Goal: Task Accomplishment & Management: Use online tool/utility

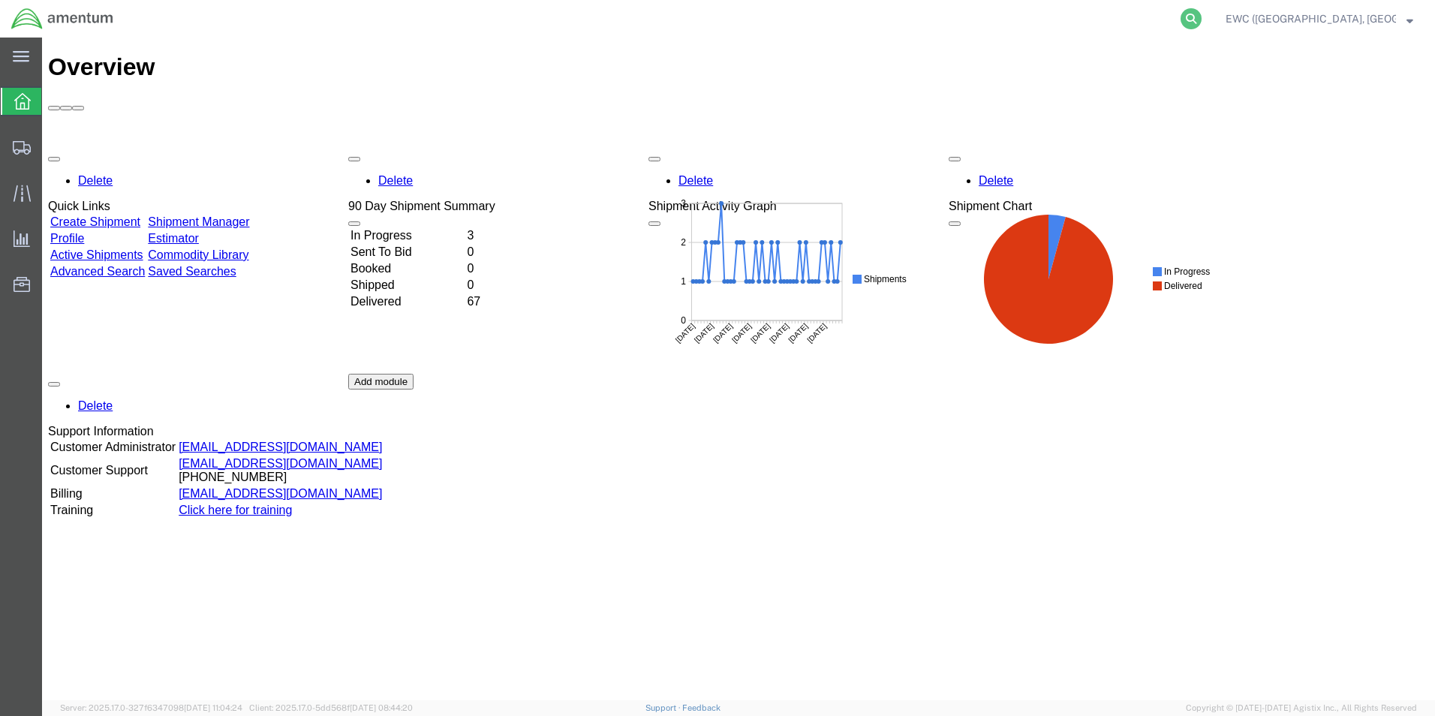
click at [1202, 21] on icon at bounding box center [1191, 18] width 21 height 21
click at [926, 11] on input "search" at bounding box center [952, 19] width 456 height 36
paste input "EWC-25224-0660"
type input "EWC-25224-0660"
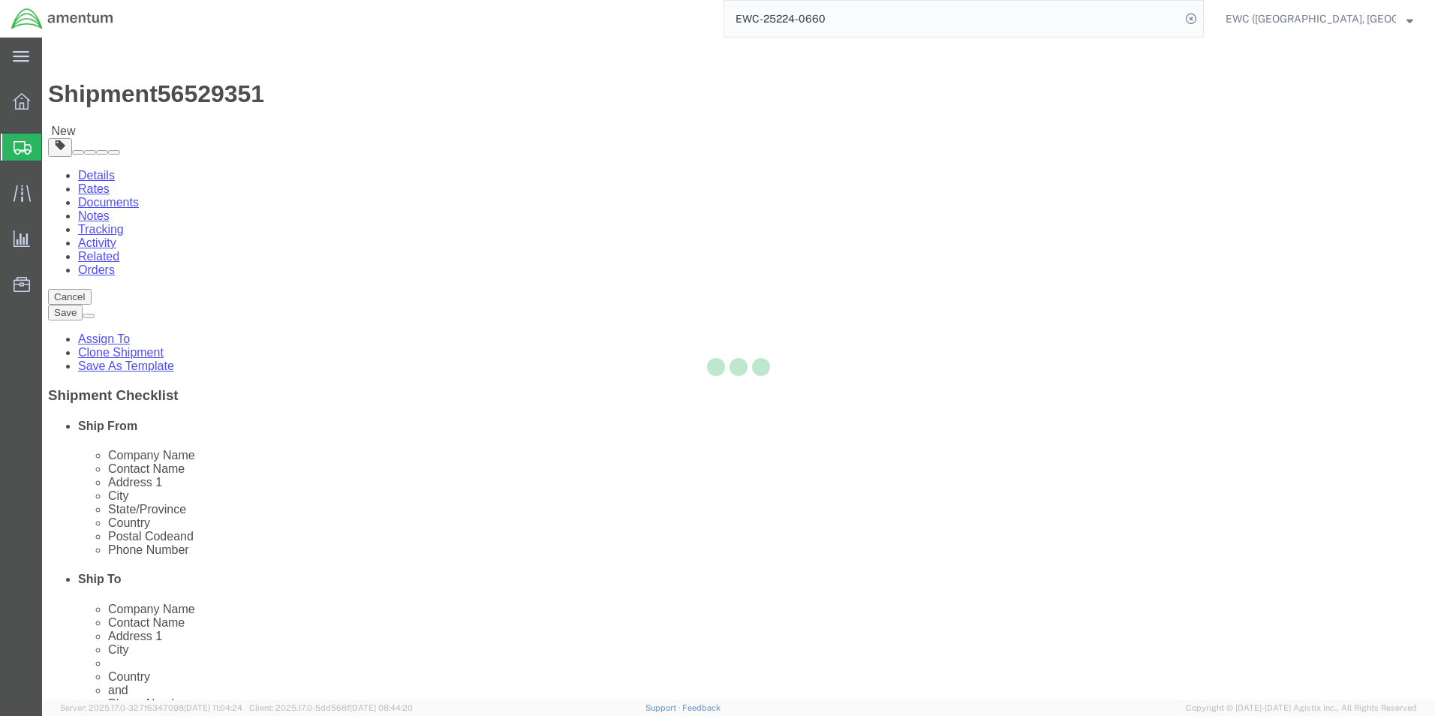
select select "60951"
select select "63333"
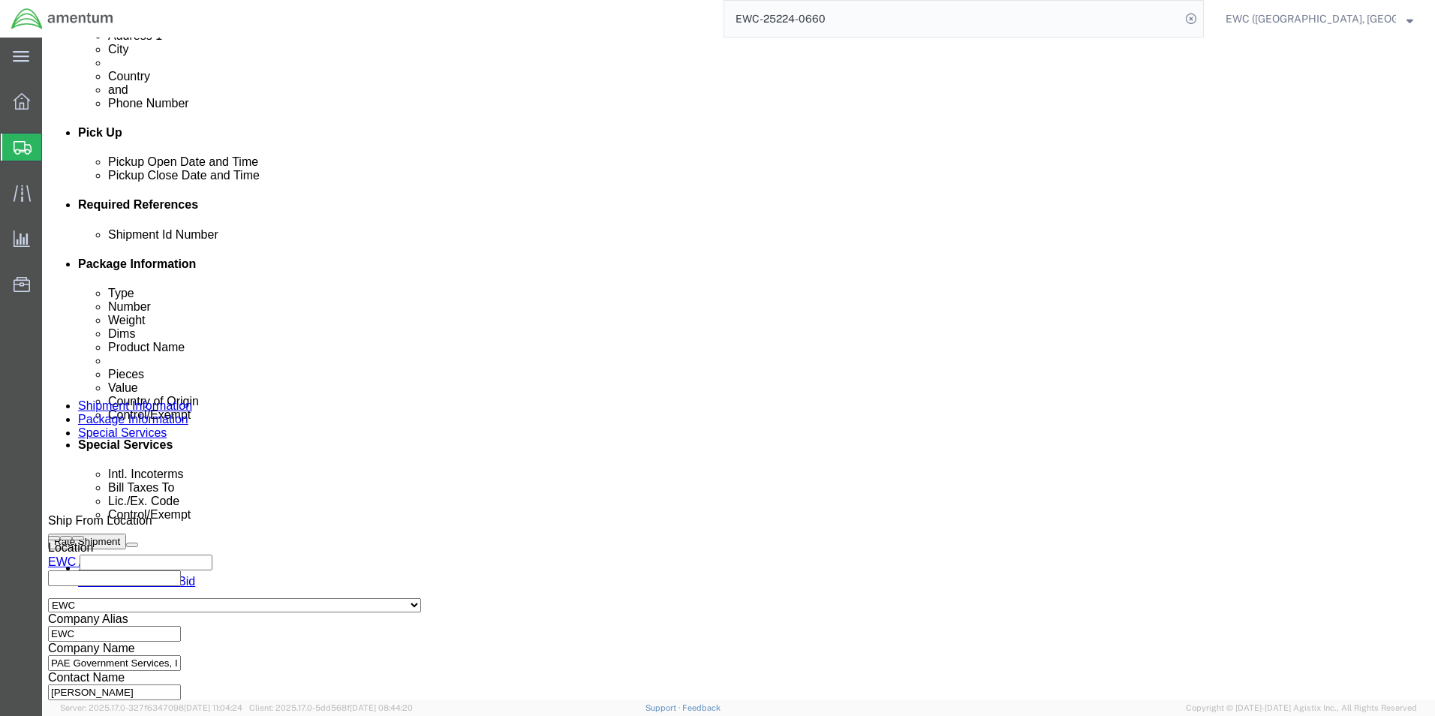
scroll to position [734, 0]
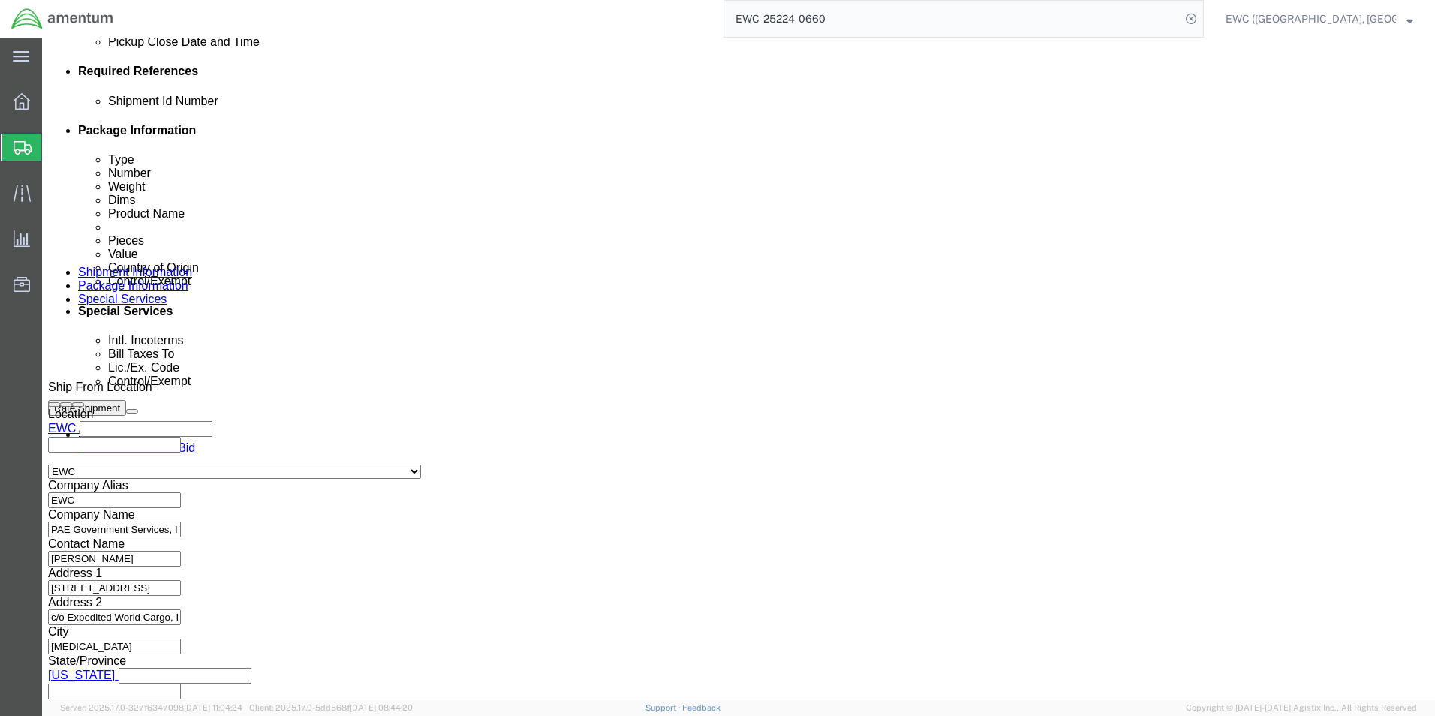
click button "Continue"
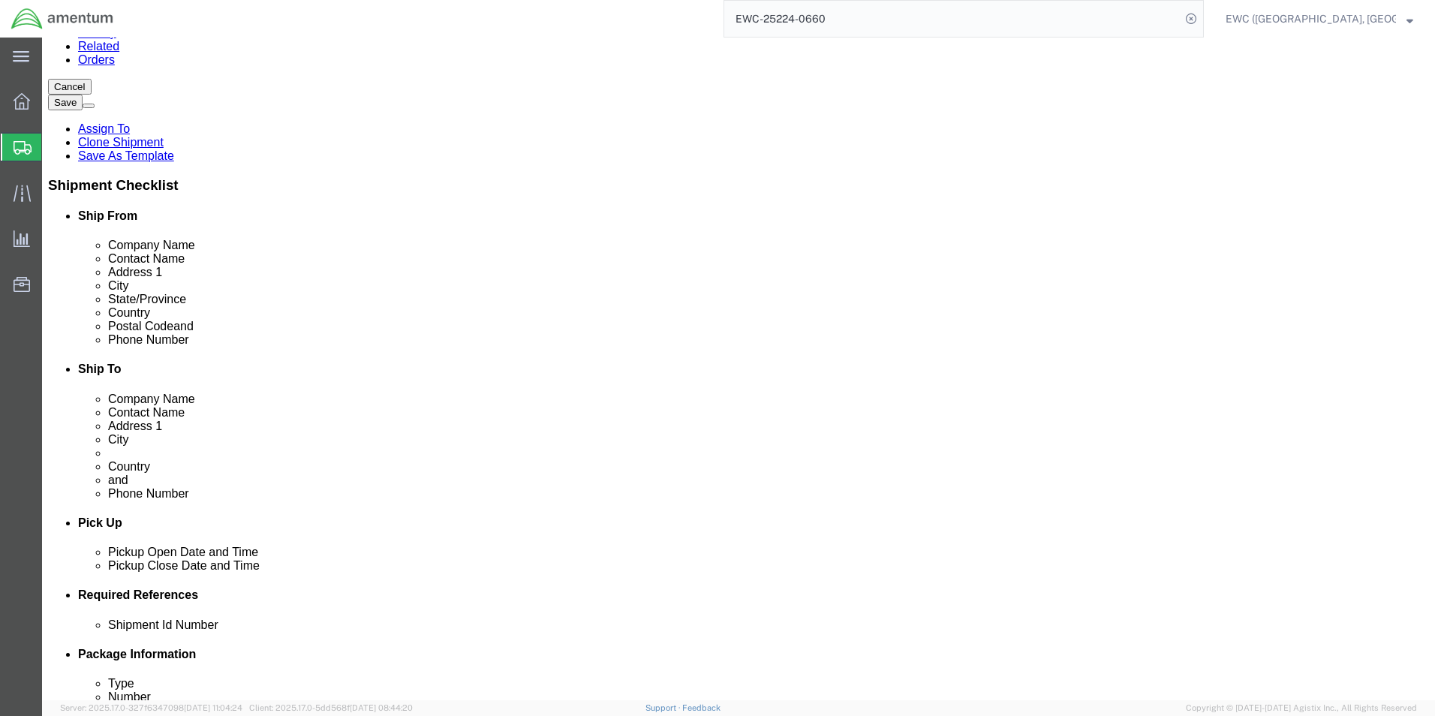
scroll to position [225, 0]
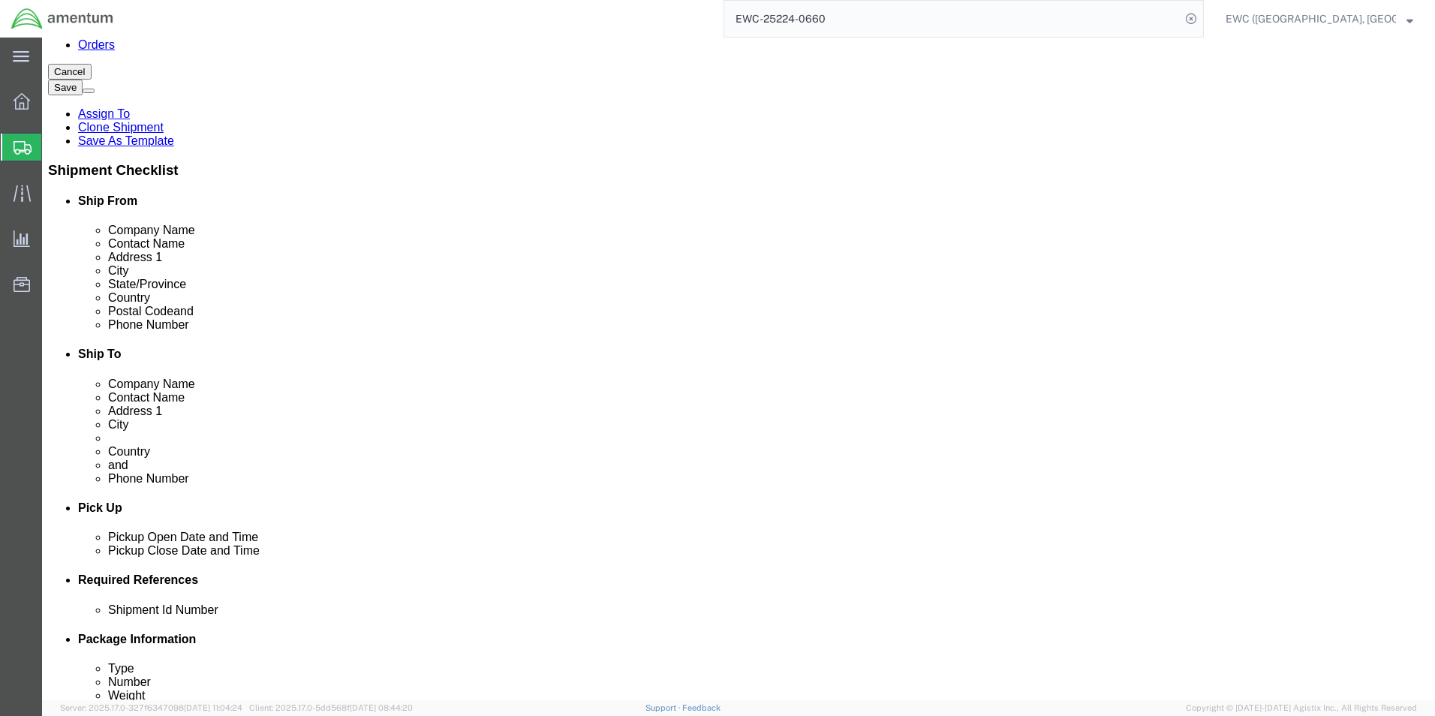
click button "Continue"
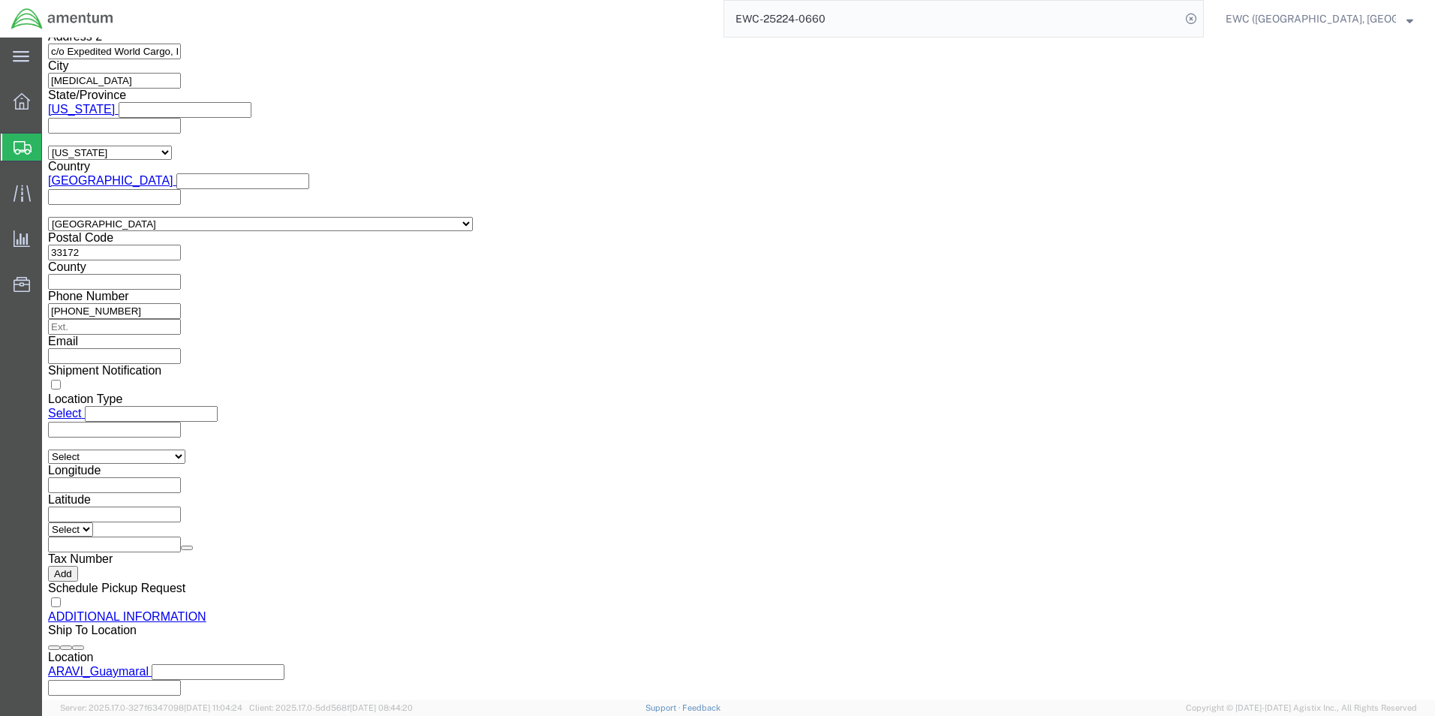
scroll to position [989, 0]
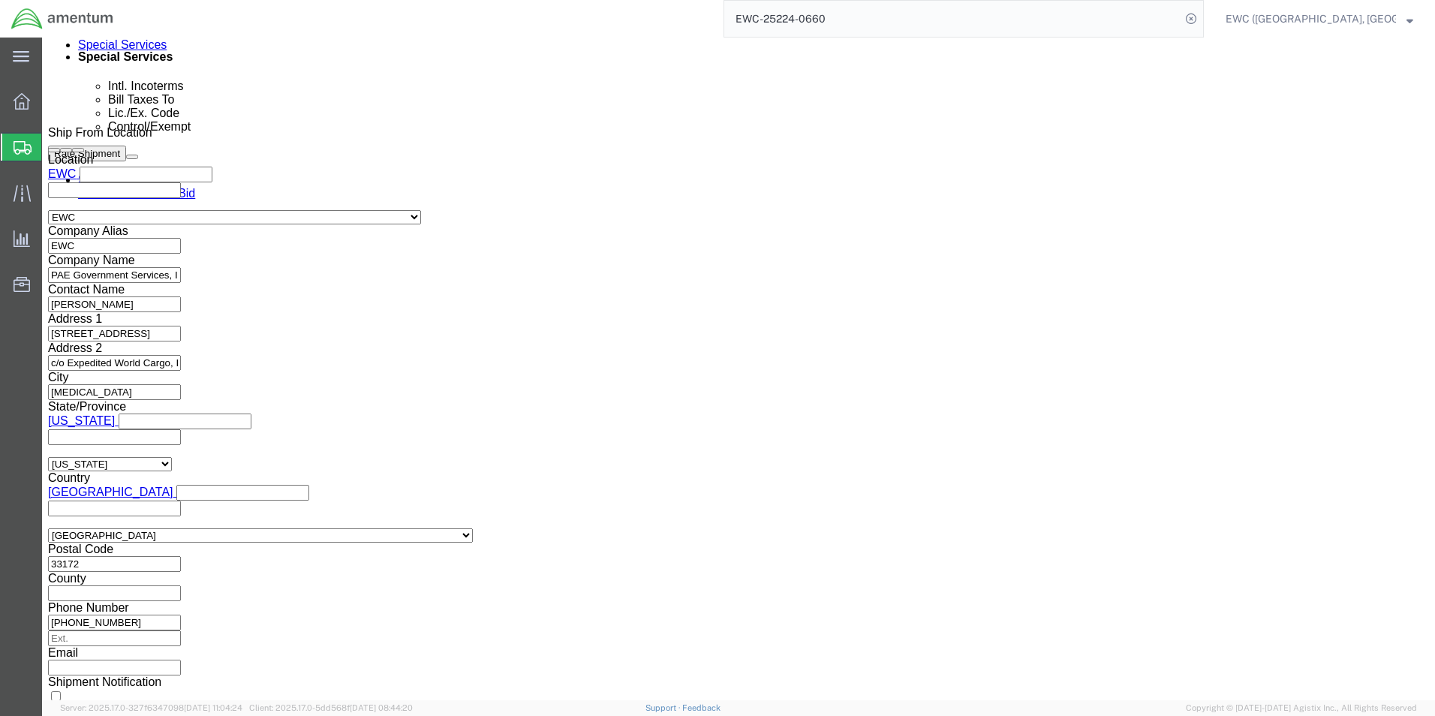
click select "Select AES-Direct EEI Carrier File EEI EEI Exempt"
select select "AESD"
click select "Select AES-Direct EEI Carrier File EEI EEI Exempt"
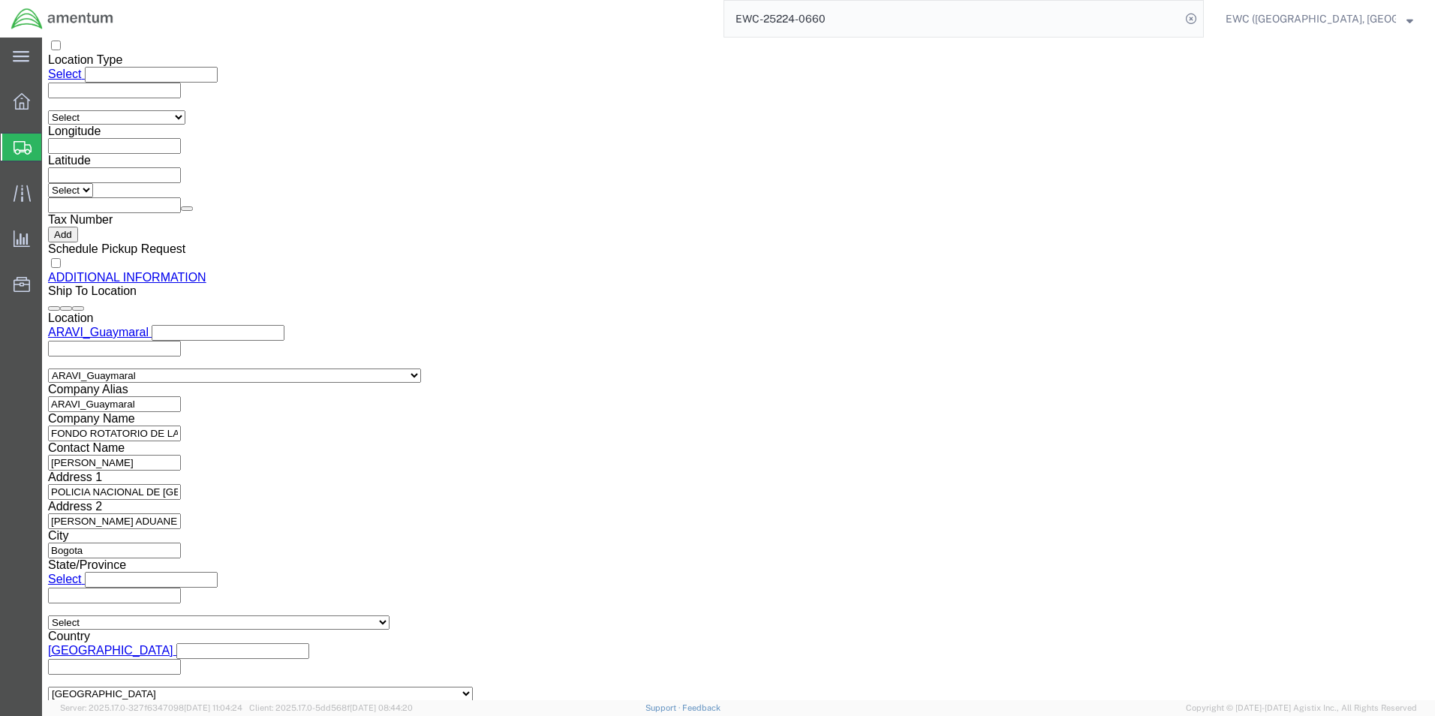
scroll to position [1739, 0]
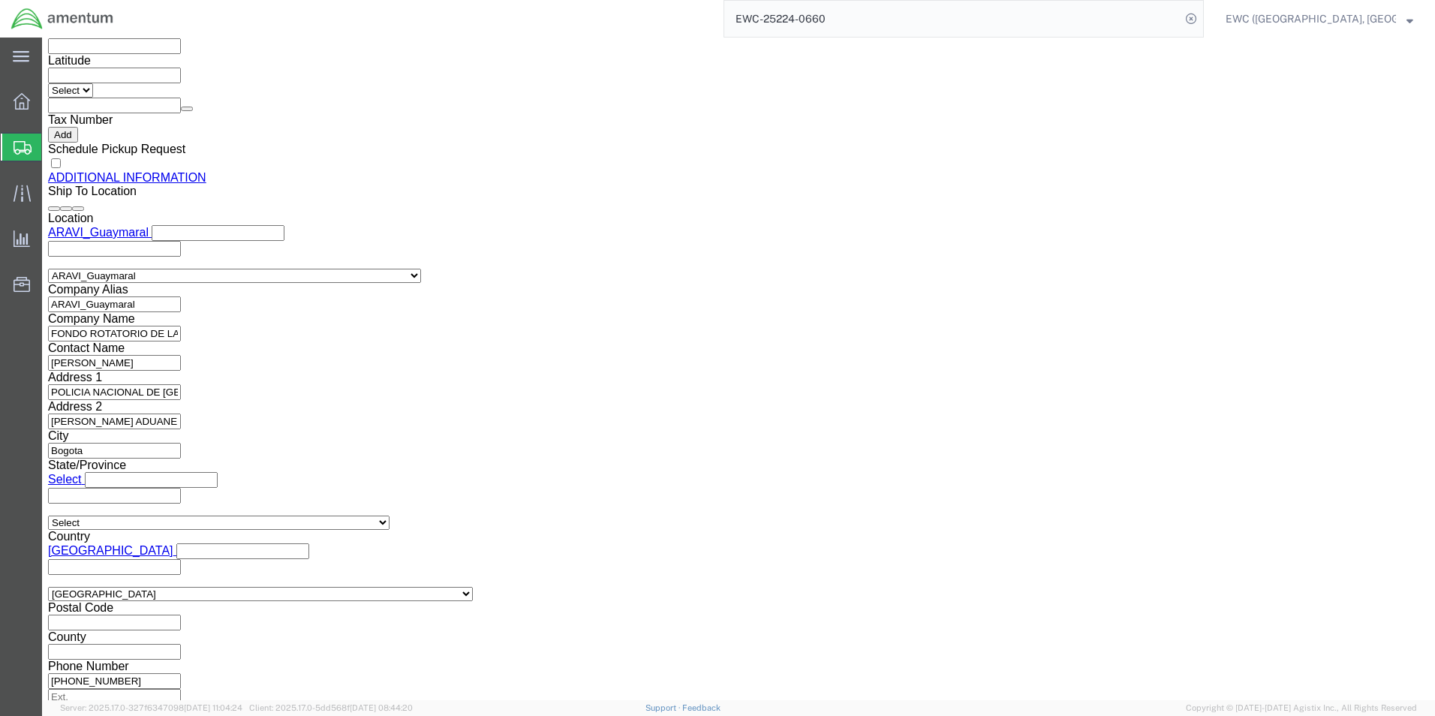
click link "Rate And Send To Bid"
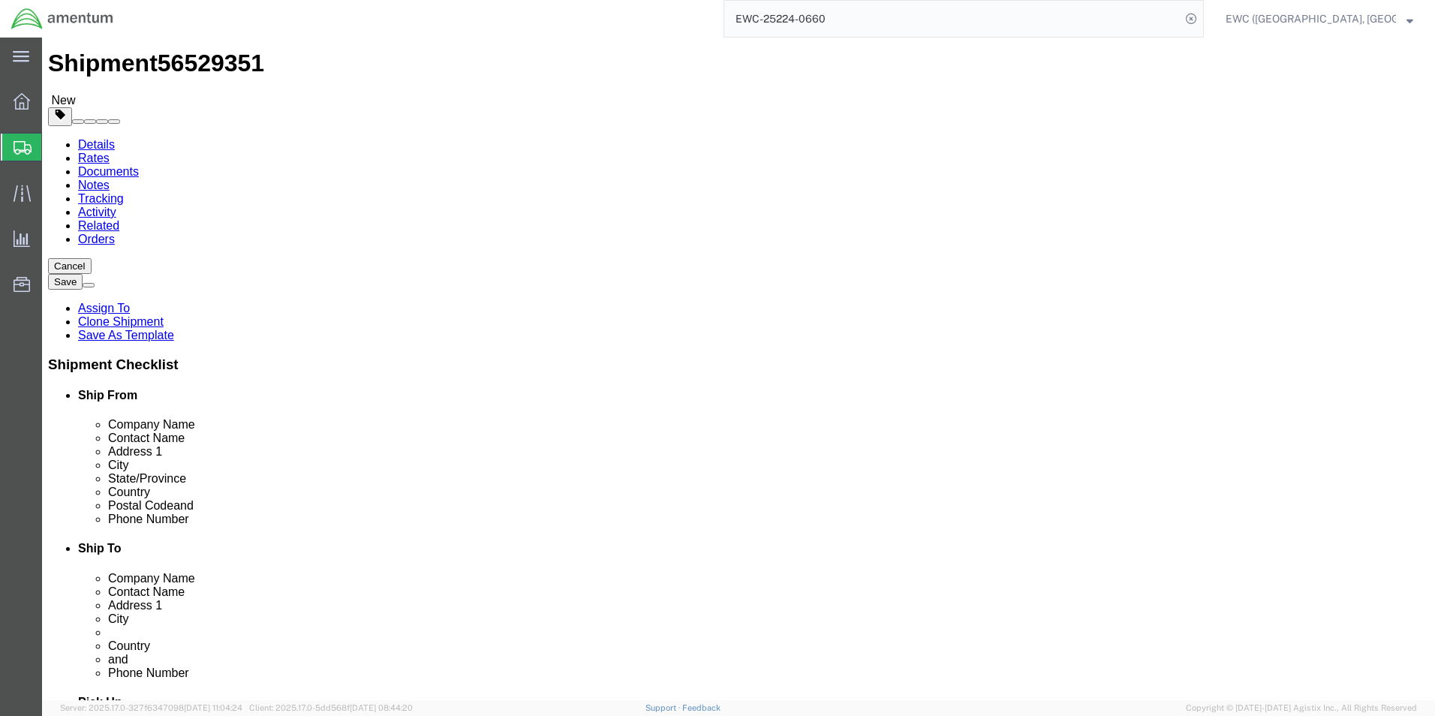
scroll to position [0, 0]
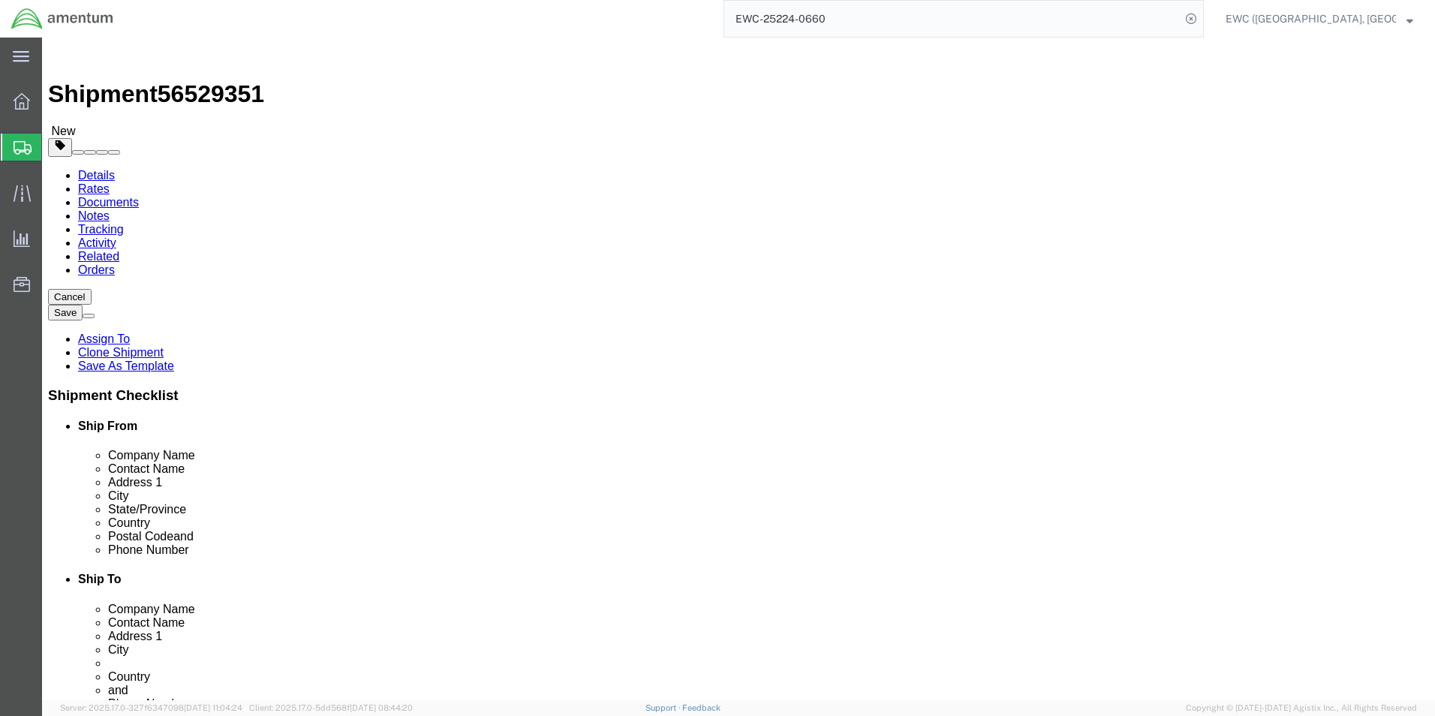
click icon
click link "Shipment Information"
click input "Ship To Location / Postal Code : This field is required."
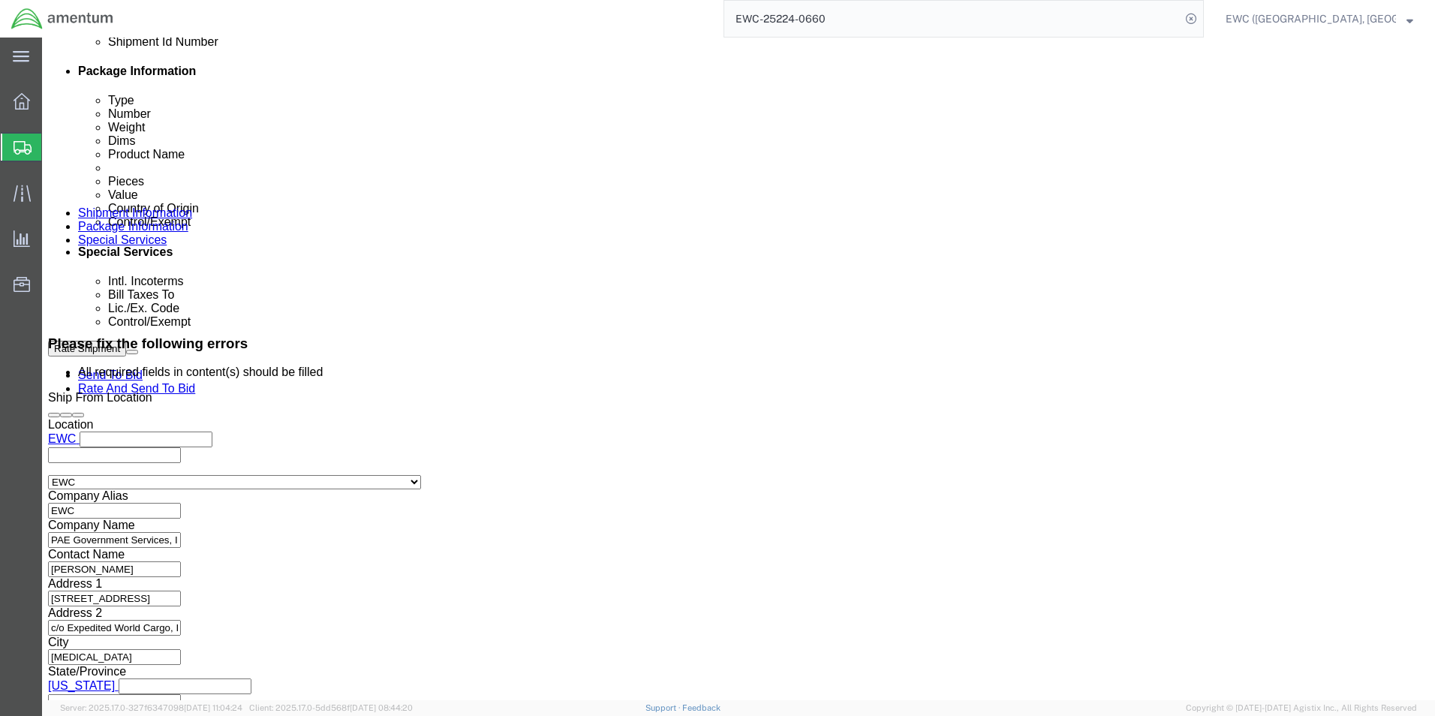
scroll to position [797, 0]
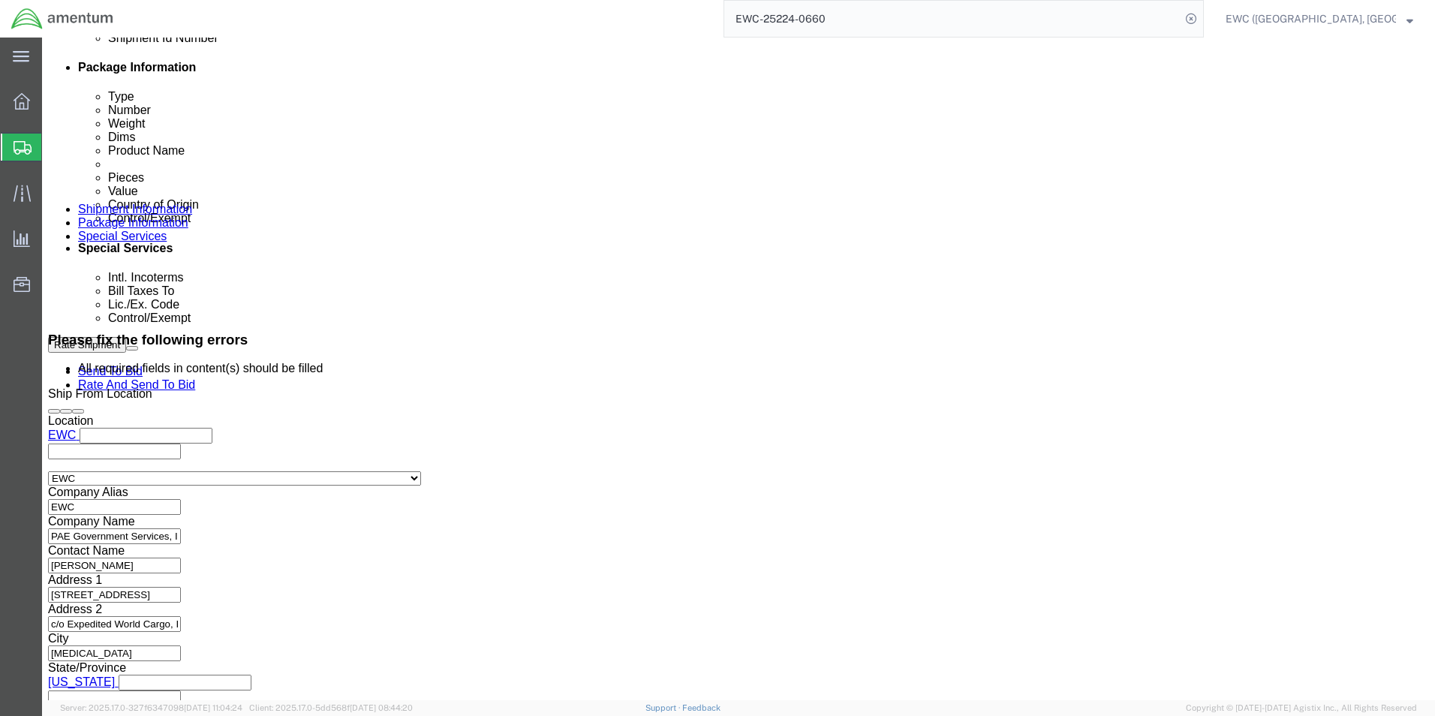
type input "111171"
select select
click button "Continue"
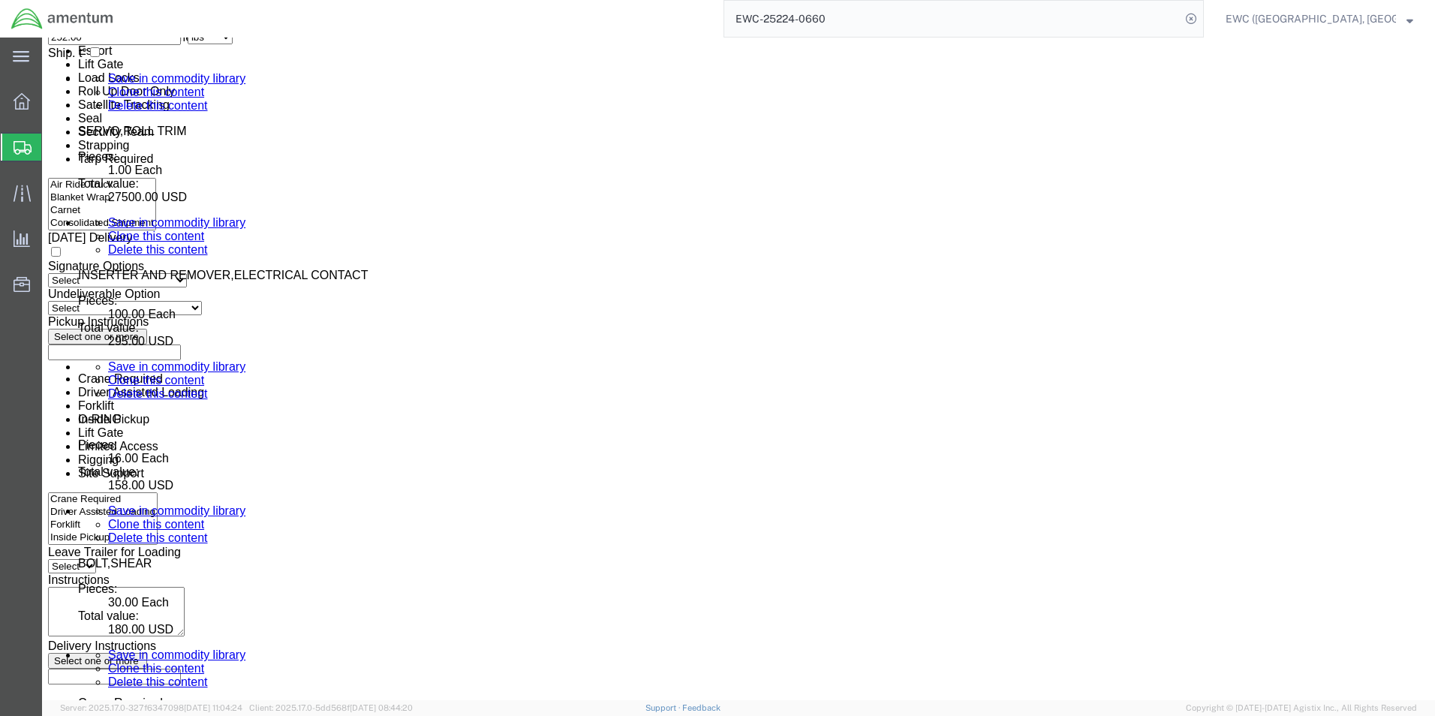
scroll to position [4504, 0]
click at [52, 282] on span "Resources" at bounding box center [46, 285] width 11 height 30
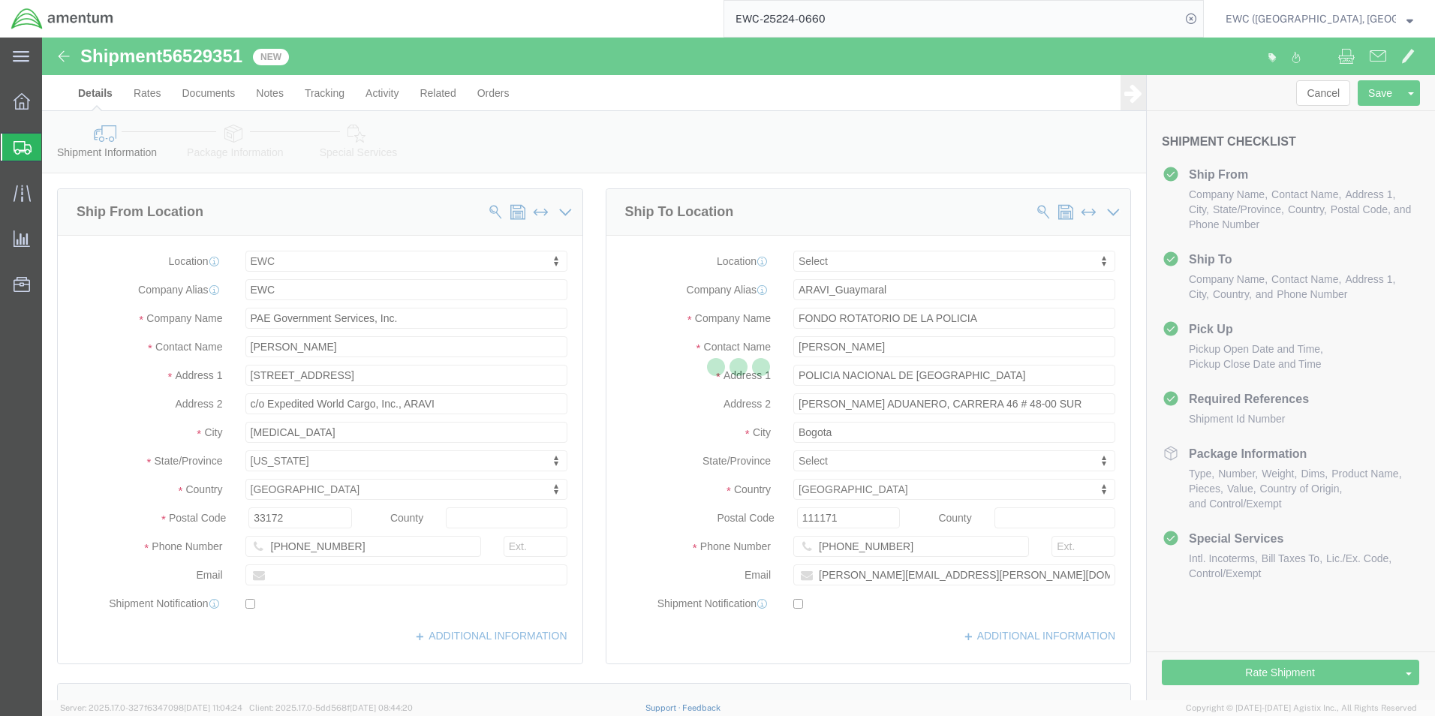
select select "60951"
select select
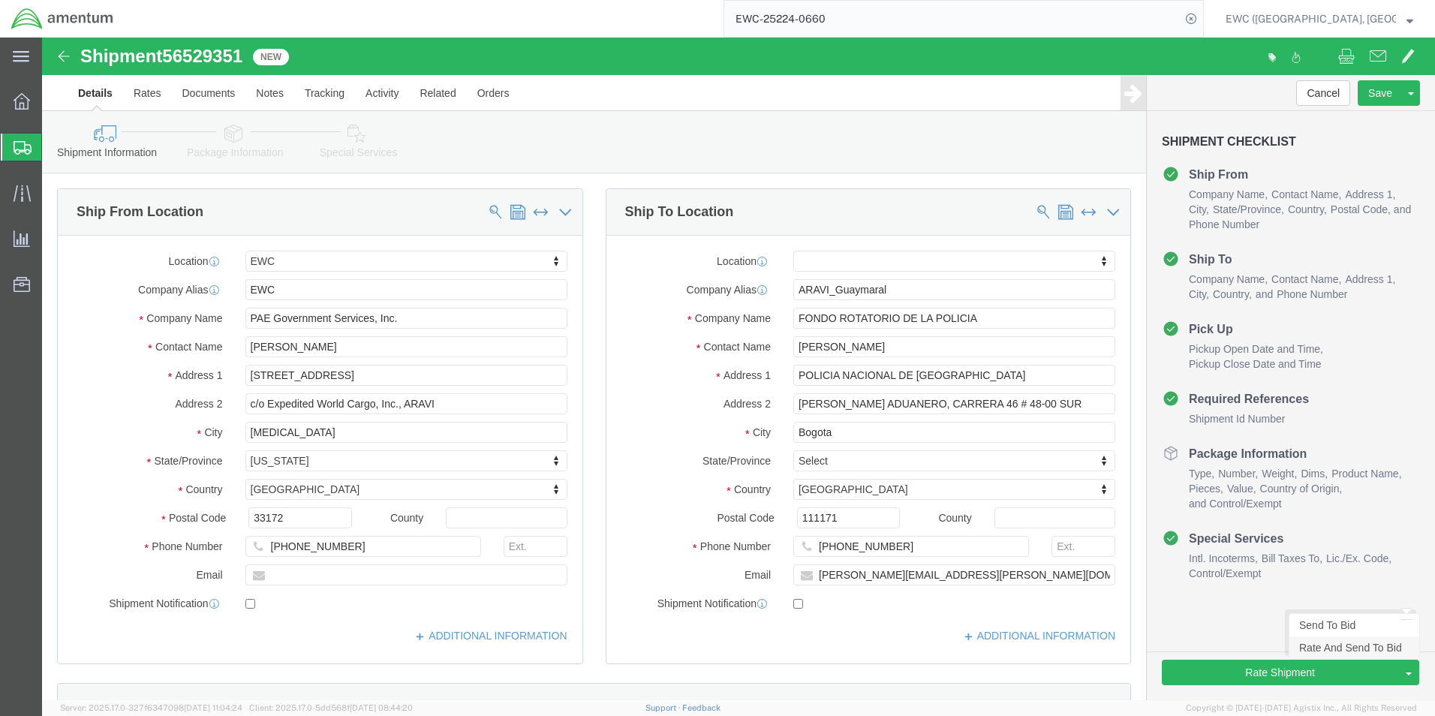
click link "Rate And Send To Bid"
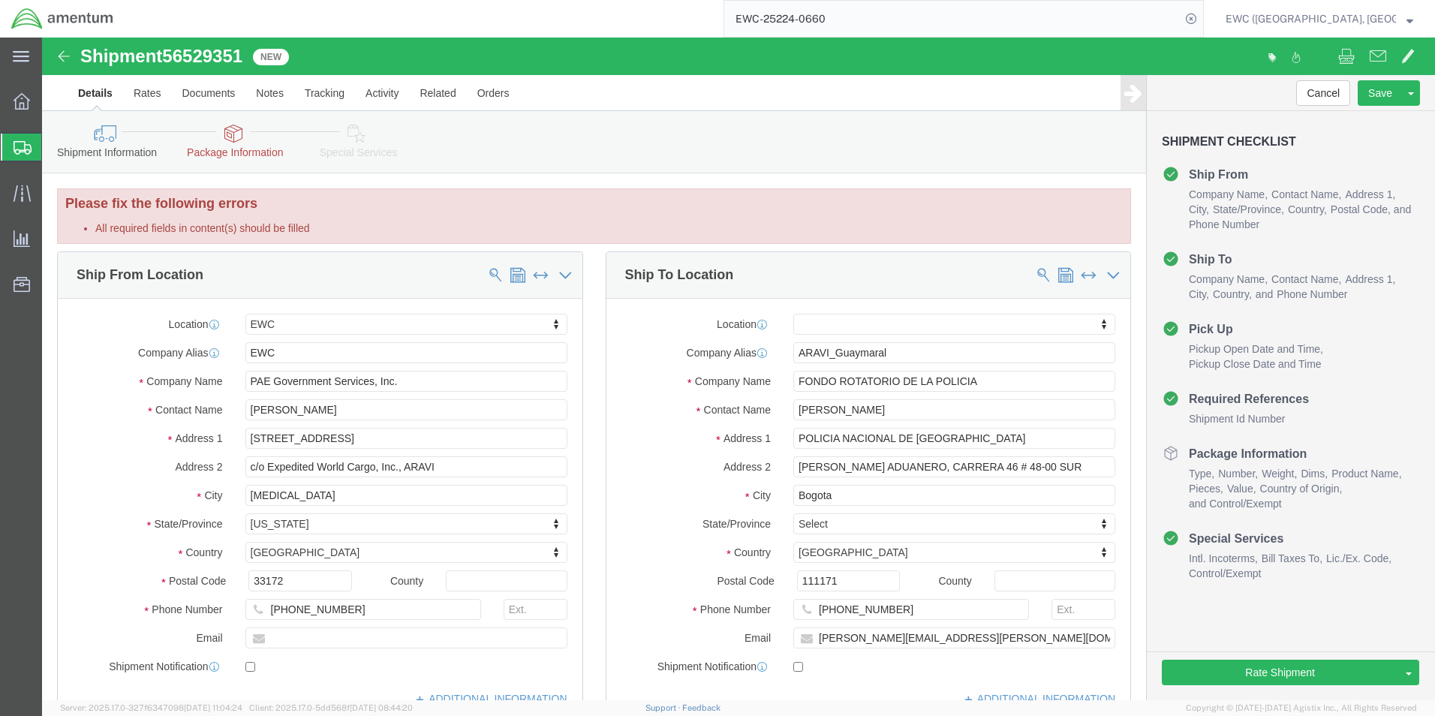
click link "Package Information"
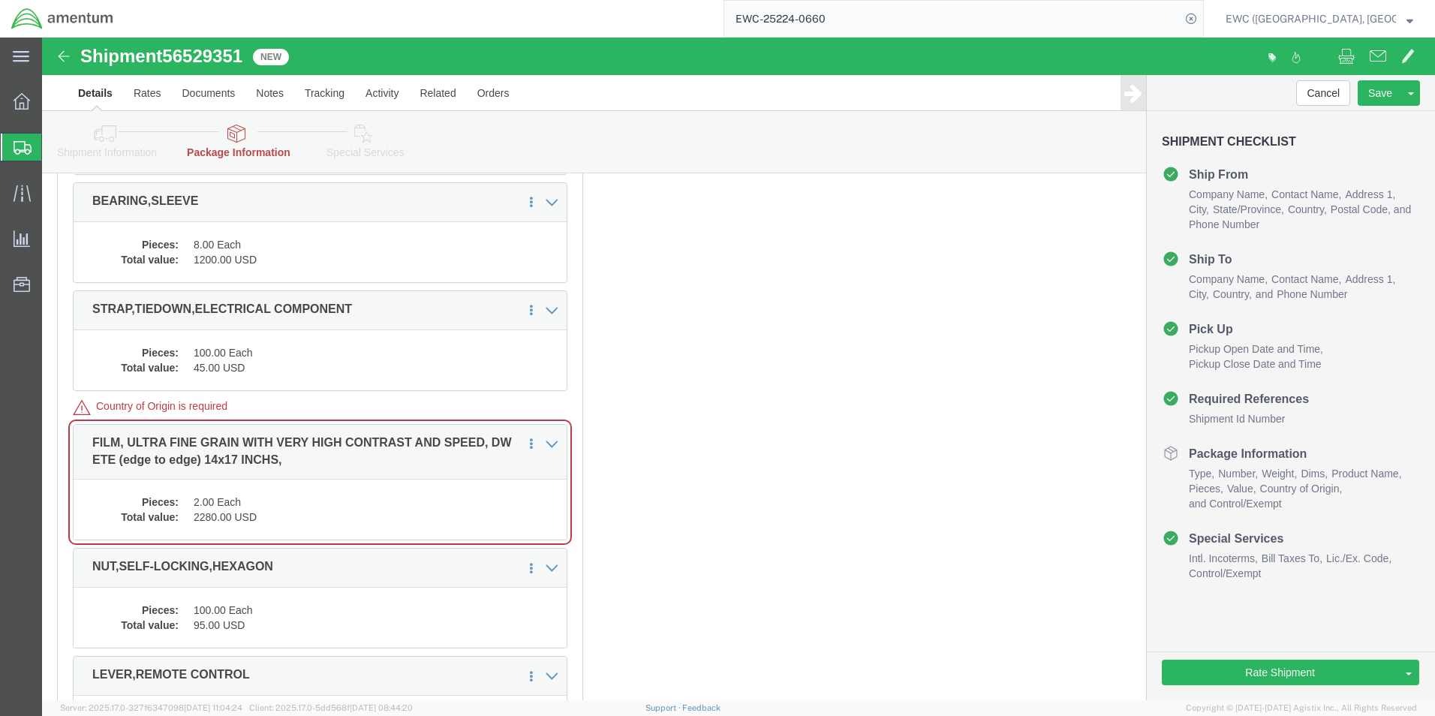
scroll to position [4429, 0]
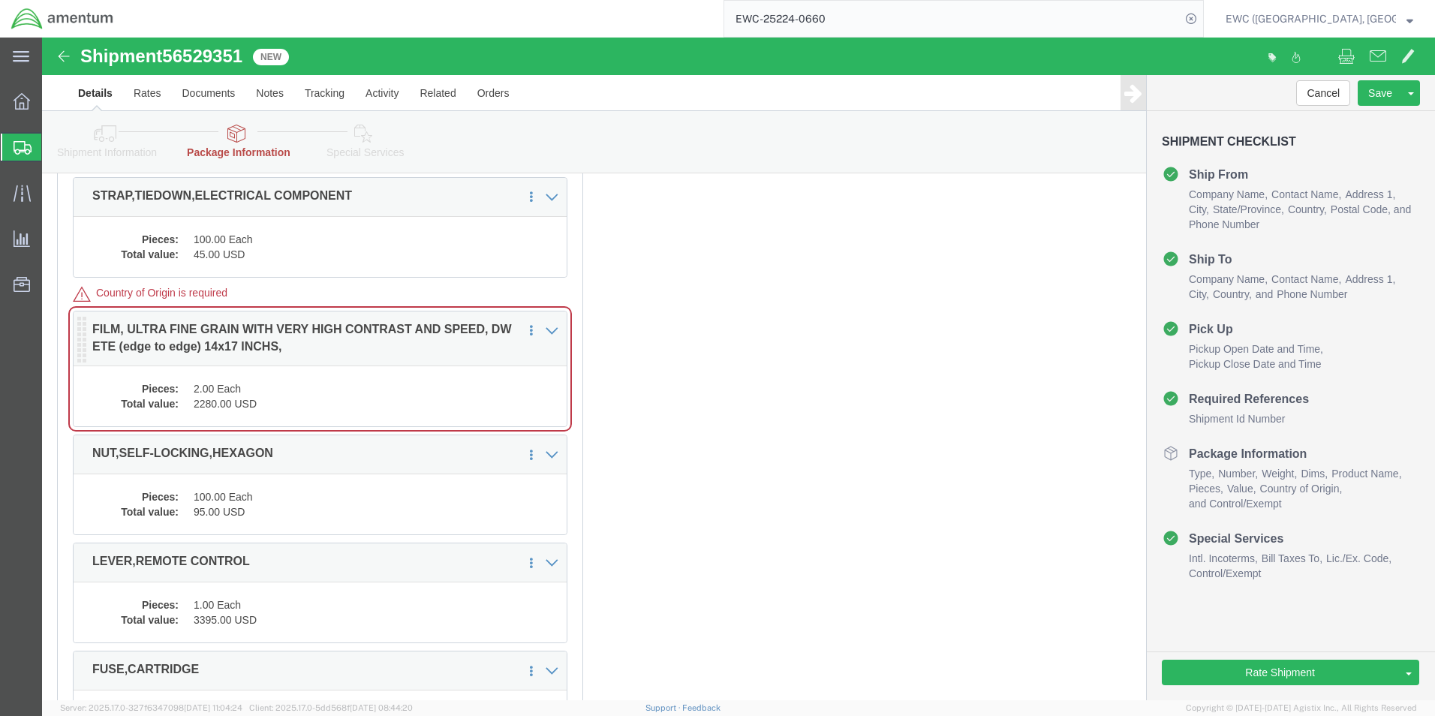
click dd "2.00 Each"
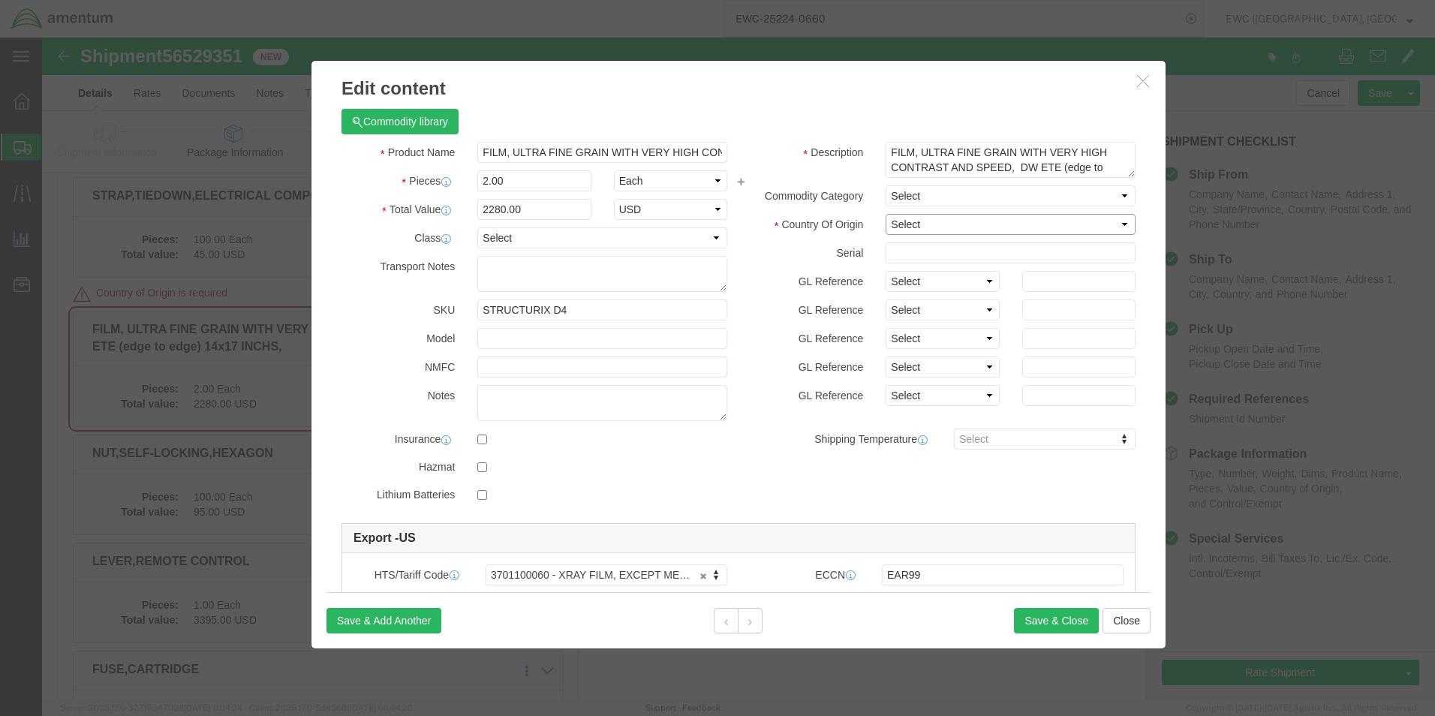
click select "Select [GEOGRAPHIC_DATA] [GEOGRAPHIC_DATA] [GEOGRAPHIC_DATA] [GEOGRAPHIC_DATA] …"
select select "US"
click select "Select [GEOGRAPHIC_DATA] [GEOGRAPHIC_DATA] [GEOGRAPHIC_DATA] [GEOGRAPHIC_DATA] …"
click button "Save & Close"
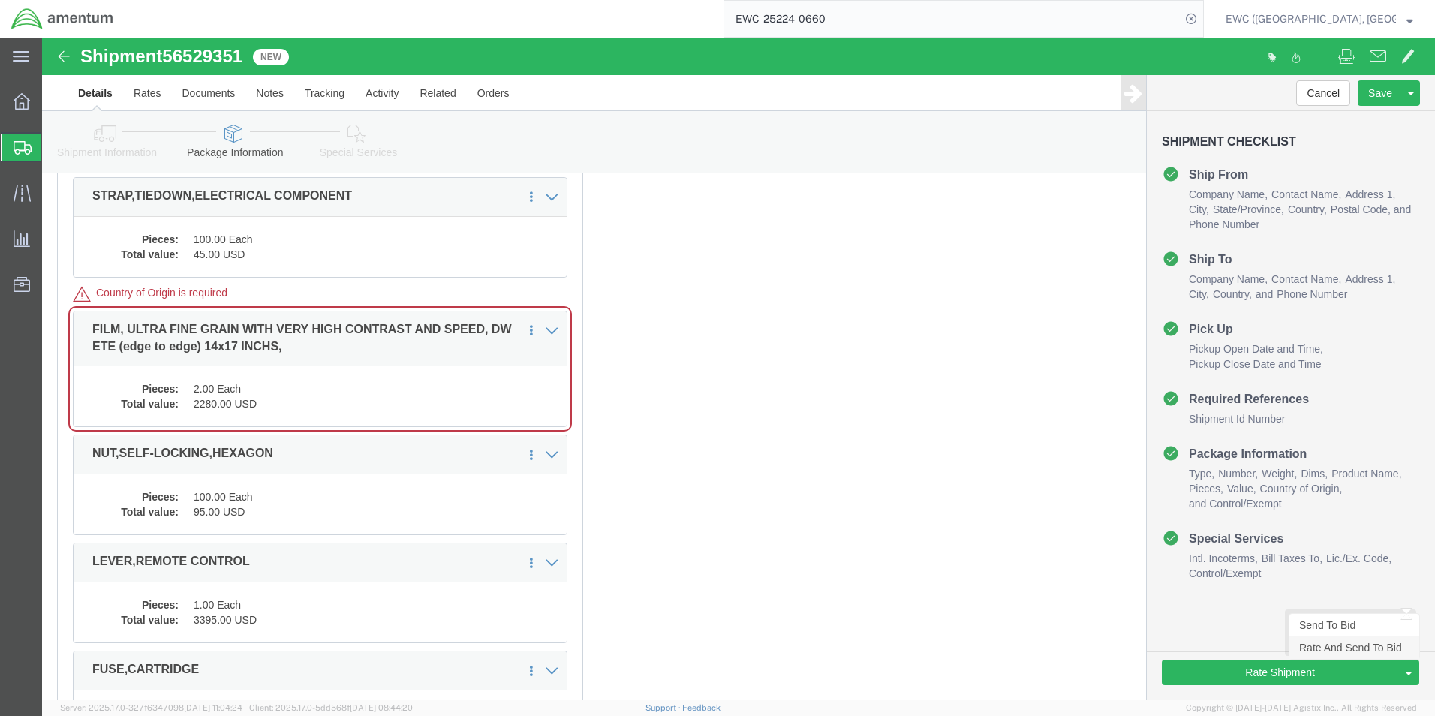
drag, startPoint x: 1287, startPoint y: 604, endPoint x: 814, endPoint y: 416, distance: 509.1
click link "Rate And Send To Bid"
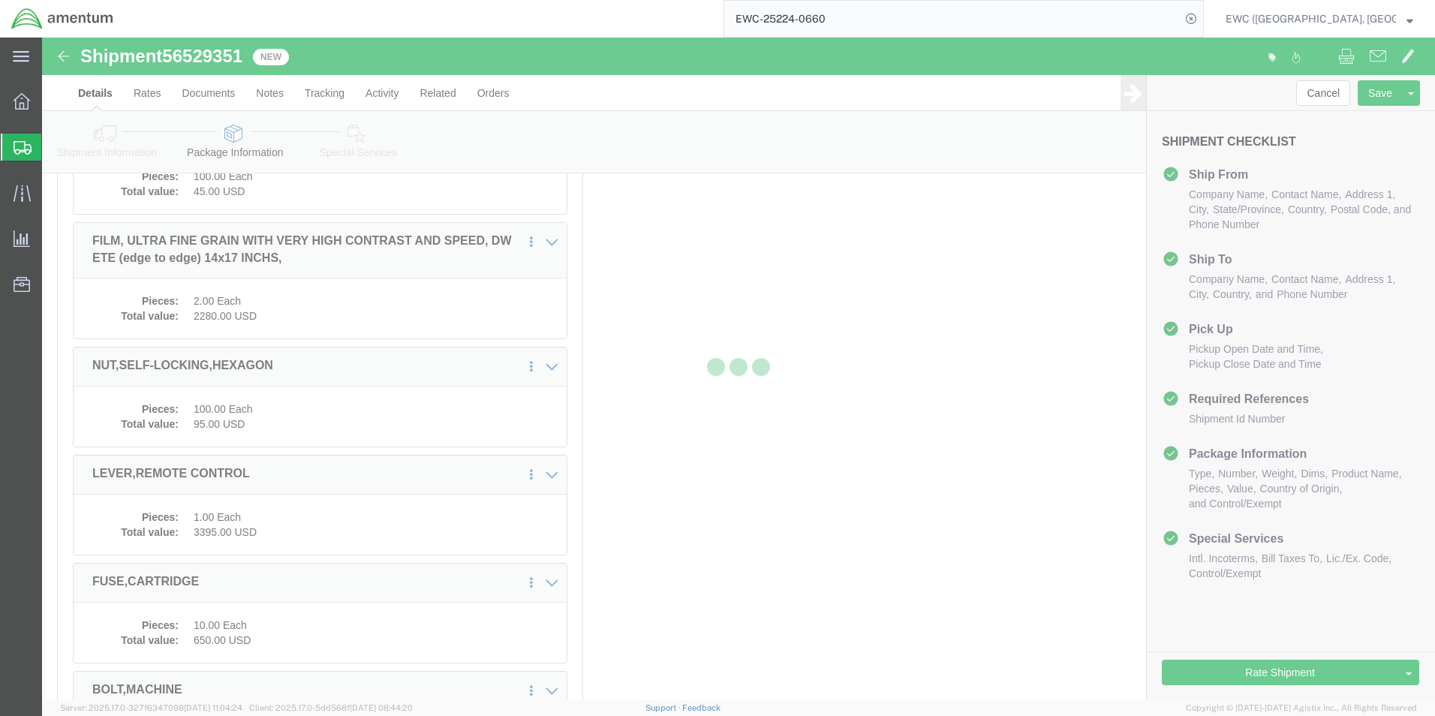
scroll to position [4366, 0]
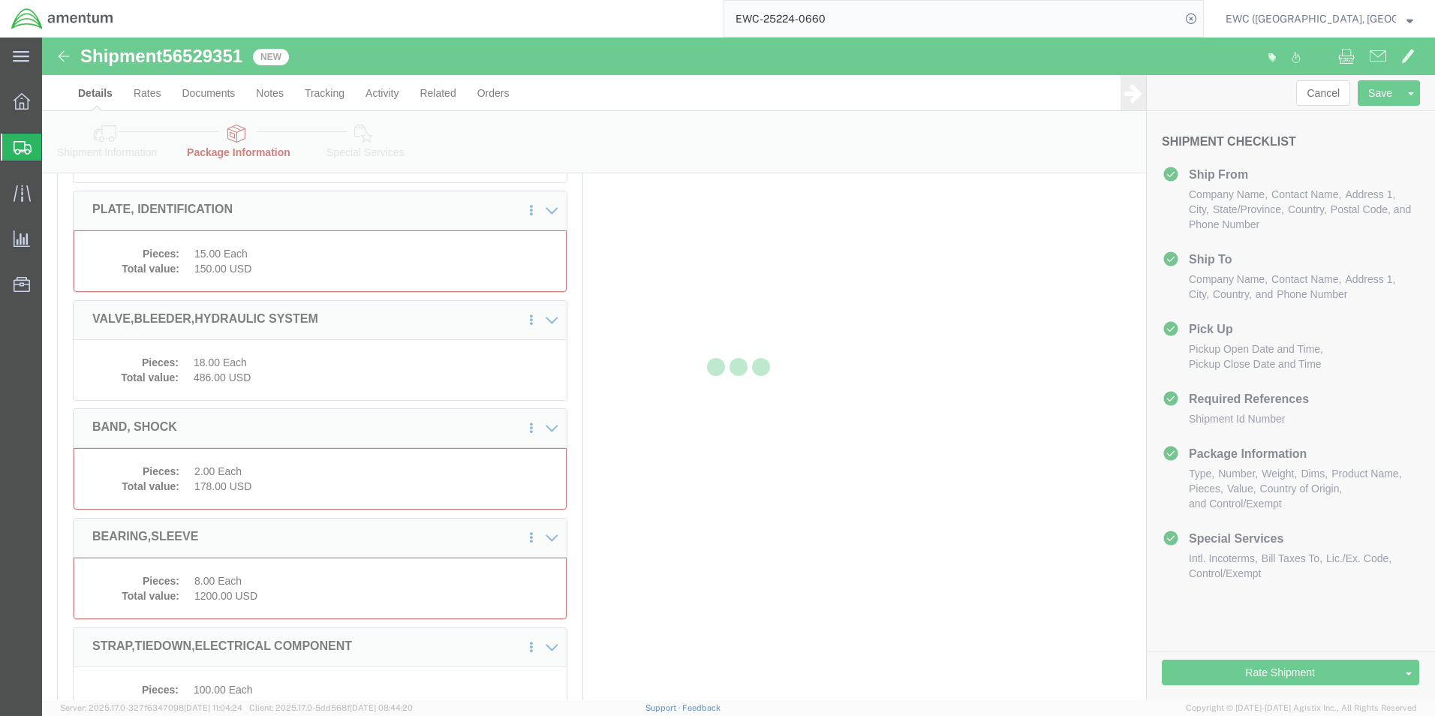
select select "PSNS"
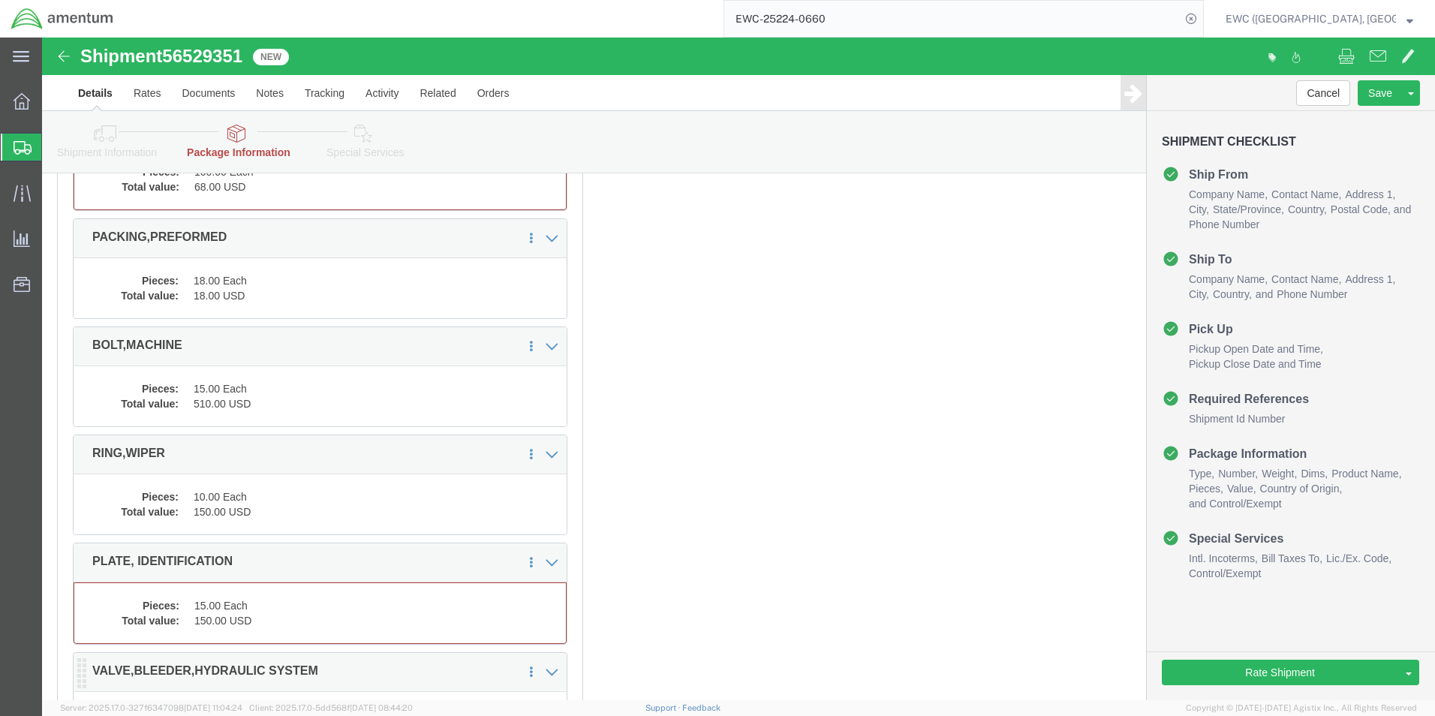
scroll to position [3841, 0]
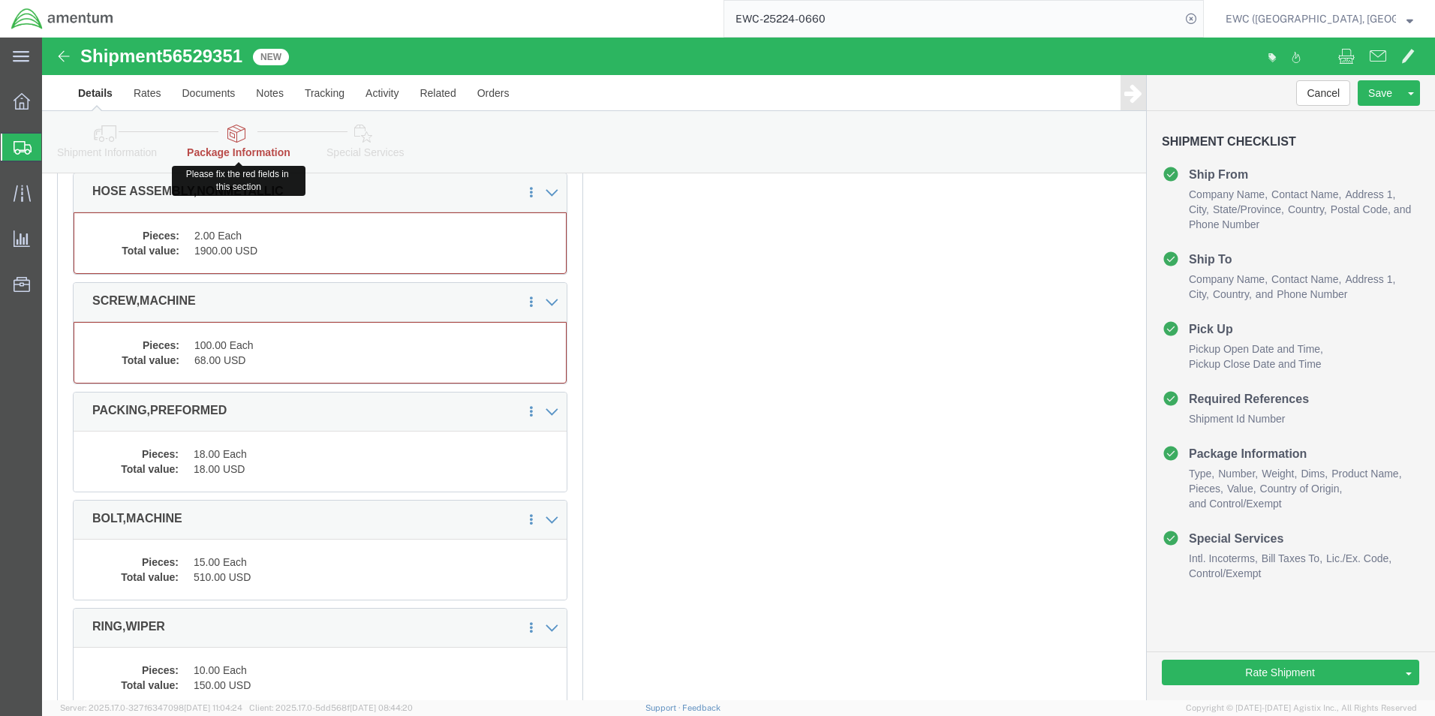
click link "Package Information"
click icon
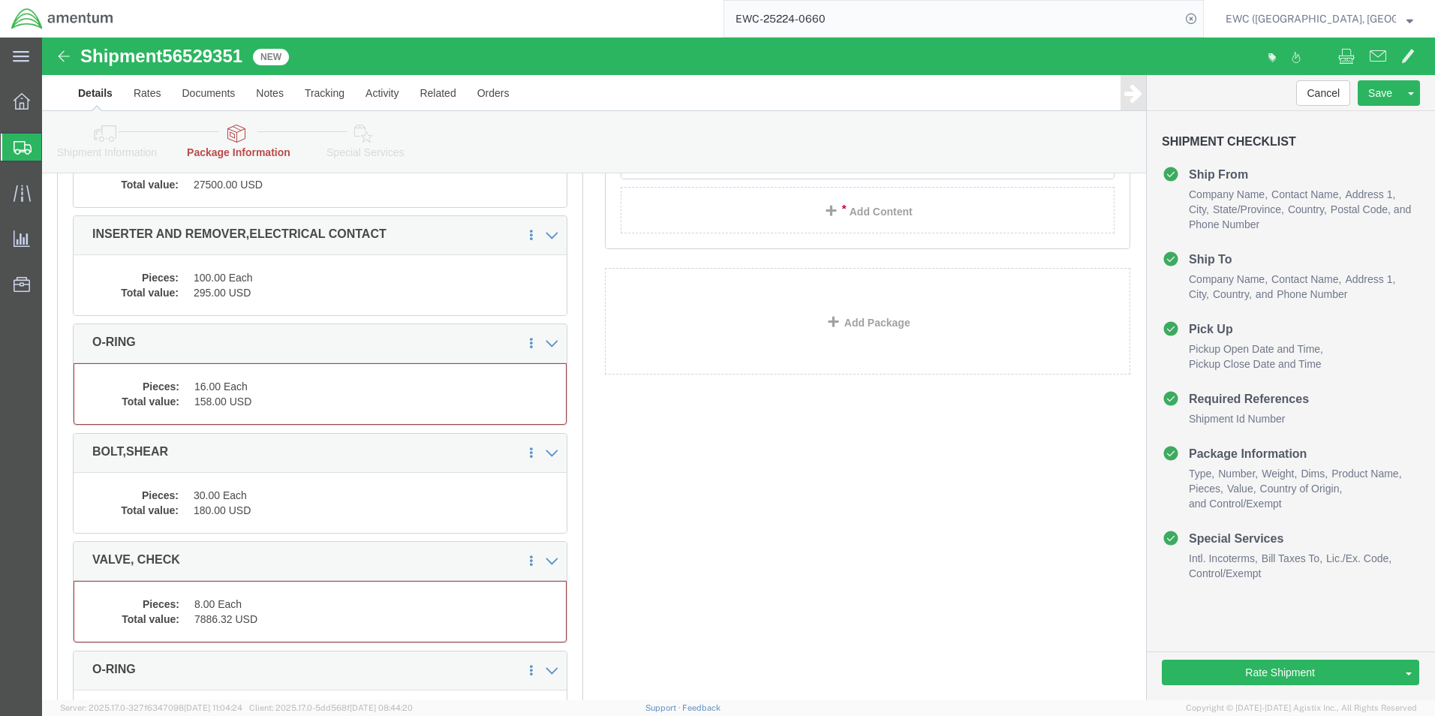
scroll to position [751, 0]
click dd "158.00 USD"
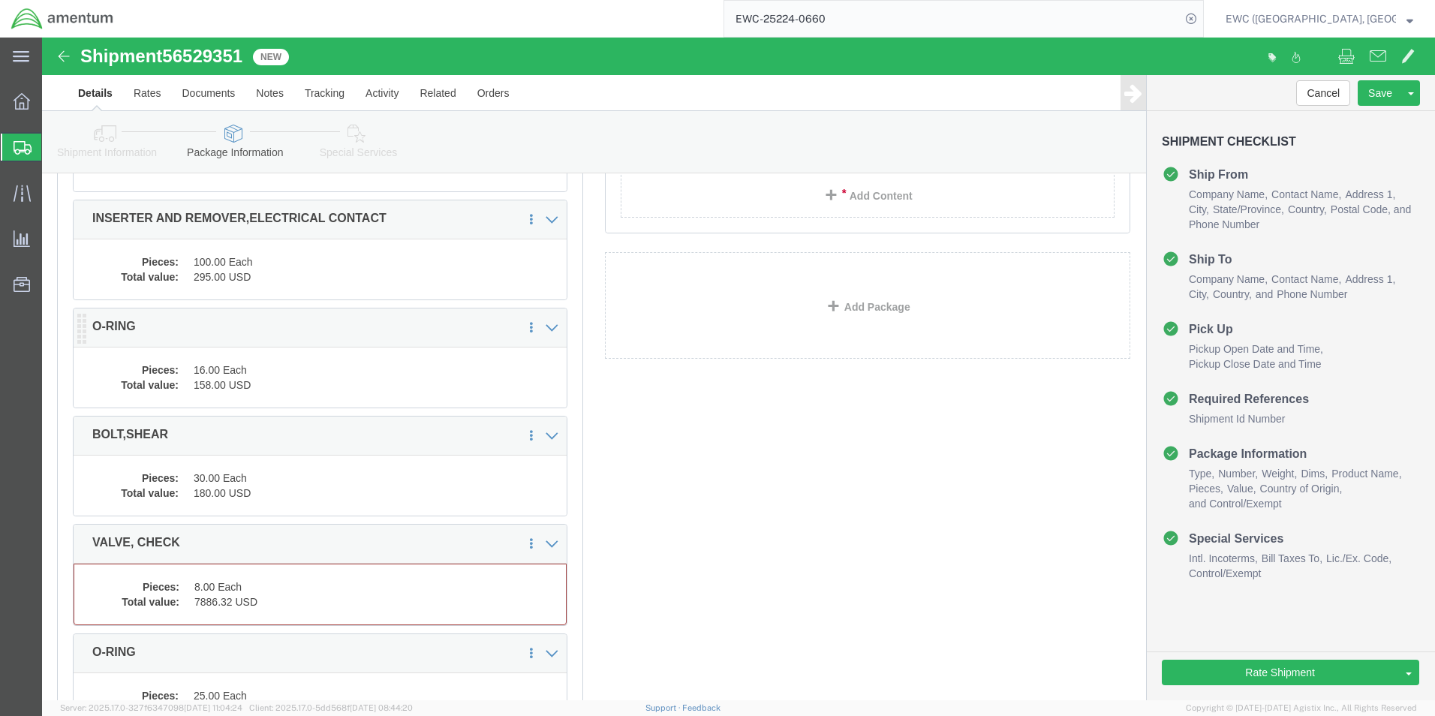
scroll to position [736, 0]
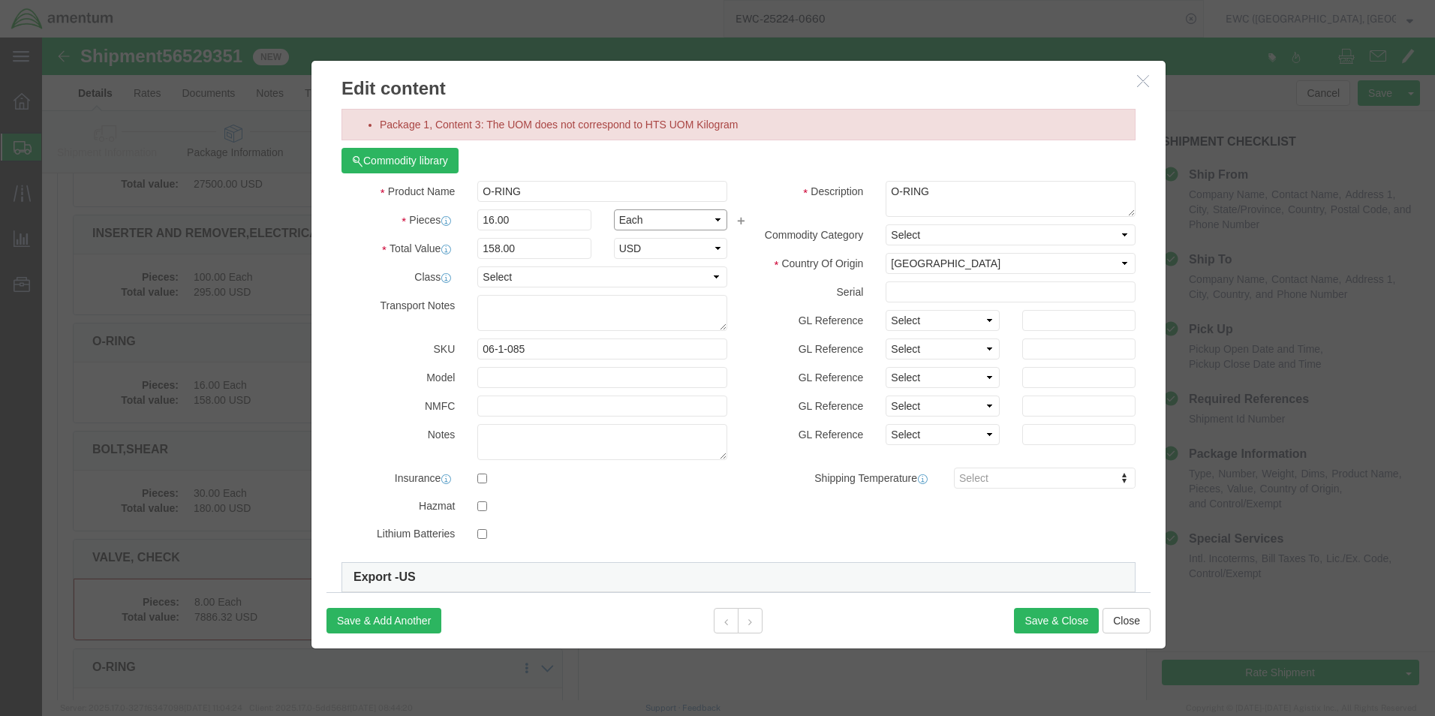
click select "Select Bag Barrels 100Board Feet Bottle Box Blister Pack Carats Can Capsule Car…"
select select "KGS"
click select "Select Bag Barrels 100Board Feet Bottle Box Blister Pack Carats Can Capsule Car…"
click button "Save & Close"
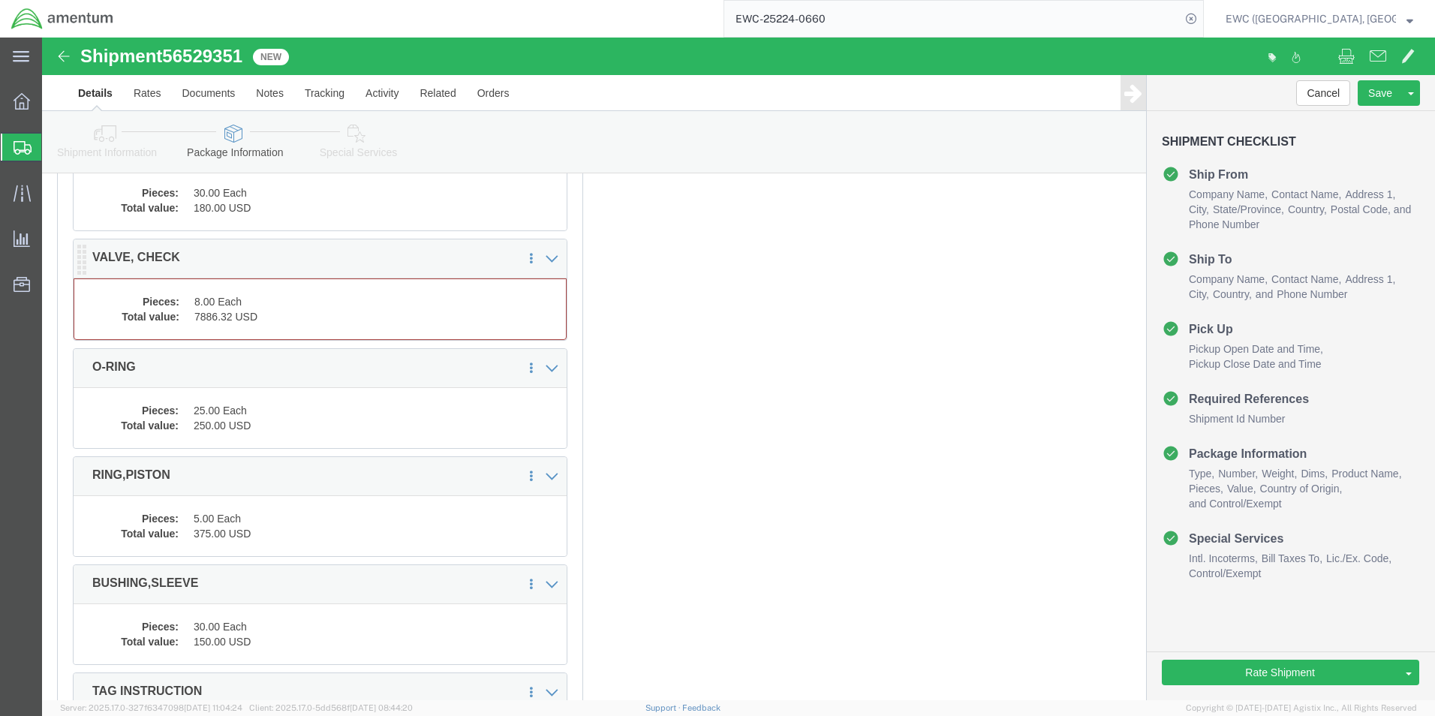
click dd "7886.32 USD"
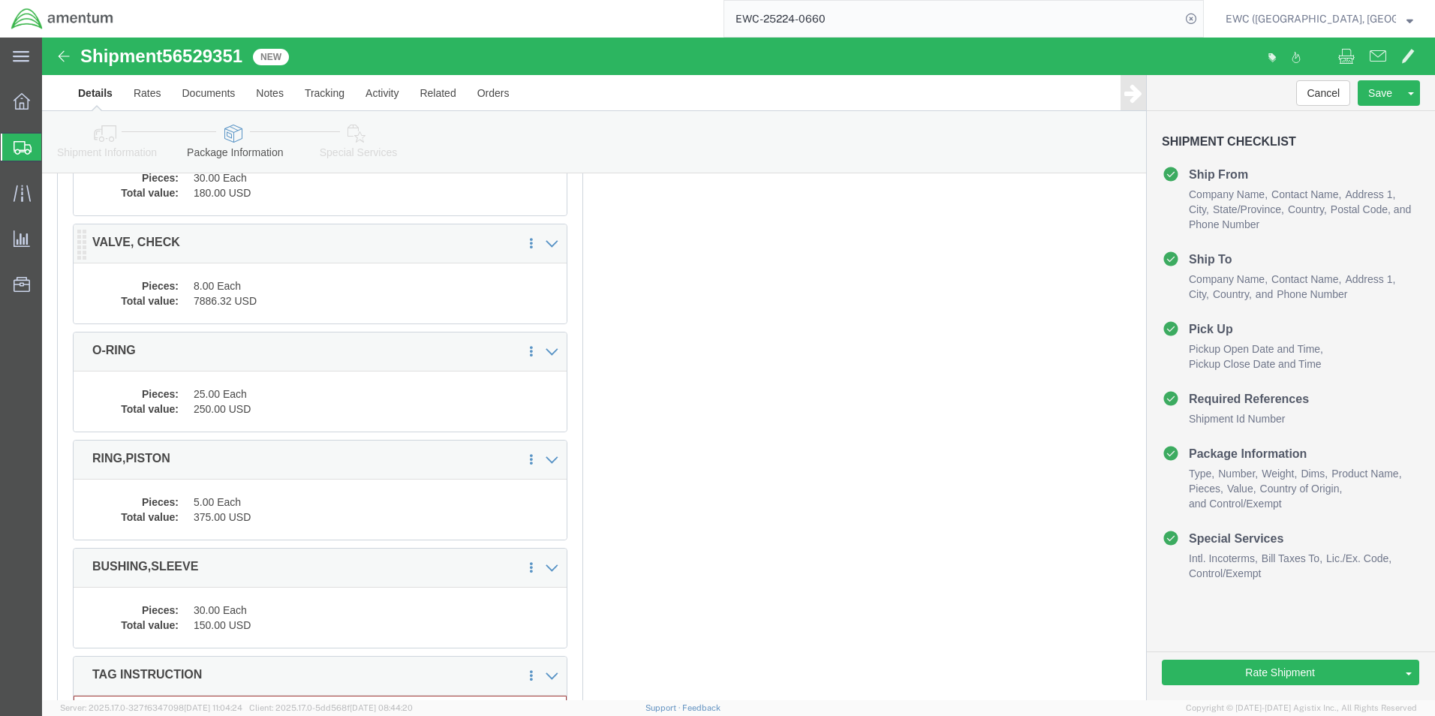
scroll to position [1021, 0]
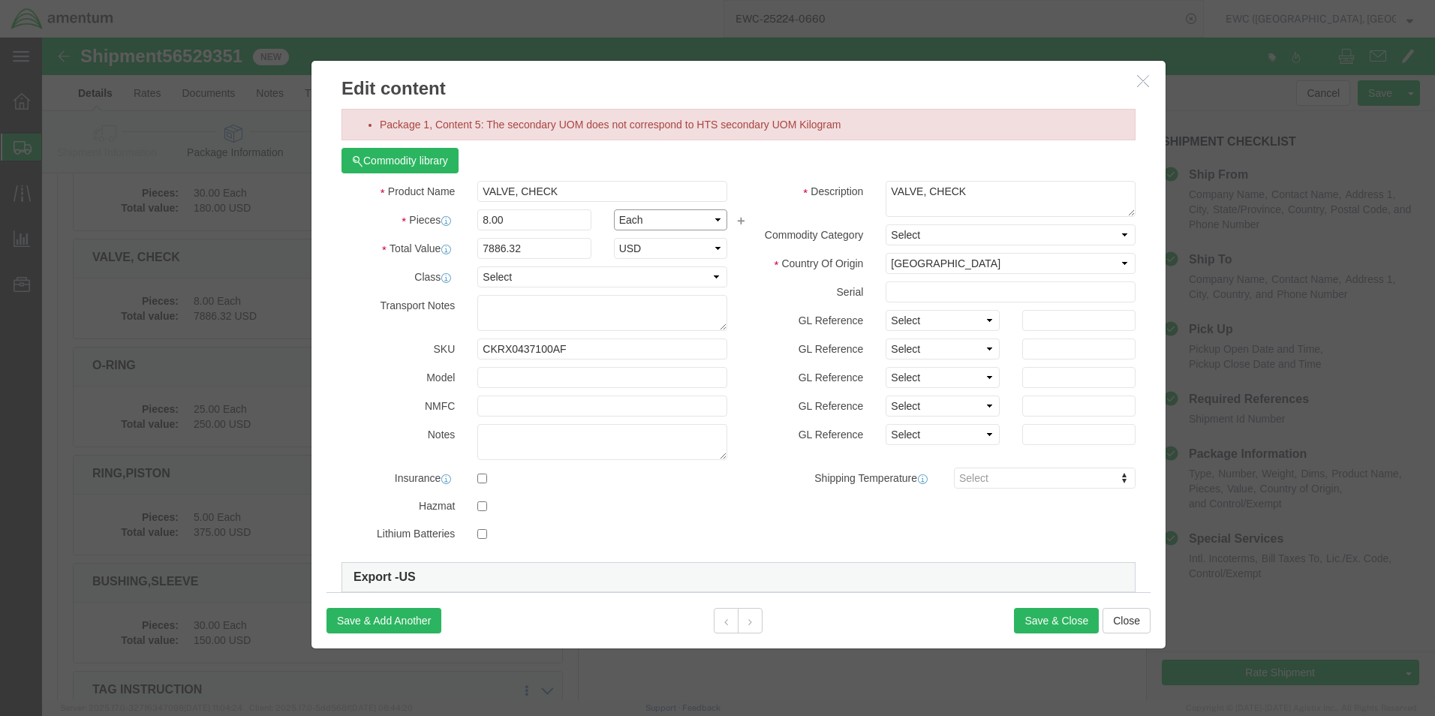
click select "Select Bag Barrels 100Board Feet Bottle Box Blister Pack Carats Can Capsule Car…"
select select "KGS"
click select "Select Bag Barrels 100Board Feet Bottle Box Blister Pack Carats Can Capsule Car…"
click button "Save & Close"
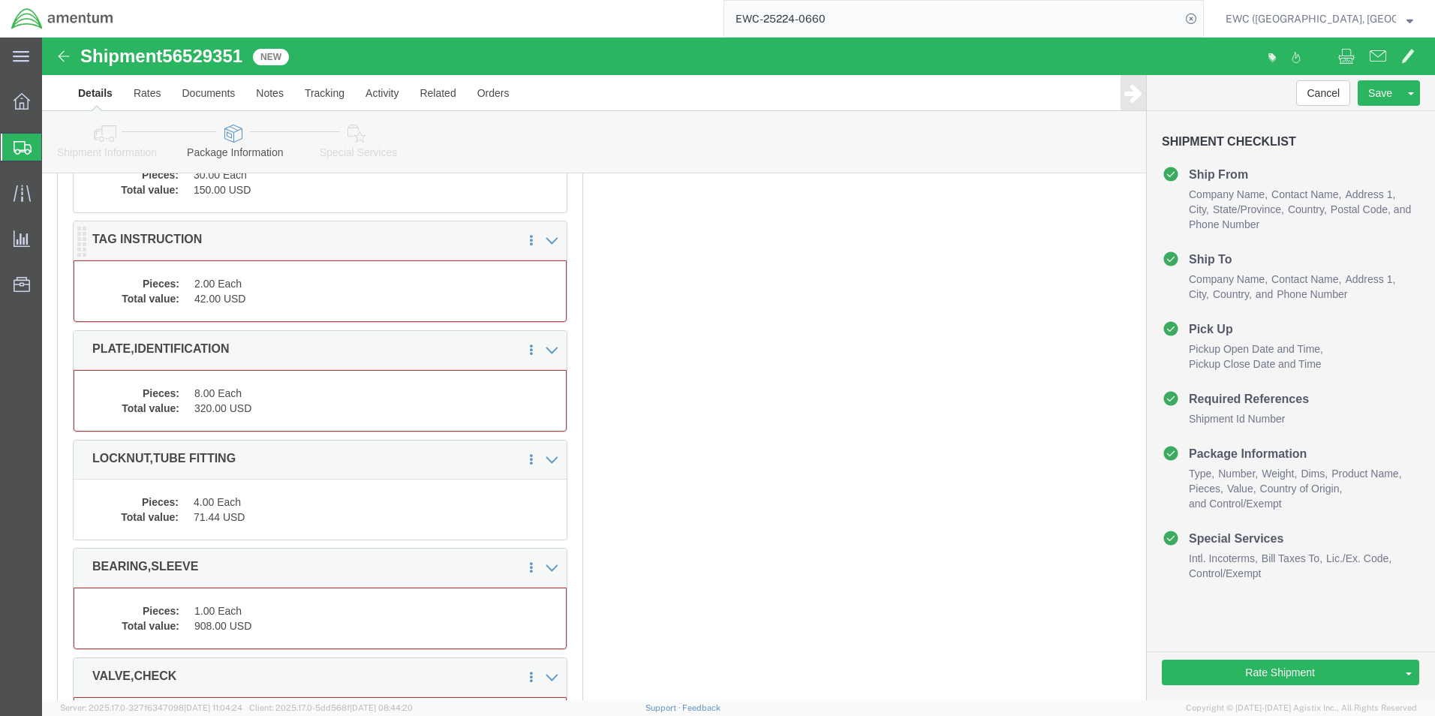
click dd "42.00 USD"
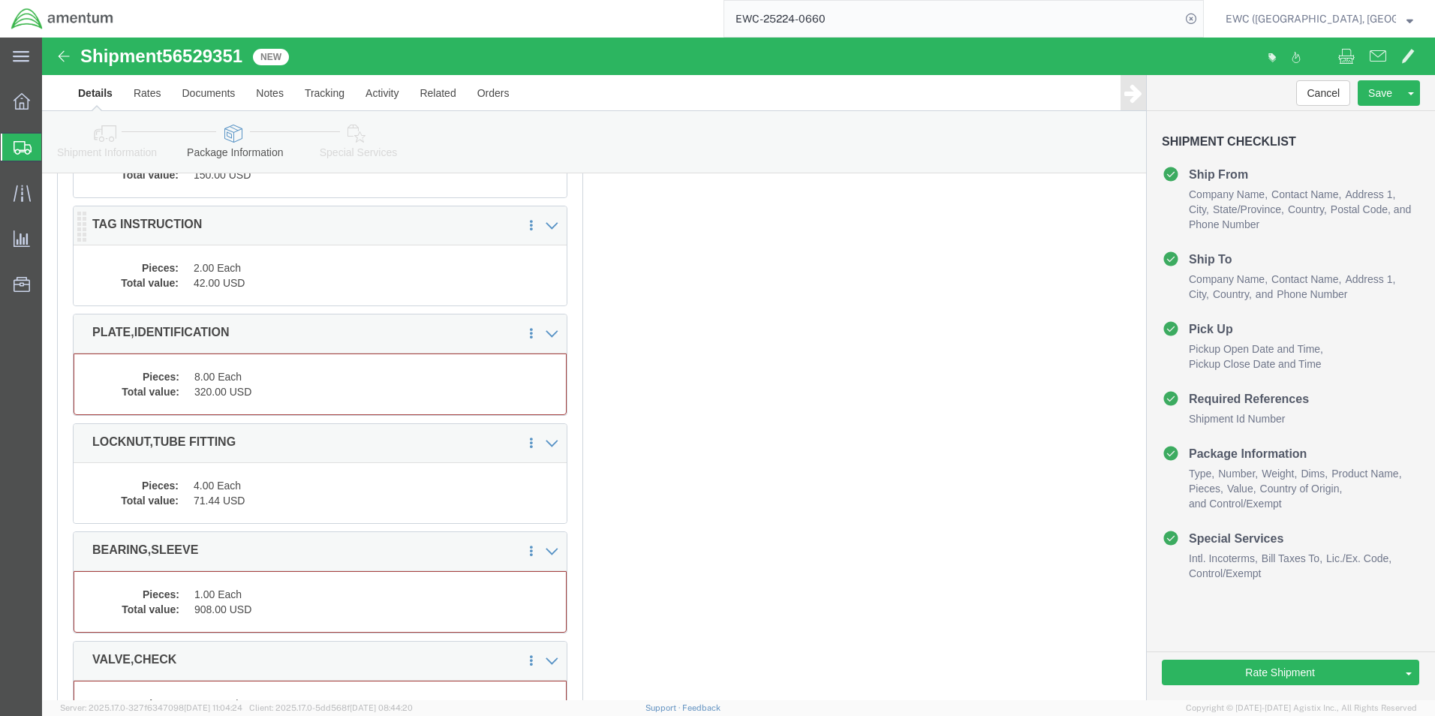
scroll to position [1456, 0]
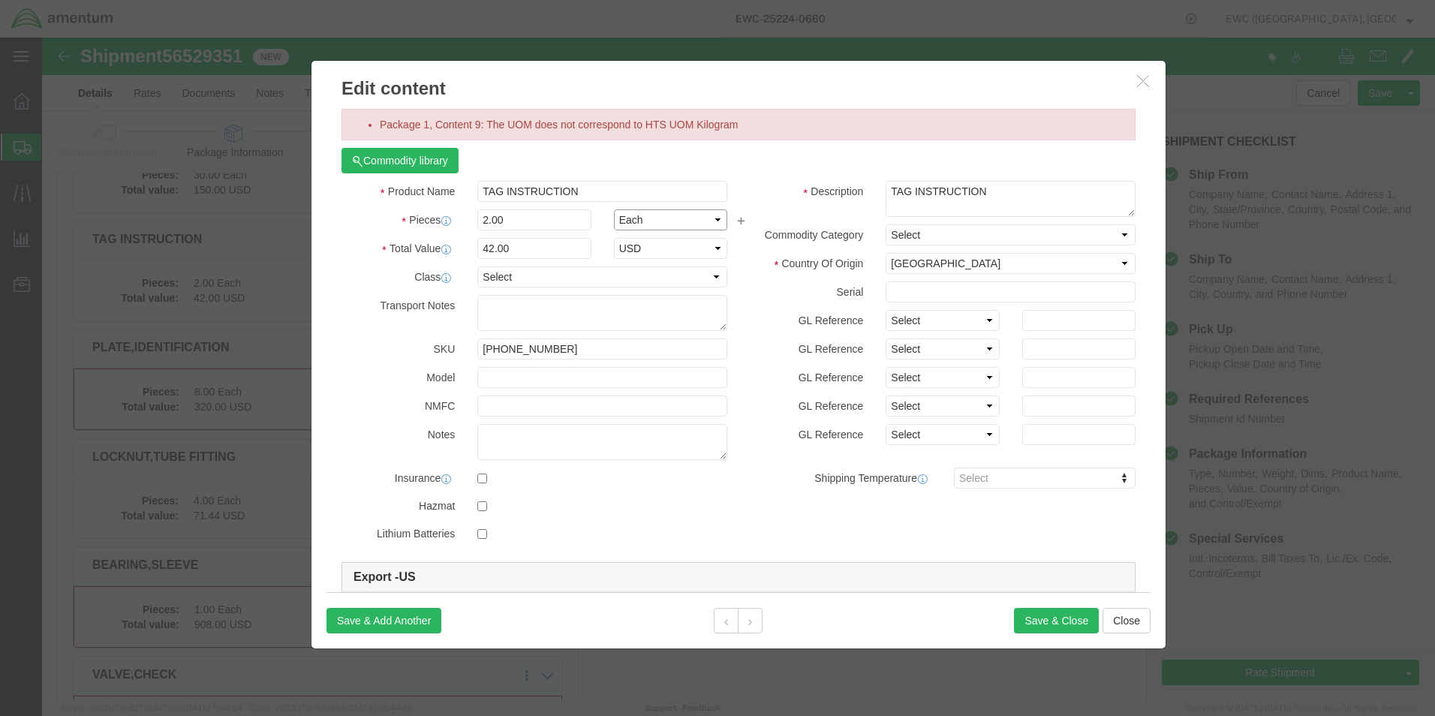
click select "Select Bag Barrels 100Board Feet Bottle Box Blister Pack Carats Can Capsule Car…"
select select "KGS"
click select "Select Bag Barrels 100Board Feet Bottle Box Blister Pack Carats Can Capsule Car…"
click button "Save & Close"
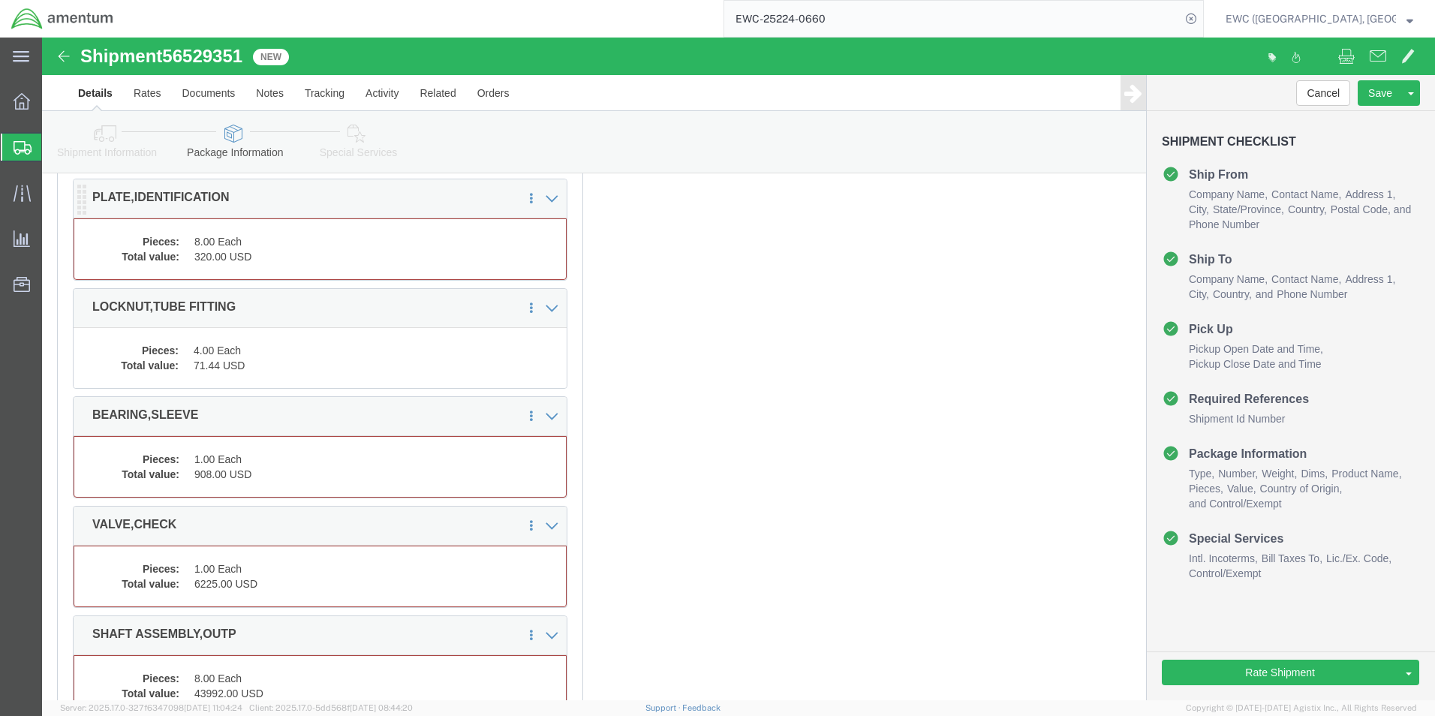
click dd "320.00 USD"
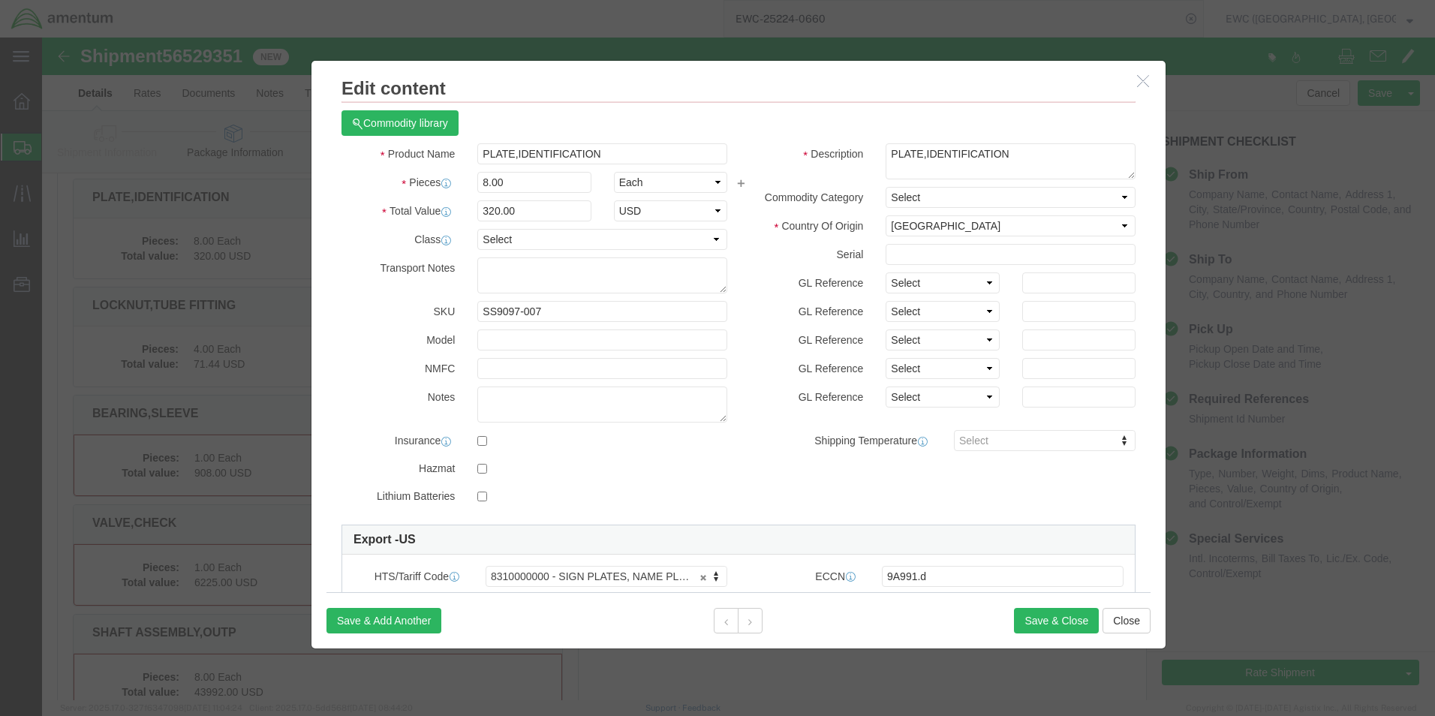
scroll to position [0, 0]
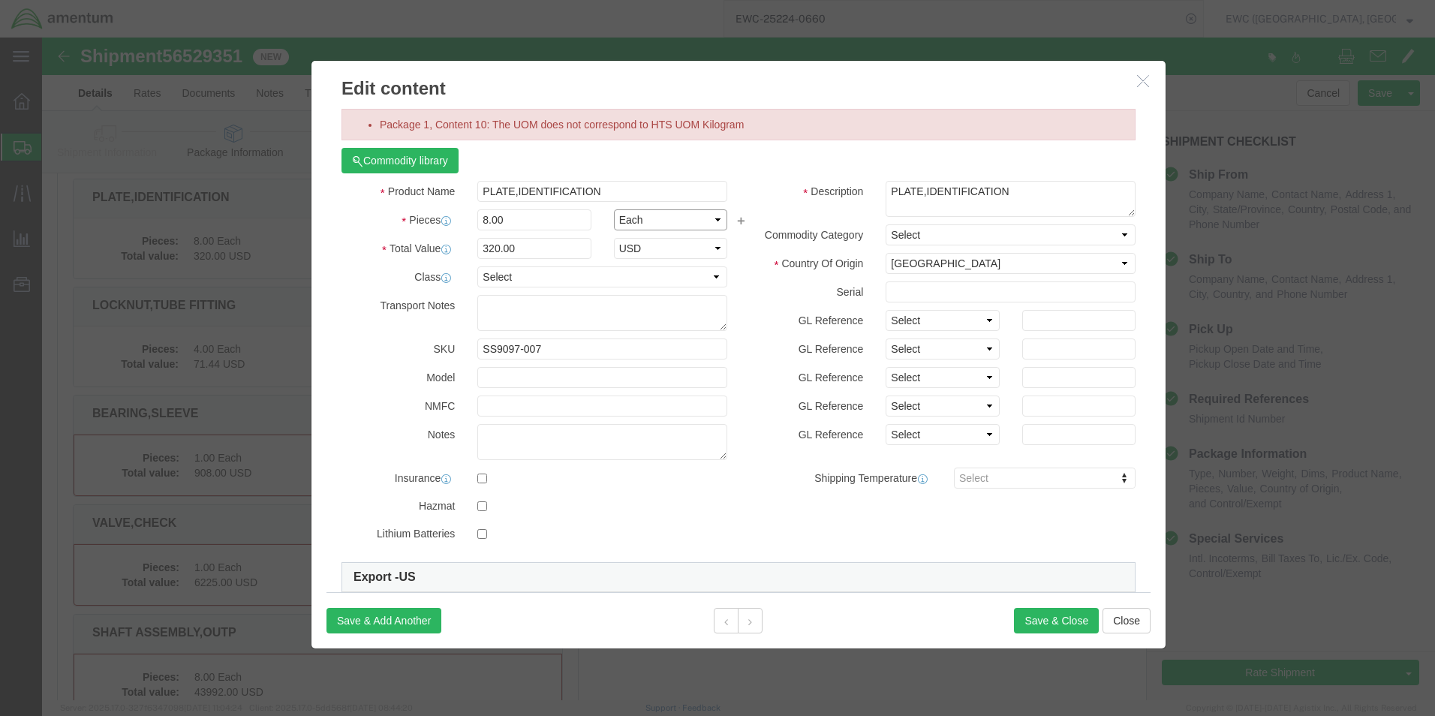
click select "Select Bag Barrels 100Board Feet Bottle Box Blister Pack Carats Can Capsule Car…"
select select "KGS"
click select "Select Bag Barrels 100Board Feet Bottle Box Blister Pack Carats Can Capsule Car…"
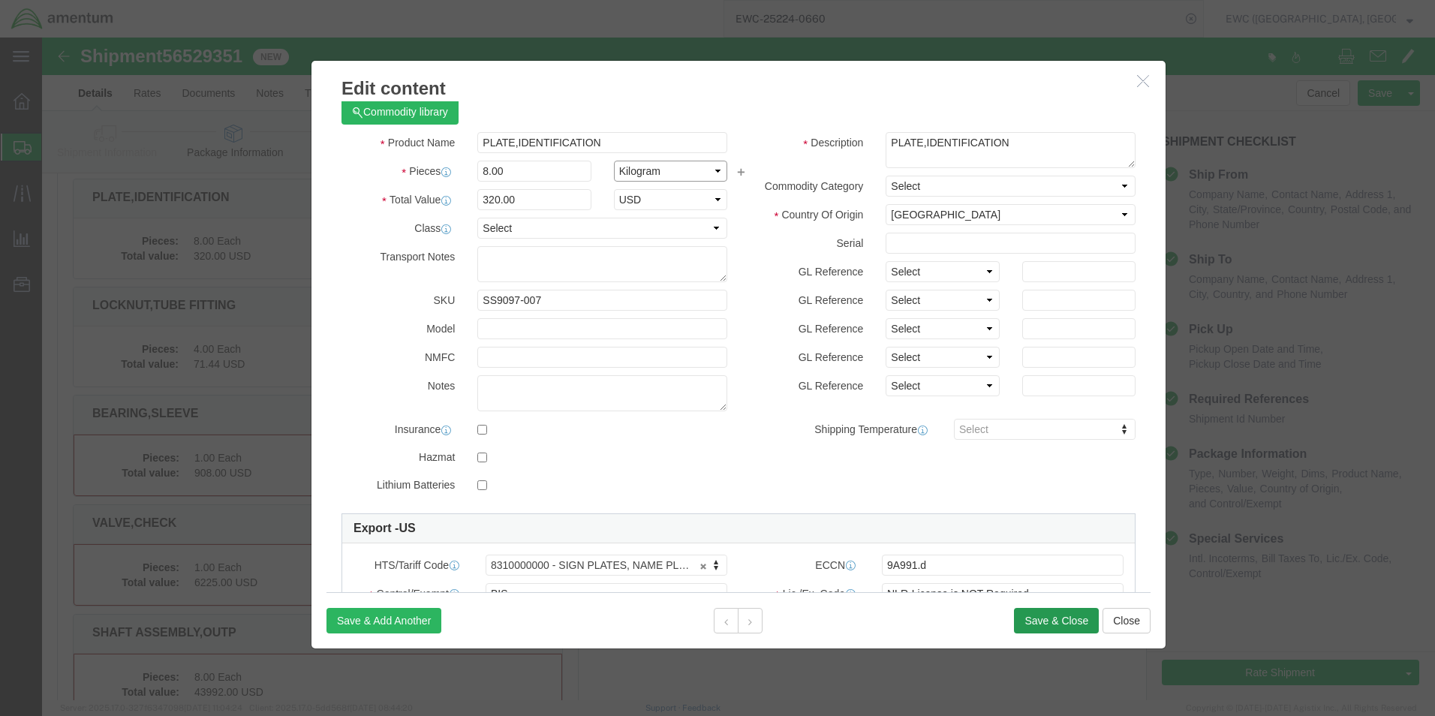
scroll to position [75, 0]
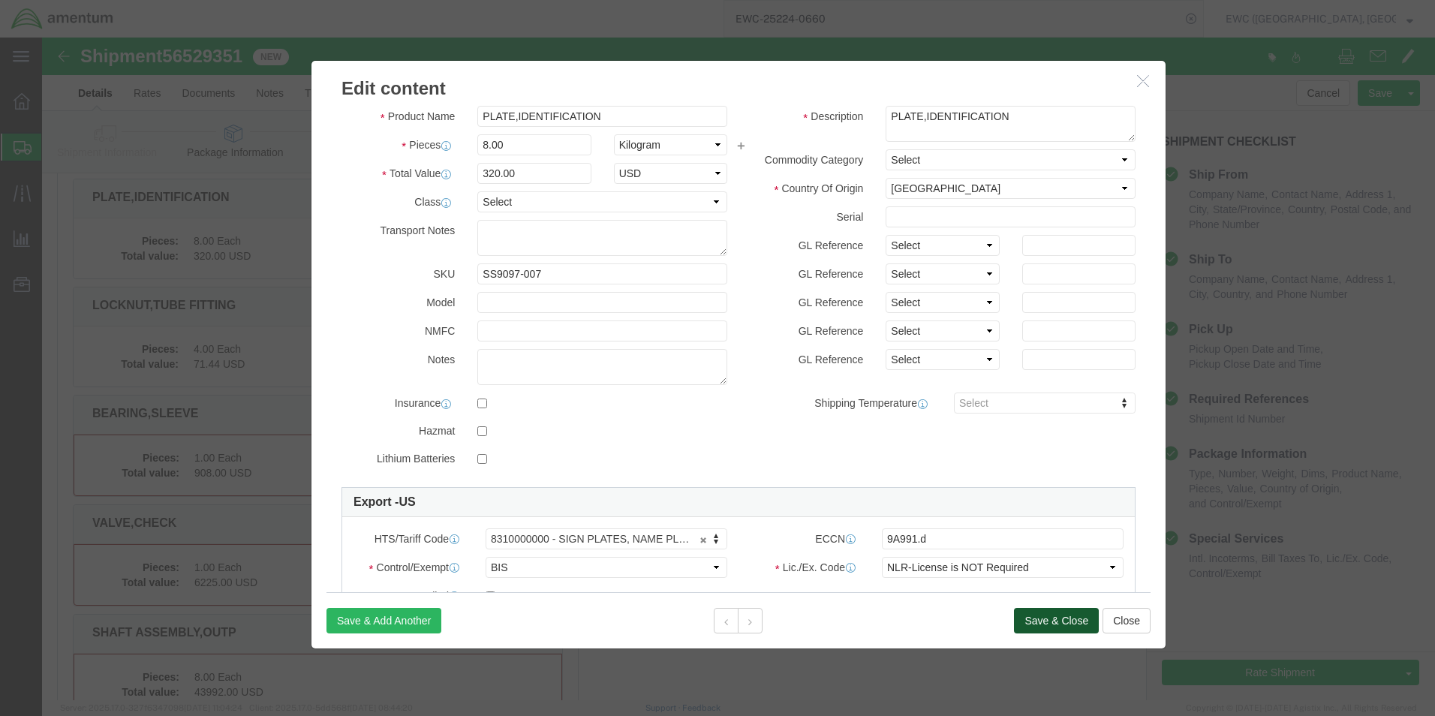
click button "Save & Close"
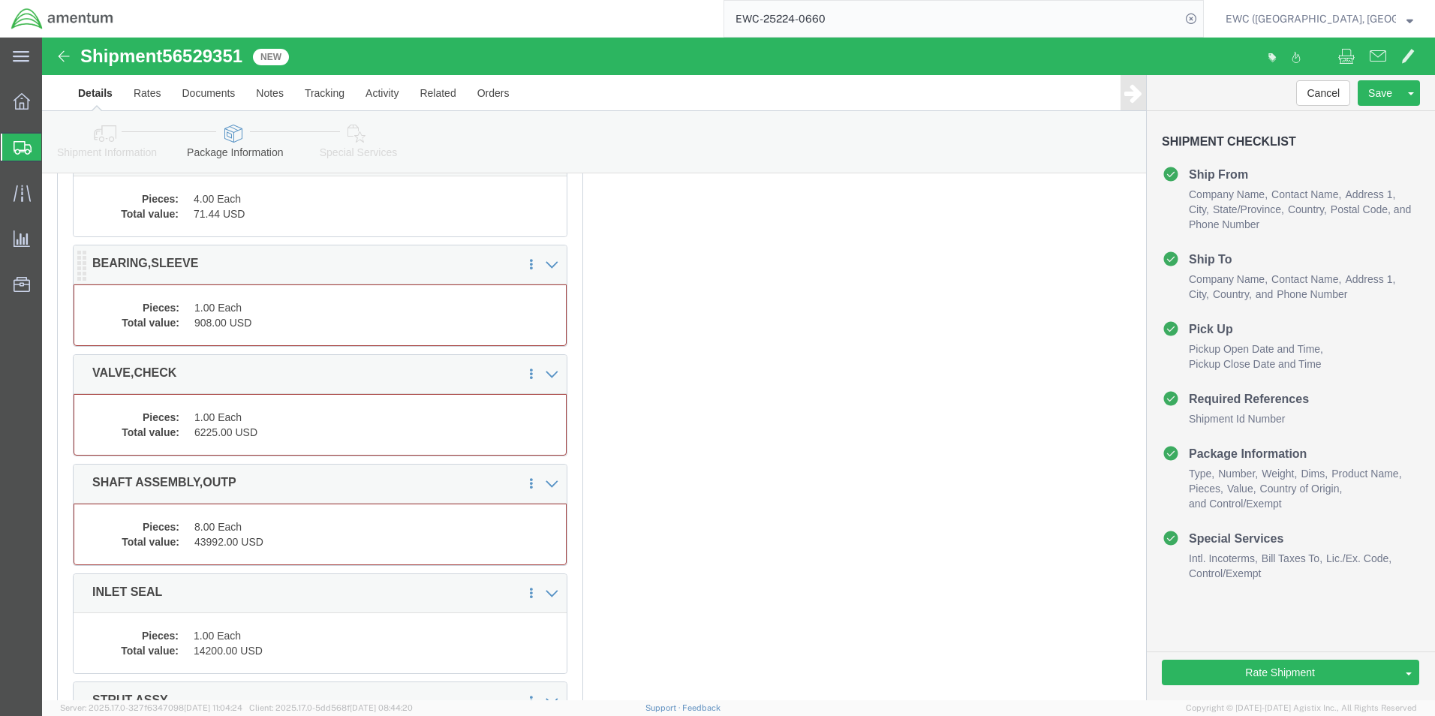
click dd "1.00 Each"
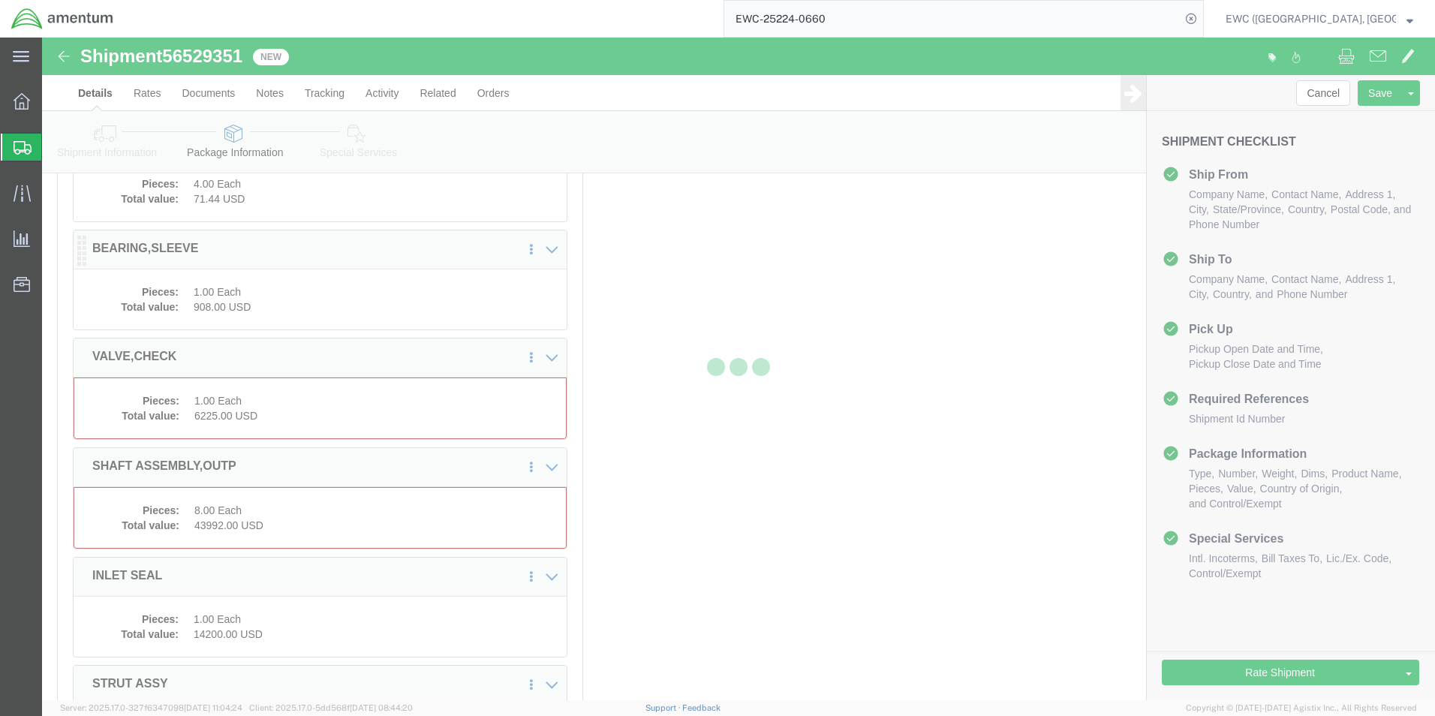
scroll to position [1727, 0]
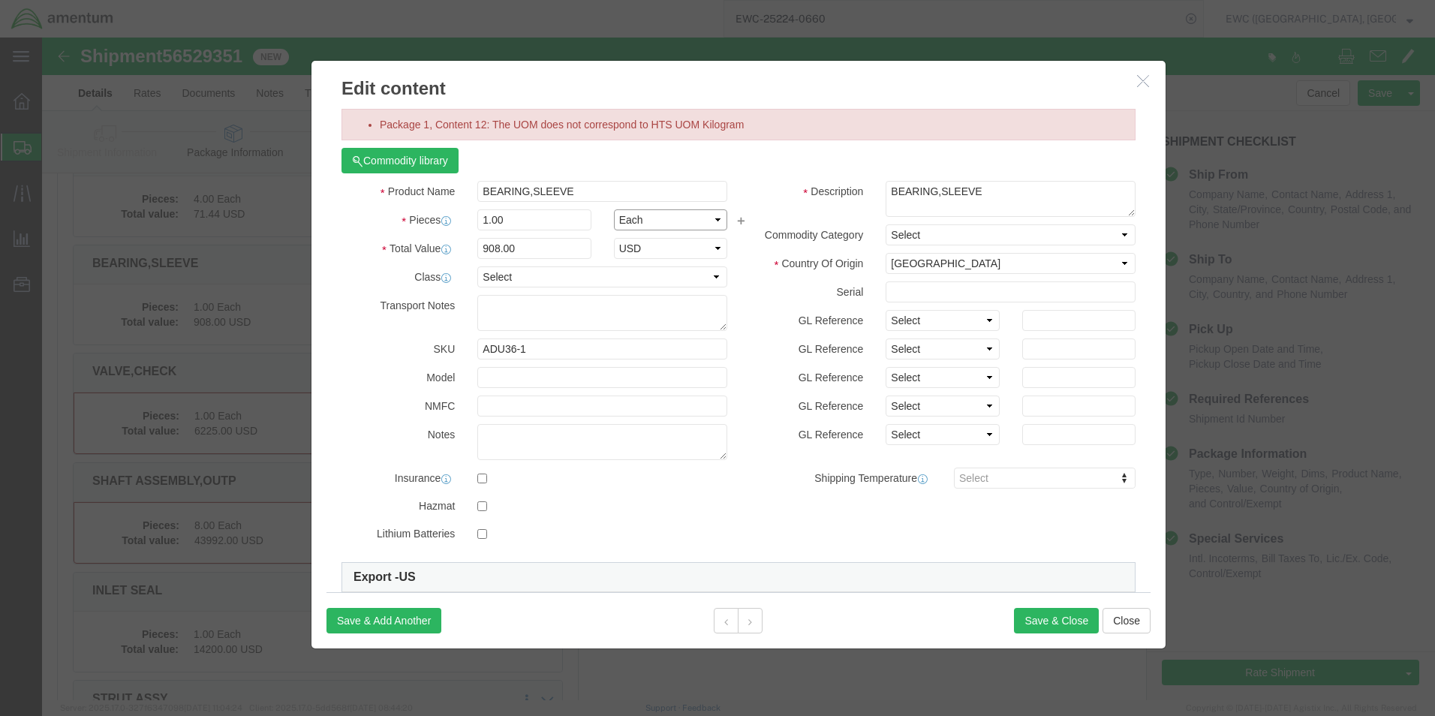
click select "Select Bag Barrels 100Board Feet Bottle Box Blister Pack Carats Can Capsule Car…"
select select "KGS"
click select "Select Bag Barrels 100Board Feet Bottle Box Blister Pack Carats Can Capsule Car…"
click button "Save & Close"
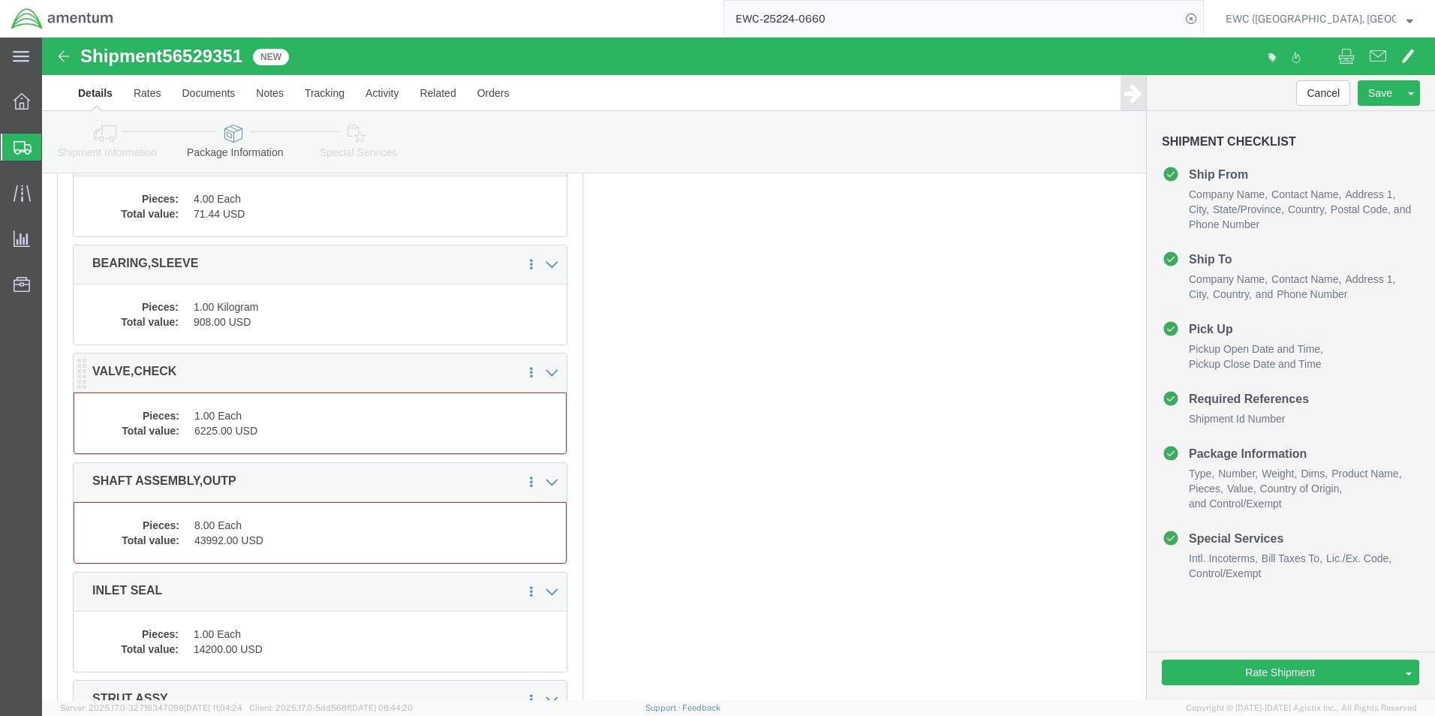
click dd "6225.00 USD"
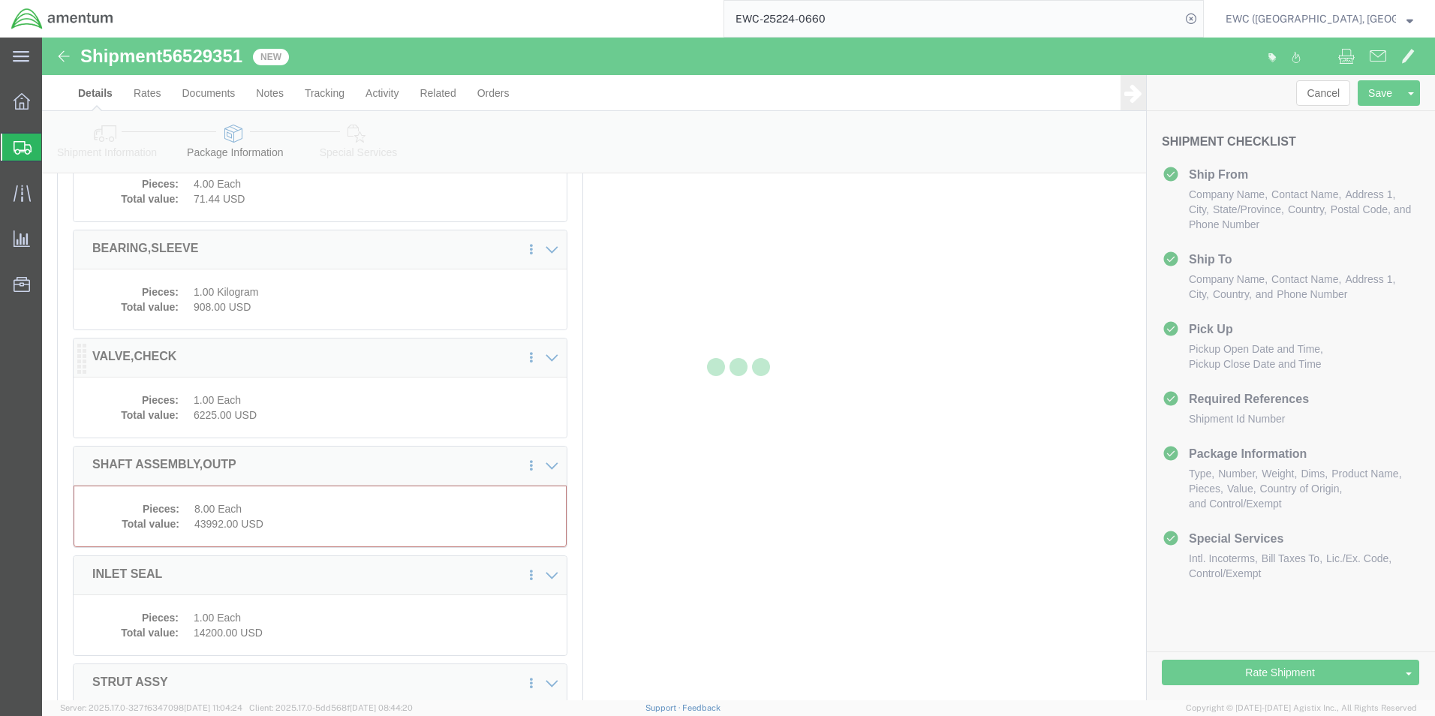
scroll to position [1712, 0]
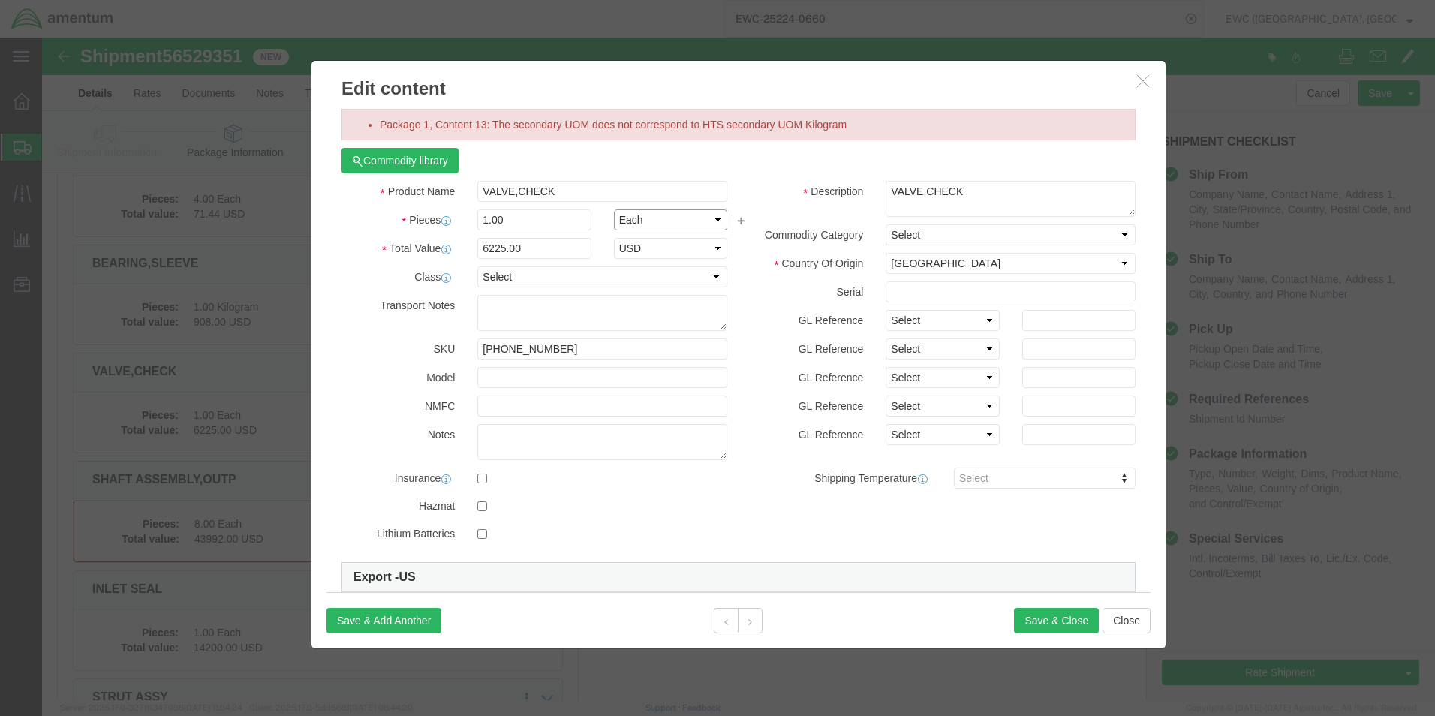
click select "Select Bag Barrels 100Board Feet Bottle Box Blister Pack Carats Can Capsule Car…"
select select "KGS"
click select "Select Bag Barrels 100Board Feet Bottle Box Blister Pack Carats Can Capsule Car…"
click button "Save & Close"
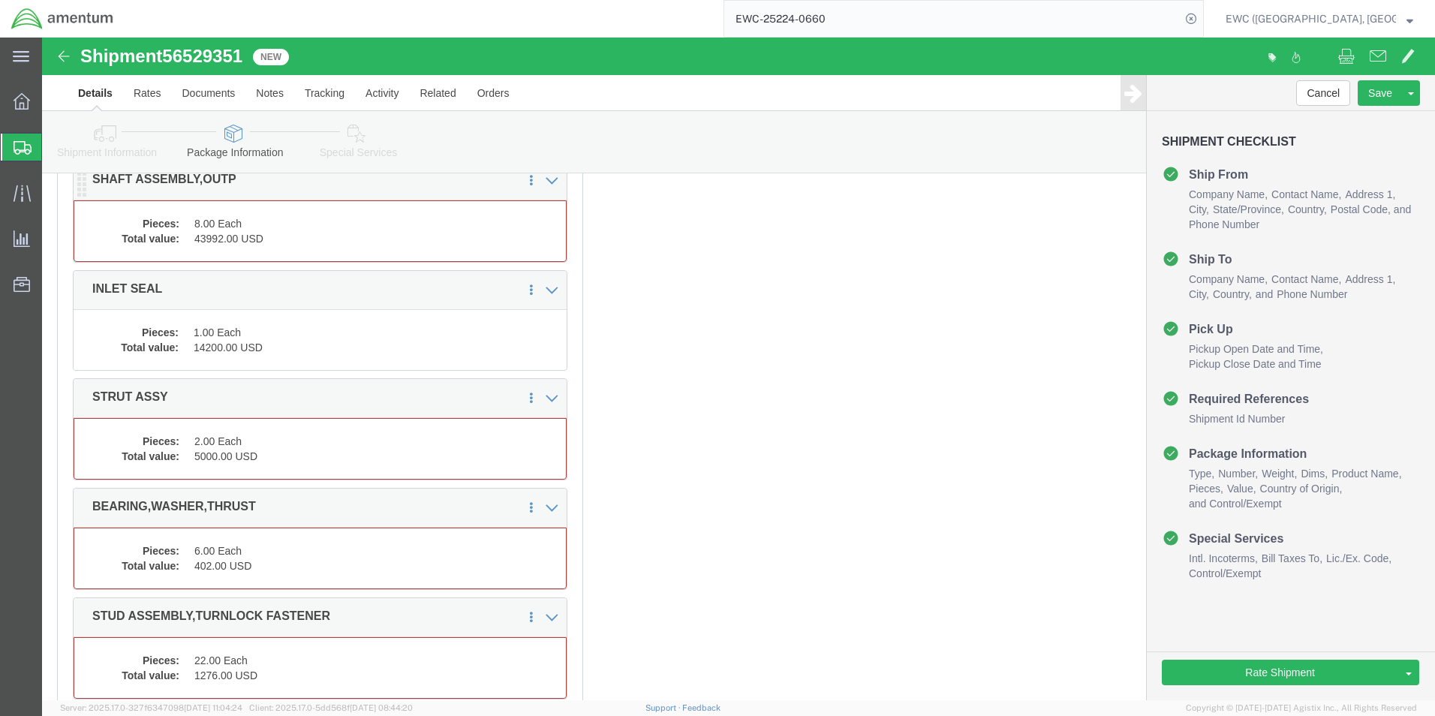
click dd "8.00 Each"
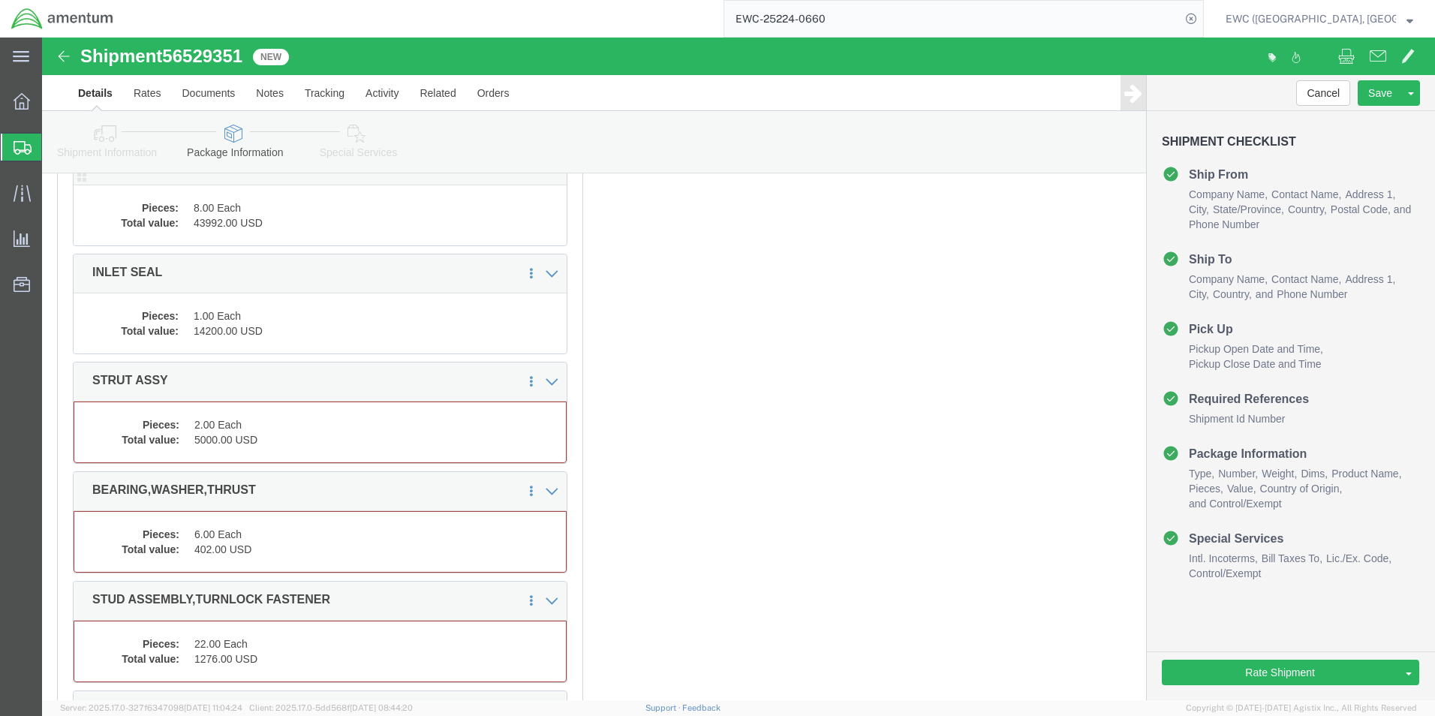
scroll to position [1997, 0]
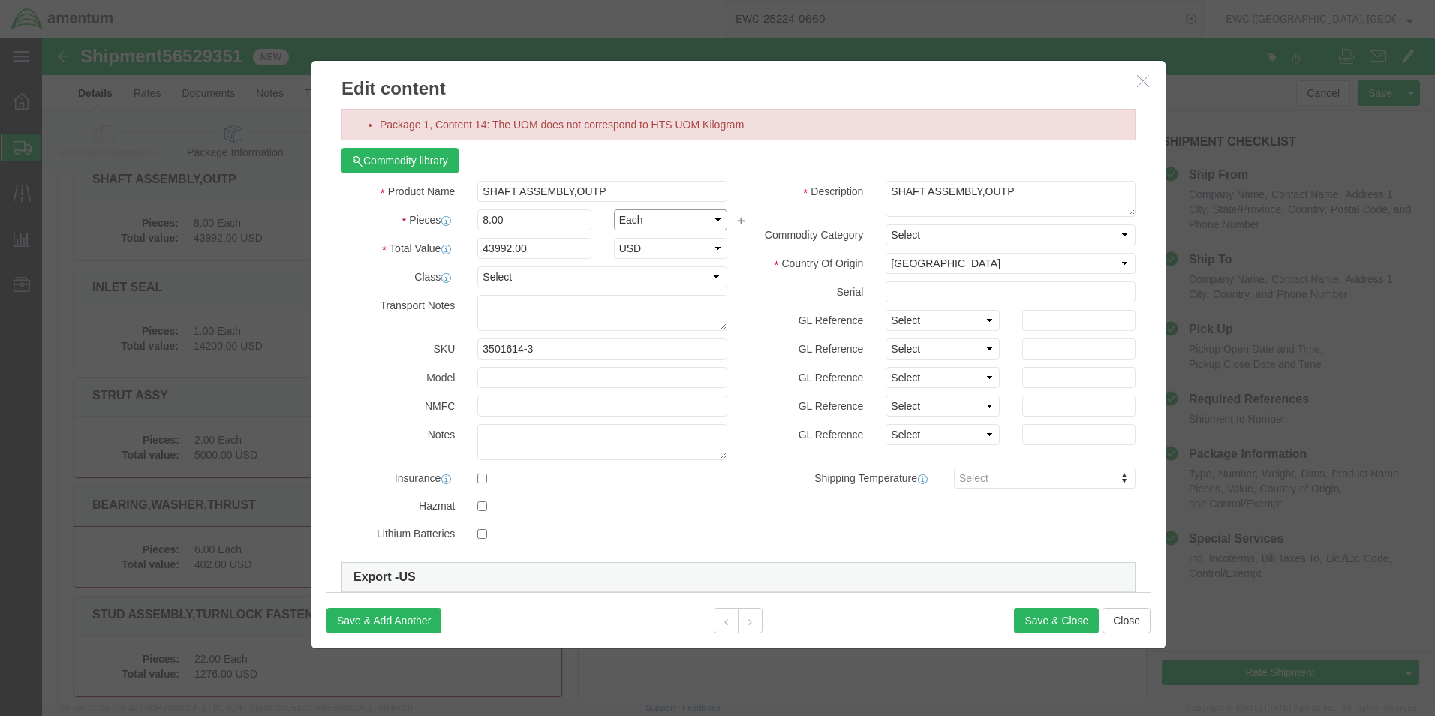
click select "Select Bag Barrels 100Board Feet Bottle Box Blister Pack Carats Can Capsule Car…"
select select "KGS"
click select "Select Bag Barrels 100Board Feet Bottle Box Blister Pack Carats Can Capsule Car…"
click button "Save & Close"
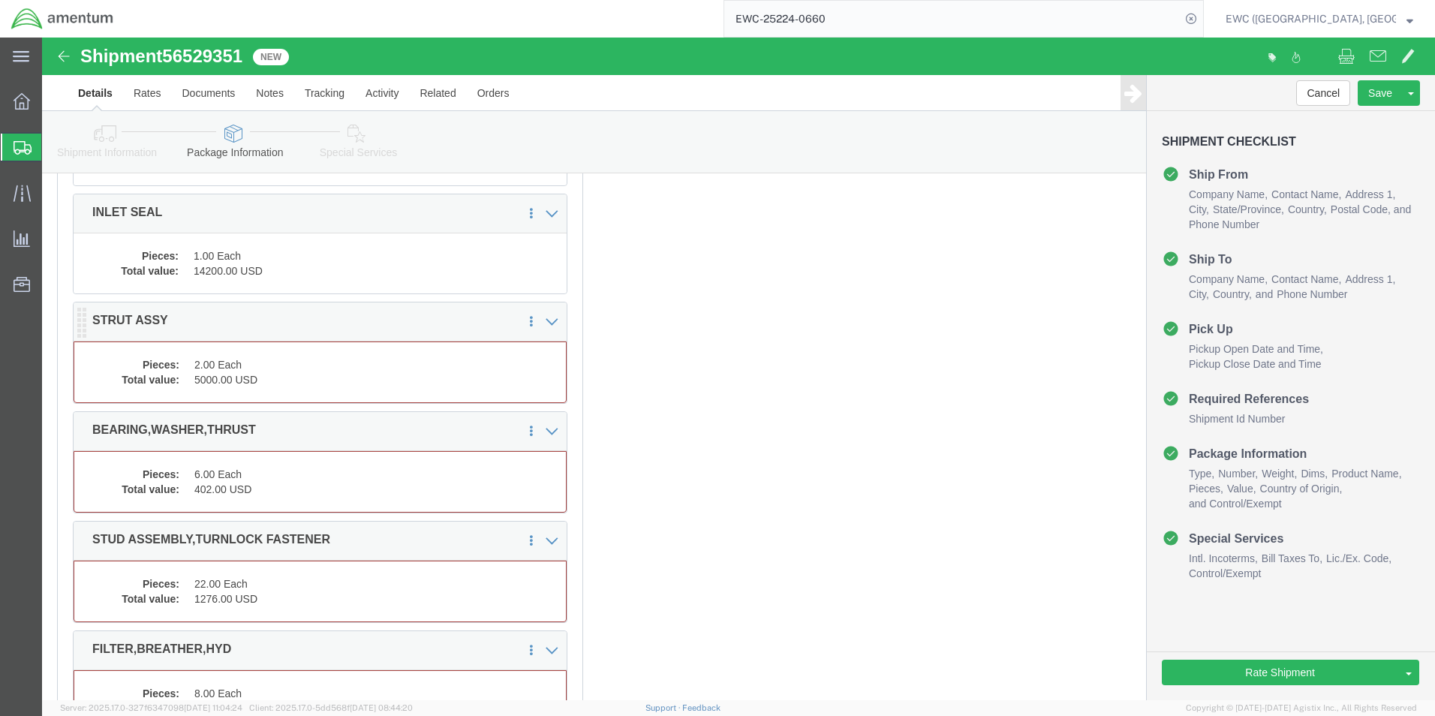
click div "Pieces: 2.00 Each Total value: 5000.00 USD"
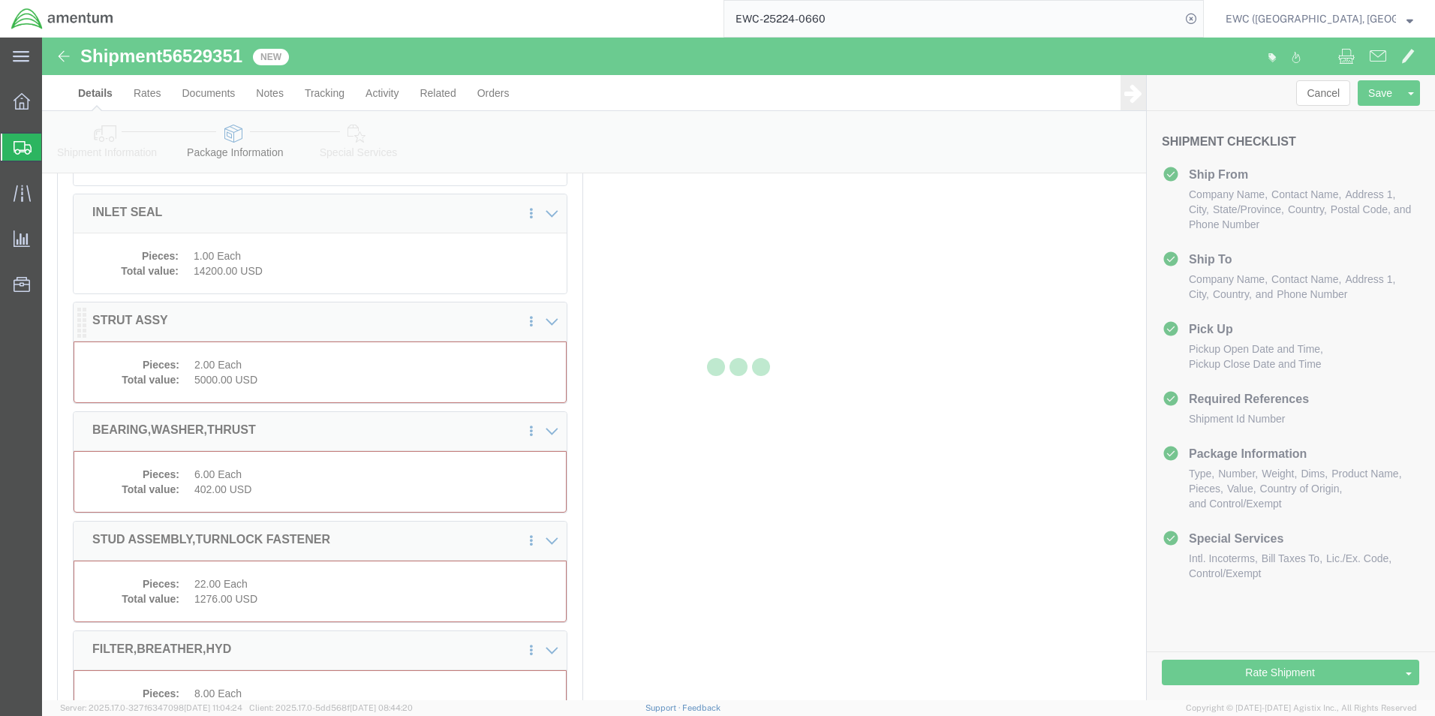
scroll to position [2057, 0]
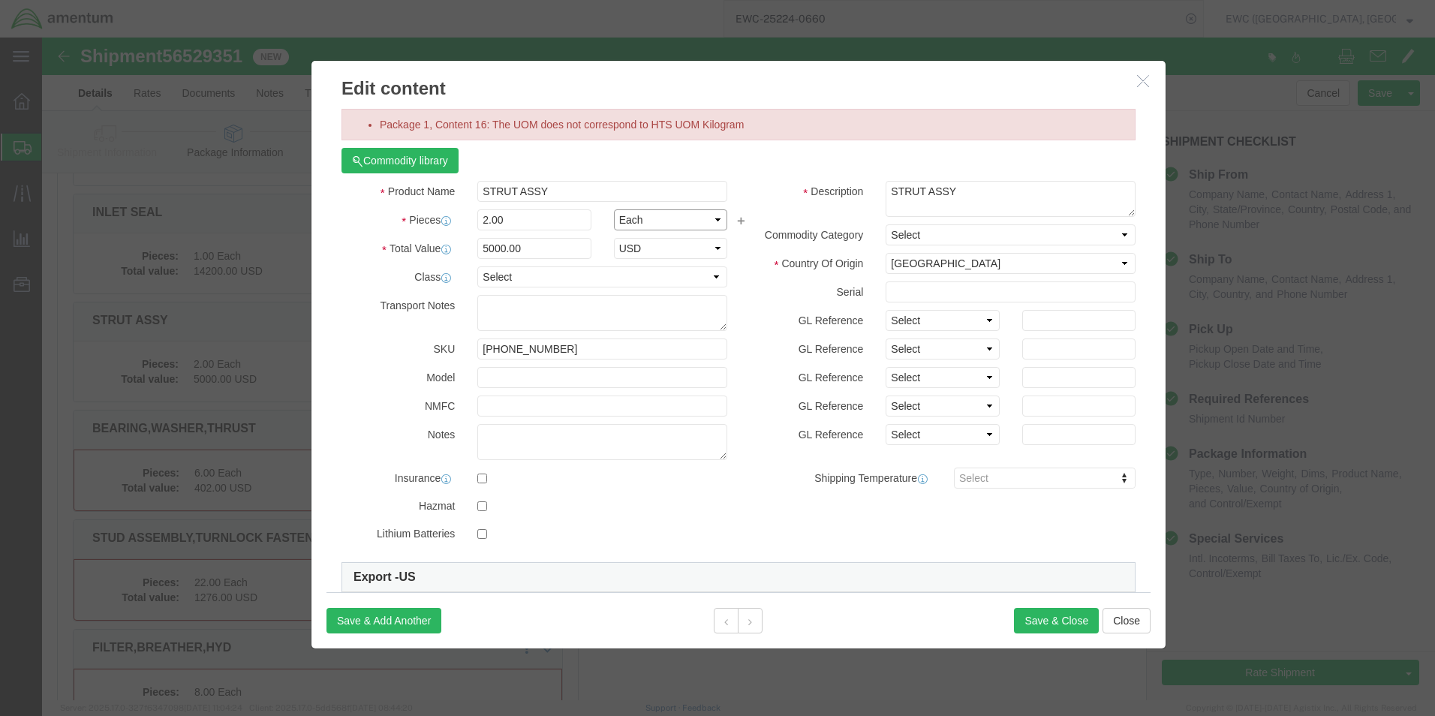
click select "Select Bag Barrels 100Board Feet Bottle Box Blister Pack Carats Can Capsule Car…"
select select "KGS"
click select "Select Bag Barrels 100Board Feet Bottle Box Blister Pack Carats Can Capsule Car…"
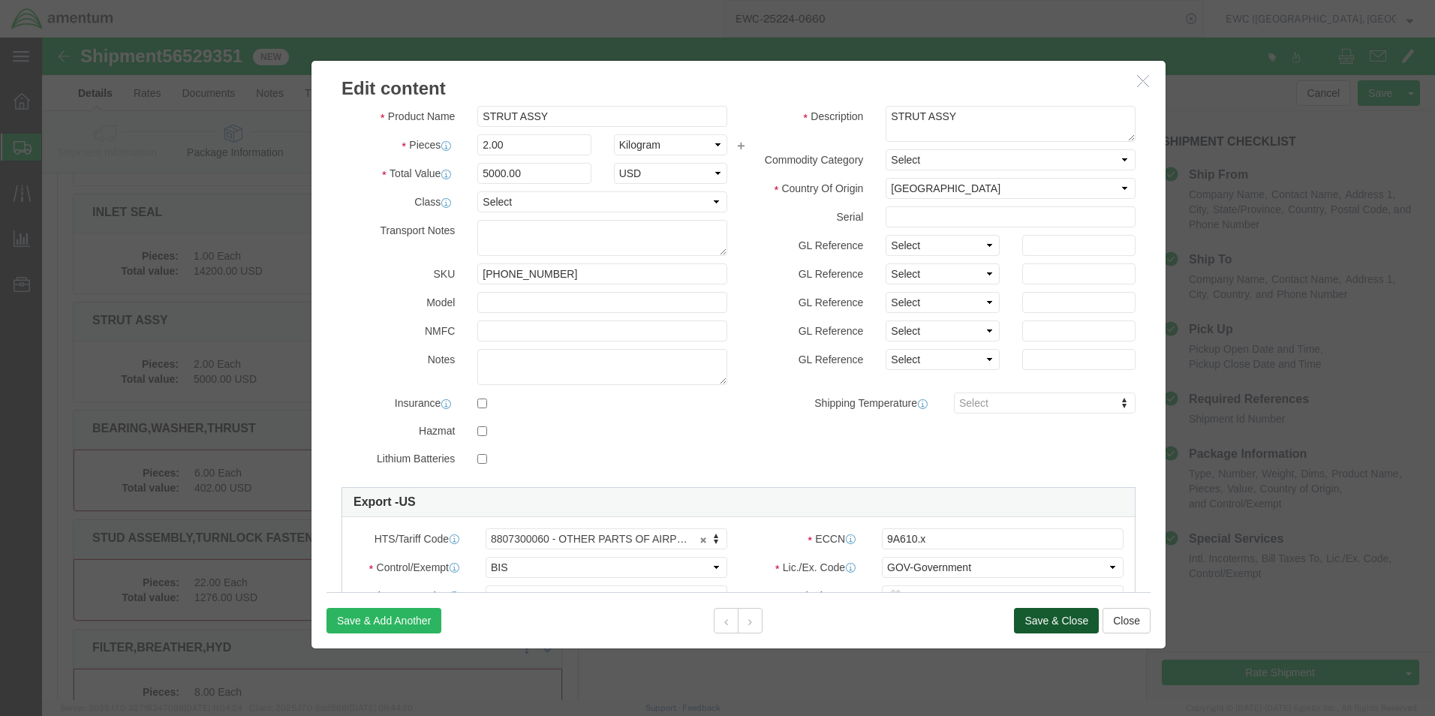
click button "Save & Close"
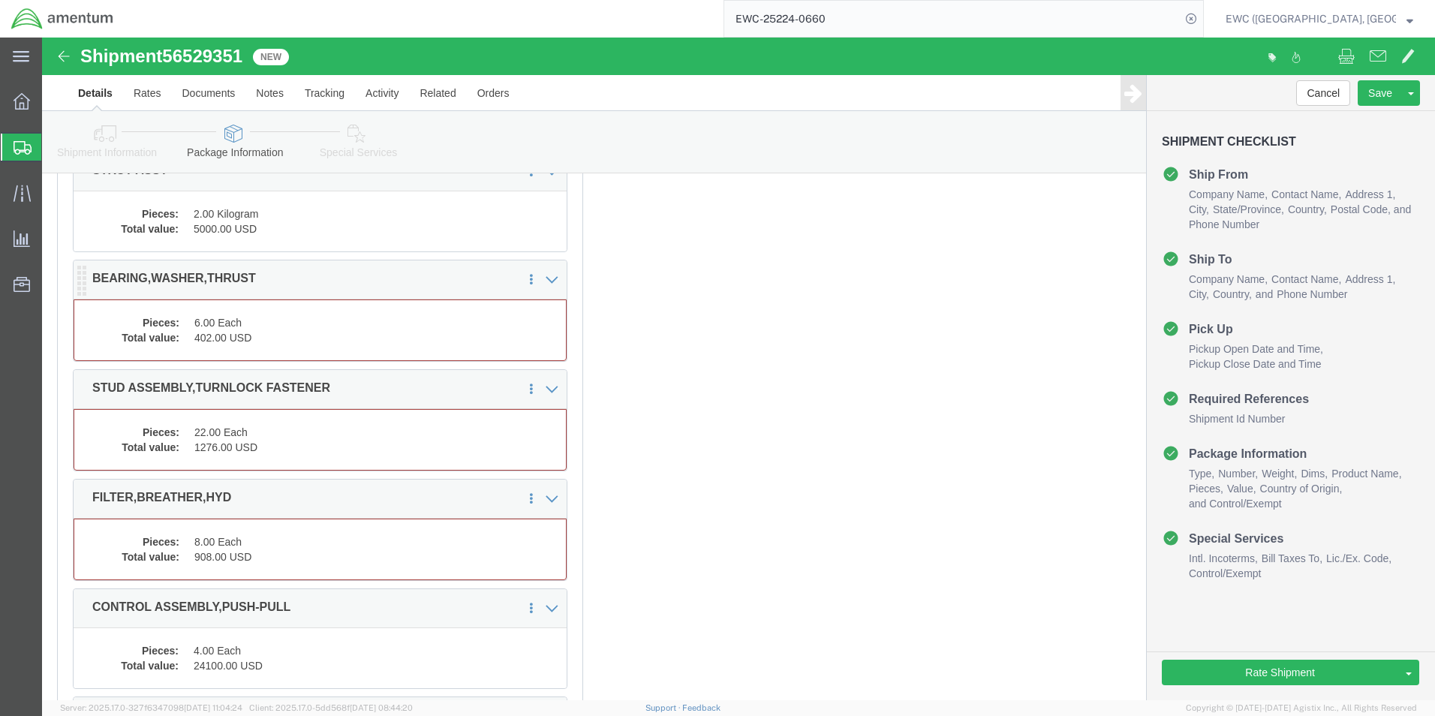
click dd "6.00 Each"
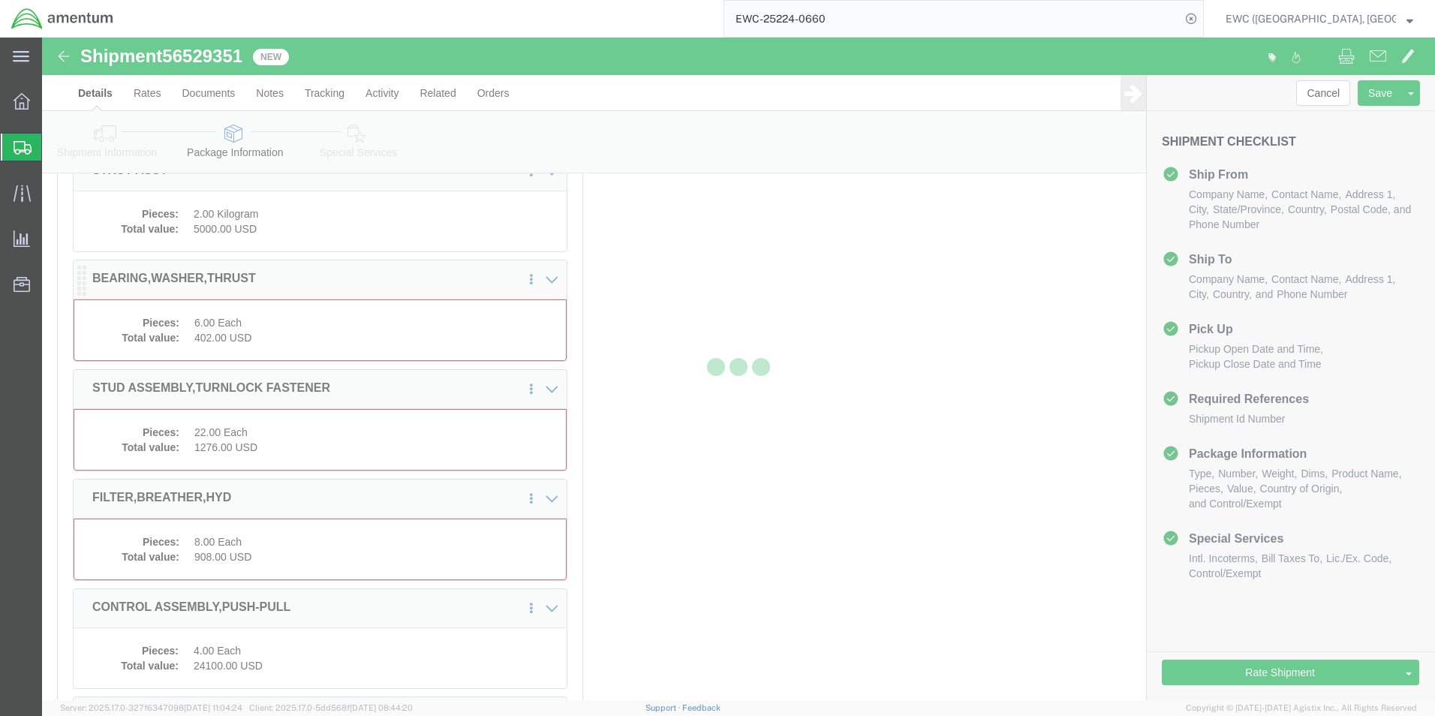
scroll to position [2192, 0]
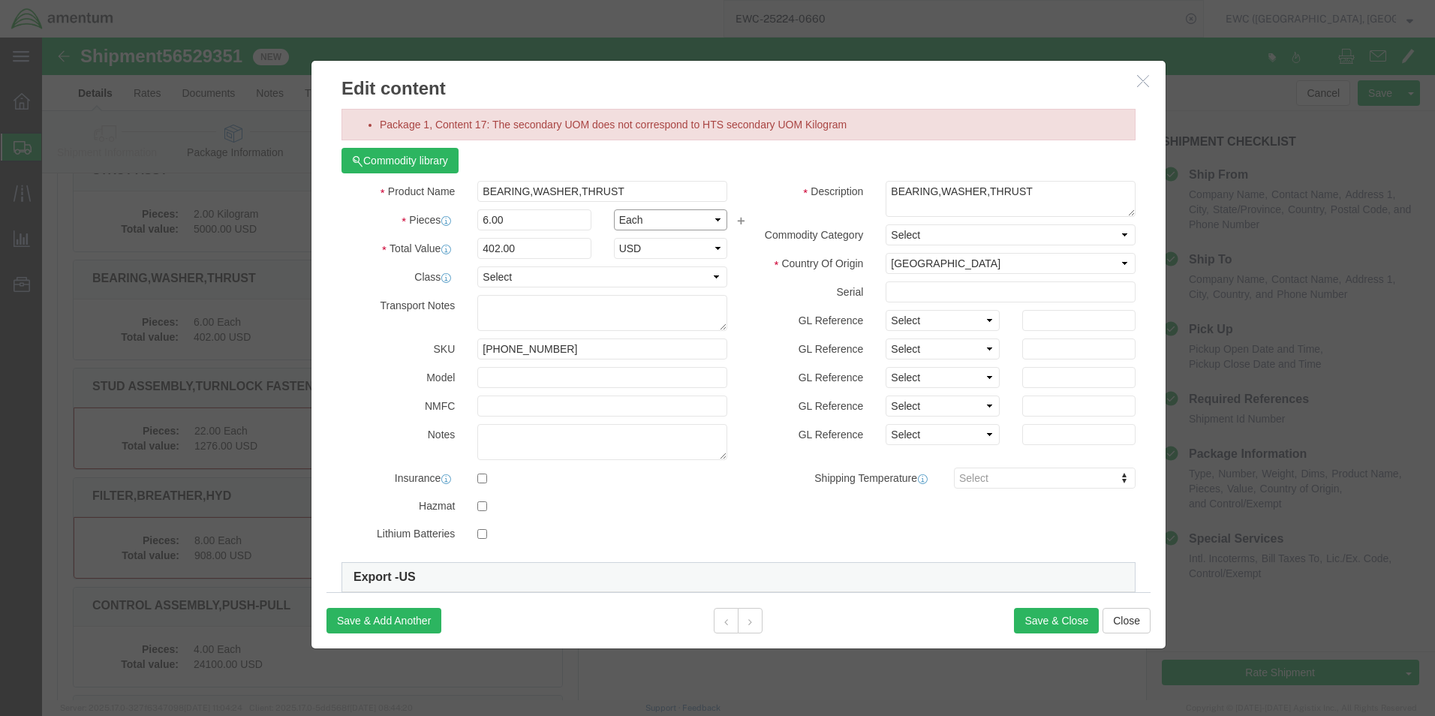
click select "Select Bag Barrels 100Board Feet Bottle Box Blister Pack Carats Can Capsule Car…"
select select "KGS"
click select "Select Bag Barrels 100Board Feet Bottle Box Blister Pack Carats Can Capsule Car…"
click button "Save & Close"
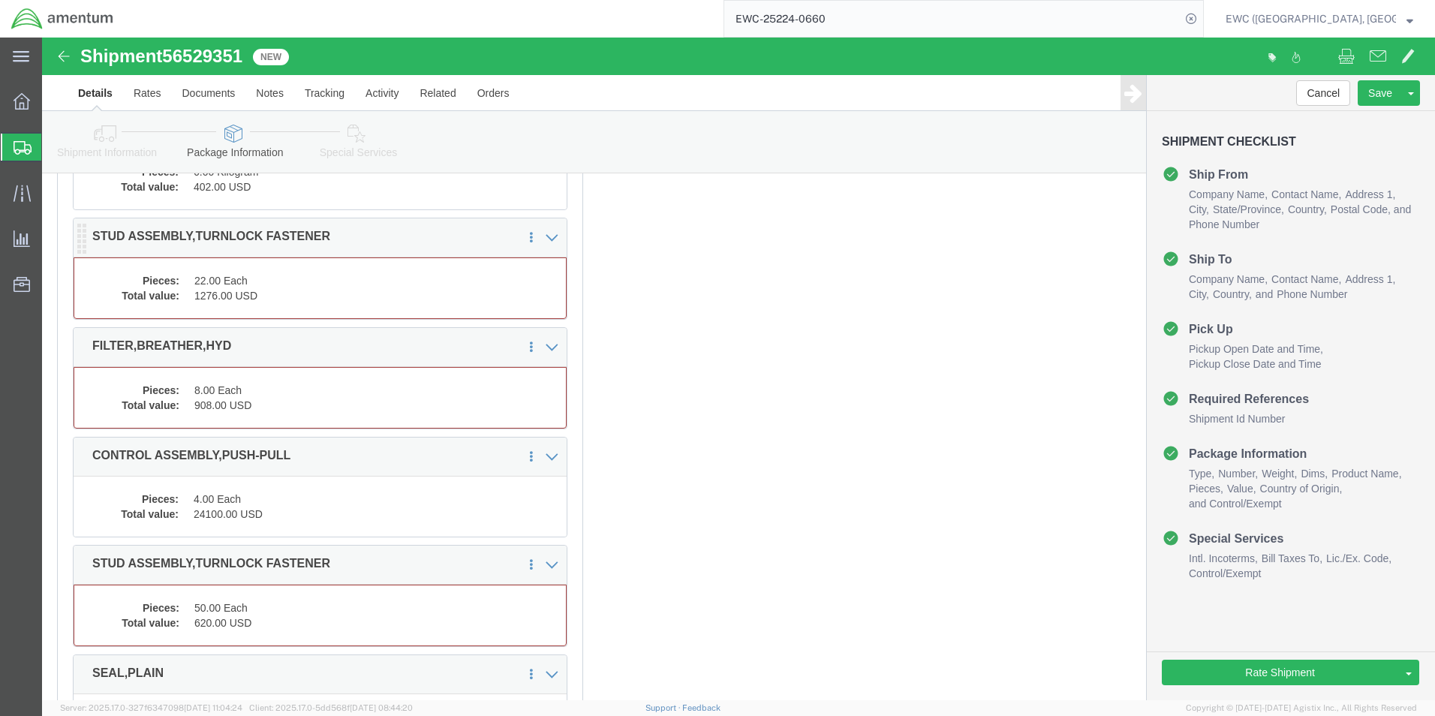
click dd "1276.00 USD"
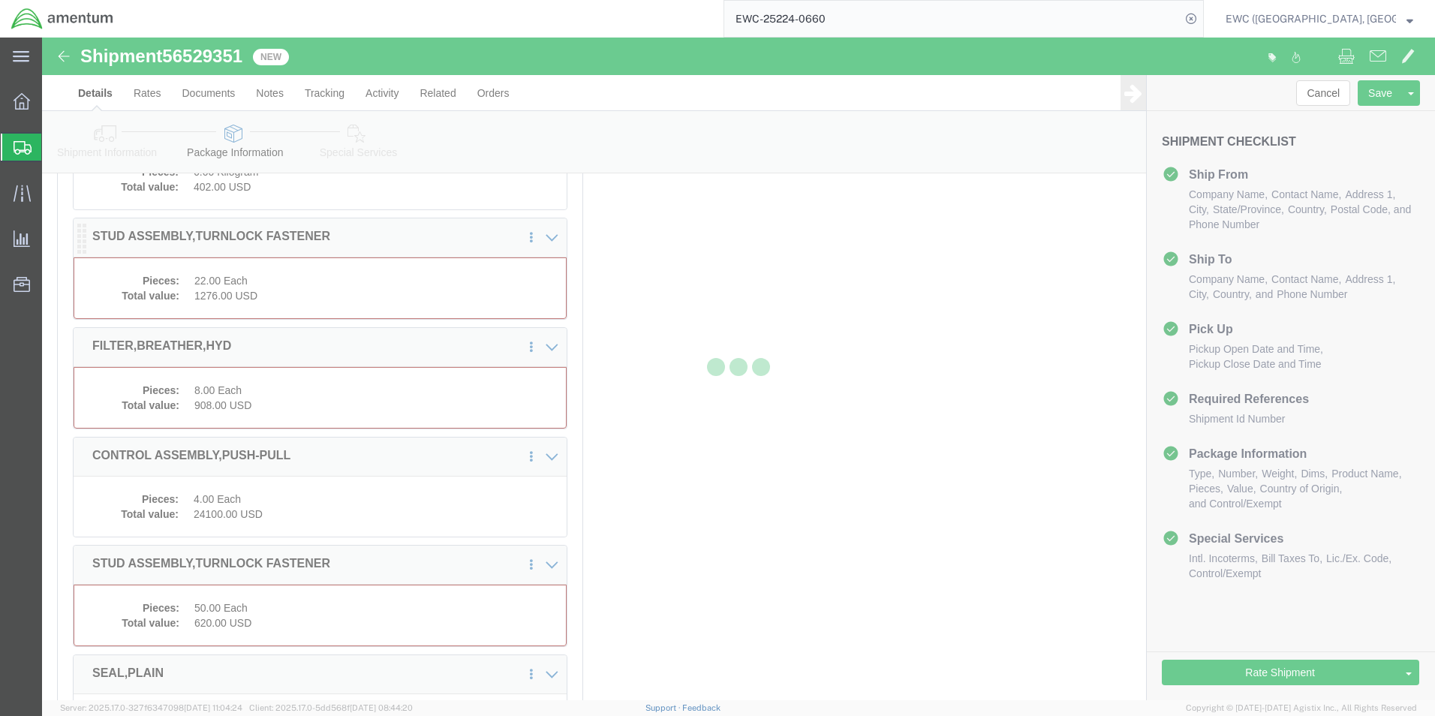
scroll to position [2327, 0]
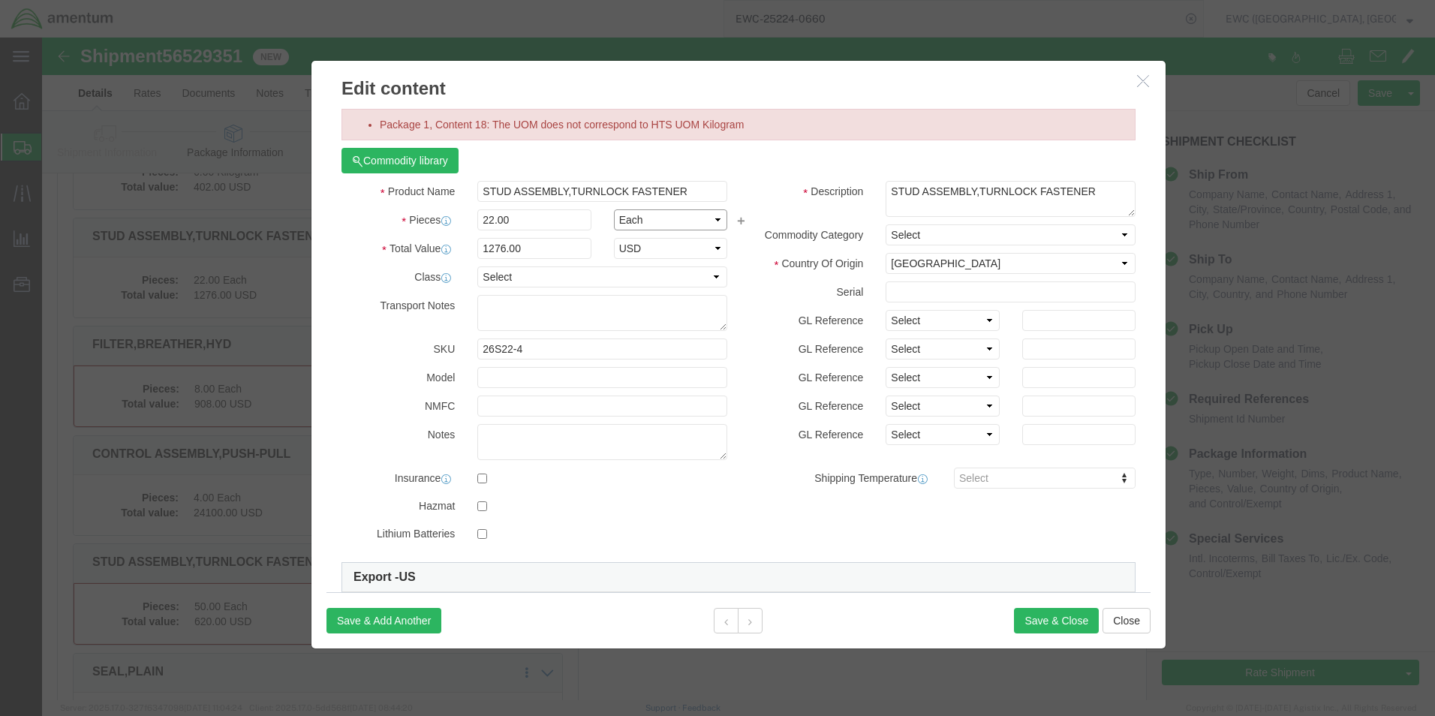
click select "Select Bag Barrels 100Board Feet Bottle Box Blister Pack Carats Can Capsule Car…"
select select "KGS"
click select "Select Bag Barrels 100Board Feet Bottle Box Blister Pack Carats Can Capsule Car…"
click button "Save & Close"
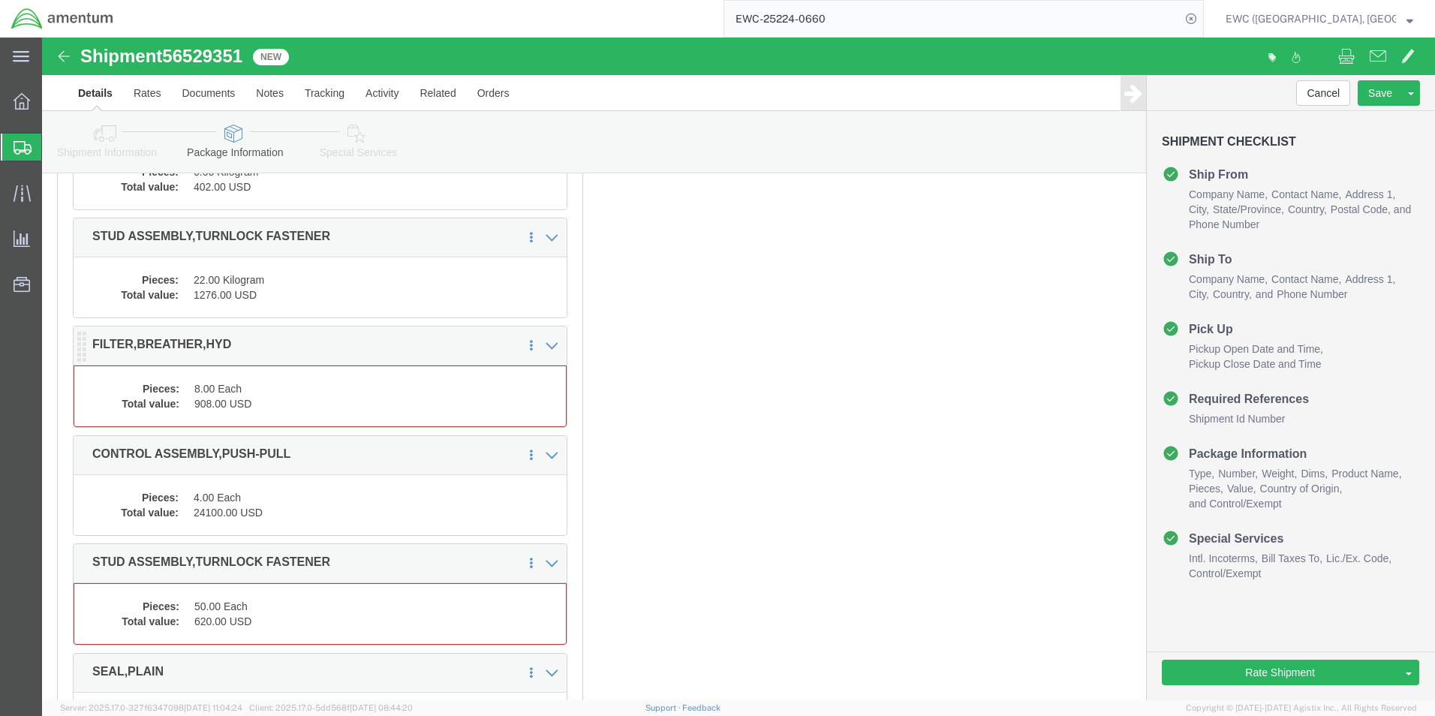
scroll to position [2477, 0]
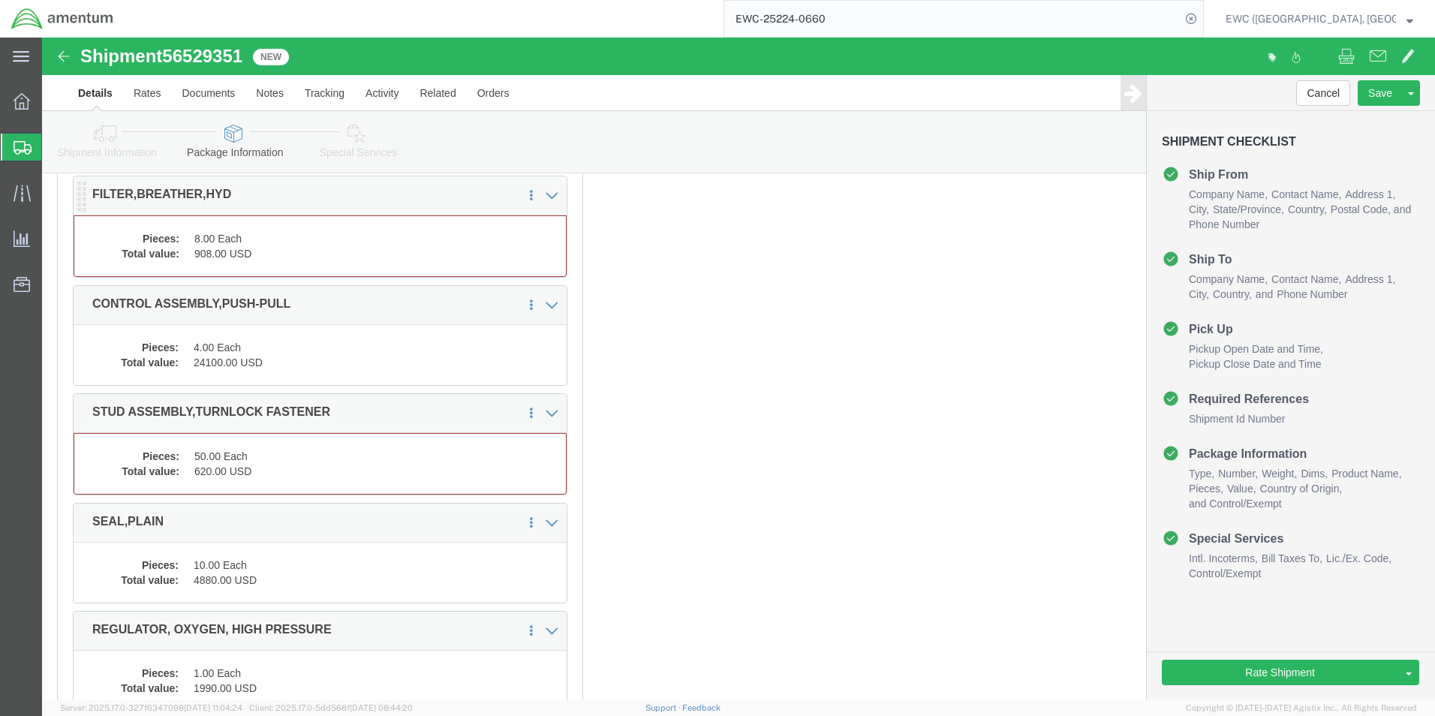
click dd "8.00 Each"
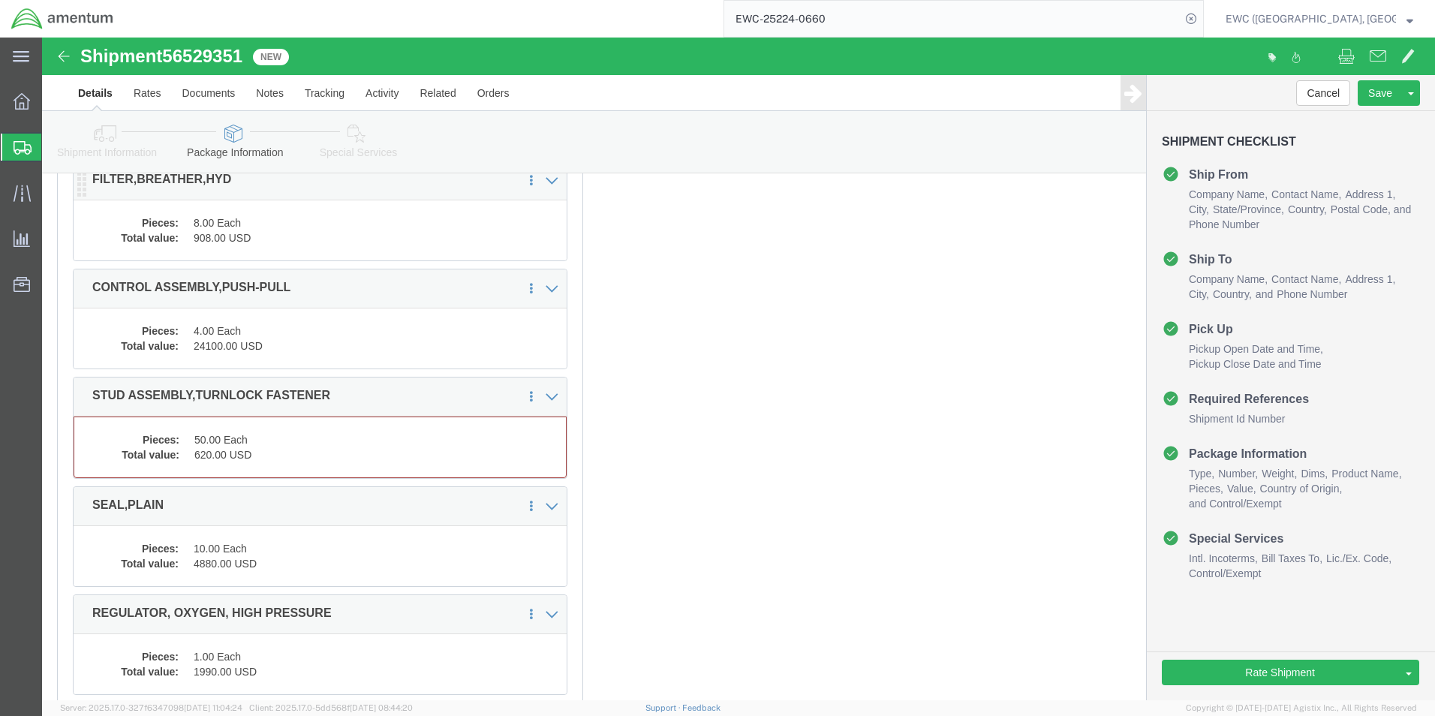
scroll to position [2462, 0]
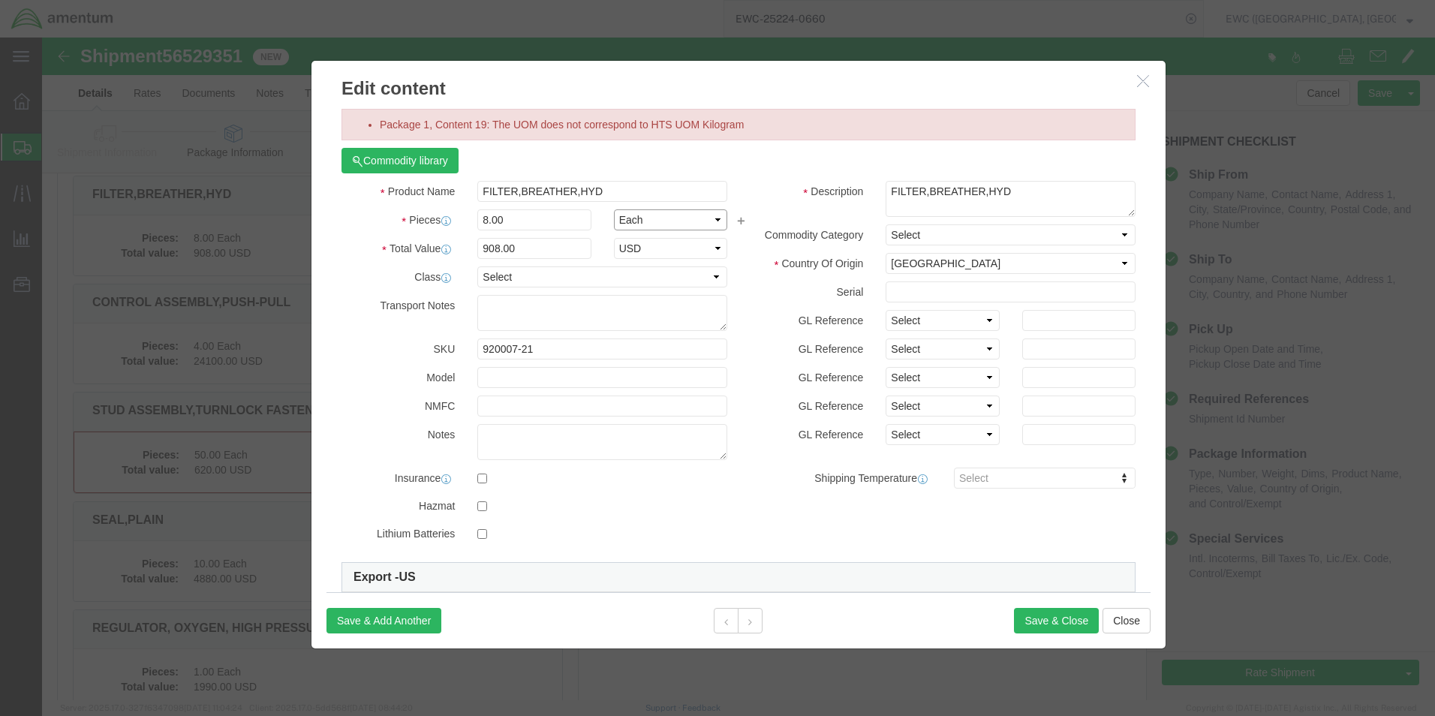
click select "Select Bag Barrels 100Board Feet Bottle Box Blister Pack Carats Can Capsule Car…"
select select "KGS"
click select "Select Bag Barrels 100Board Feet Bottle Box Blister Pack Carats Can Capsule Car…"
click button "Save & Close"
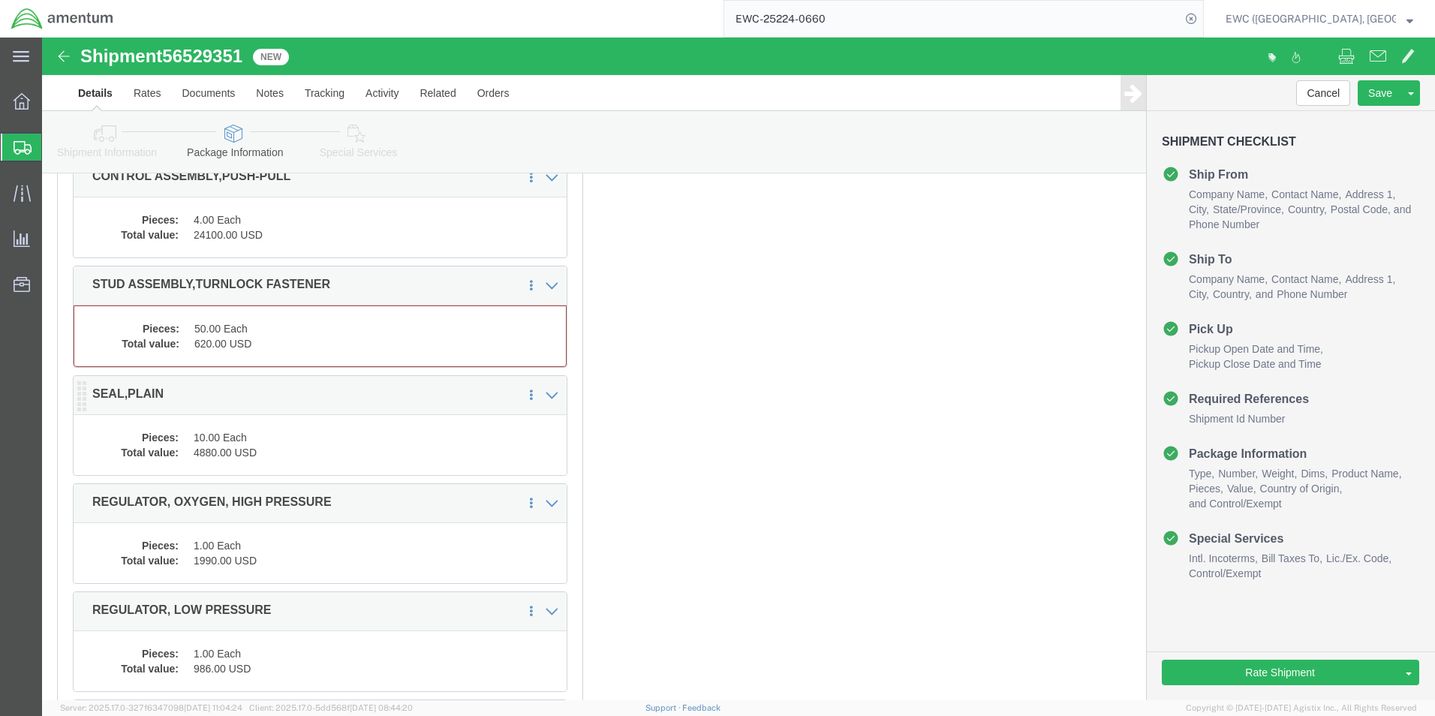
scroll to position [2613, 0]
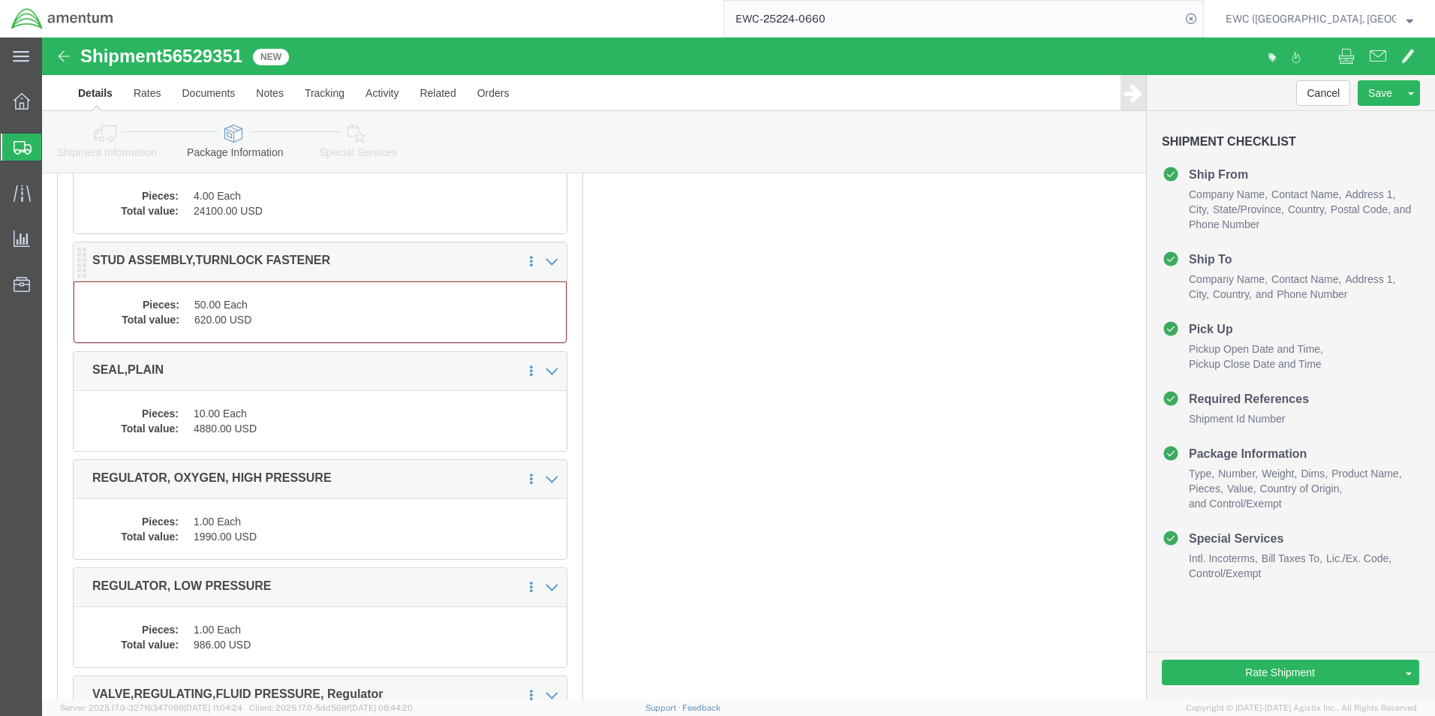
click dd "620.00 USD"
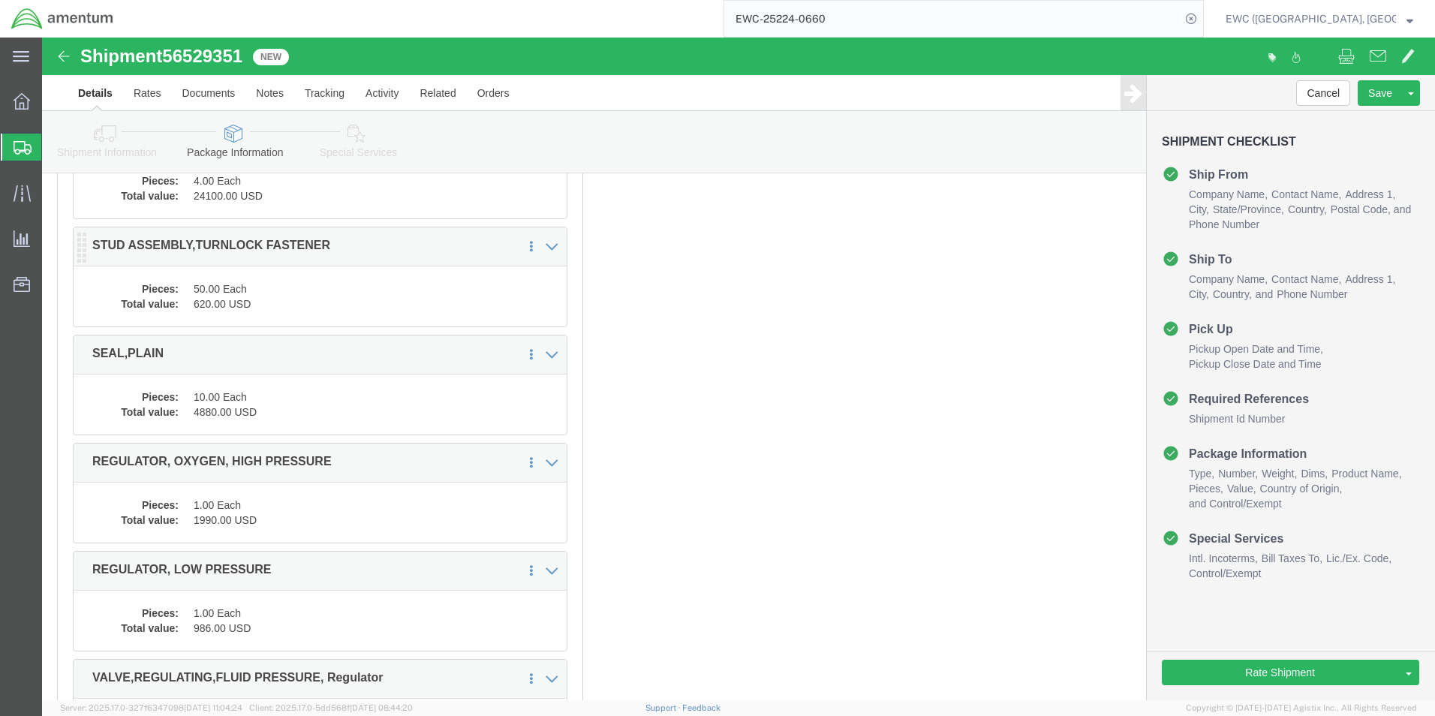
scroll to position [2598, 0]
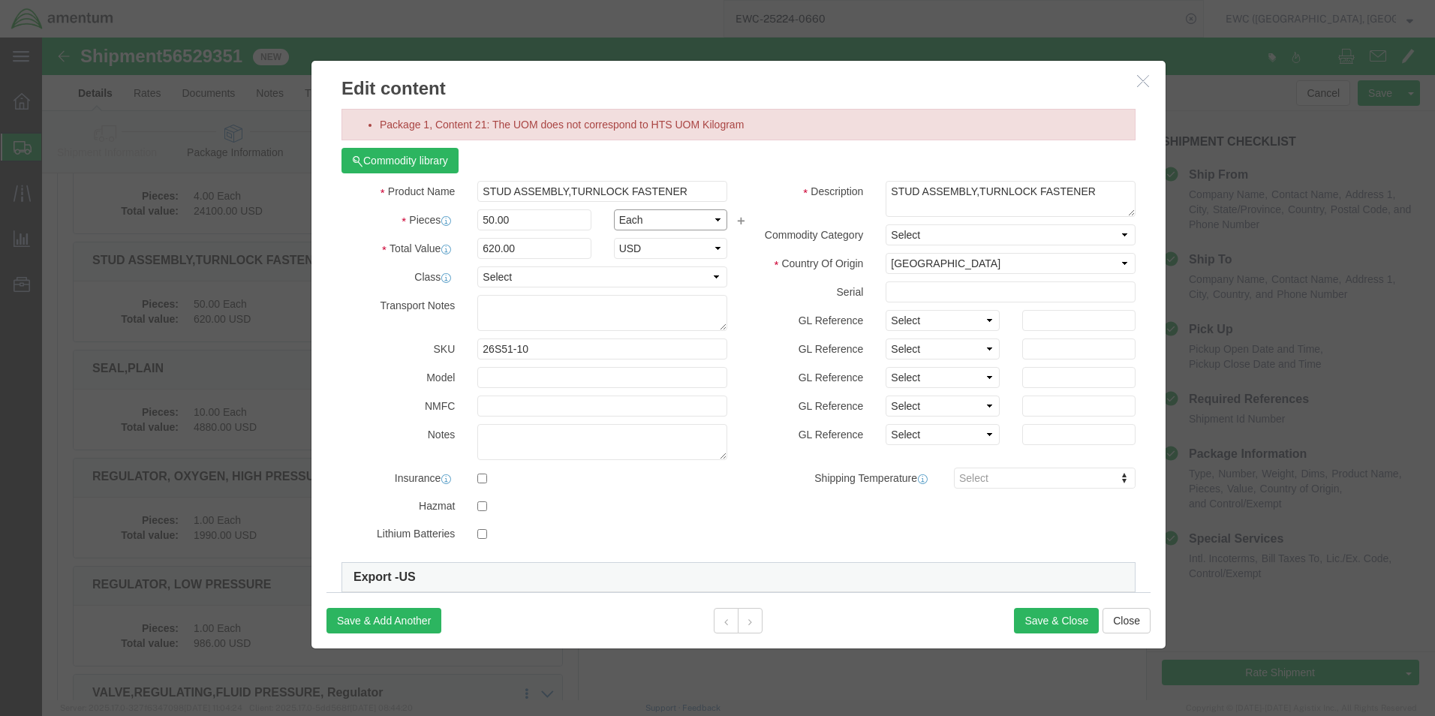
click select "Select Bag Barrels 100Board Feet Bottle Box Blister Pack Carats Can Capsule Car…"
select select "KGS"
click select "Select Bag Barrels 100Board Feet Bottle Box Blister Pack Carats Can Capsule Car…"
click button "Save & Close"
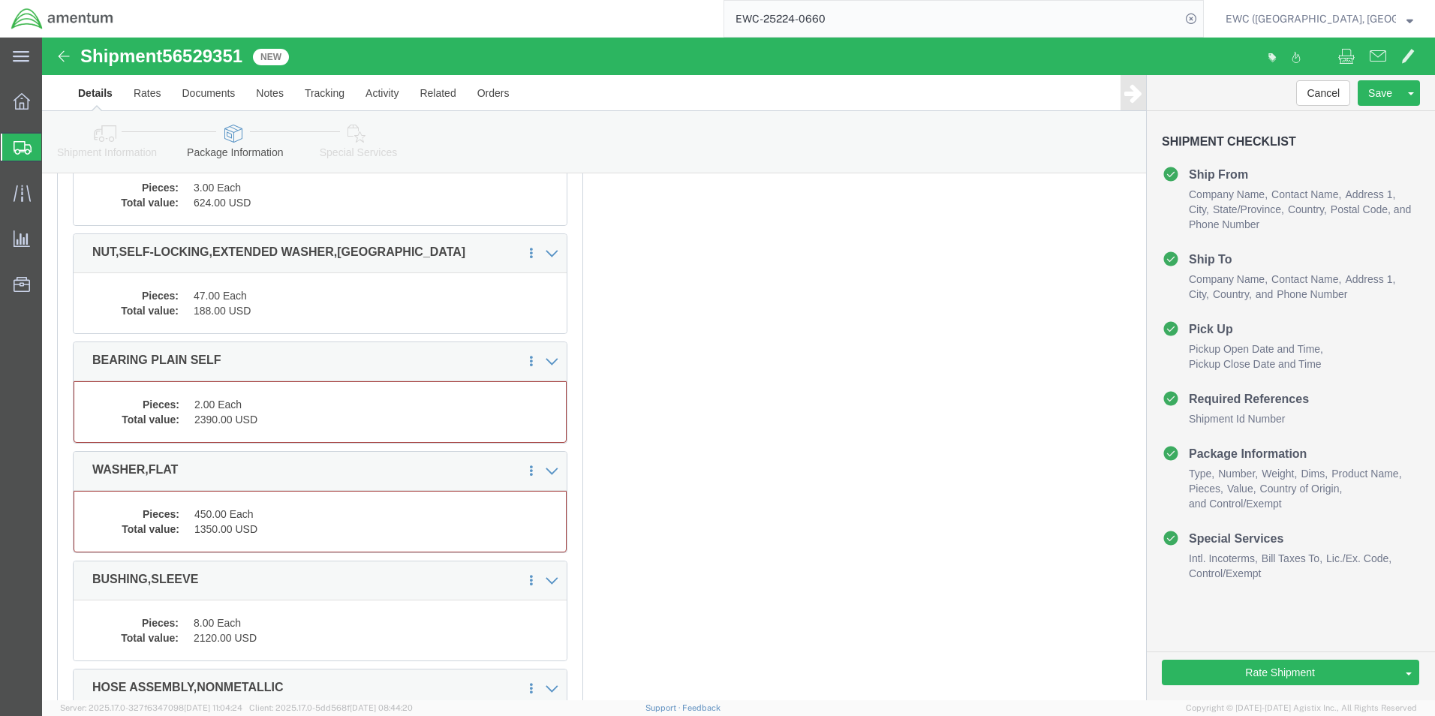
scroll to position [3198, 0]
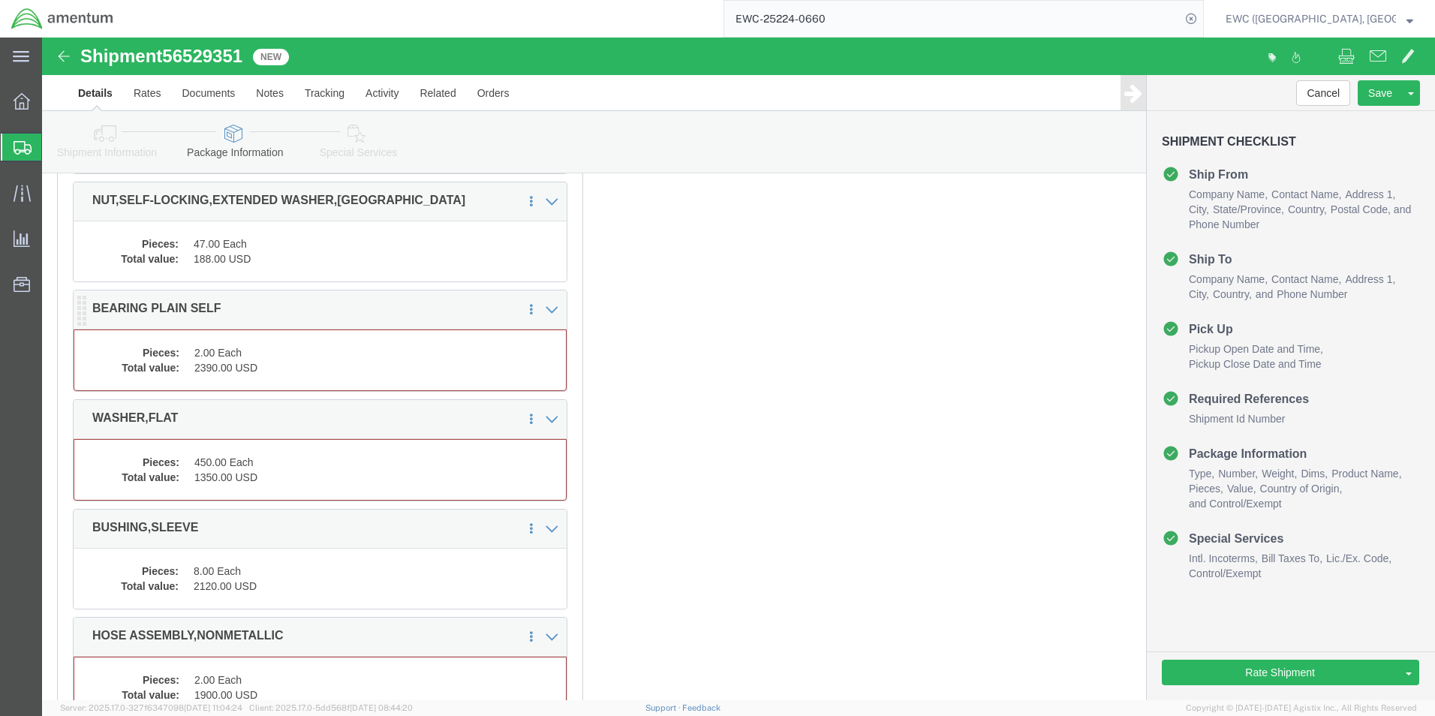
click div "Package Content # 1 1 x Pallet(s) Standard (Not Stackable) Package Type Select …"
click dd "2390.00 USD"
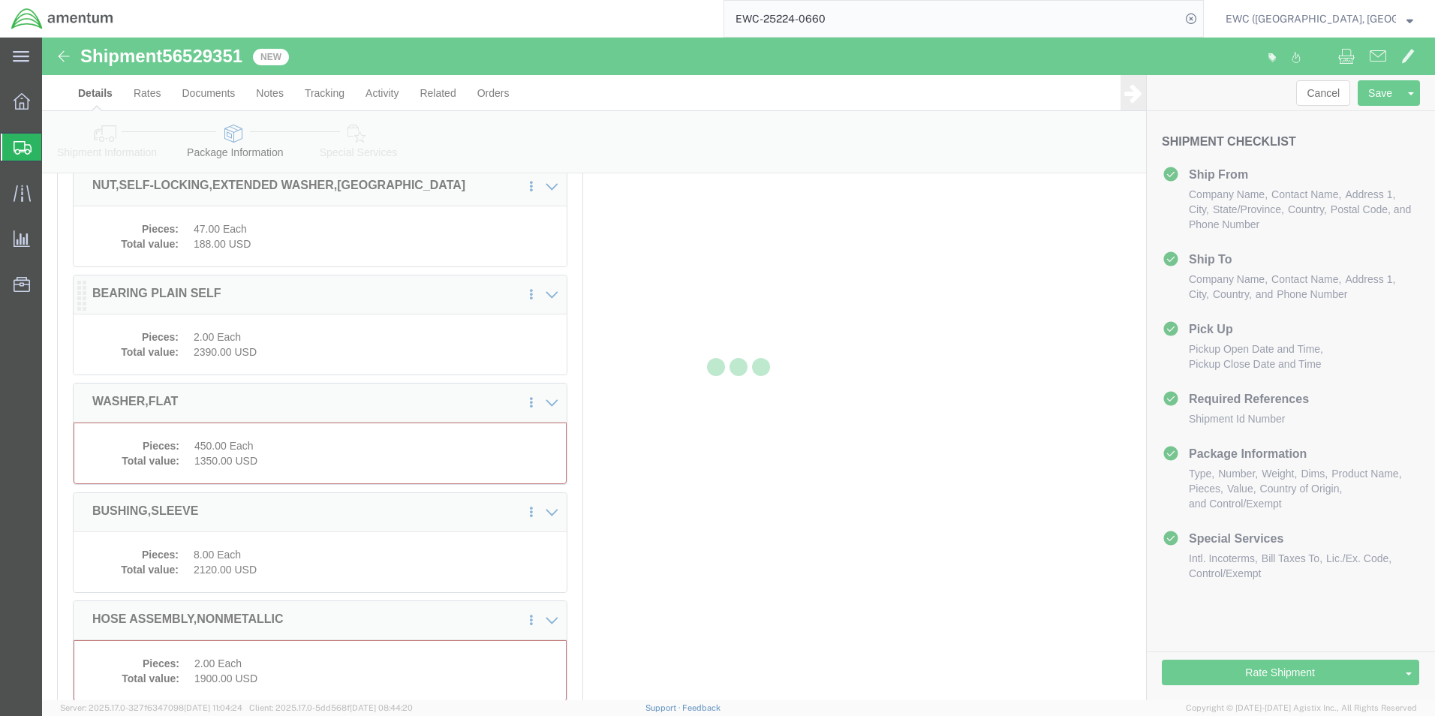
scroll to position [3183, 0]
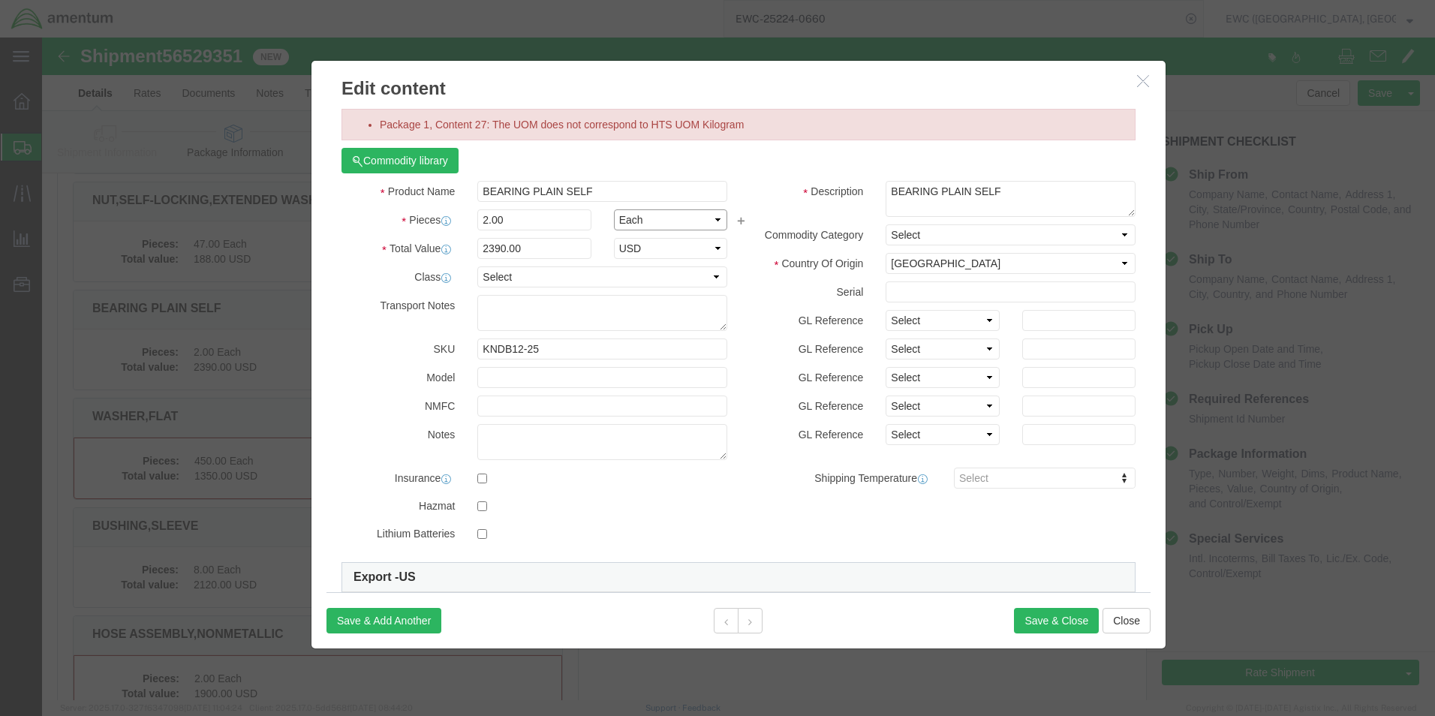
click select "Select Bag Barrels 100Board Feet Bottle Box Blister Pack Carats Can Capsule Car…"
select select "KGS"
click select "Select Bag Barrels 100Board Feet Bottle Box Blister Pack Carats Can Capsule Car…"
click button "Save & Close"
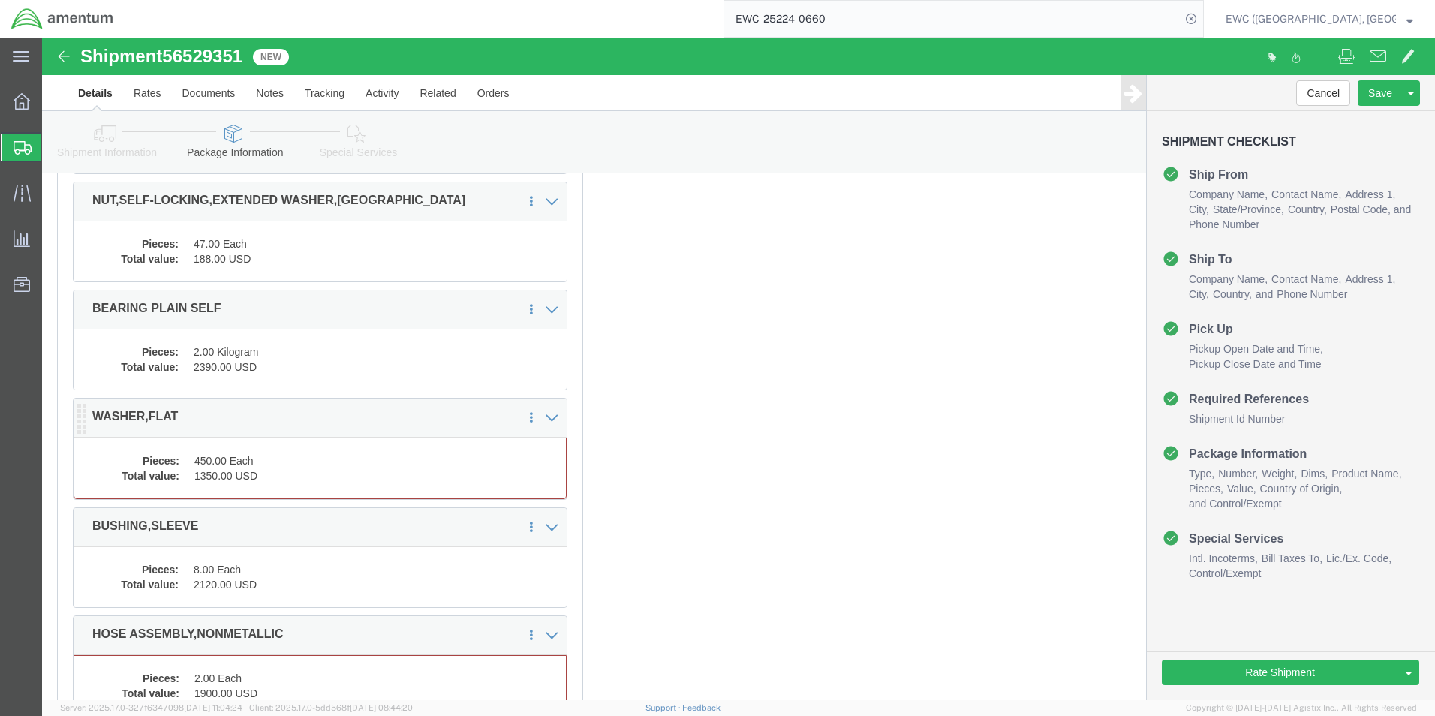
click dd "450.00 Each"
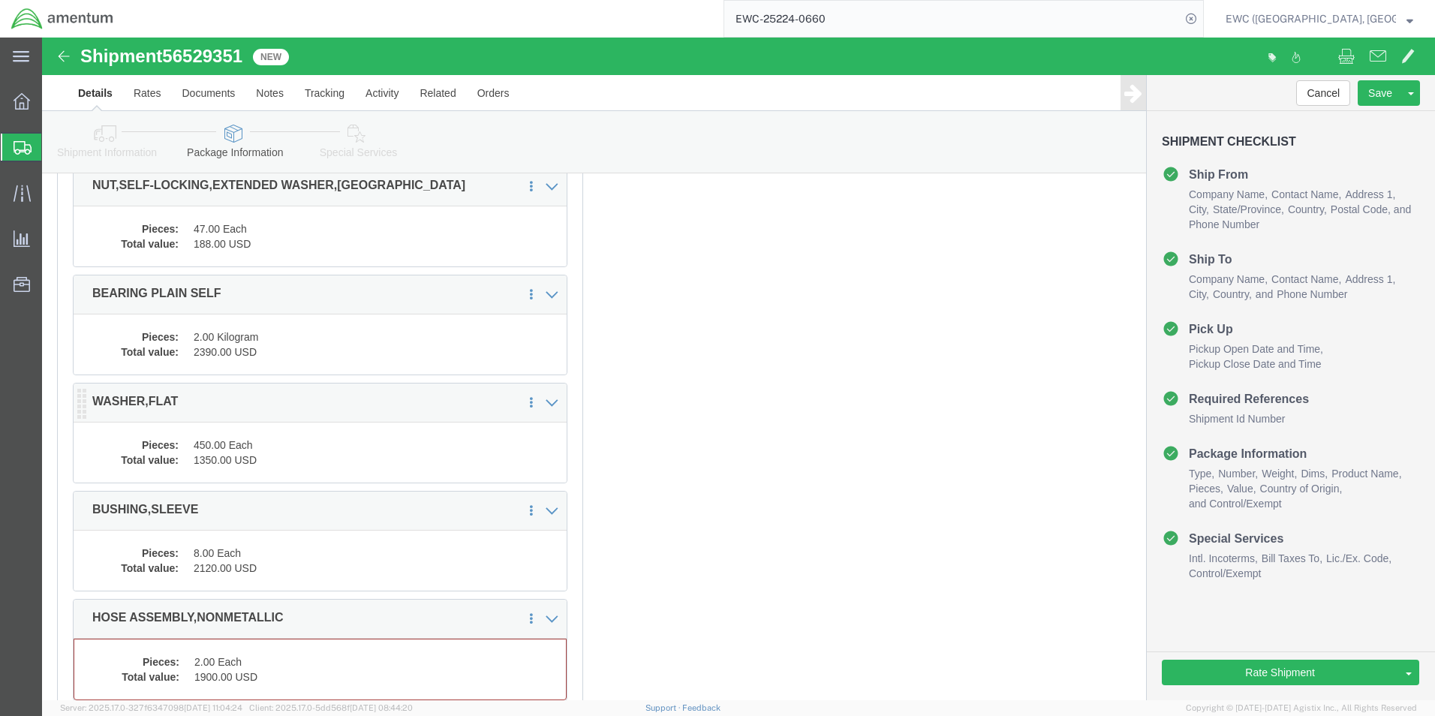
scroll to position [3168, 0]
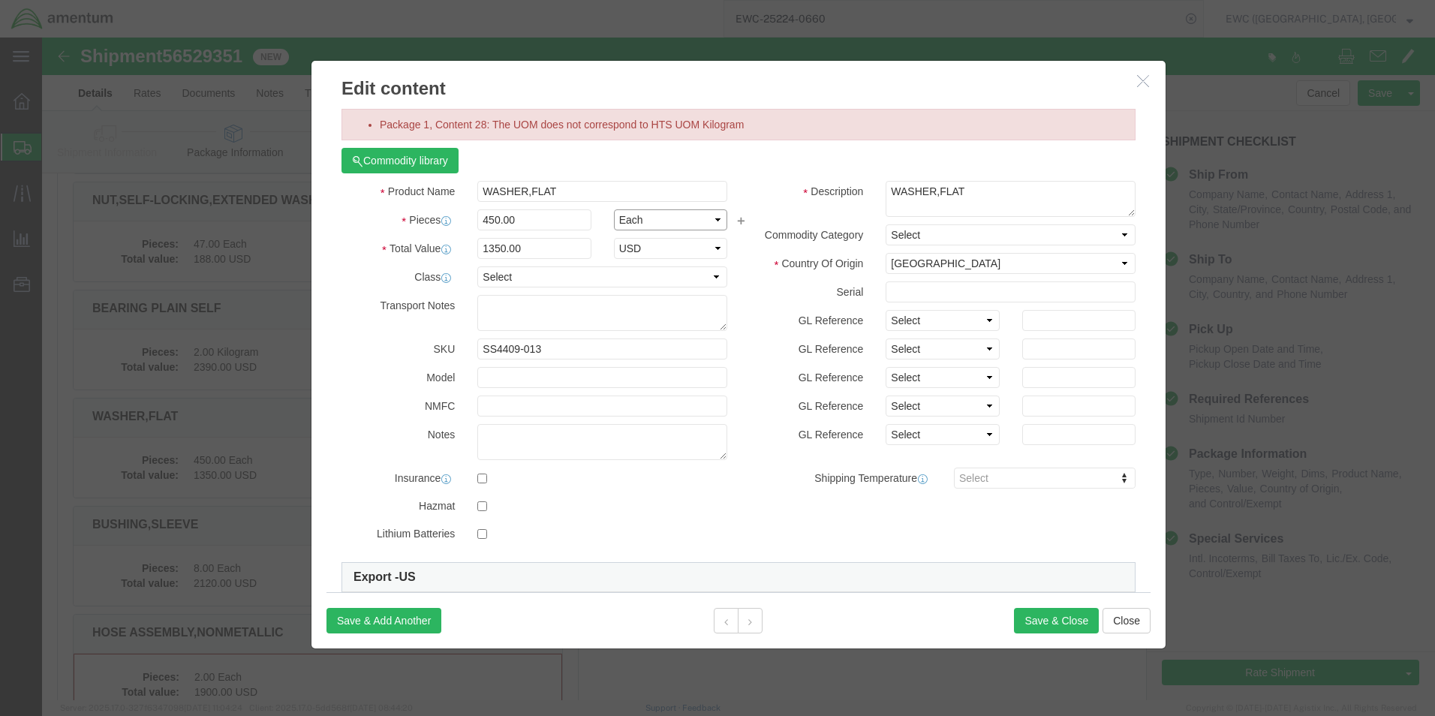
click select "Select Bag Barrels 100Board Feet Bottle Box Blister Pack Carats Can Capsule Car…"
select select "KGS"
click select "Select Bag Barrels 100Board Feet Bottle Box Blister Pack Carats Can Capsule Car…"
click button "Save & Close"
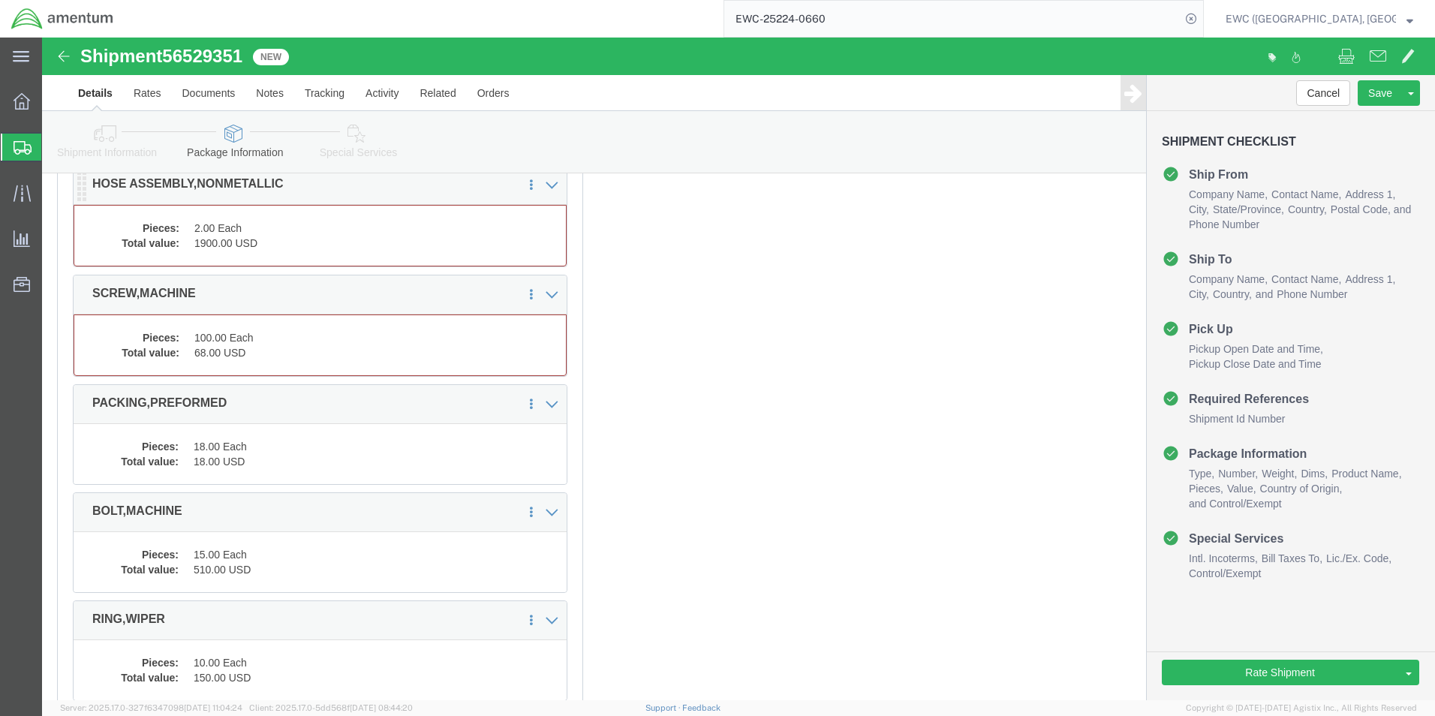
scroll to position [3618, 0]
click dd "1900.00 USD"
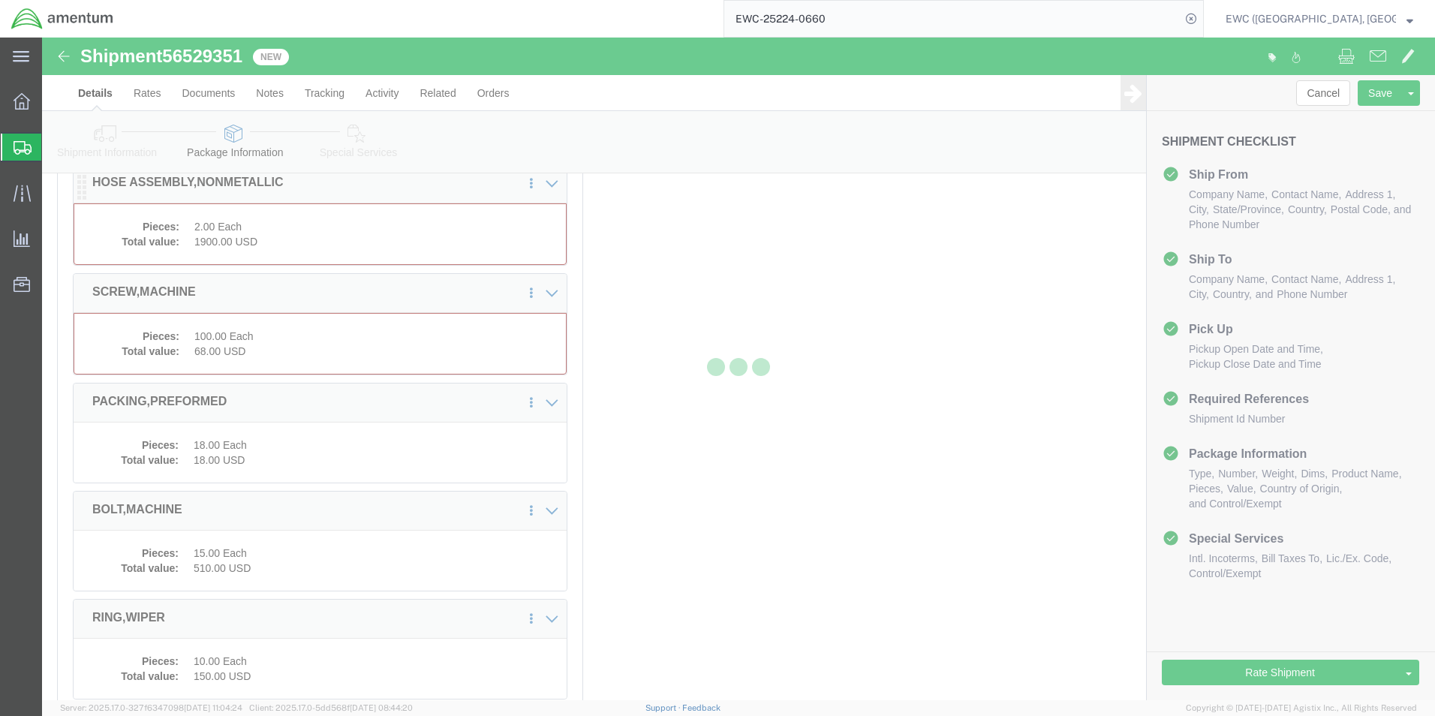
scroll to position [3603, 0]
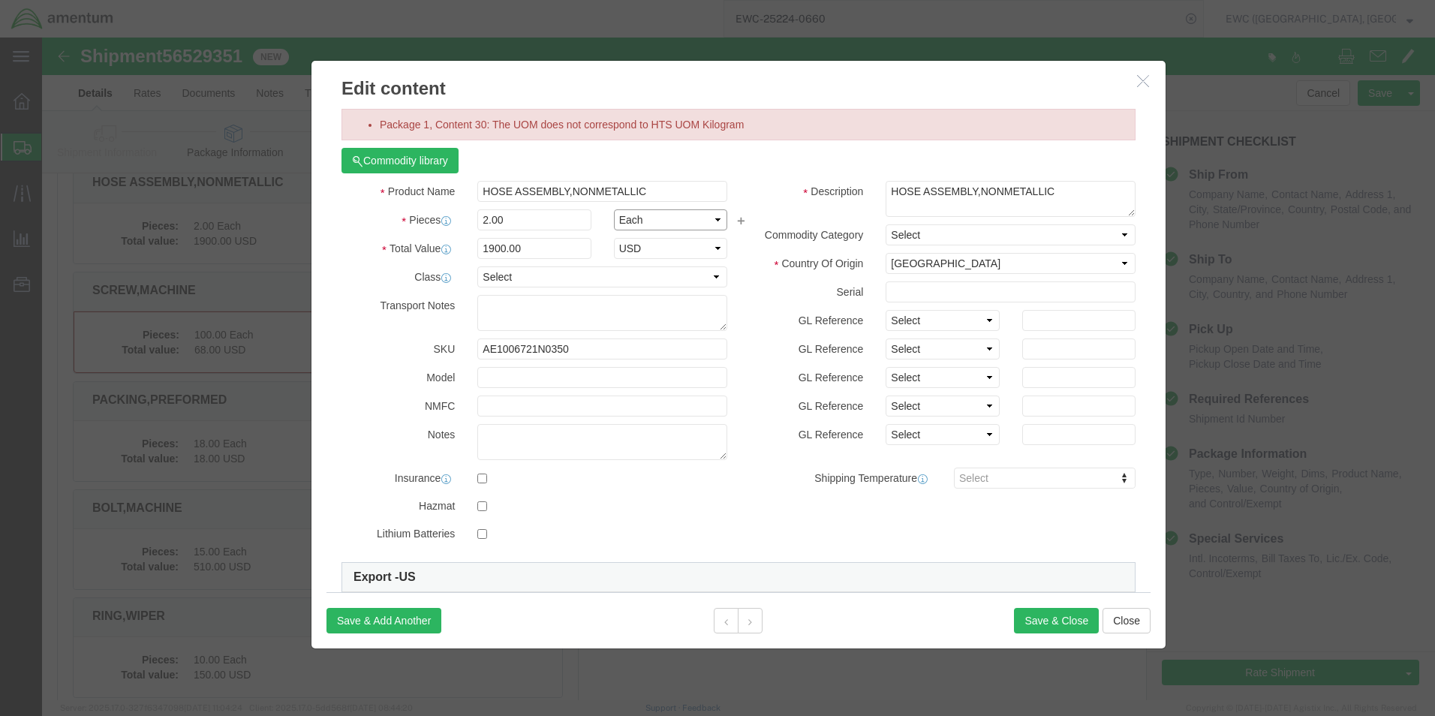
click select "Select Bag Barrels 100Board Feet Bottle Box Blister Pack Carats Can Capsule Car…"
select select "KGS"
click select "Select Bag Barrels 100Board Feet Bottle Box Blister Pack Carats Can Capsule Car…"
click button "Save & Close"
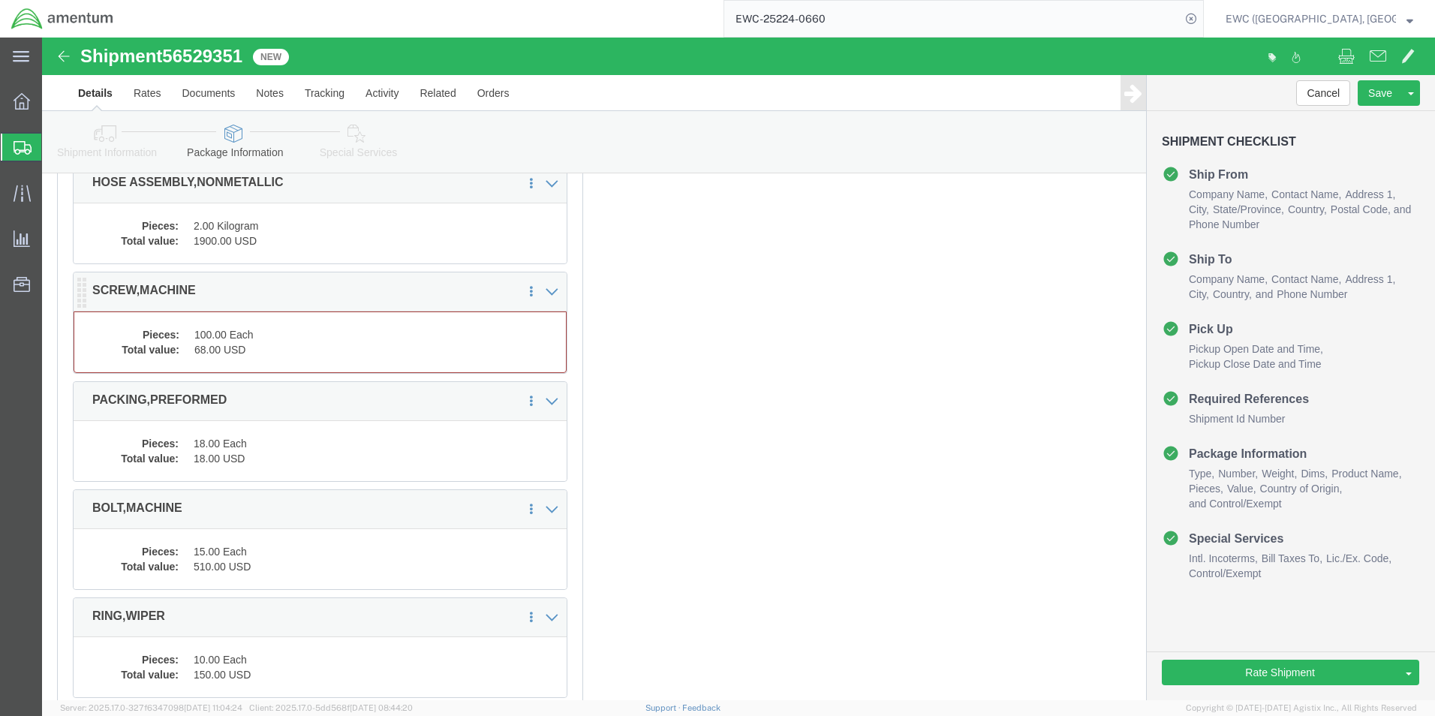
click dd "68.00 USD"
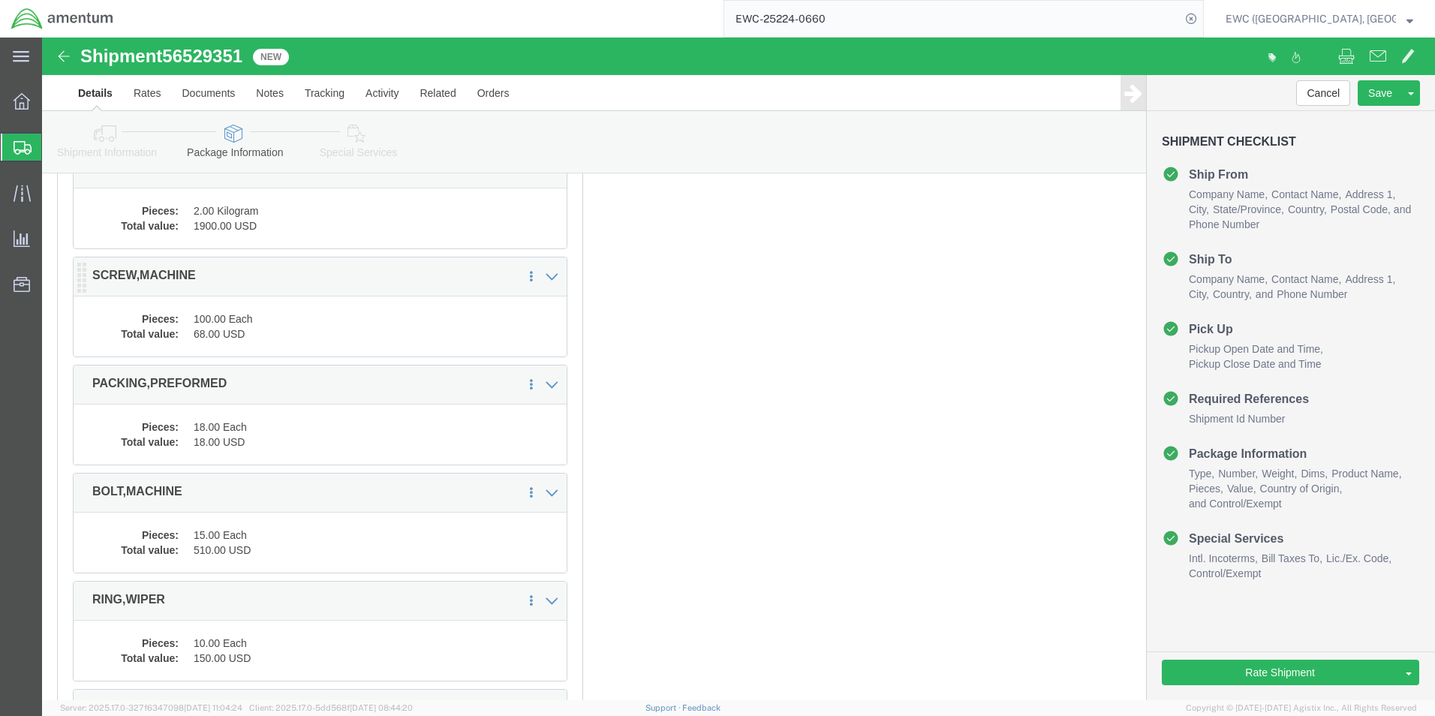
scroll to position [3588, 0]
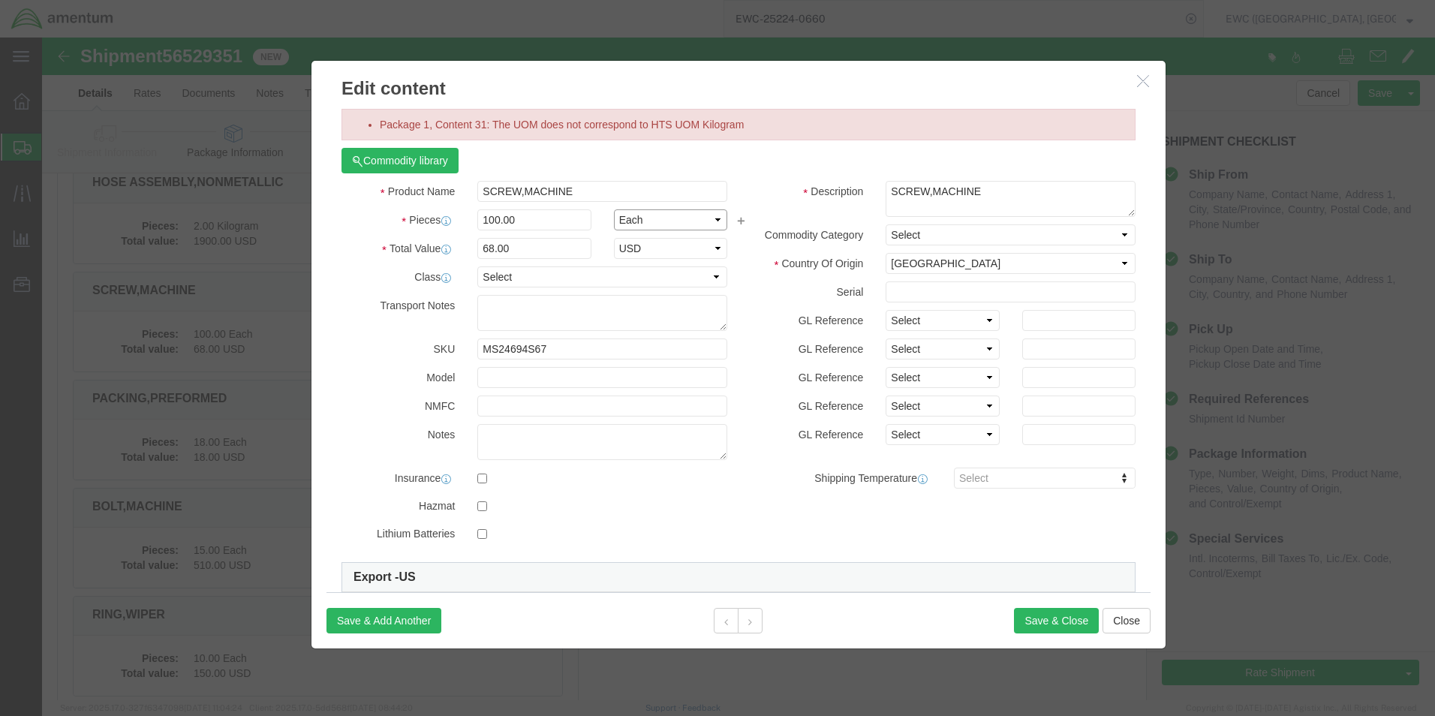
click select "Select Bag Barrels 100Board Feet Bottle Box Blister Pack Carats Can Capsule Car…"
select select "KGS"
click select "Select Bag Barrels 100Board Feet Bottle Box Blister Pack Carats Can Capsule Car…"
click button "Save & Close"
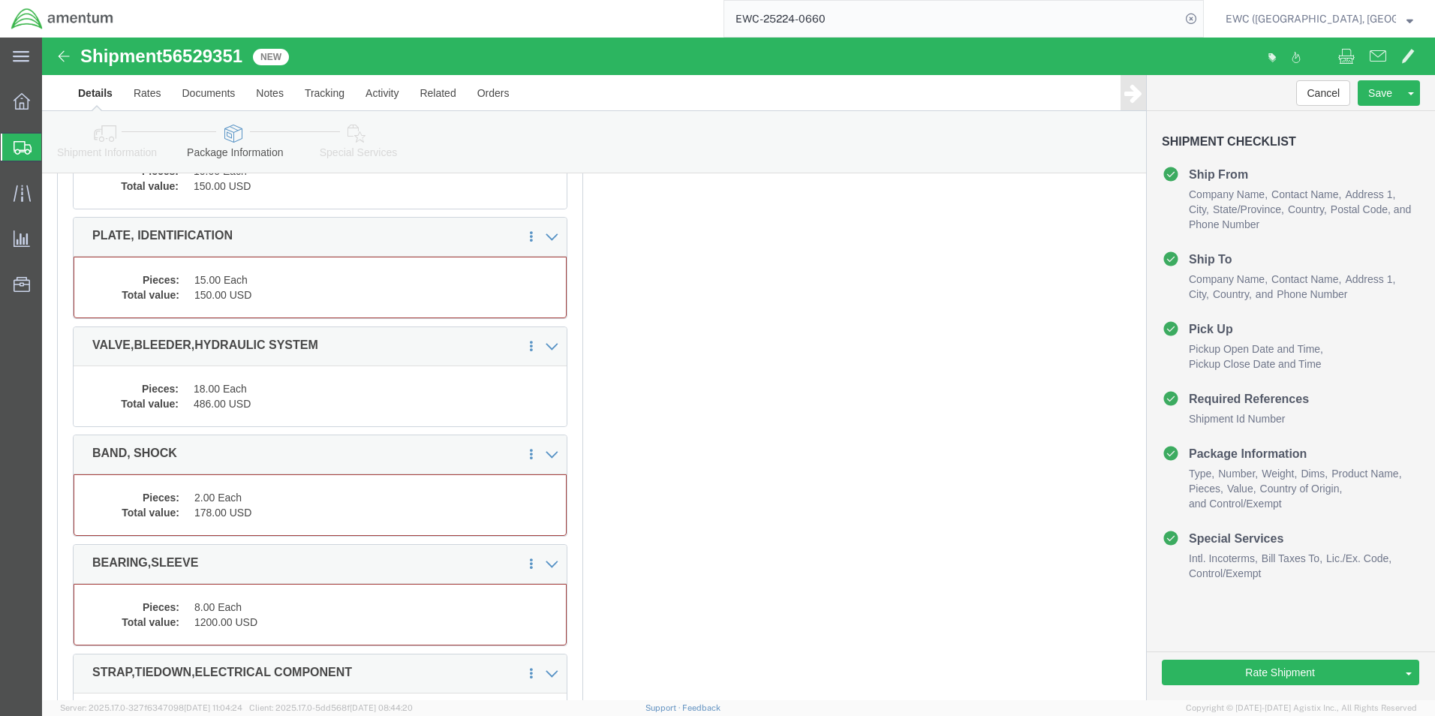
scroll to position [4114, 0]
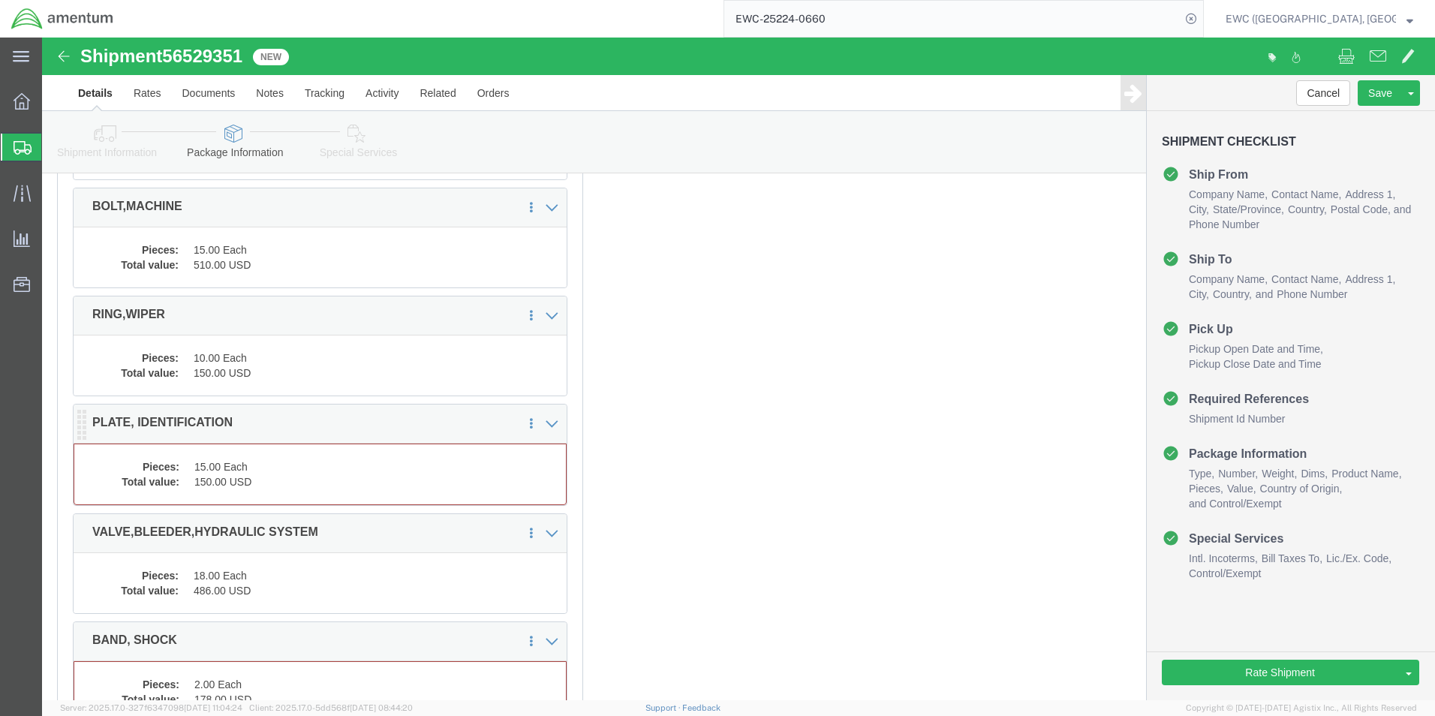
click dd "15.00 Each"
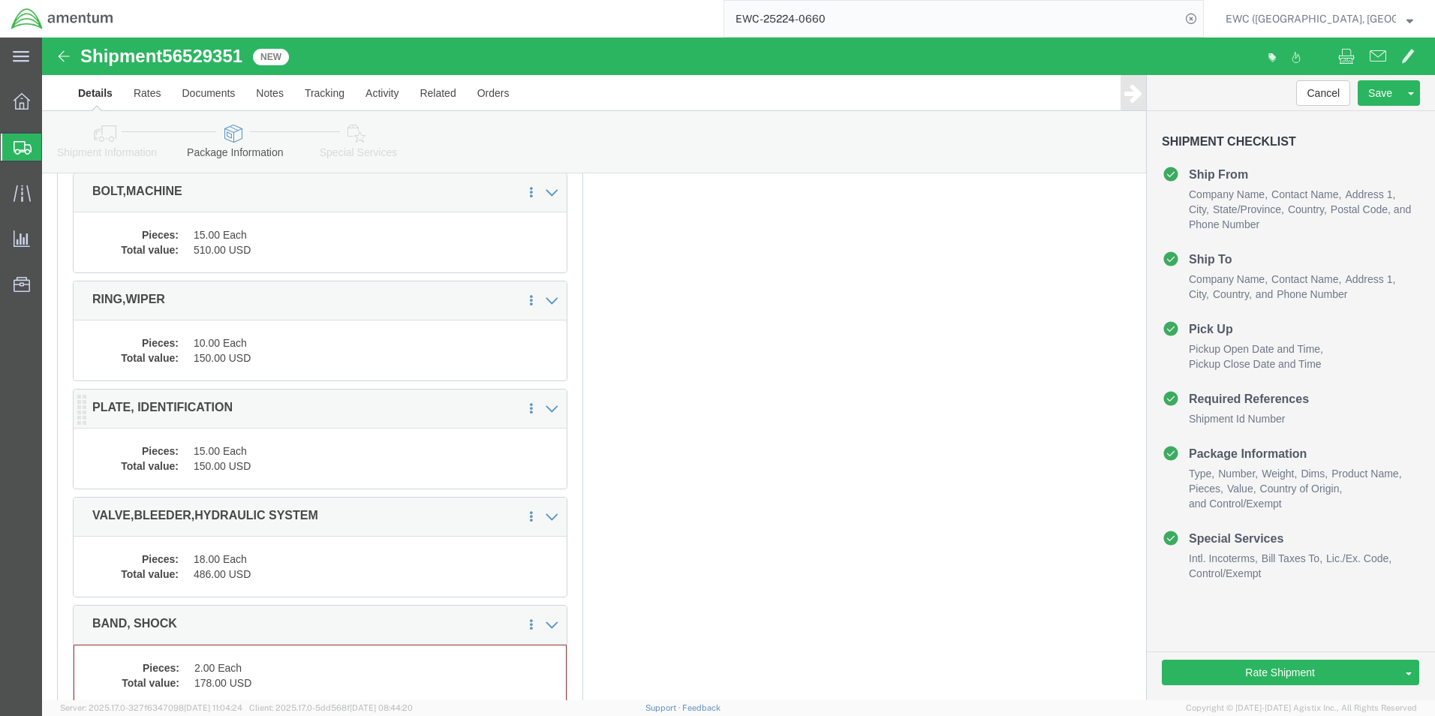
scroll to position [3874, 0]
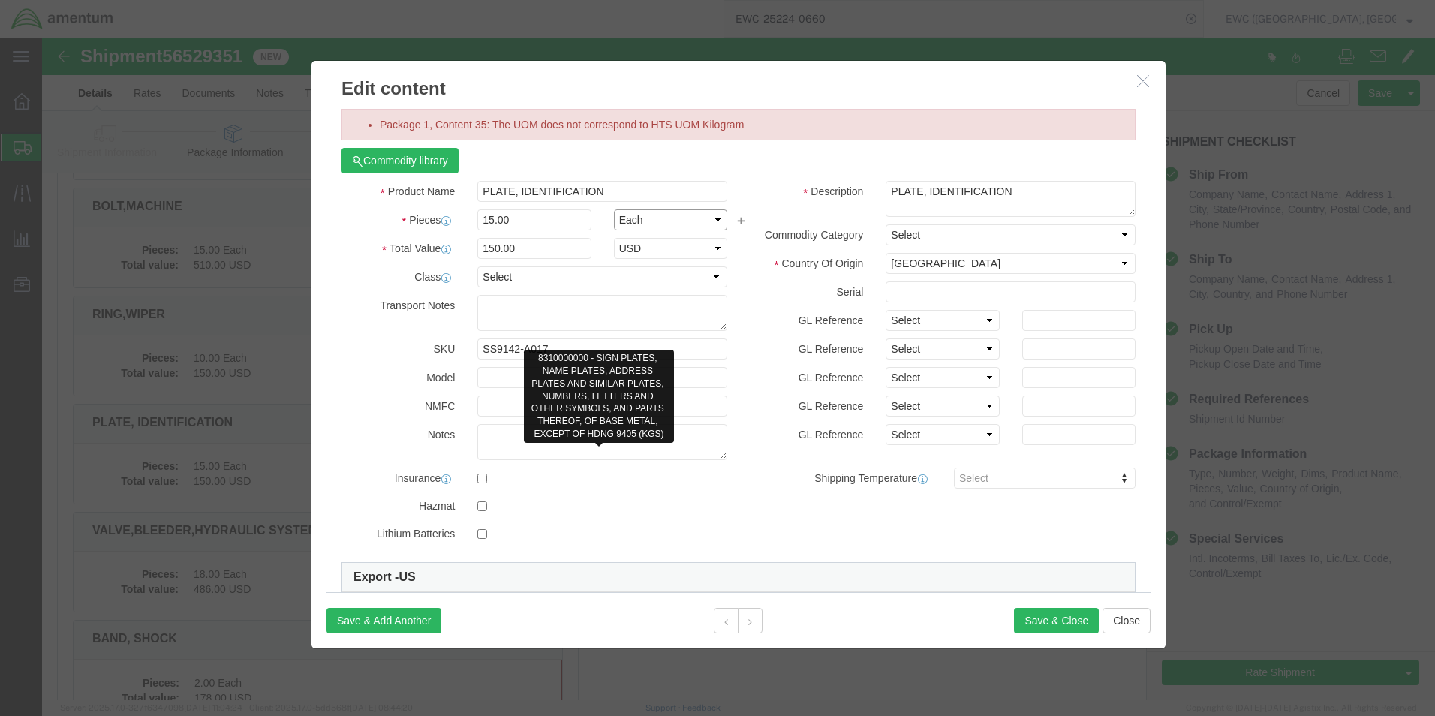
click select "Select Bag Barrels 100Board Feet Bottle Box Blister Pack Carats Can Capsule Car…"
select select "KGS"
click select "Select Bag Barrels 100Board Feet Bottle Box Blister Pack Carats Can Capsule Car…"
click button "Save & Close"
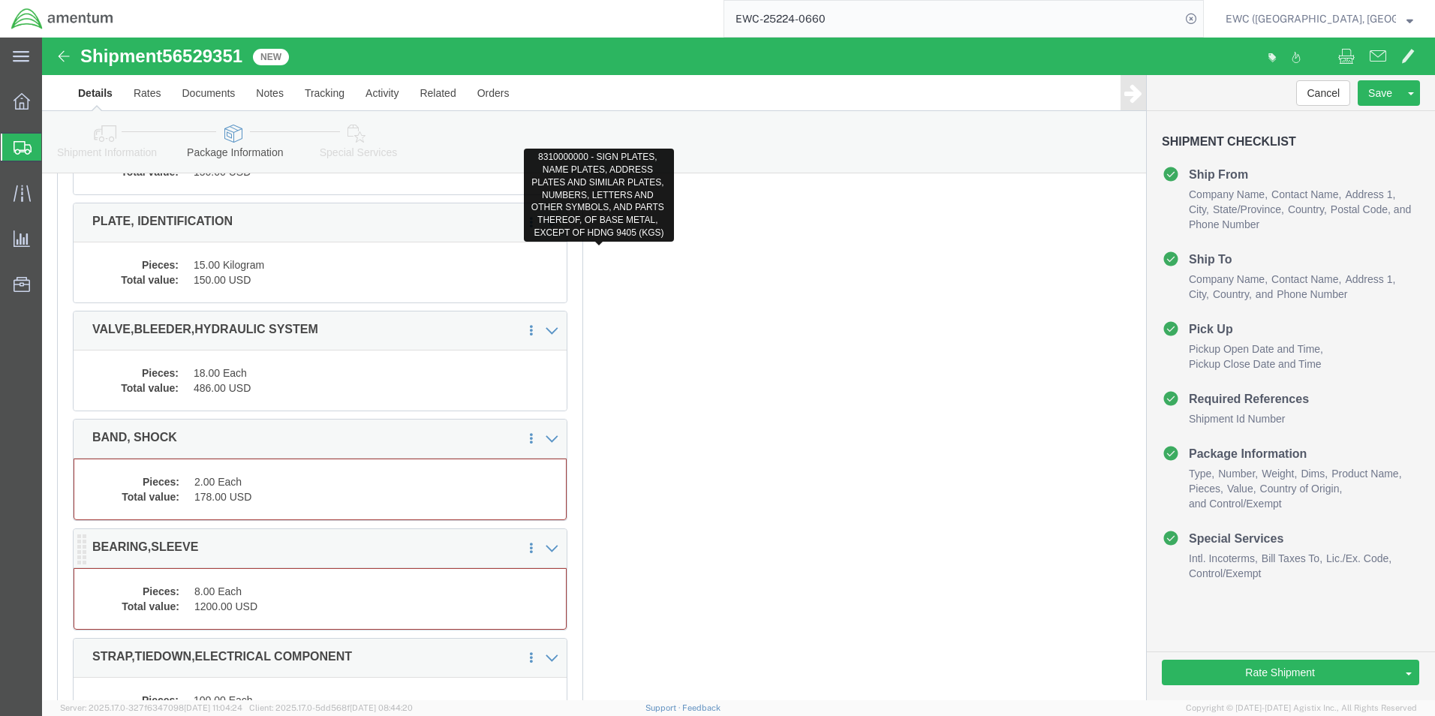
scroll to position [4174, 0]
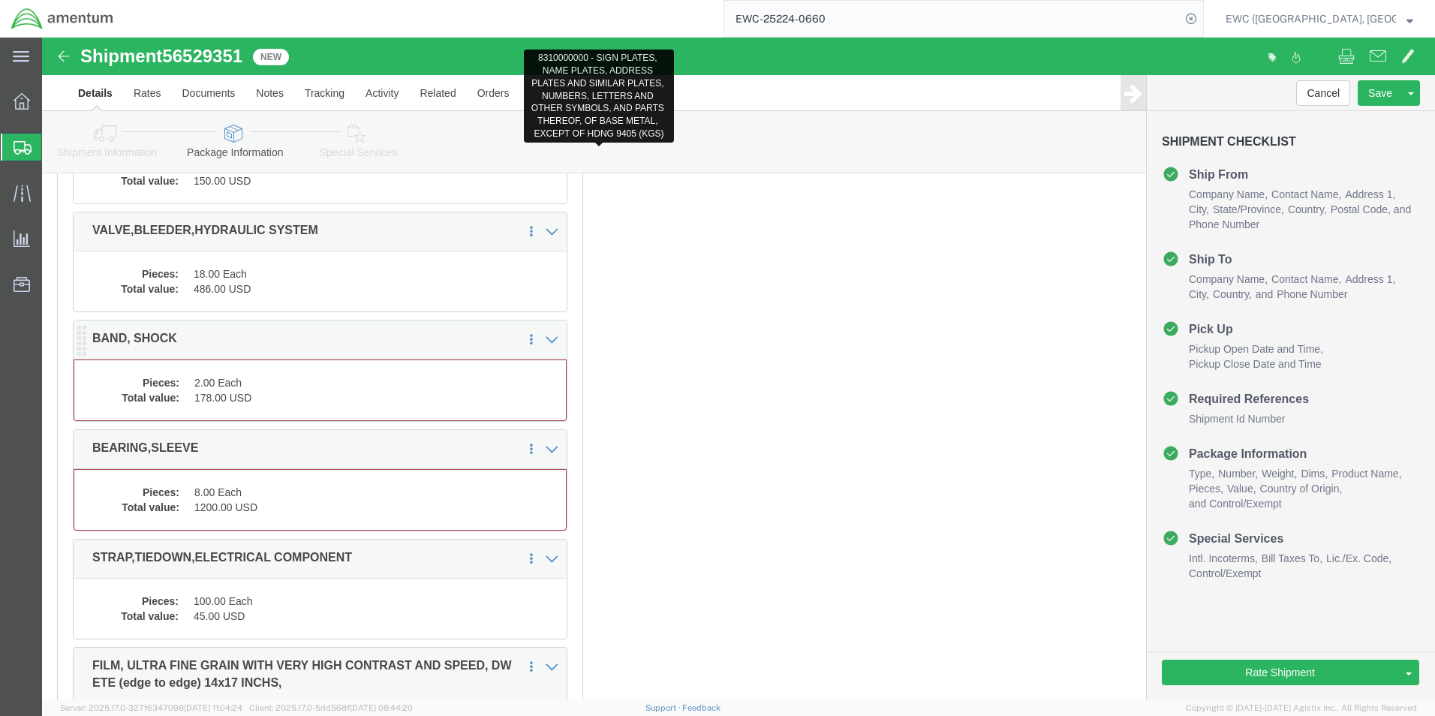
click dd "2.00 Each"
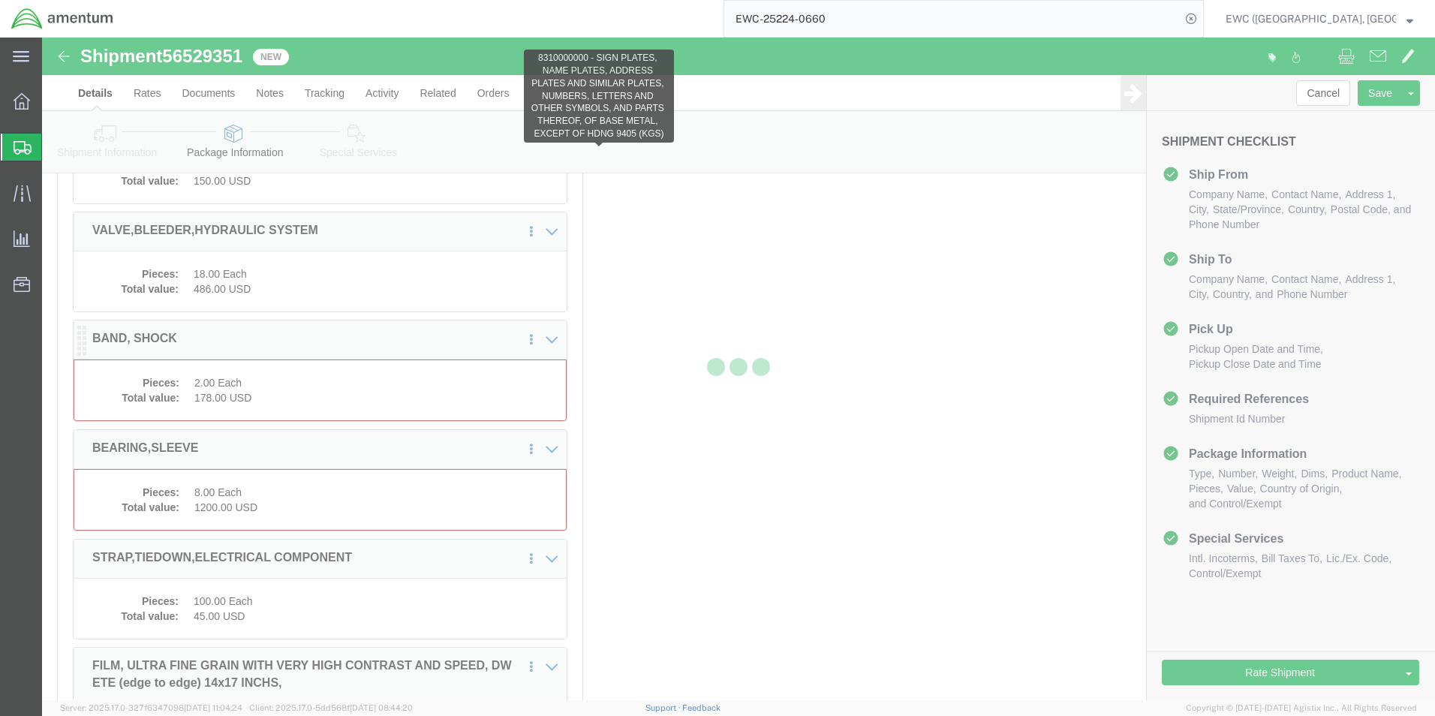
scroll to position [4159, 0]
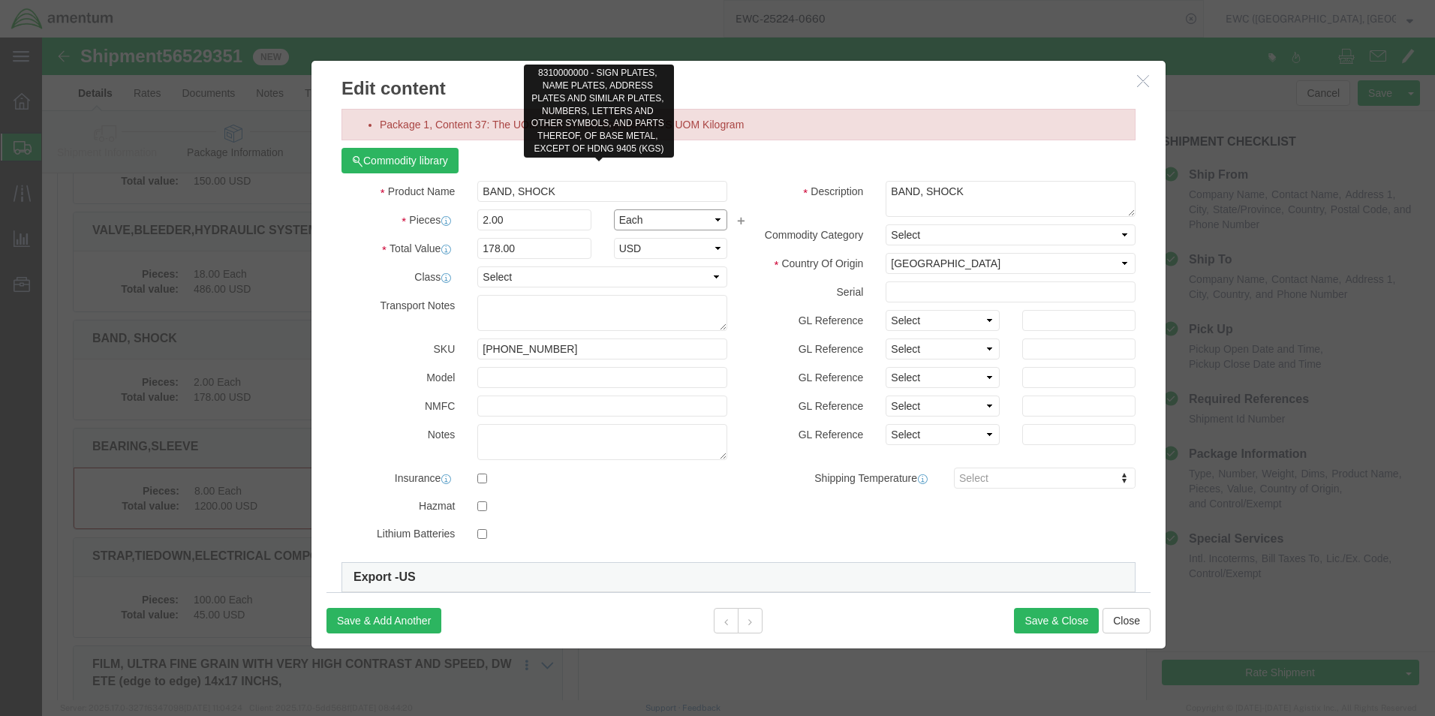
click select "Select Bag Barrels 100Board Feet Bottle Box Blister Pack Carats Can Capsule Car…"
select select "KGS"
click select "Select Bag Barrels 100Board Feet Bottle Box Blister Pack Carats Can Capsule Car…"
click button "Save & Close"
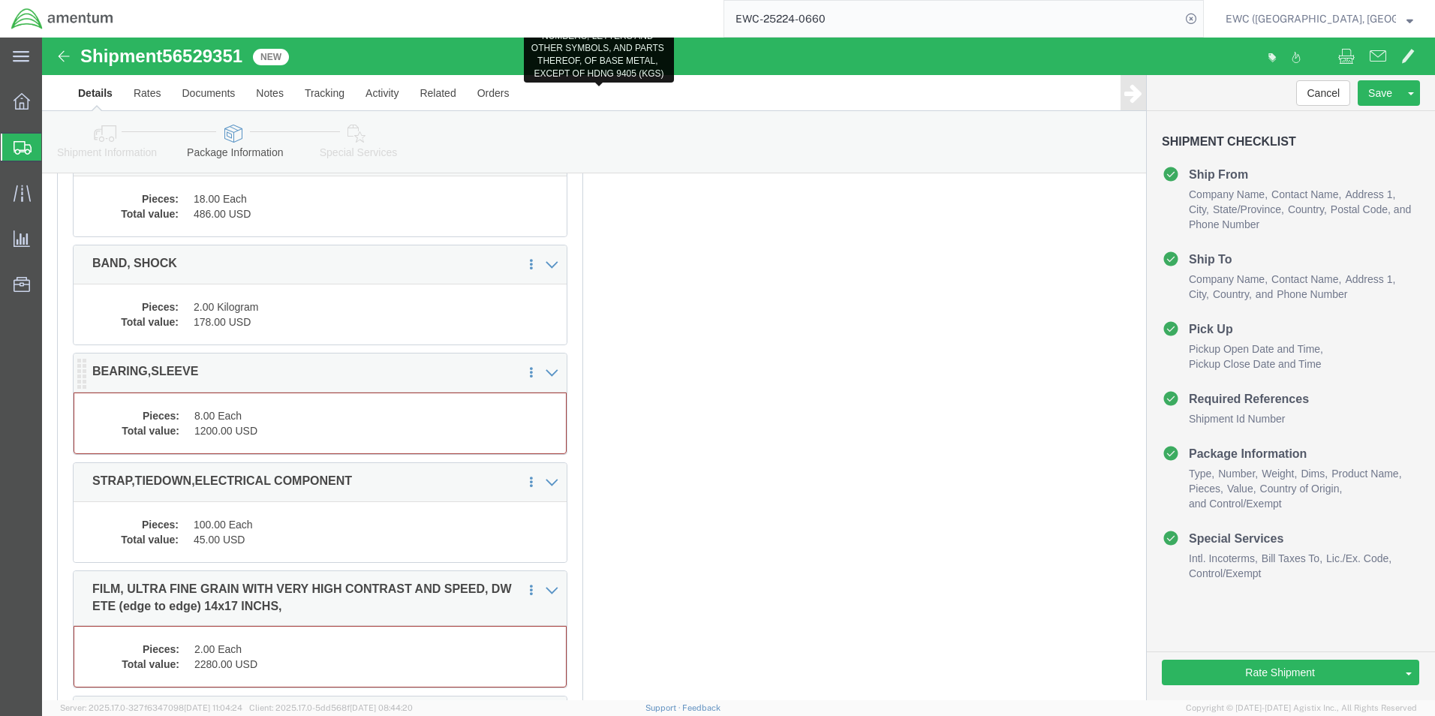
click dd "1200.00 USD"
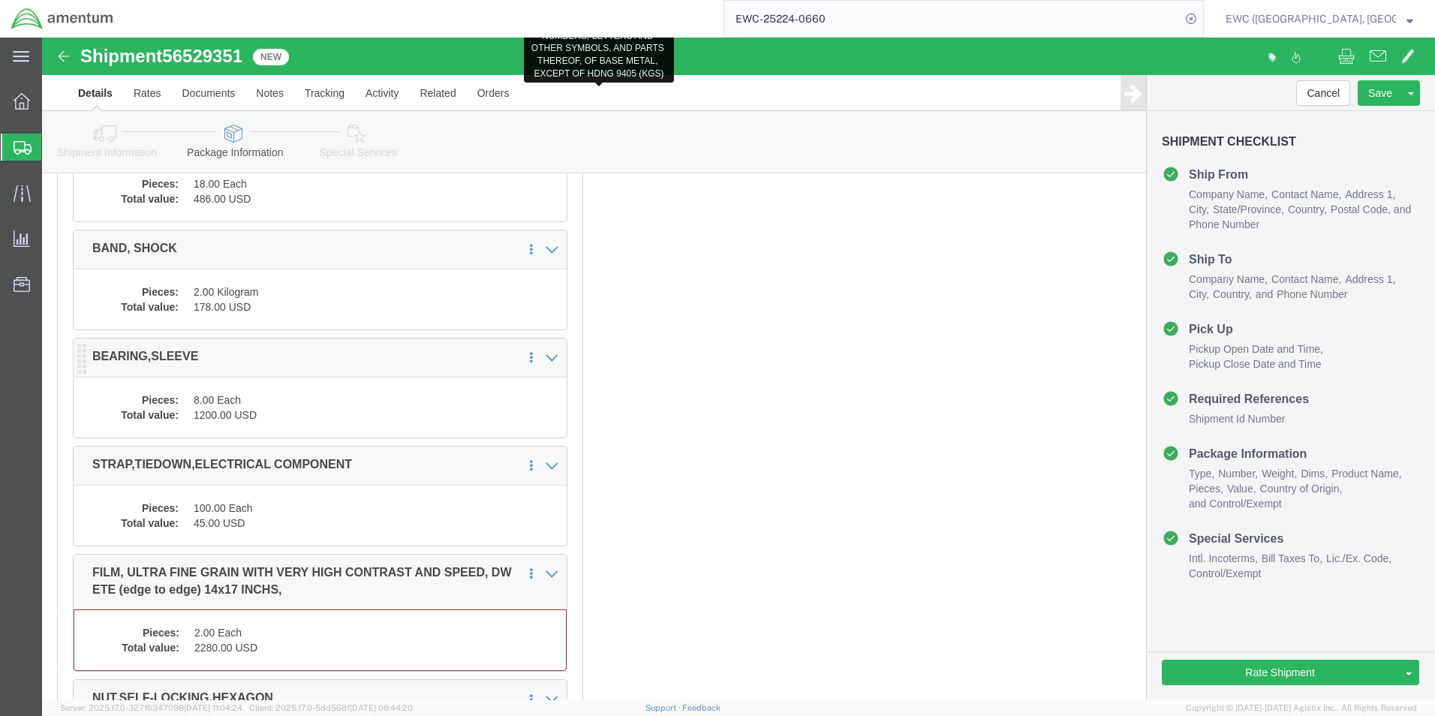
scroll to position [4219, 0]
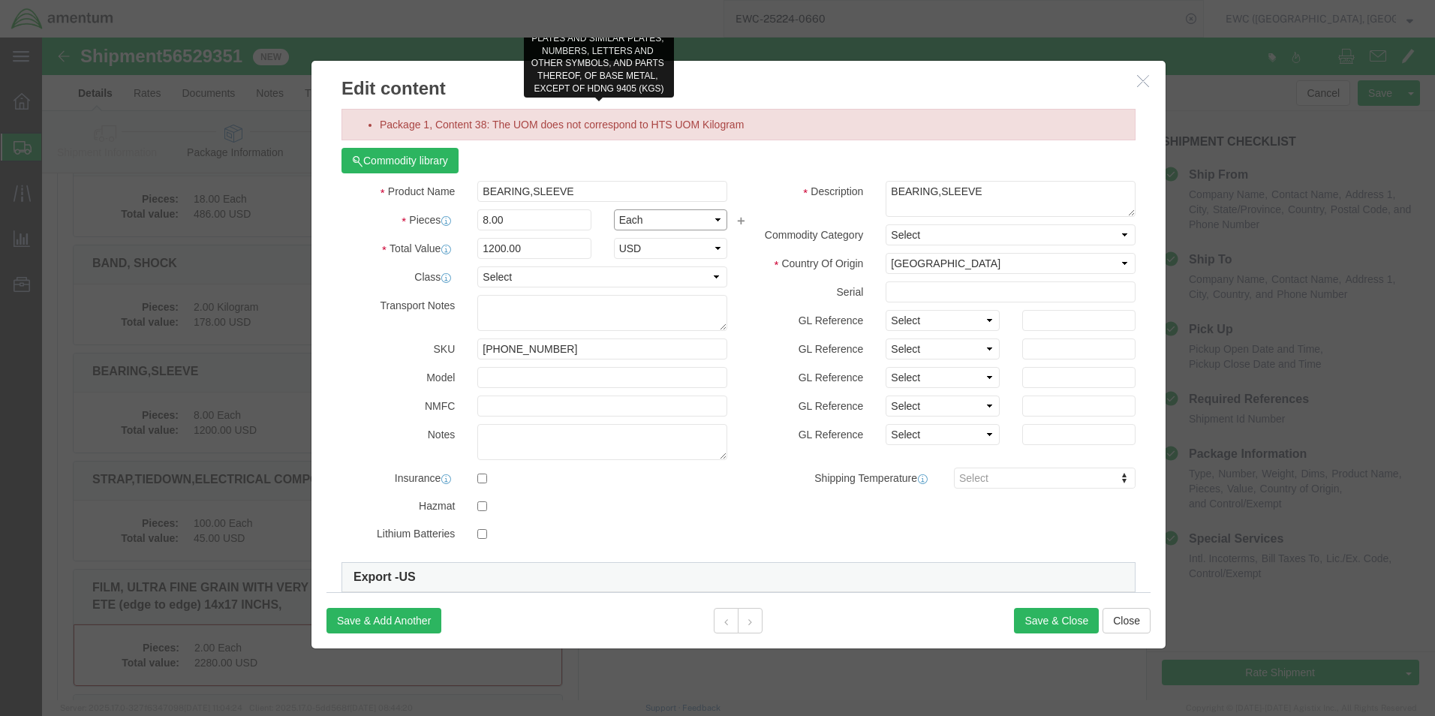
click select "Select Bag Barrels 100Board Feet Bottle Box Blister Pack Carats Can Capsule Car…"
select select "KGS"
click select "Select Bag Barrels 100Board Feet Bottle Box Blister Pack Carats Can Capsule Car…"
click button "Save & Close"
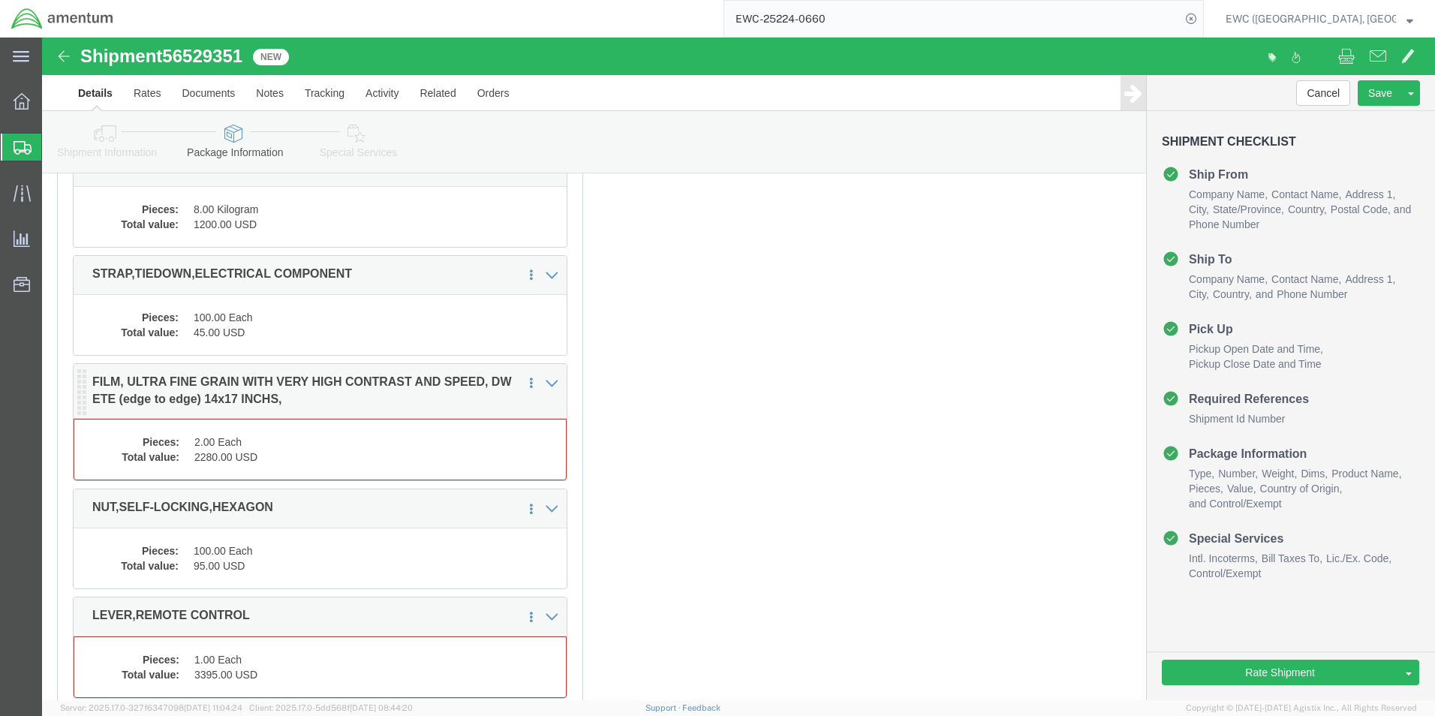
scroll to position [4444, 0]
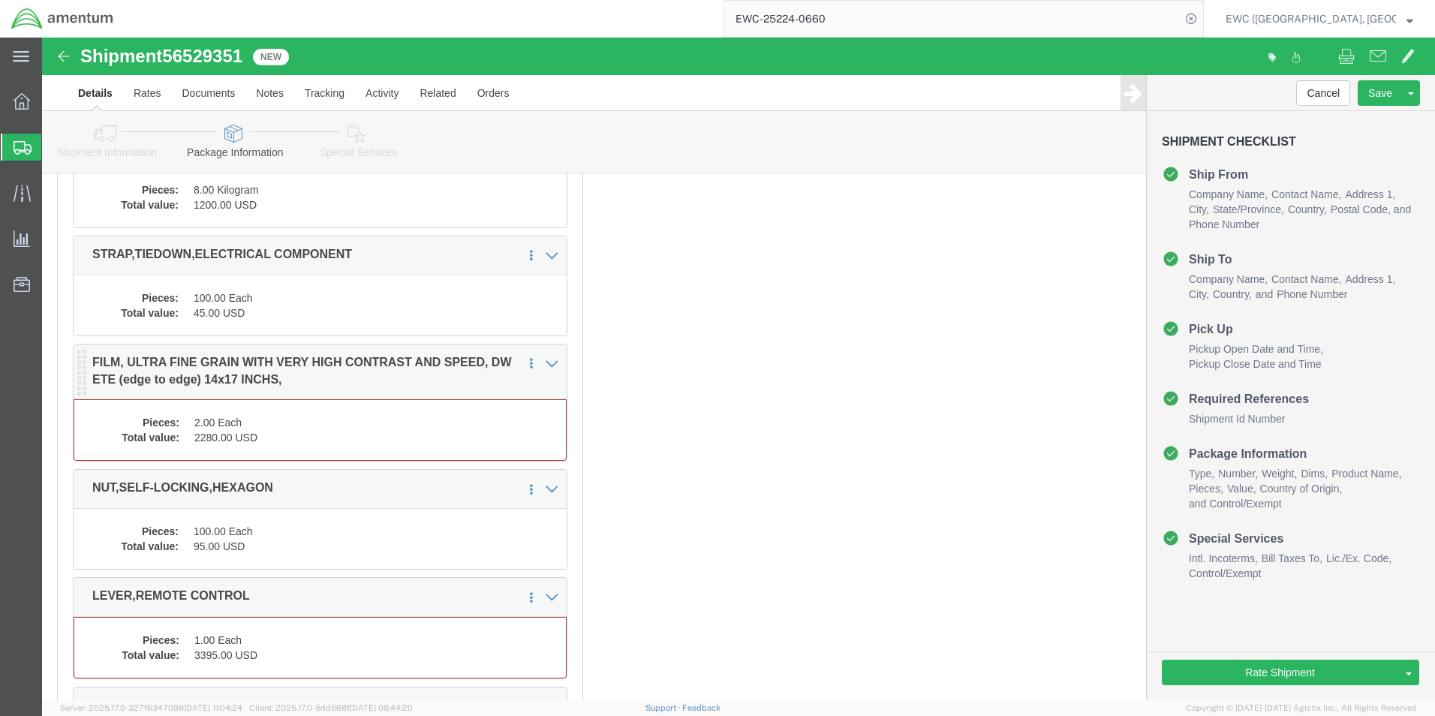
drag, startPoint x: 243, startPoint y: 406, endPoint x: 751, endPoint y: 405, distance: 508.2
click dd "2280.00 USD"
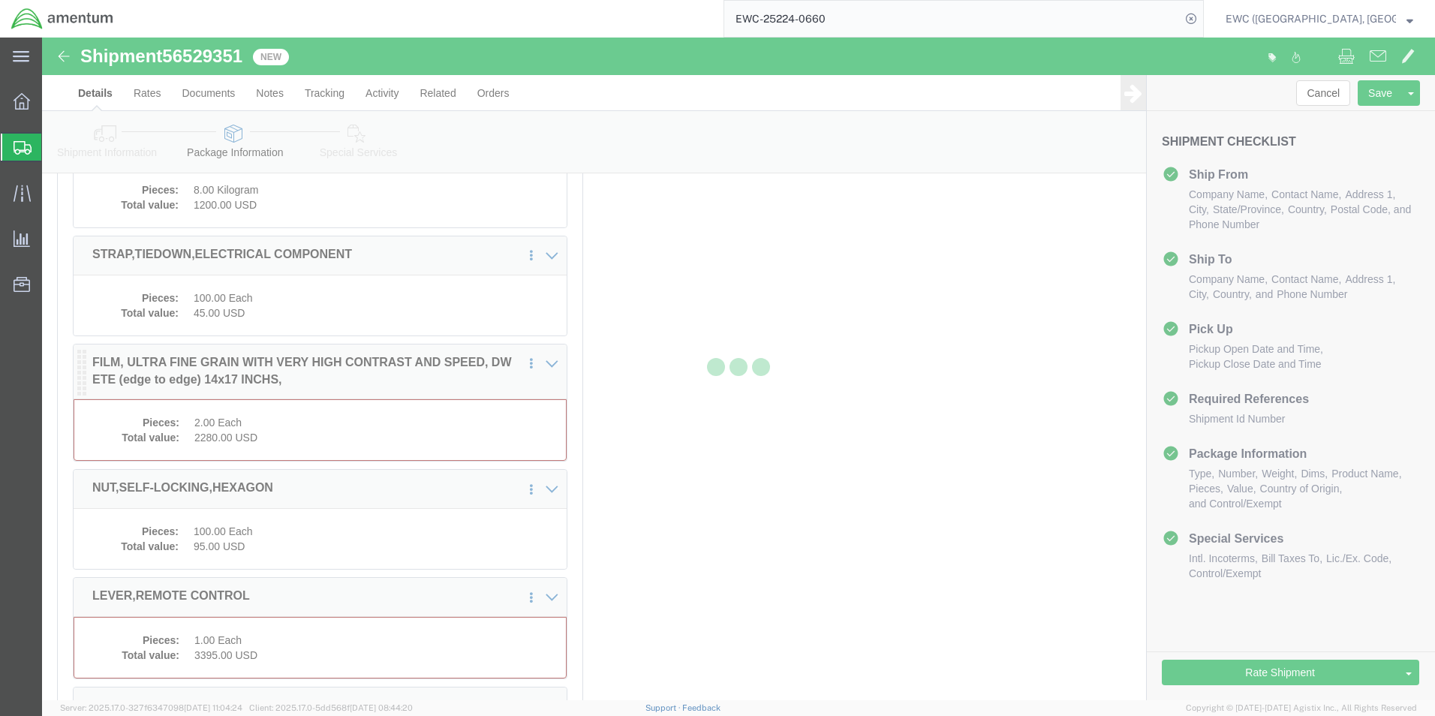
scroll to position [4429, 0]
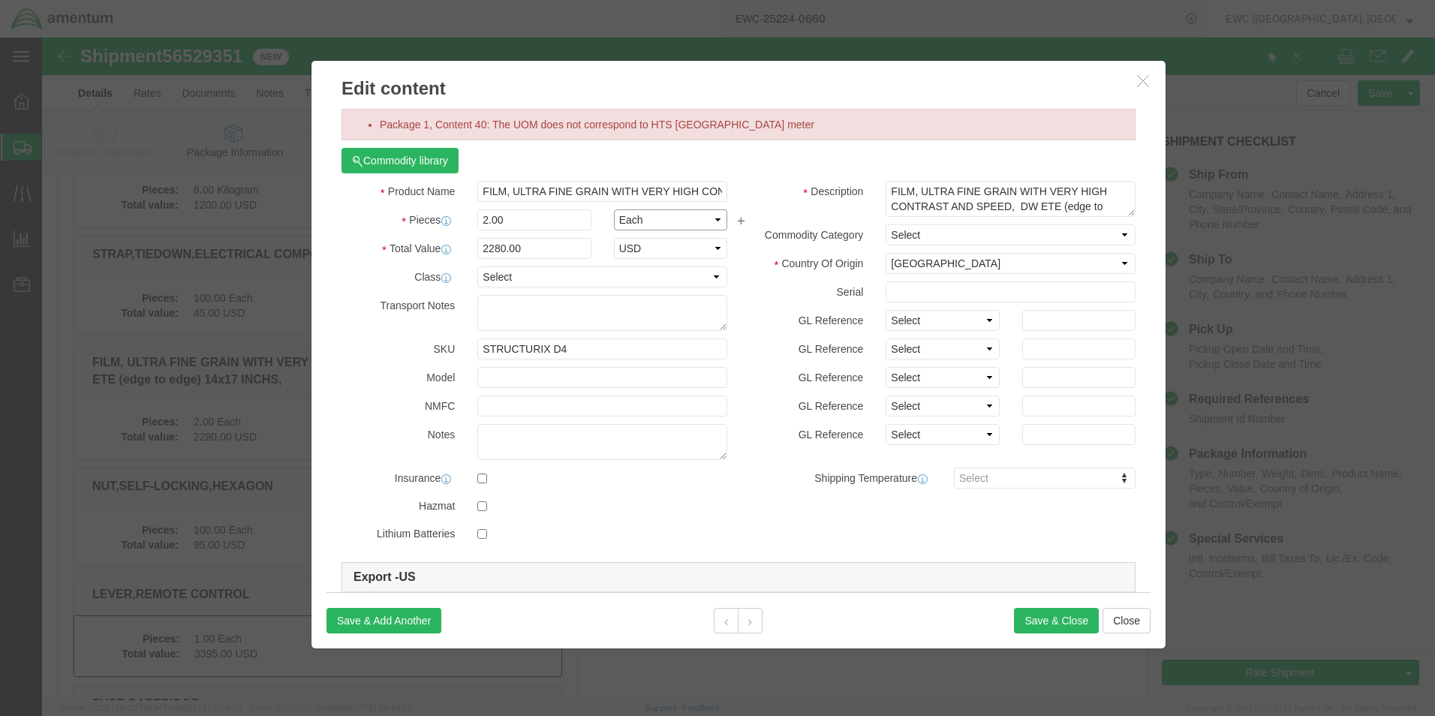
click select "Select Bag Barrels 100Board Feet Bottle Box Blister Pack Carats Can Capsule Car…"
select select "KGS"
click select "Select Bag Barrels 100Board Feet Bottle Box Blister Pack Carats Can Capsule Car…"
click button "Save & Close"
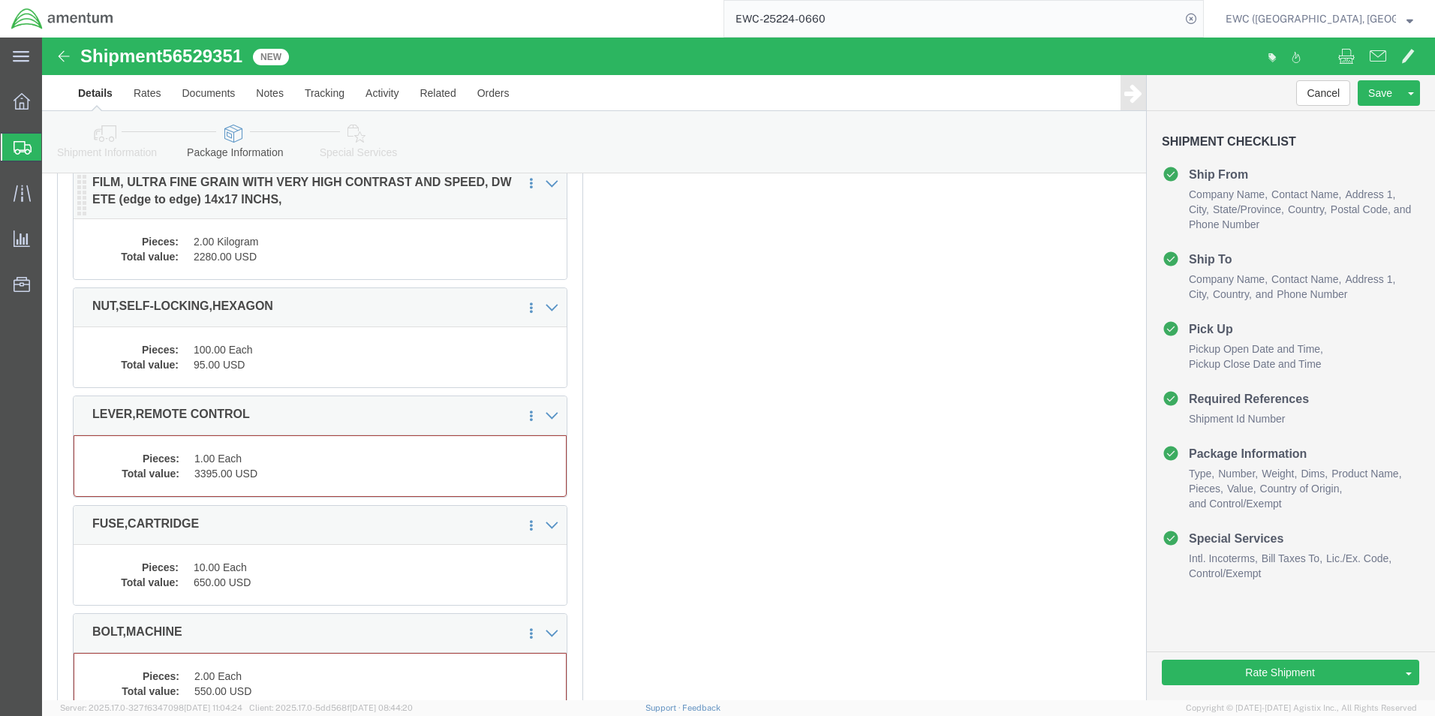
scroll to position [4730, 0]
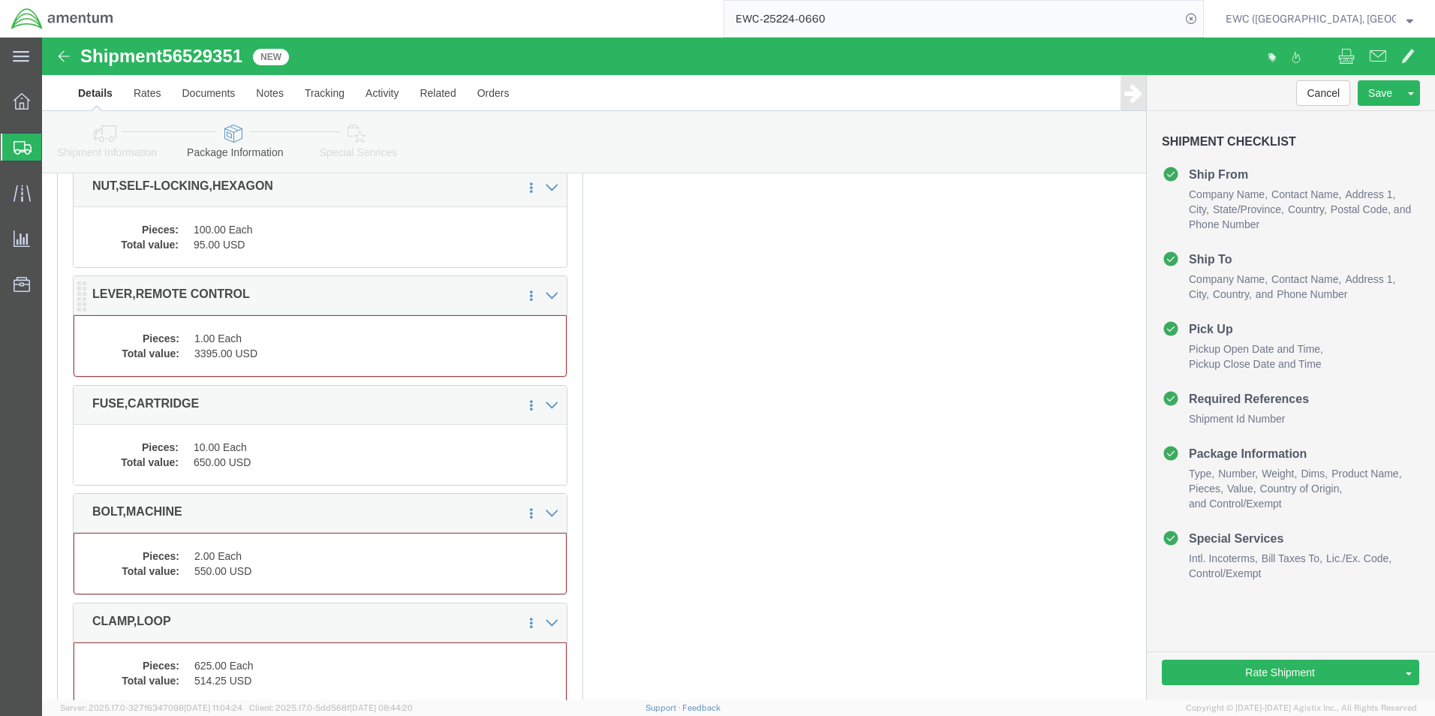
click dd "3395.00 USD"
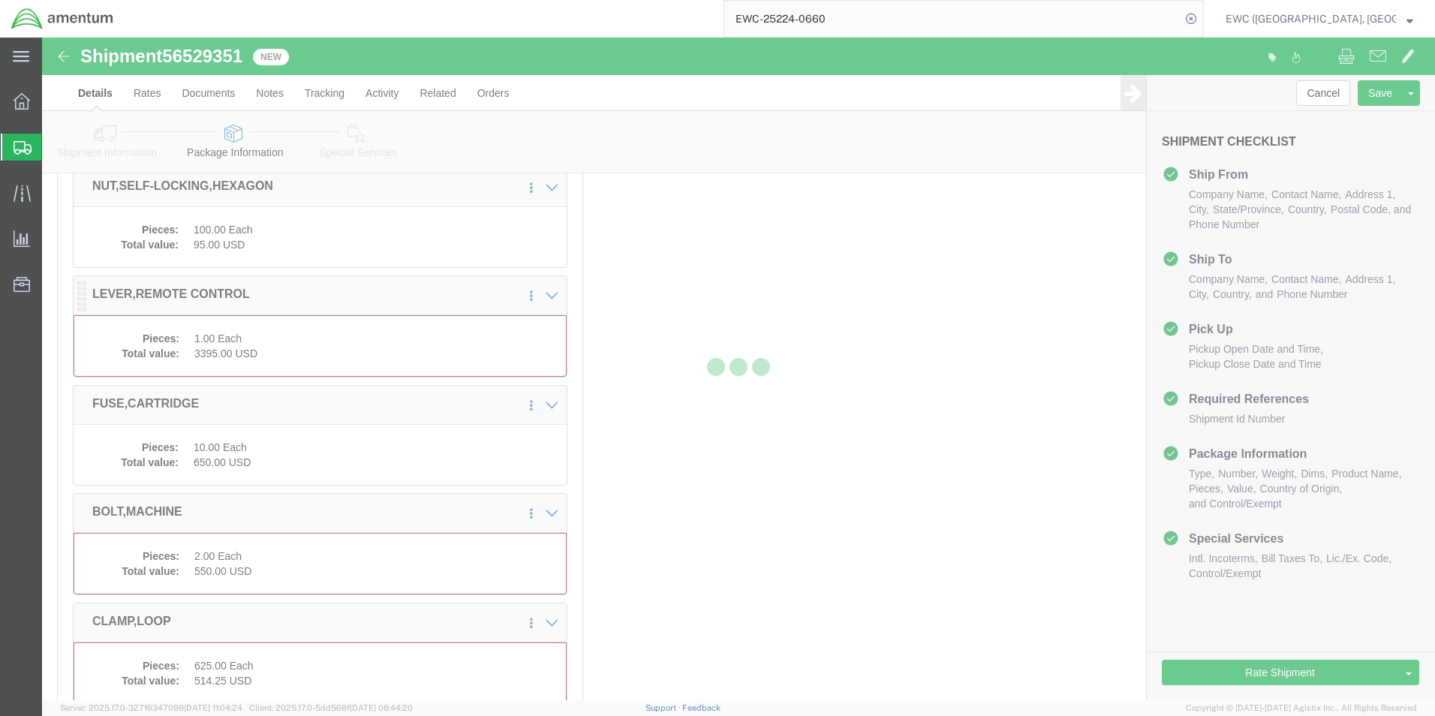
scroll to position [4715, 0]
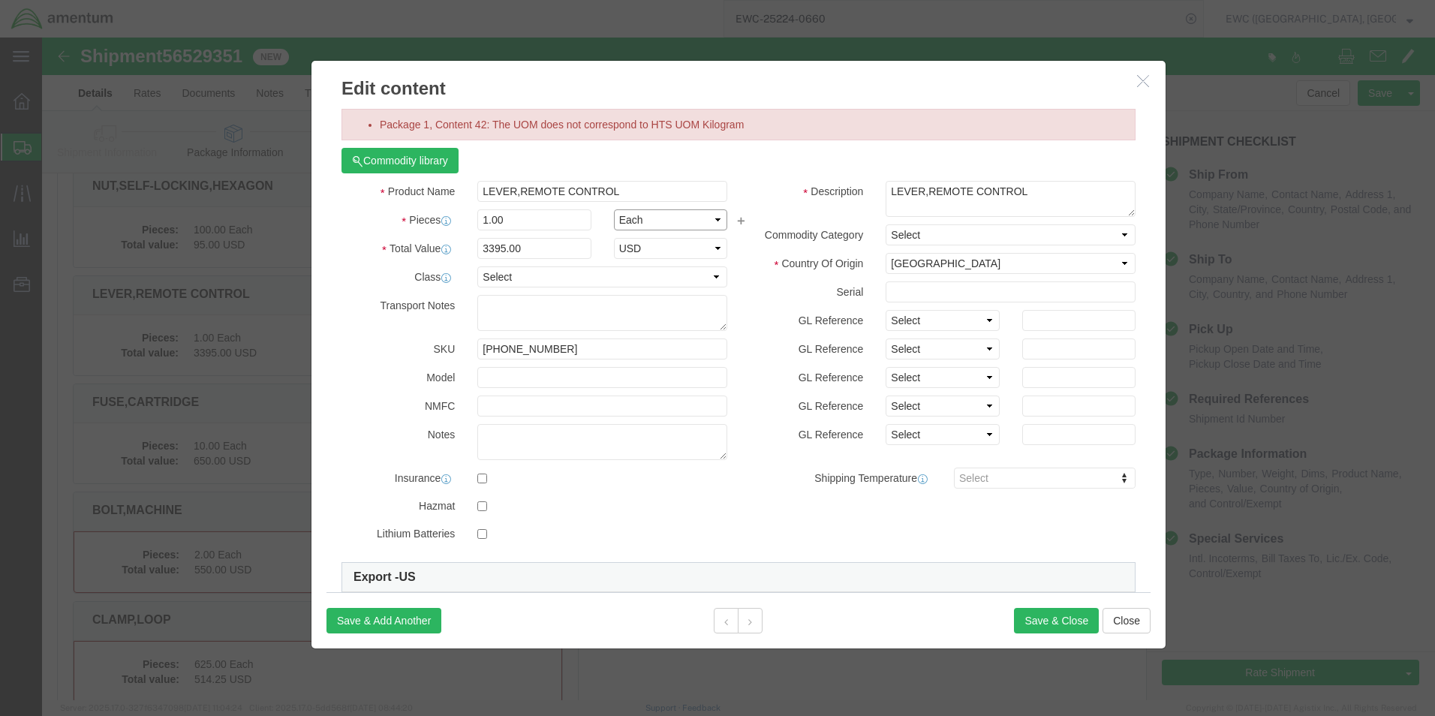
click select "Select Bag Barrels 100Board Feet Bottle Box Blister Pack Carats Can Capsule Car…"
select select "KGS"
click select "Select Bag Barrels 100Board Feet Bottle Box Blister Pack Carats Can Capsule Car…"
click button "Save & Close"
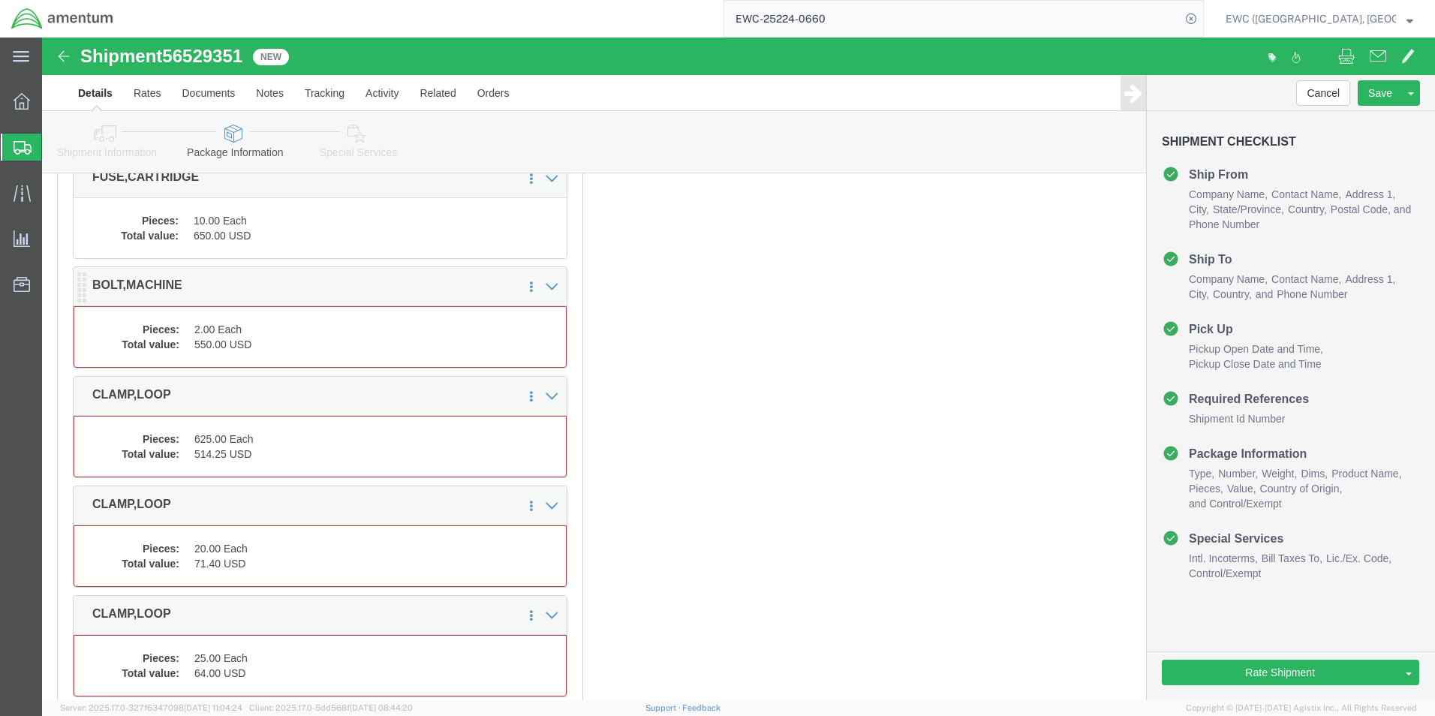
click dd "2.00 Each"
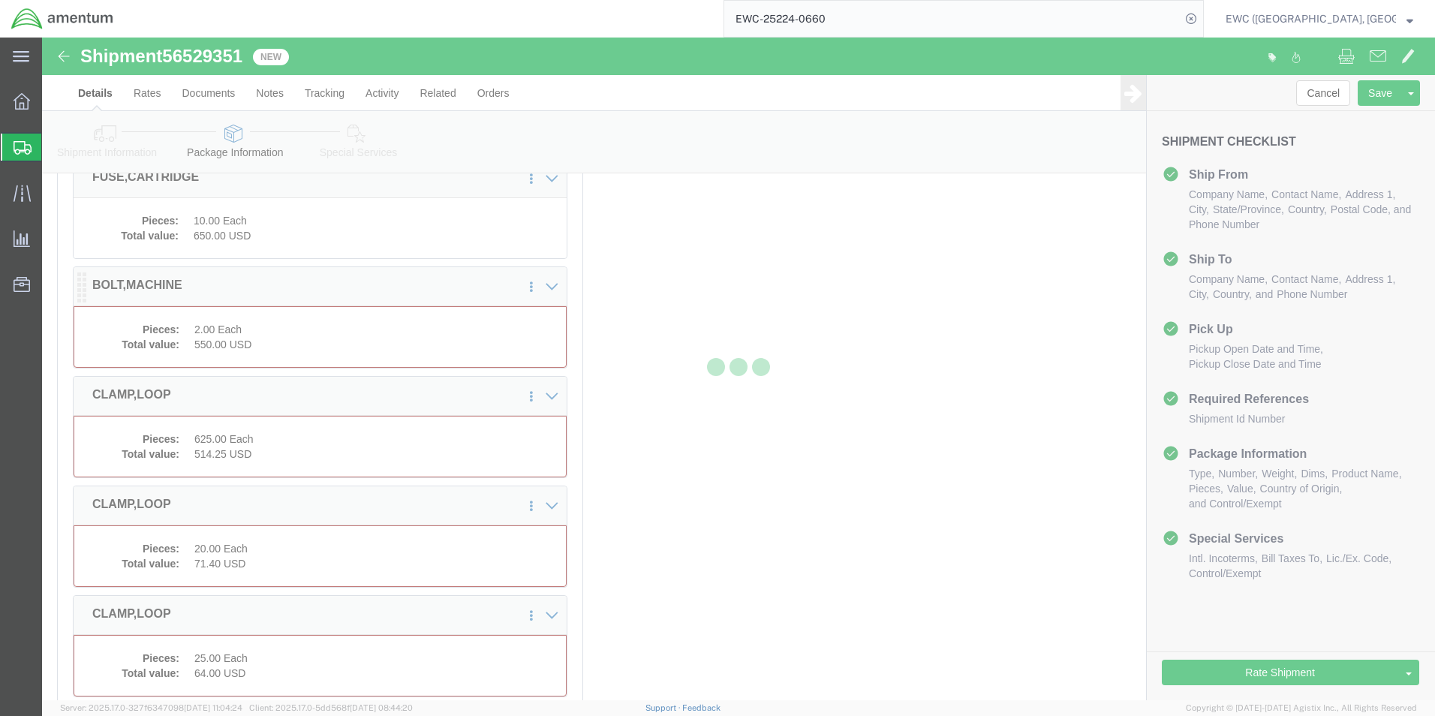
scroll to position [4925, 0]
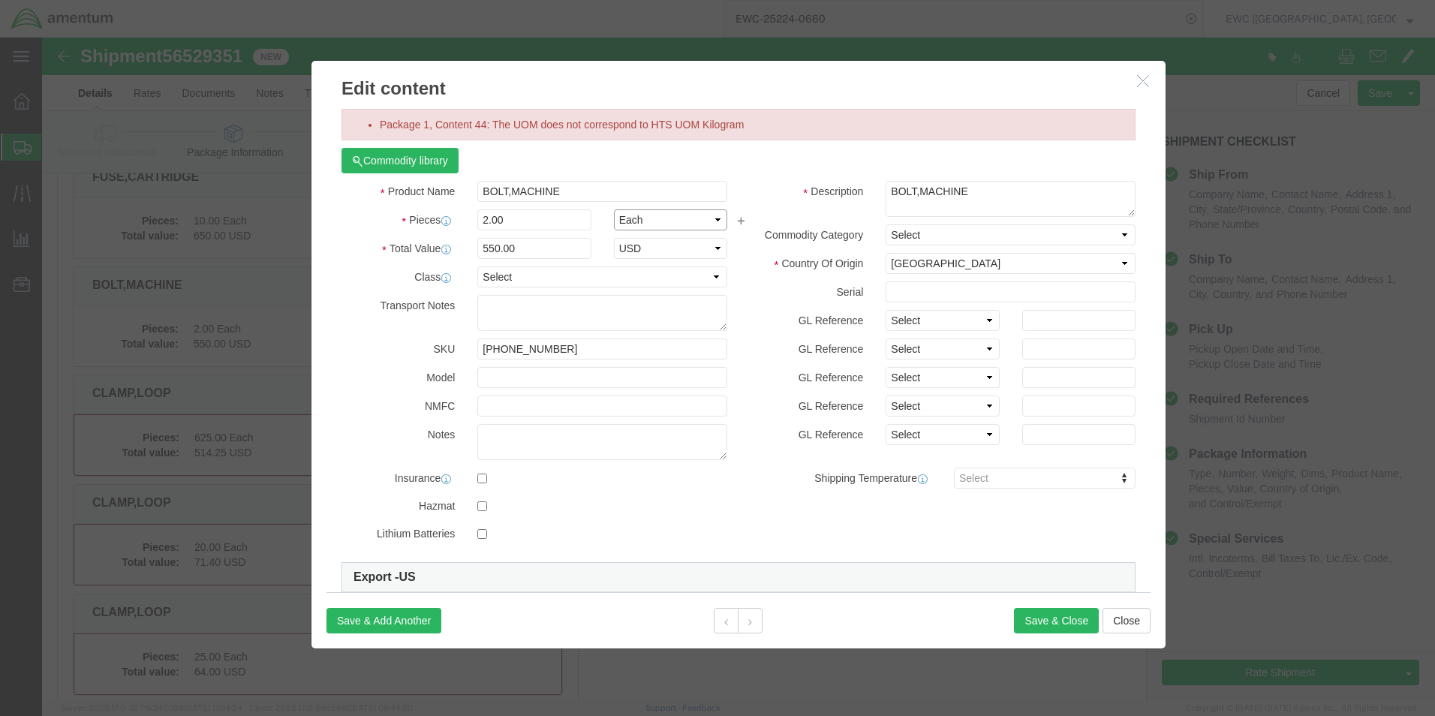
click select "Select Bag Barrels 100Board Feet Bottle Box Blister Pack Carats Can Capsule Car…"
select select "KGS"
click select "Select Bag Barrels 100Board Feet Bottle Box Blister Pack Carats Can Capsule Car…"
click button "Save & Close"
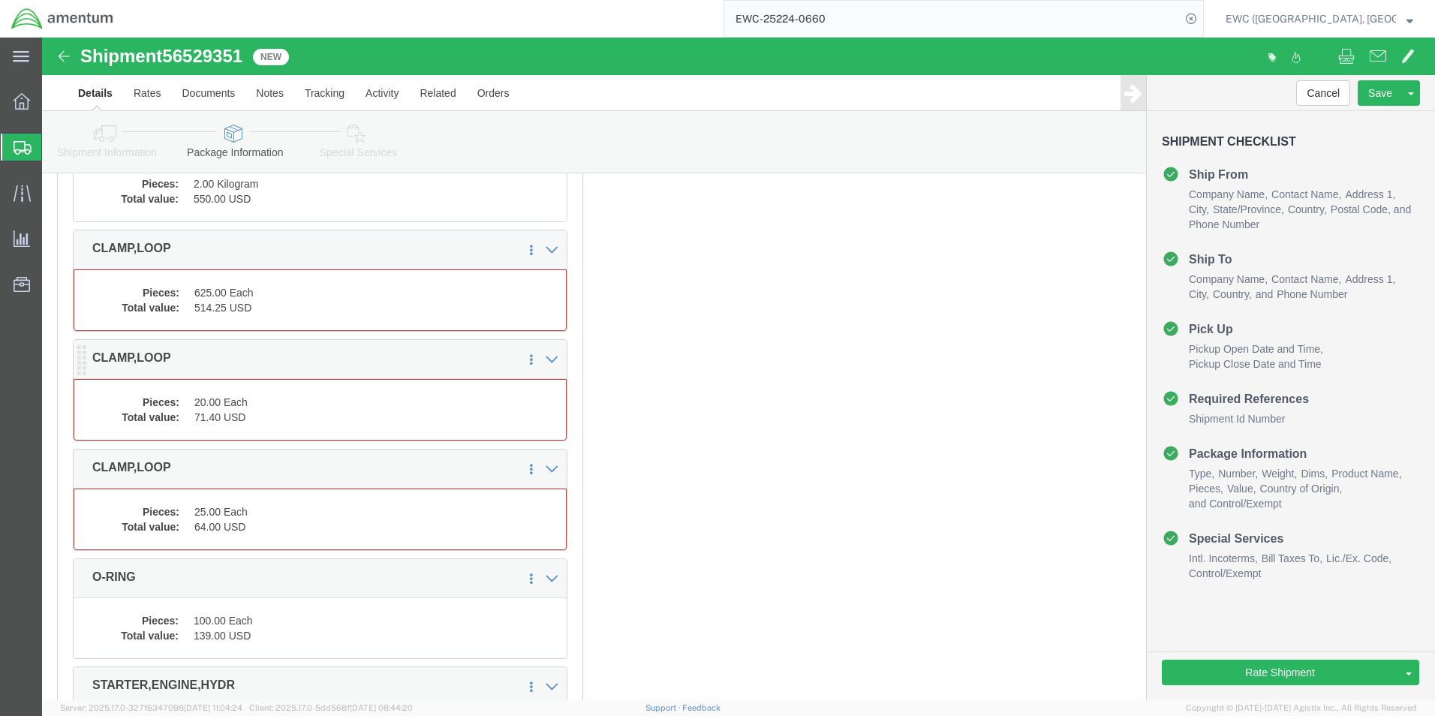
scroll to position [5075, 0]
click dd "514.25 USD"
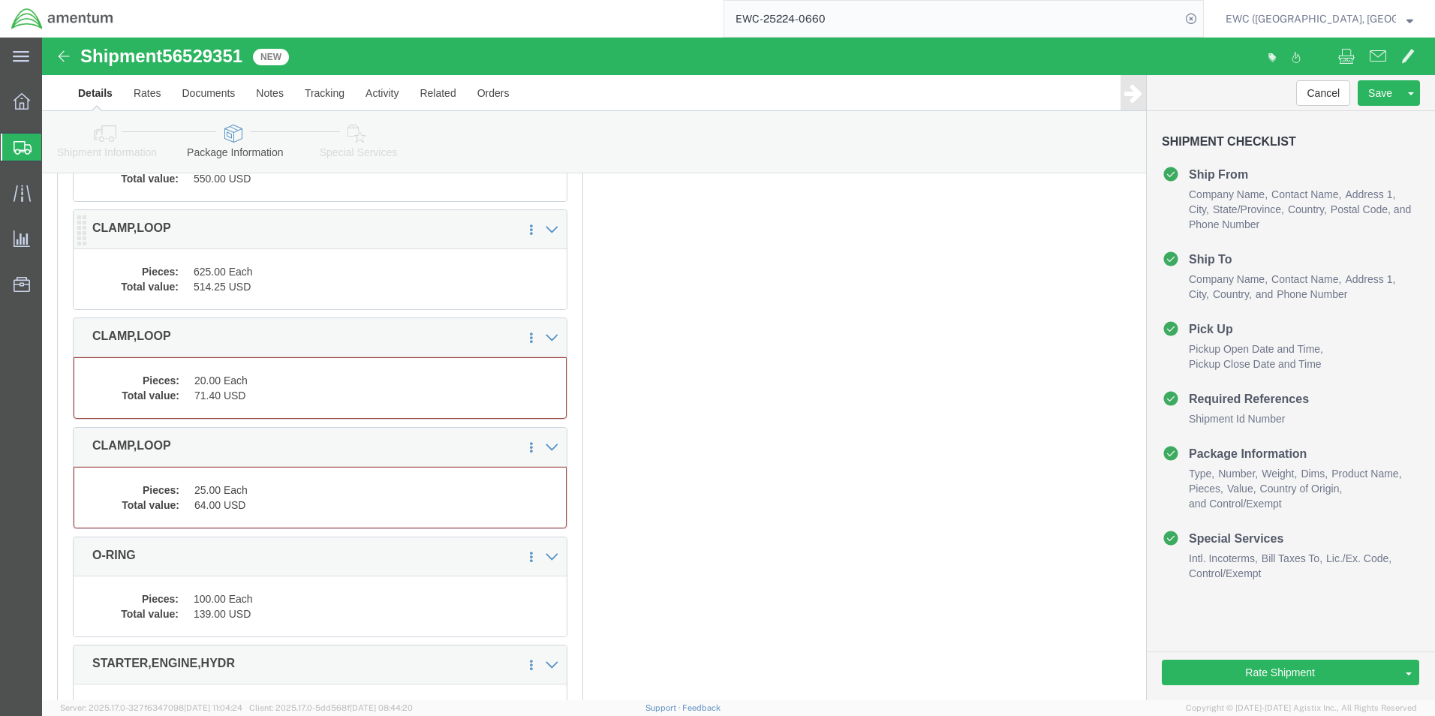
scroll to position [5060, 0]
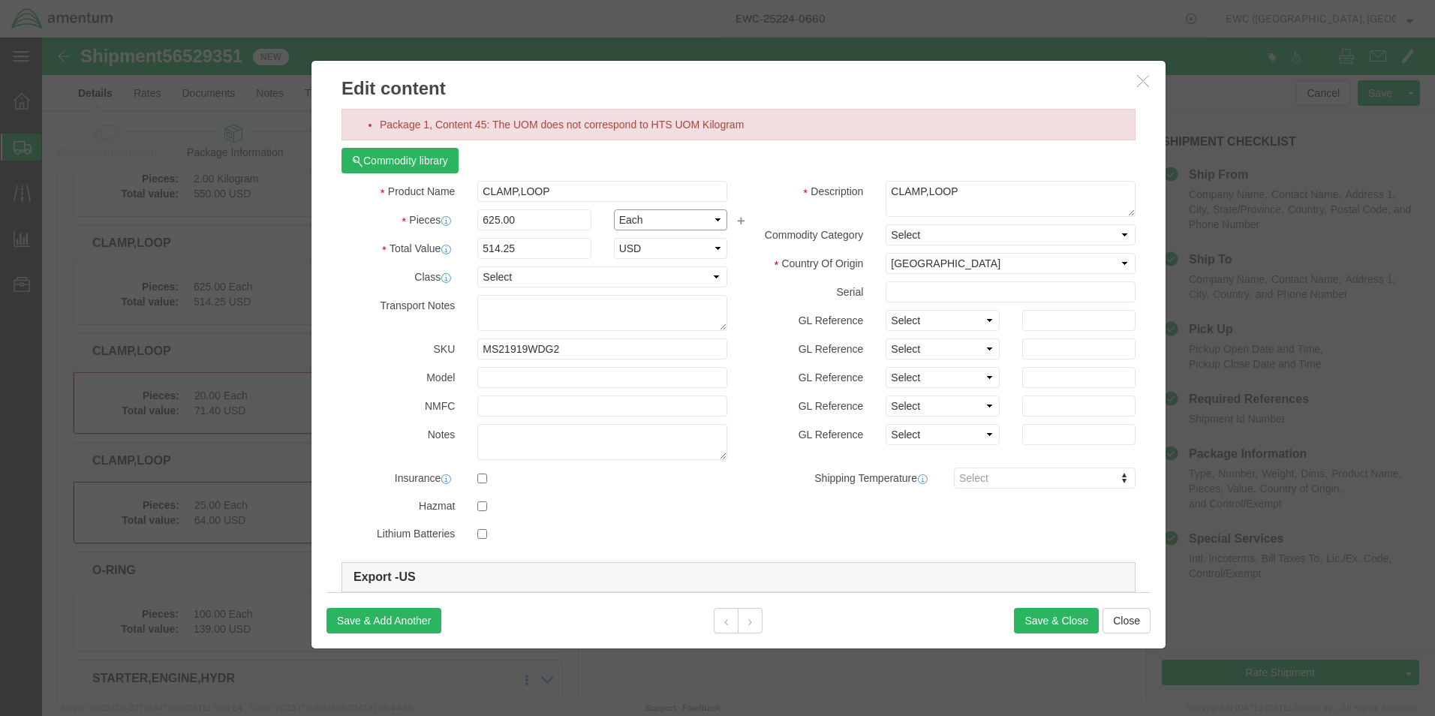
click select "Select Bag Barrels 100Board Feet Bottle Box Blister Pack Carats Can Capsule Car…"
select select "KGS"
click select "Select Bag Barrels 100Board Feet Bottle Box Blister Pack Carats Can Capsule Car…"
click button "Save & Close"
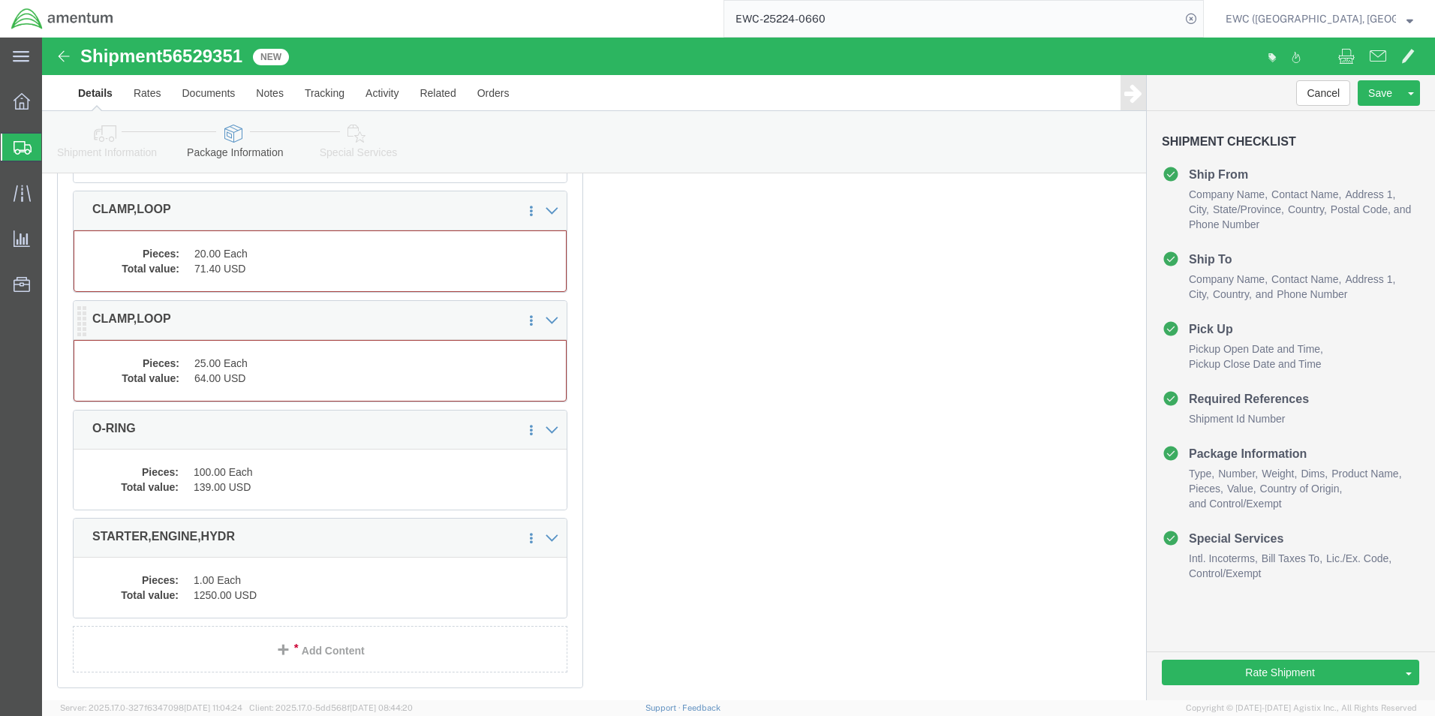
scroll to position [5210, 0]
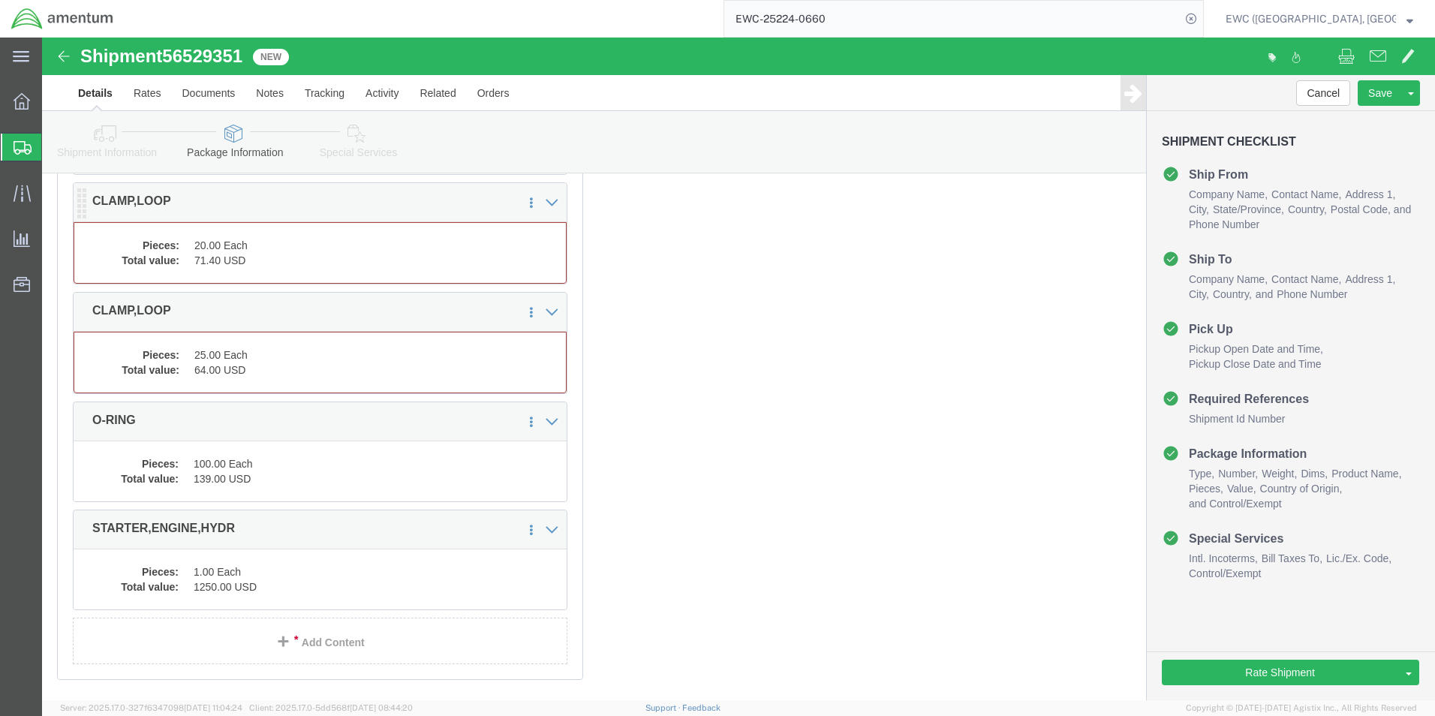
click dd "20.00 Each"
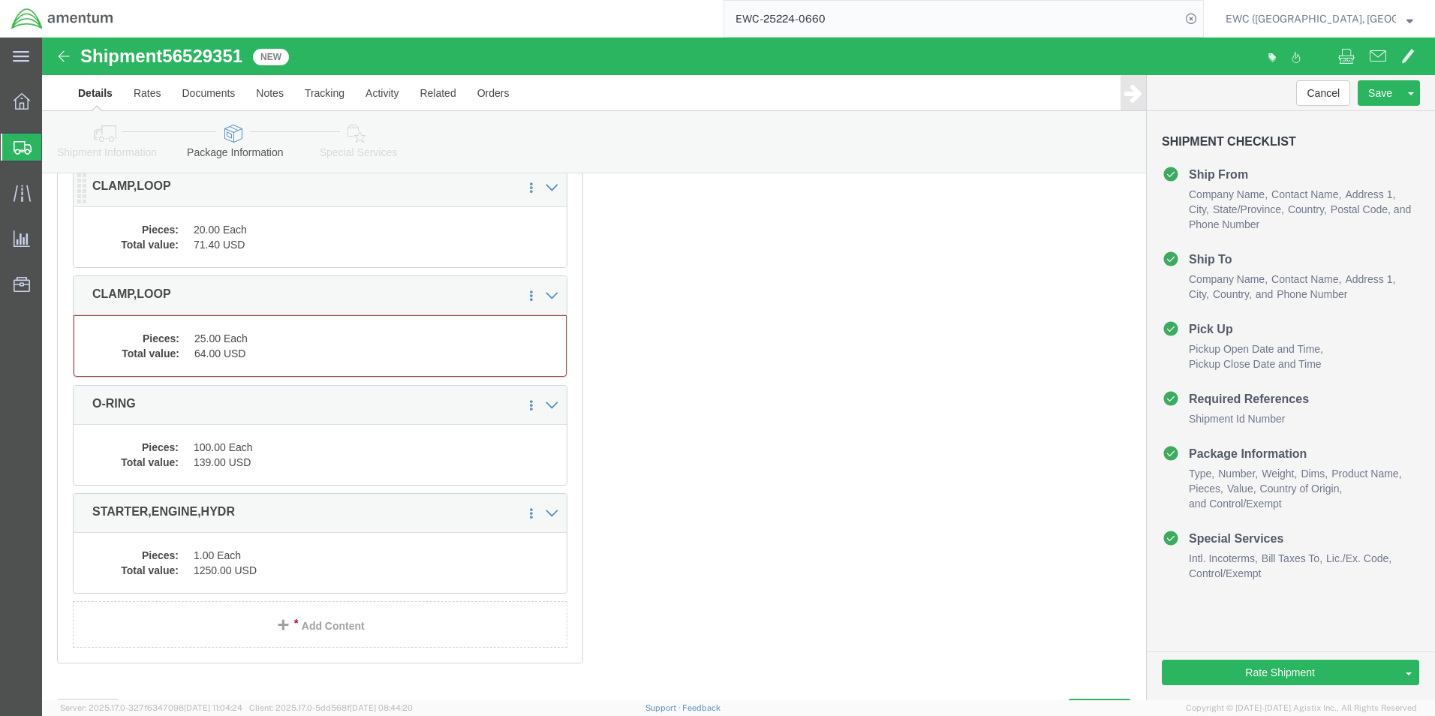
scroll to position [5195, 0]
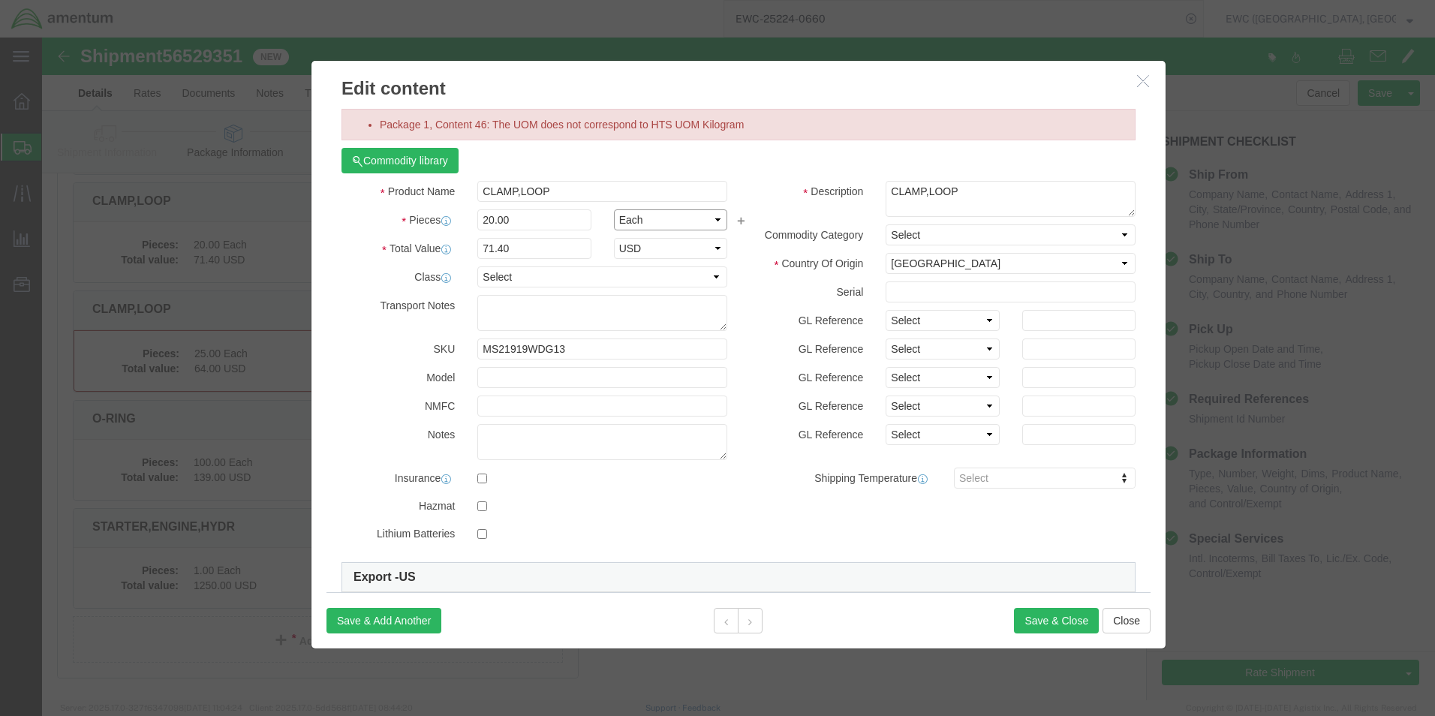
click select "Select Bag Barrels 100Board Feet Bottle Box Blister Pack Carats Can Capsule Car…"
select select "KGS"
click select "Select Bag Barrels 100Board Feet Bottle Box Blister Pack Carats Can Capsule Car…"
click button "Save & Close"
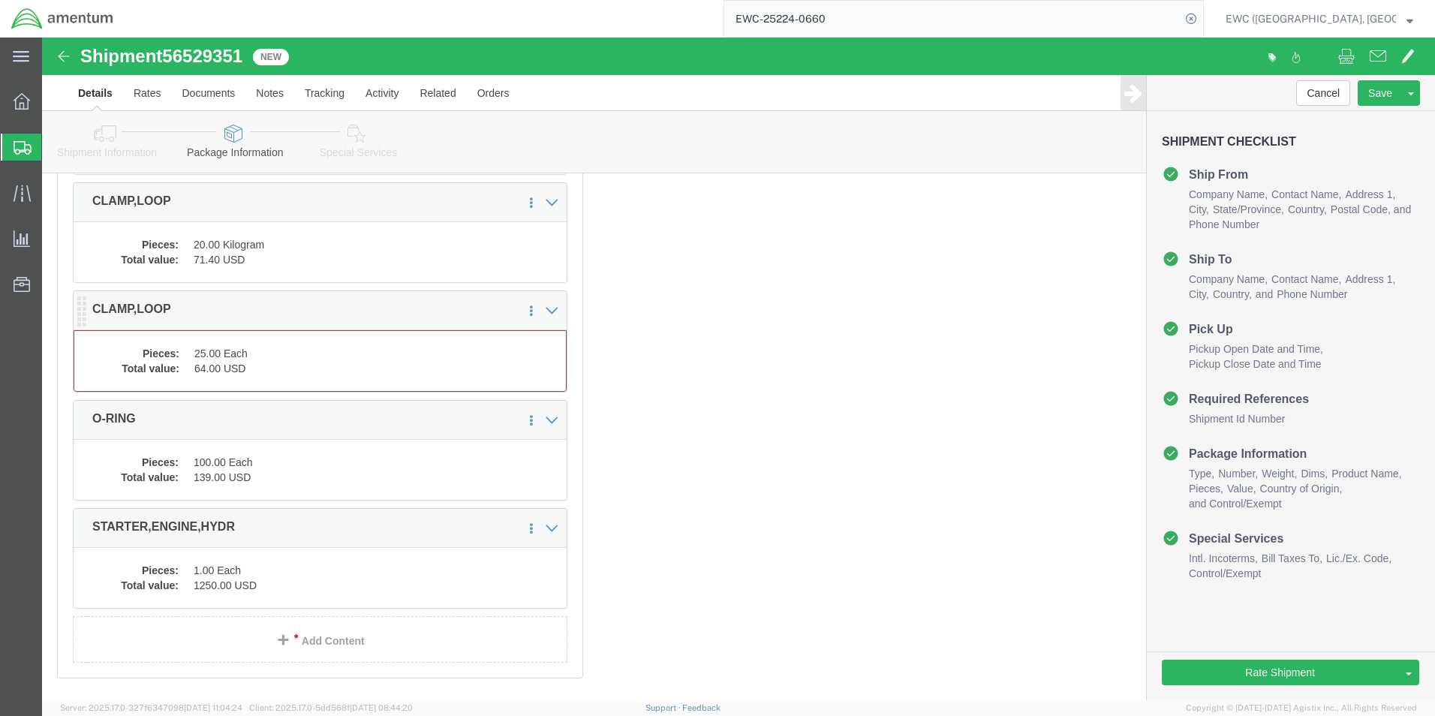
click dd "64.00 USD"
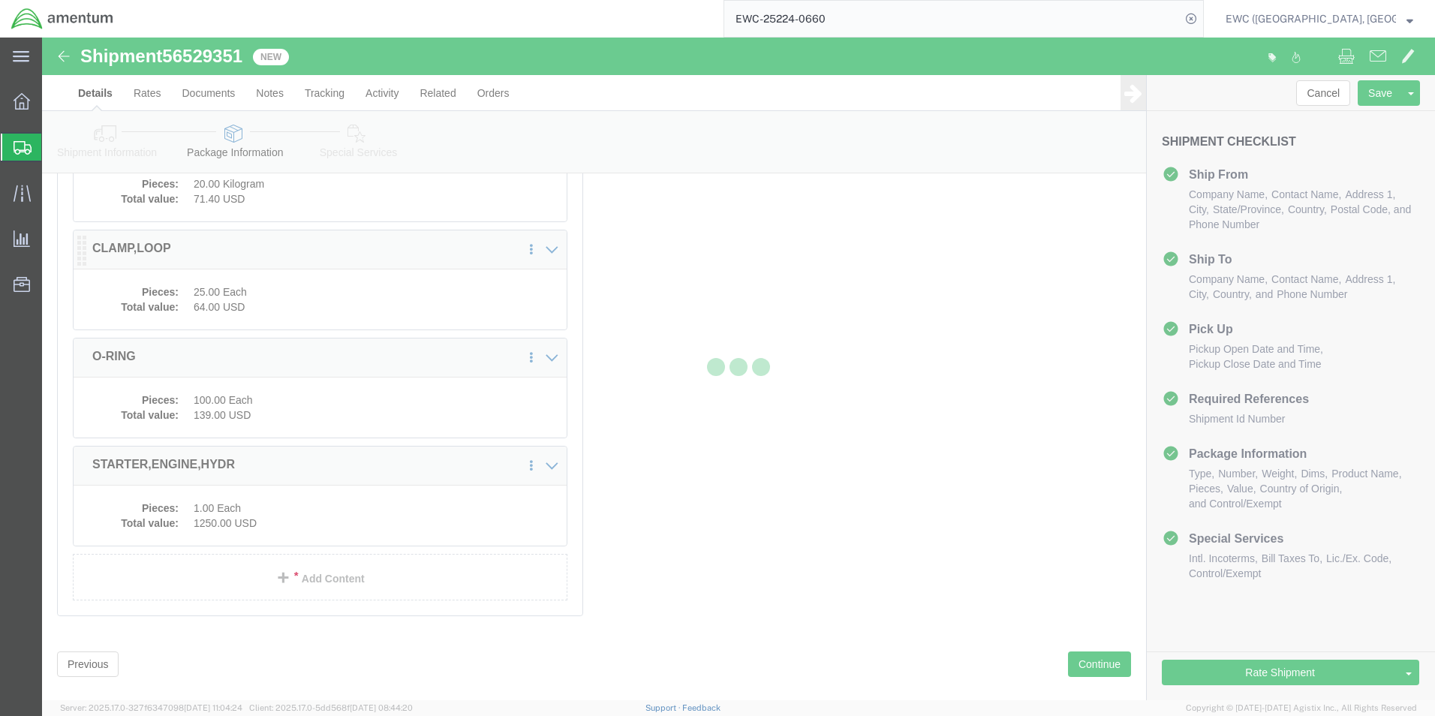
scroll to position [5133, 0]
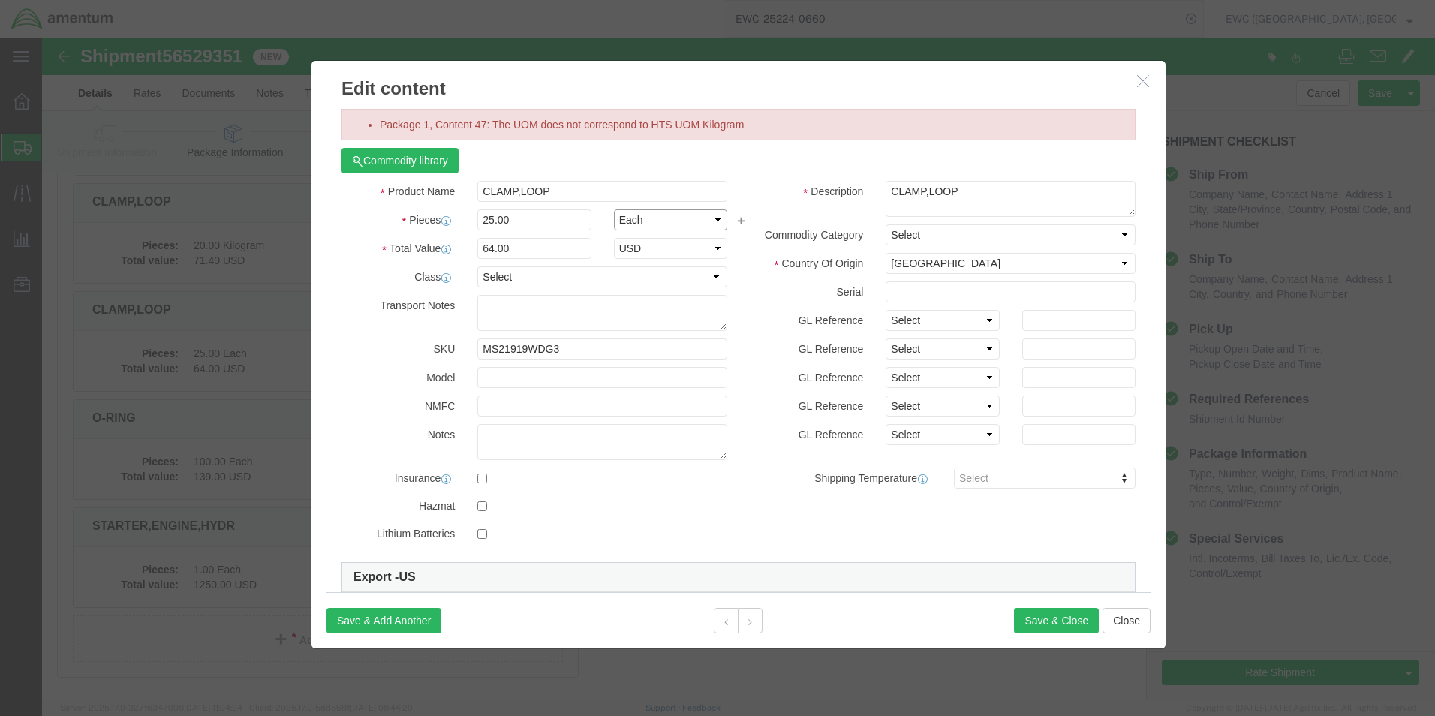
click select "Select Bag Barrels 100Board Feet Bottle Box Blister Pack Carats Can Capsule Car…"
select select "KGS"
click select "Select Bag Barrels 100Board Feet Bottle Box Blister Pack Carats Can Capsule Car…"
click button "Save & Close"
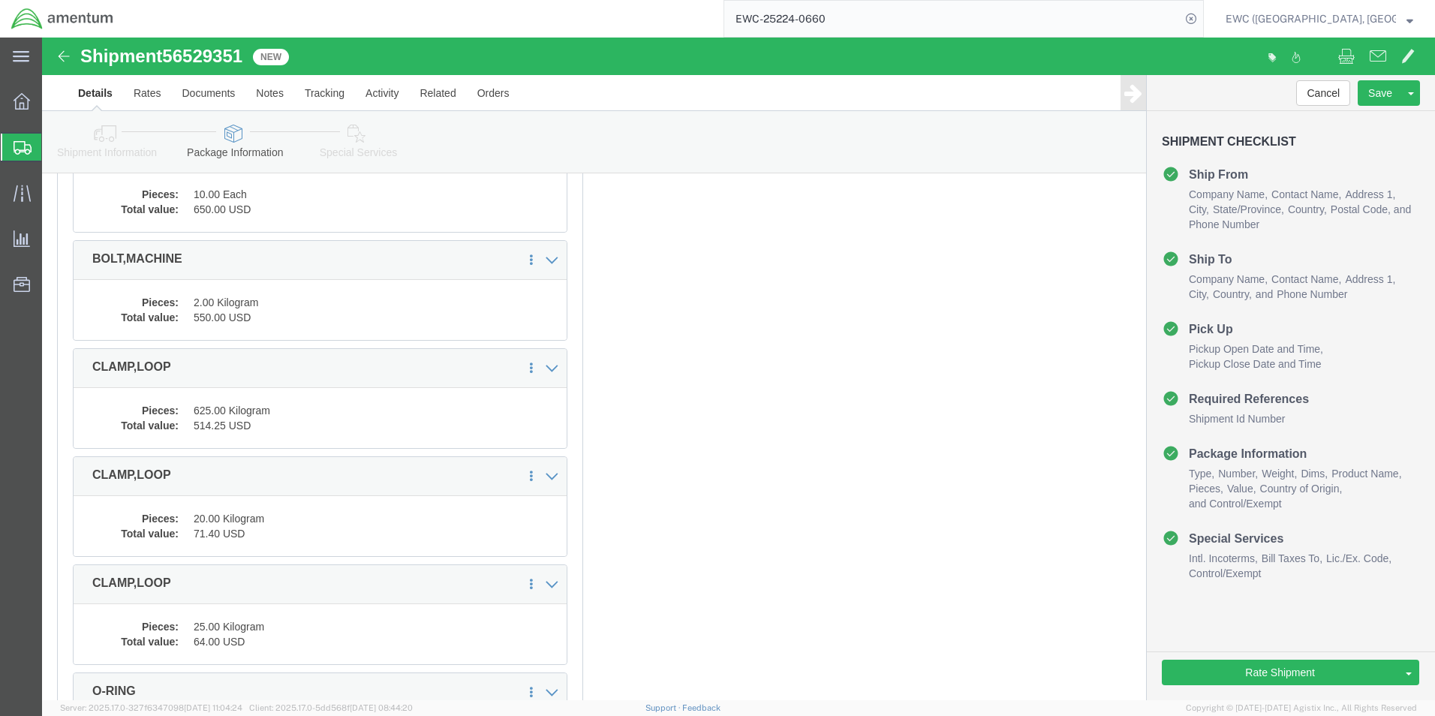
scroll to position [5001, 0]
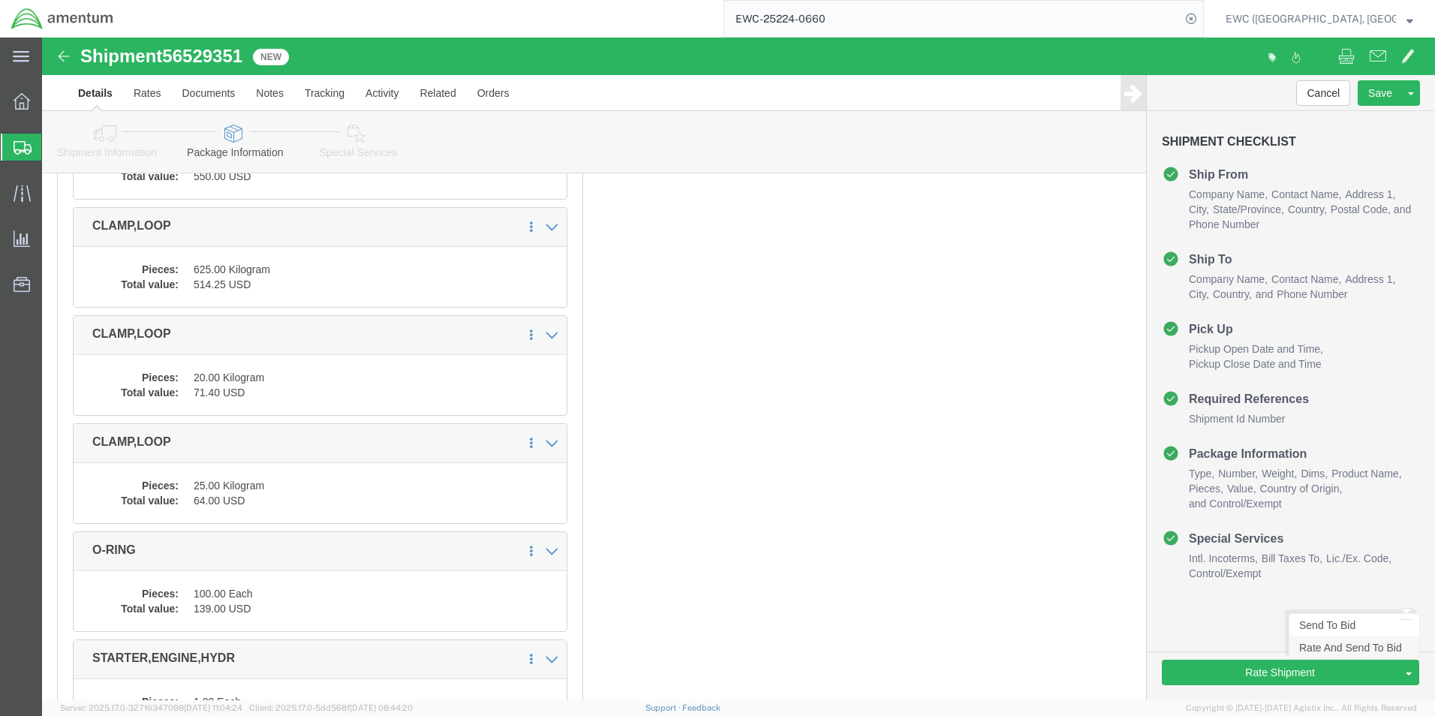
click link "Rate And Send To Bid"
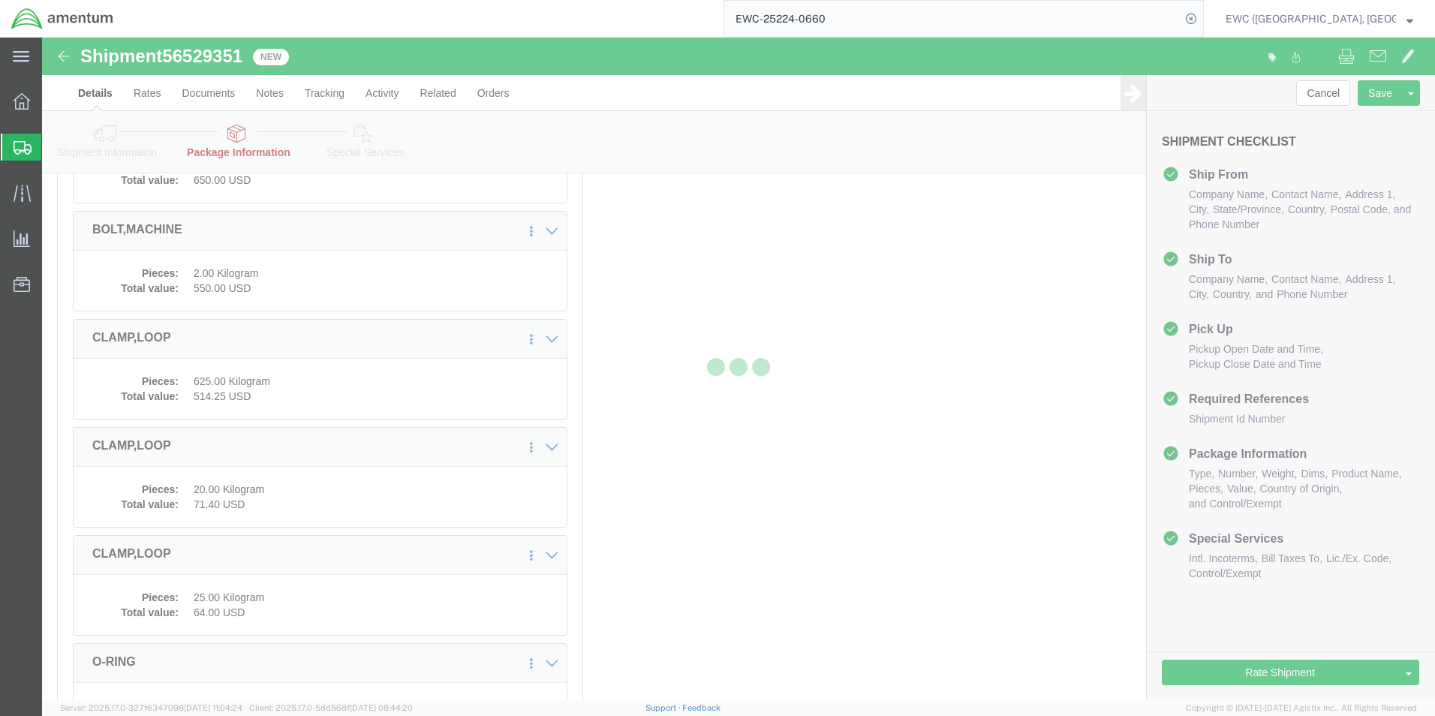
select select "PSNS"
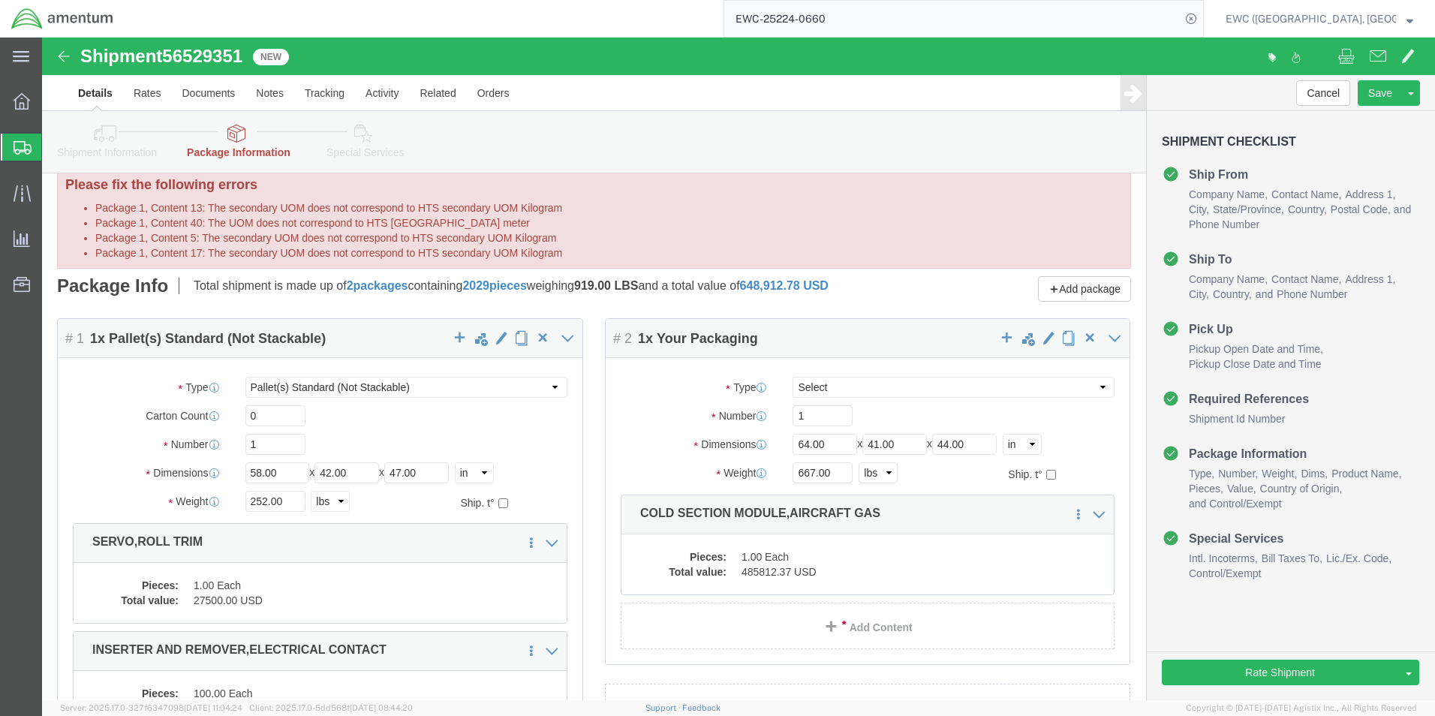
scroll to position [0, 0]
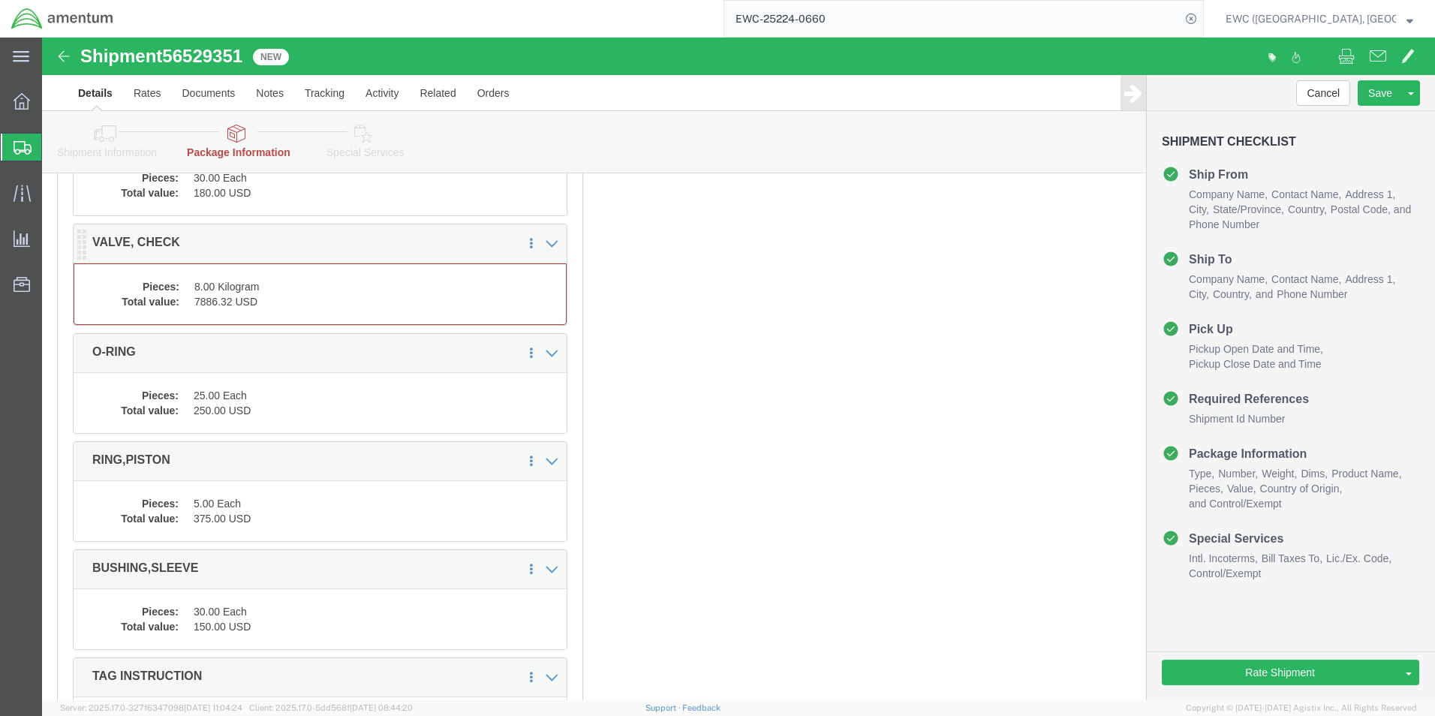
click dd "8.00 Kilogram"
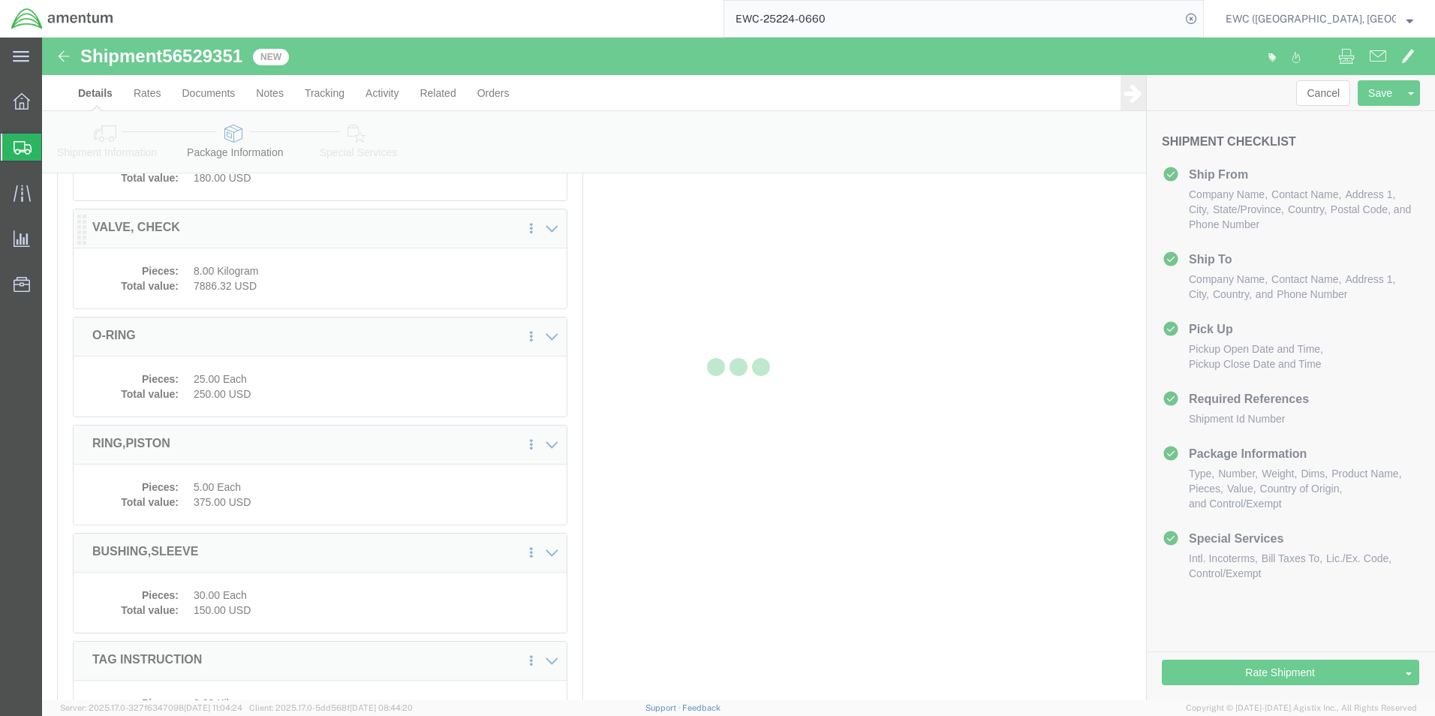
scroll to position [736, 0]
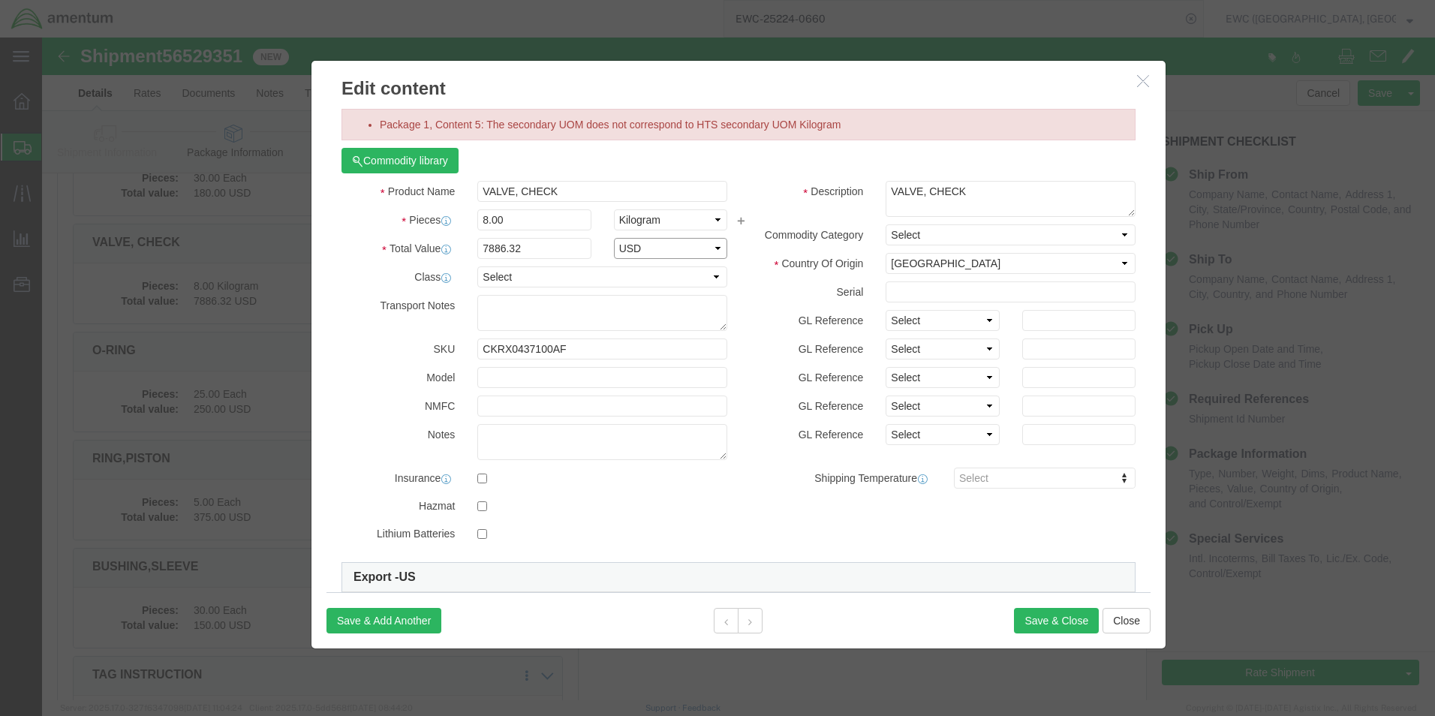
click select "Select ADP AED AFN ALL AMD AOA ARS ATS AUD AWG AZN BAM BBD BDT BGL BGN BHD BIF …"
click div "GL Reference Select Account Type Activity ID Airline Appointment Number ASN Bat…"
click icon "button"
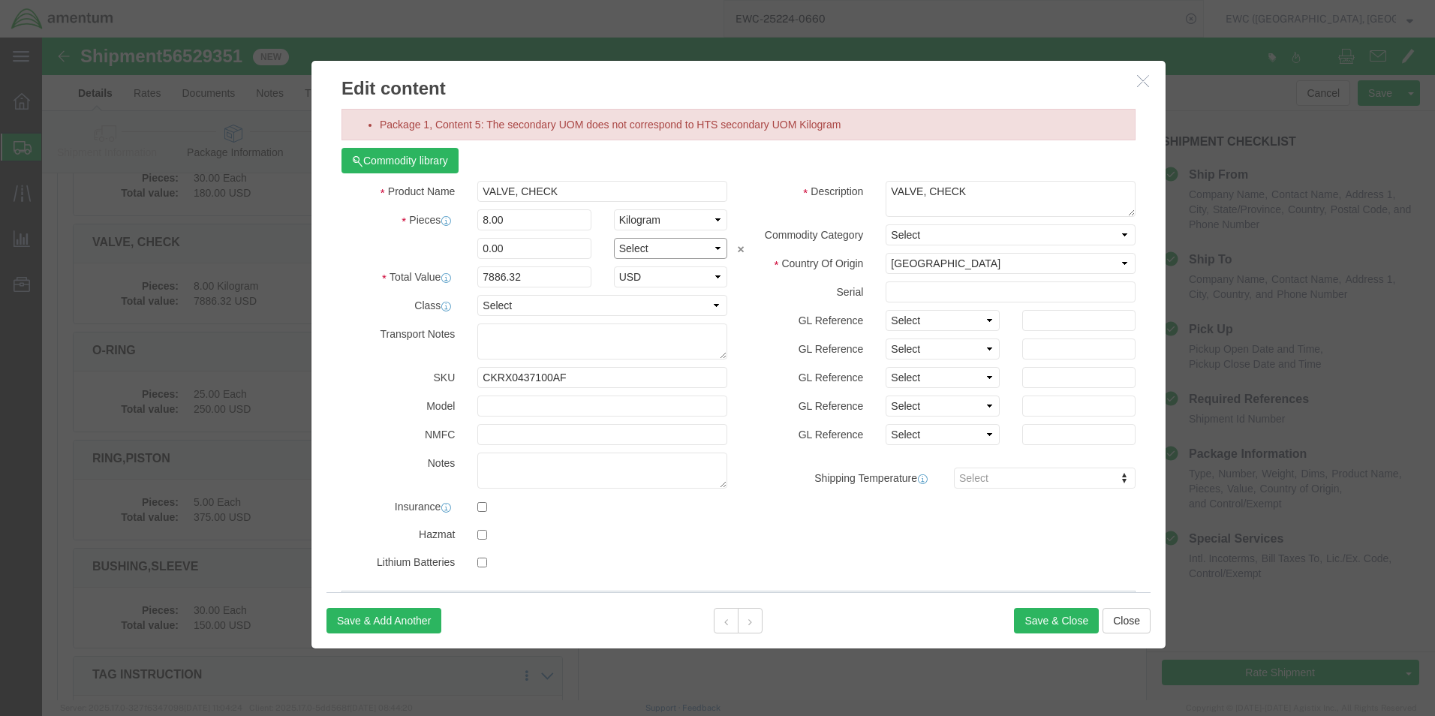
click select "Select Bag Barrels 100Board Feet Bottle Box Blister Pack Carats Can Capsule Car…"
select select "KGS"
click select "Select Bag Barrels 100Board Feet Bottle Box Blister Pack Carats Can Capsule Car…"
click button "Save & Close"
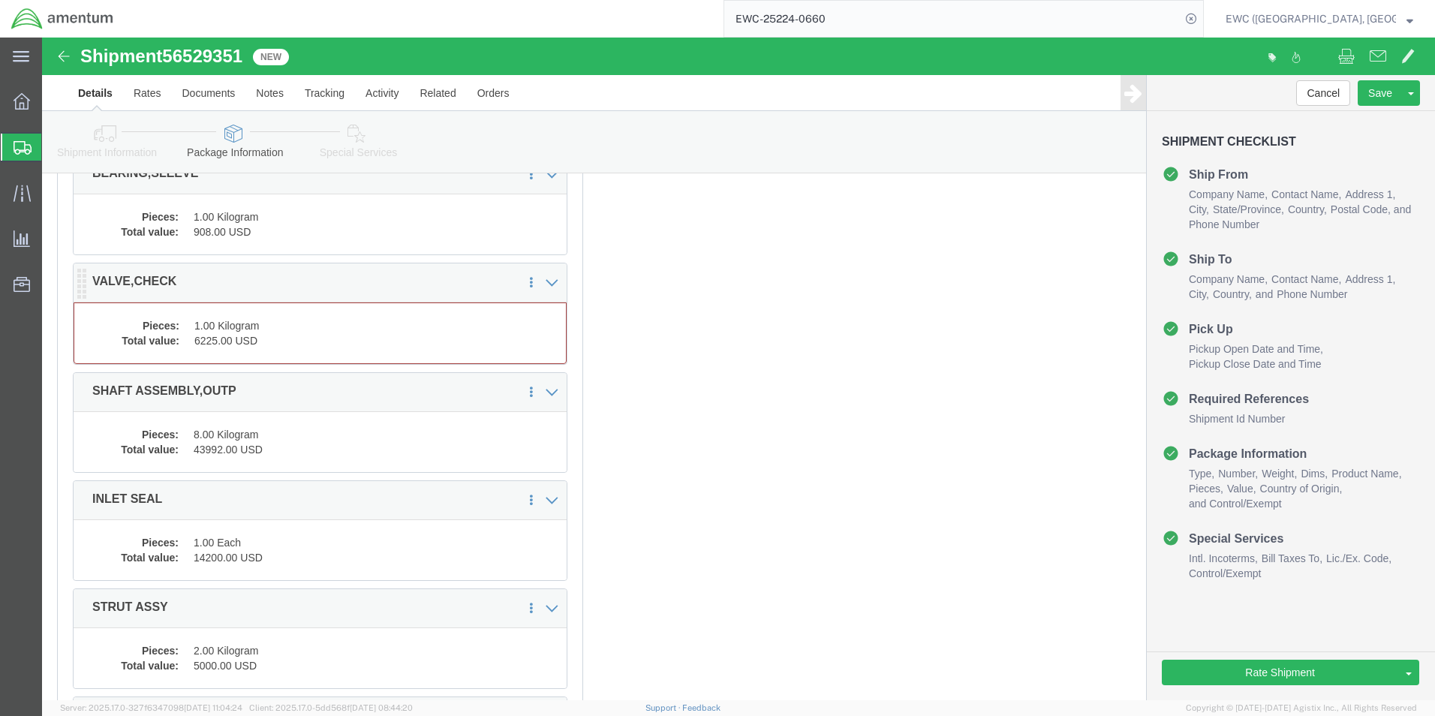
click dd "6225.00 USD"
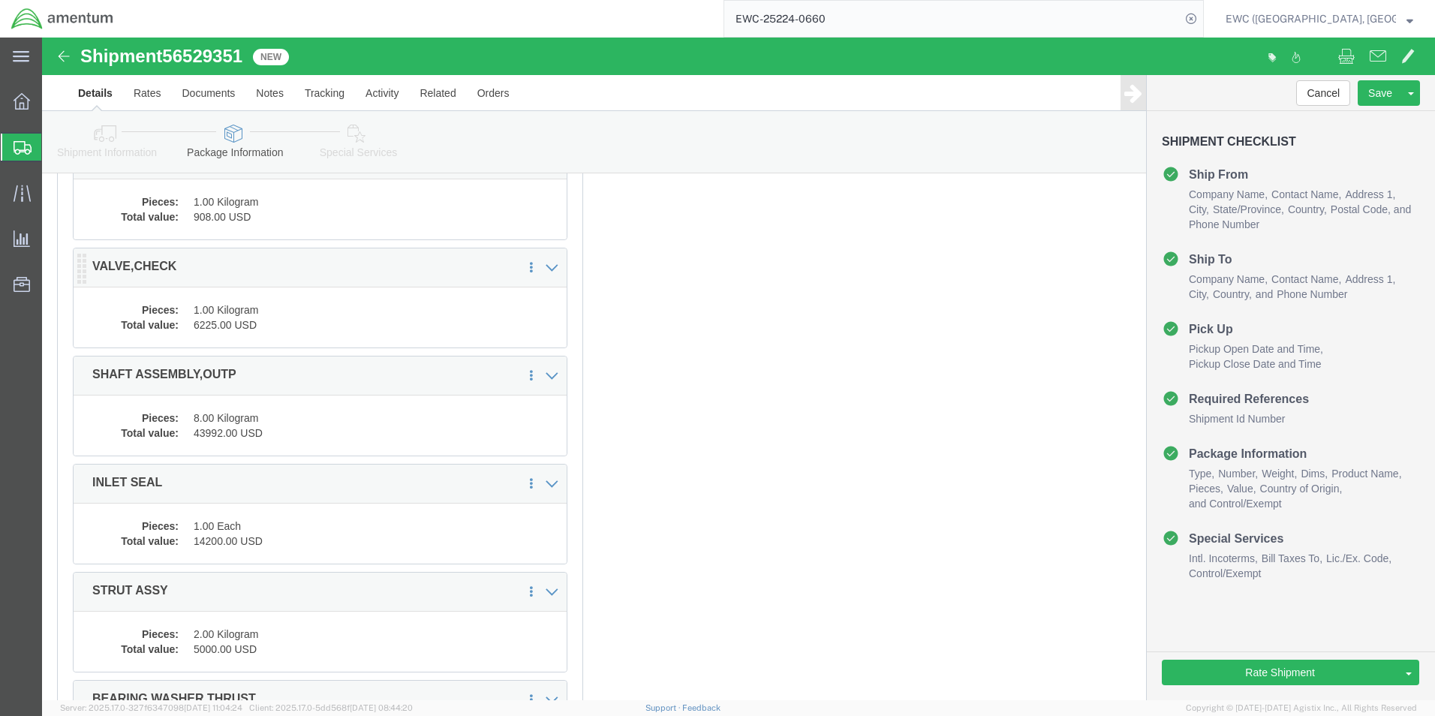
scroll to position [1546, 0]
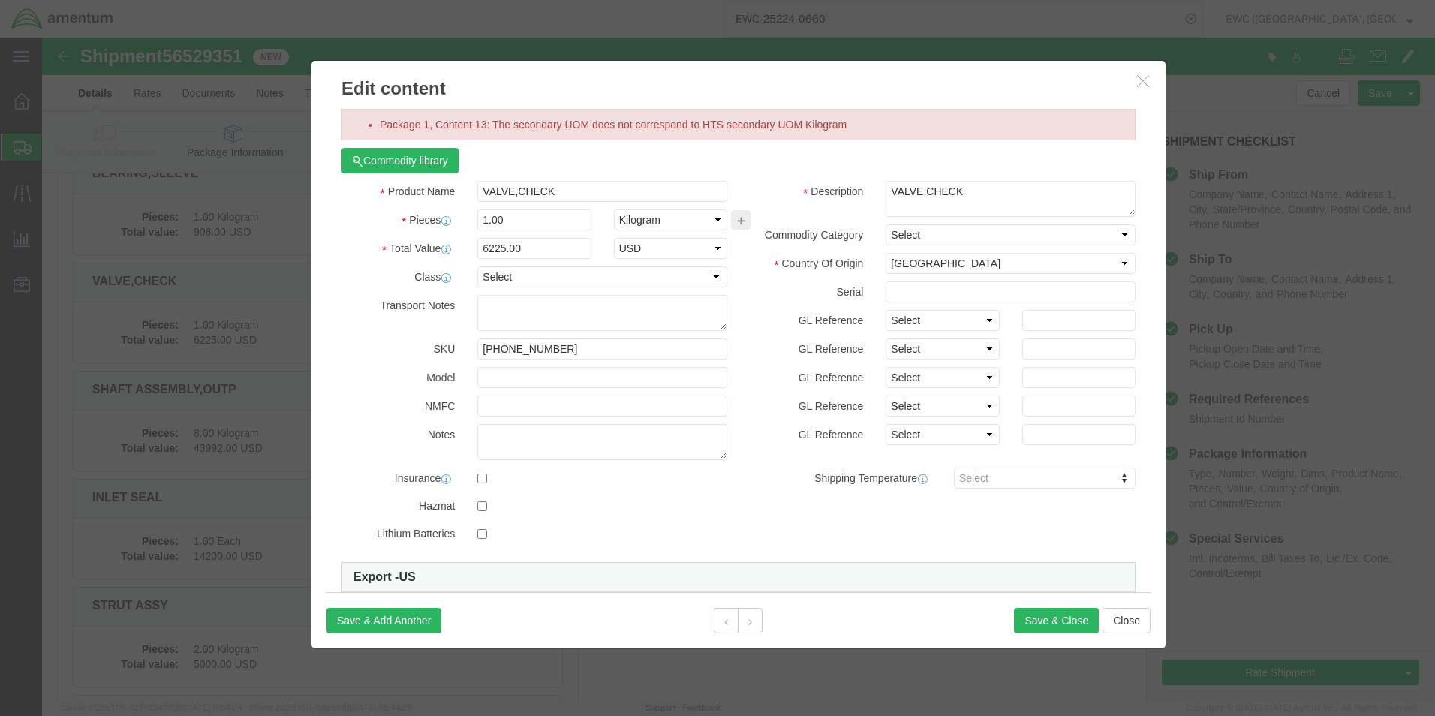
click button "button"
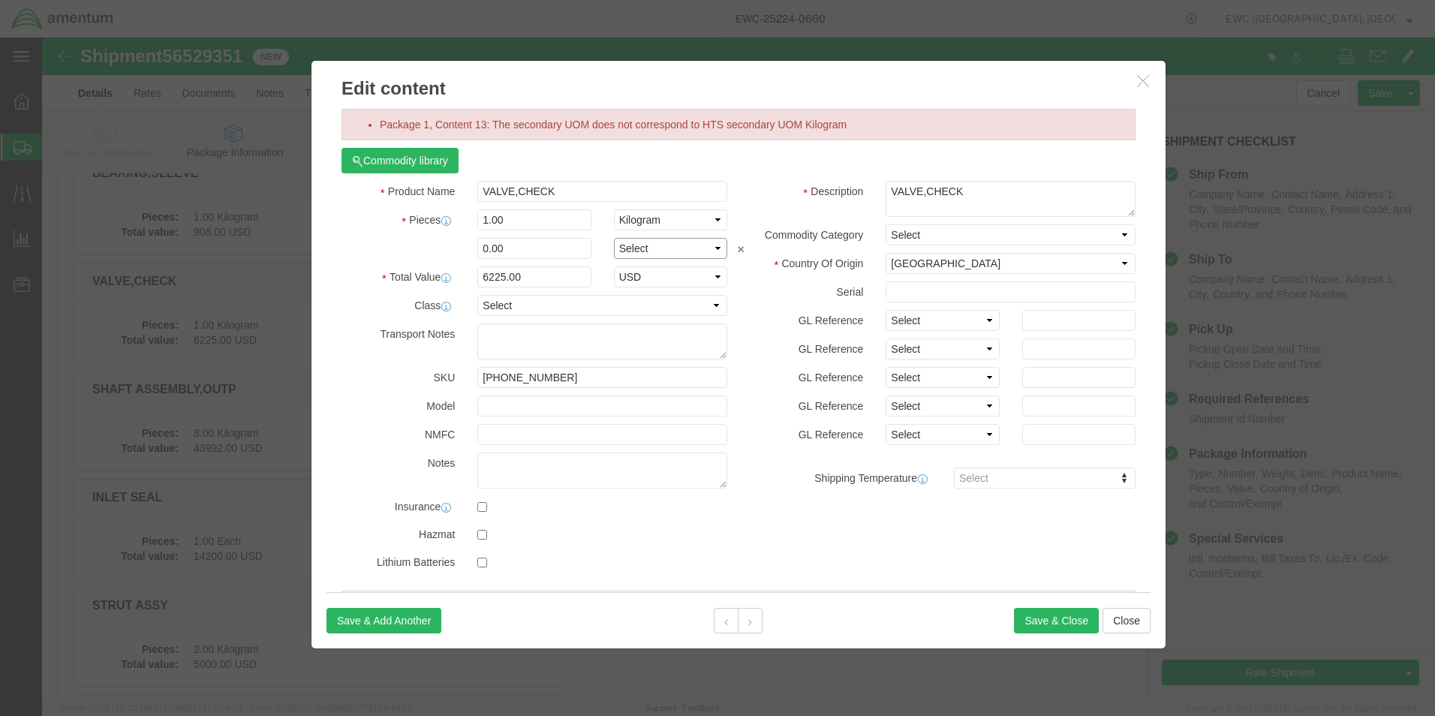
click select "Select Bag Barrels 100Board Feet Bottle Box Blister Pack Carats Can Capsule Car…"
select select "KGS"
click select "Select Bag Barrels 100Board Feet Bottle Box Blister Pack Carats Can Capsule Car…"
click button "Save & Close"
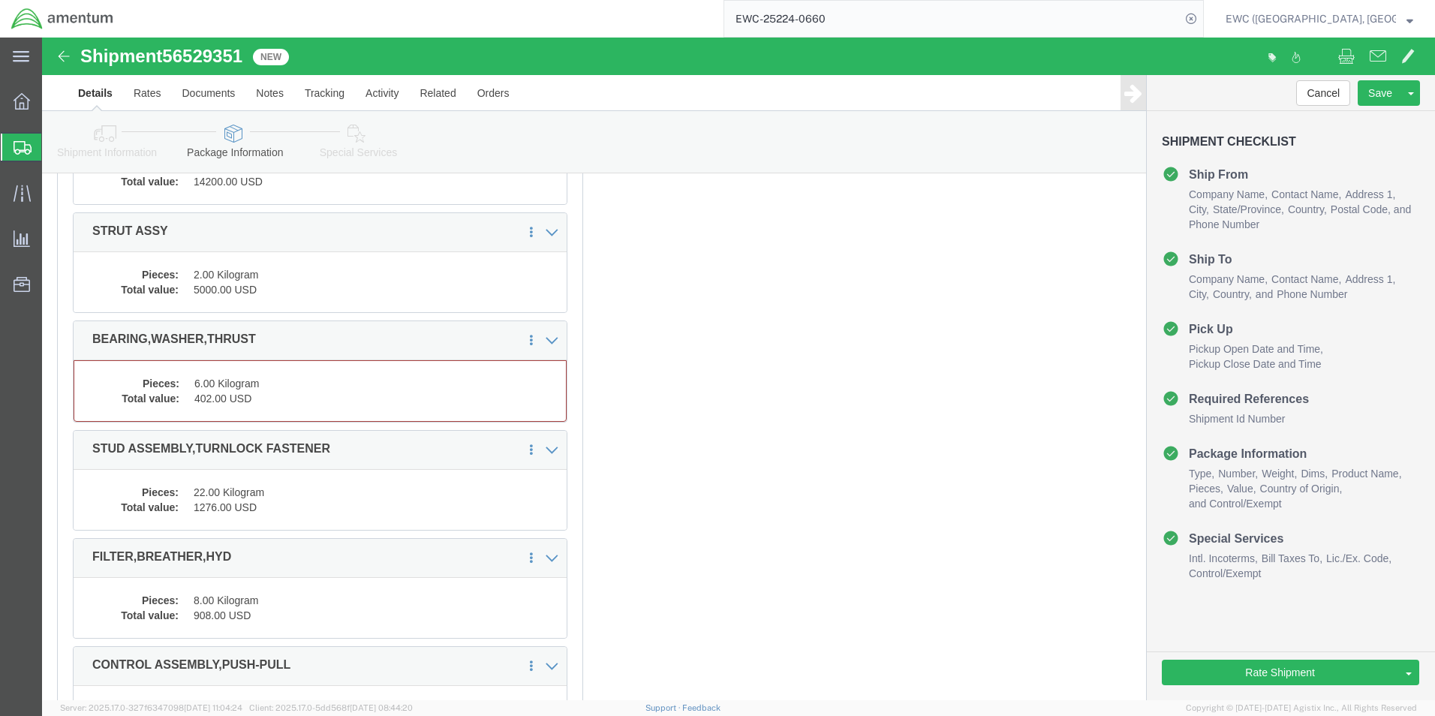
scroll to position [1922, 0]
click dd "6.00 Kilogram"
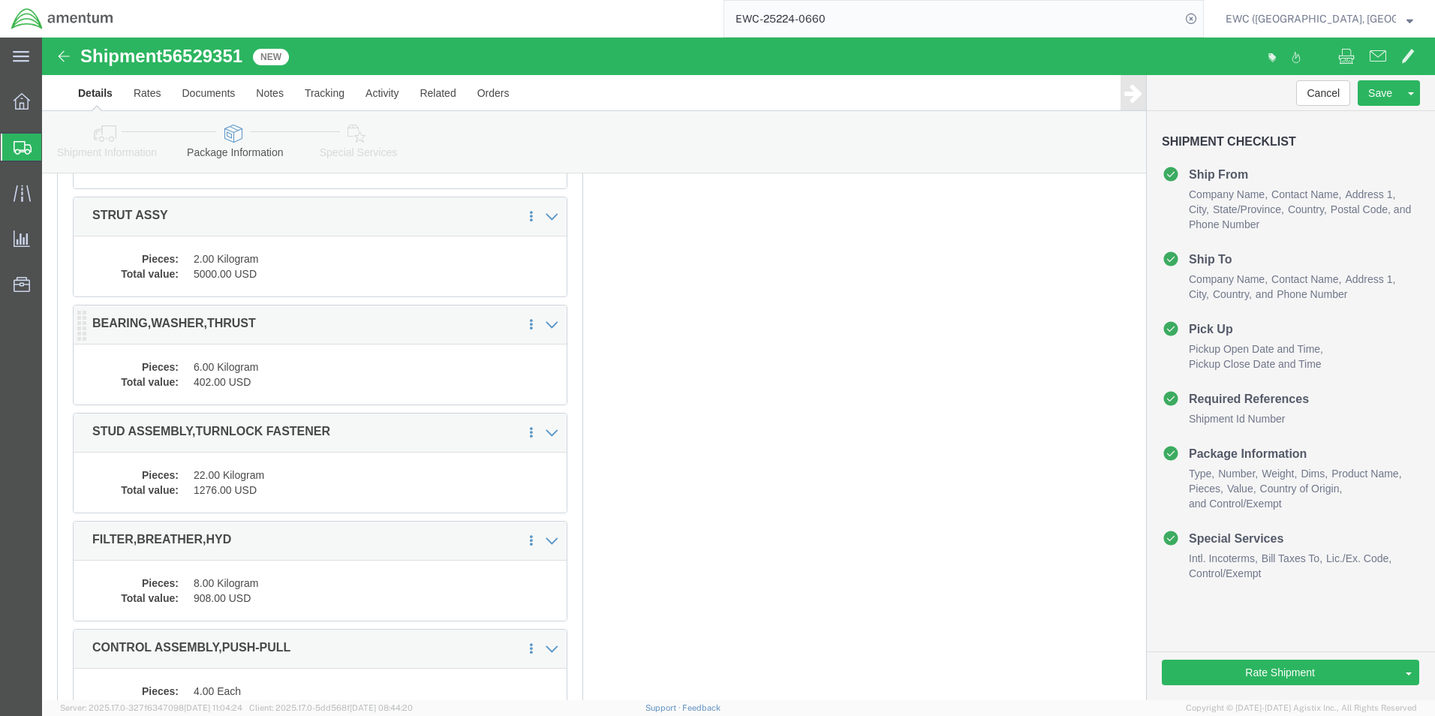
scroll to position [1907, 0]
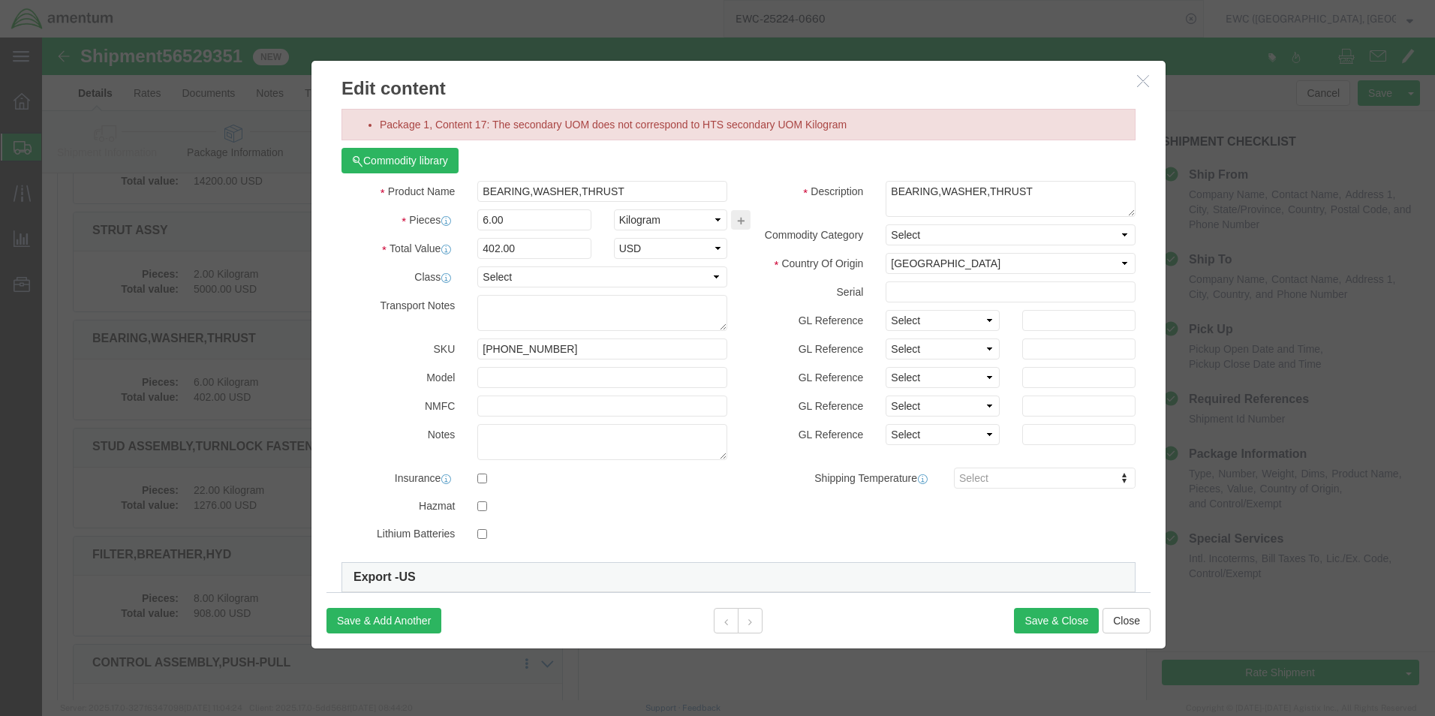
click icon "button"
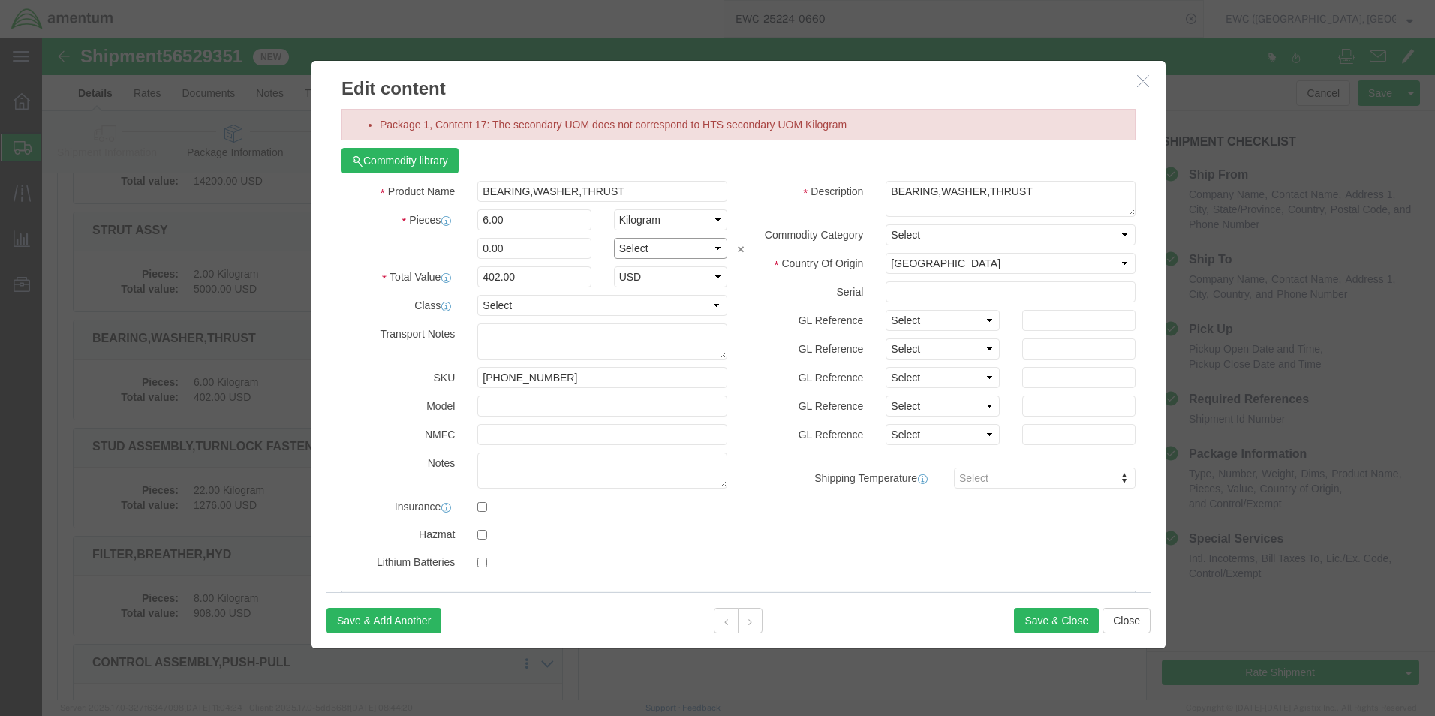
click select "Select Bag Barrels 100Board Feet Bottle Box Blister Pack Carats Can Capsule Car…"
select select "KGS"
click select "Select Bag Barrels 100Board Feet Bottle Box Blister Pack Carats Can Capsule Car…"
click button "Save & Close"
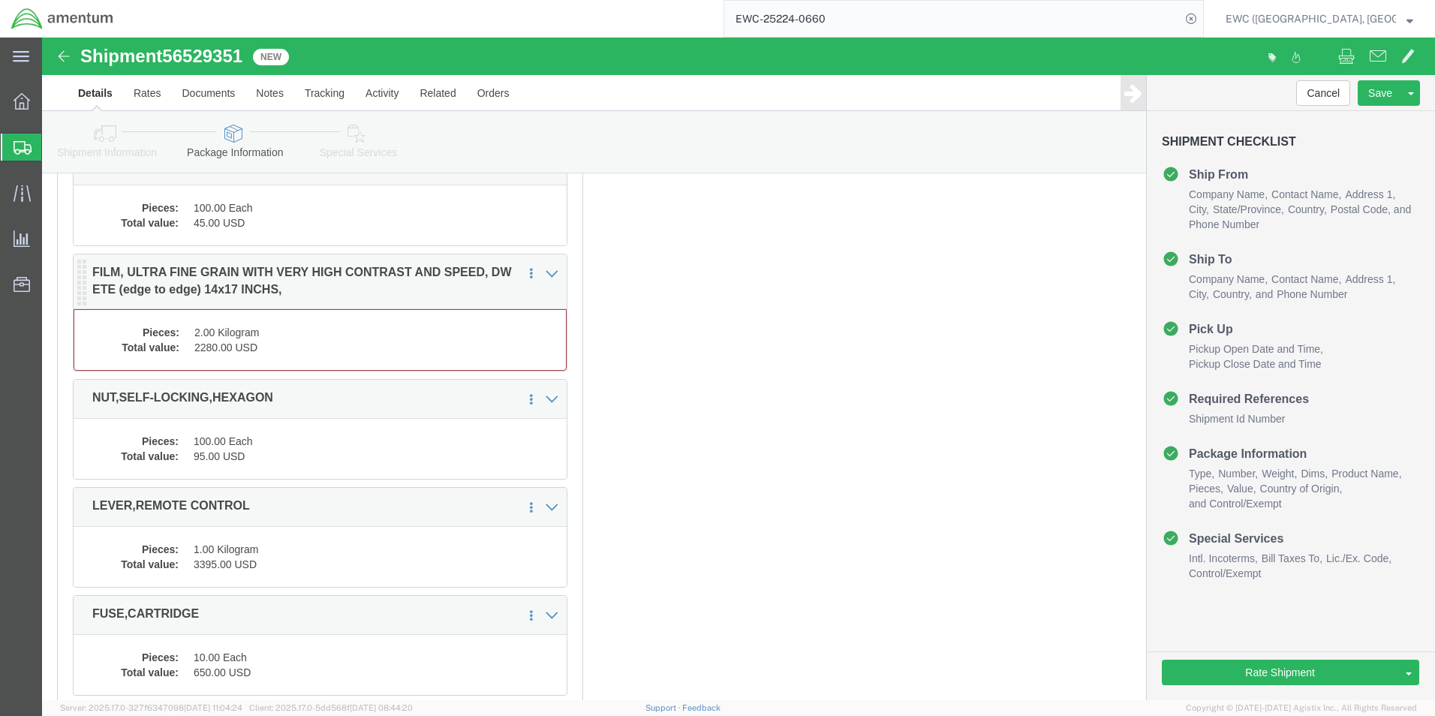
click dd "2.00 Kilogram"
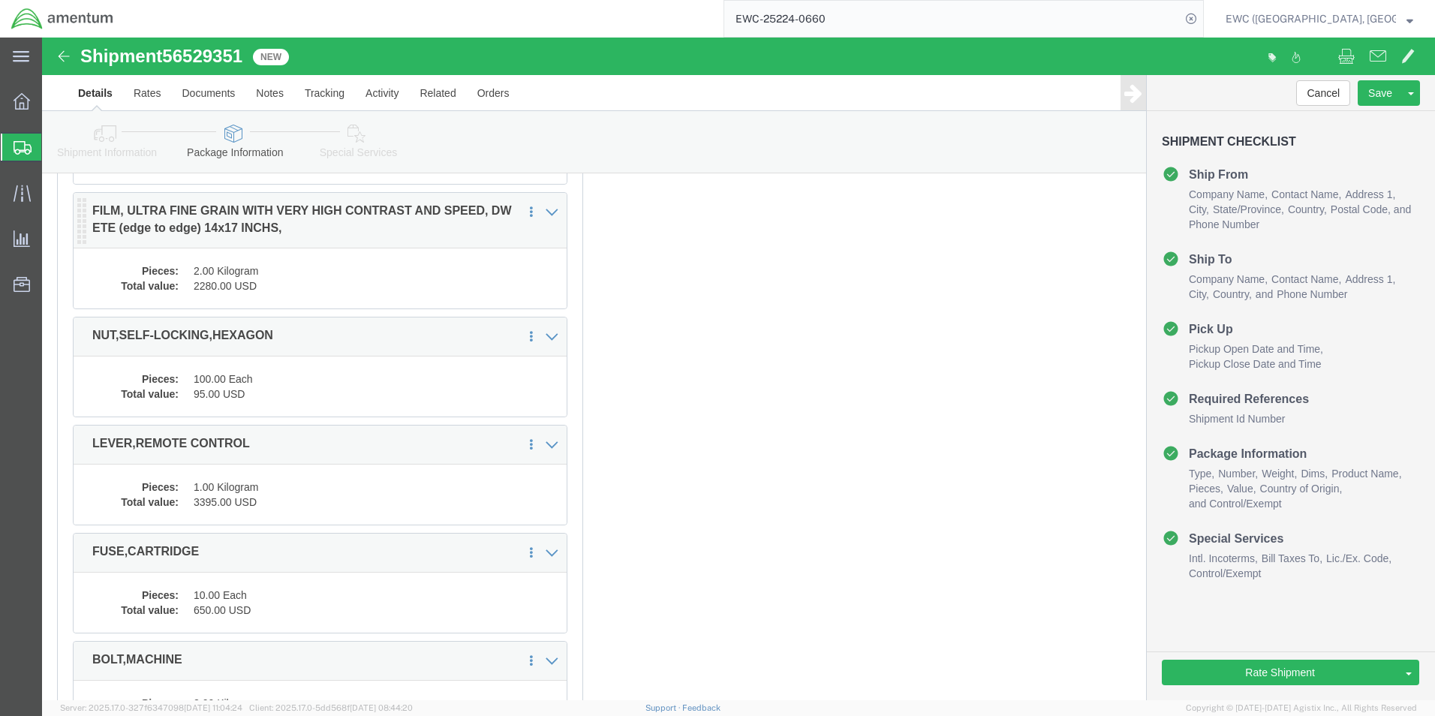
scroll to position [4398, 0]
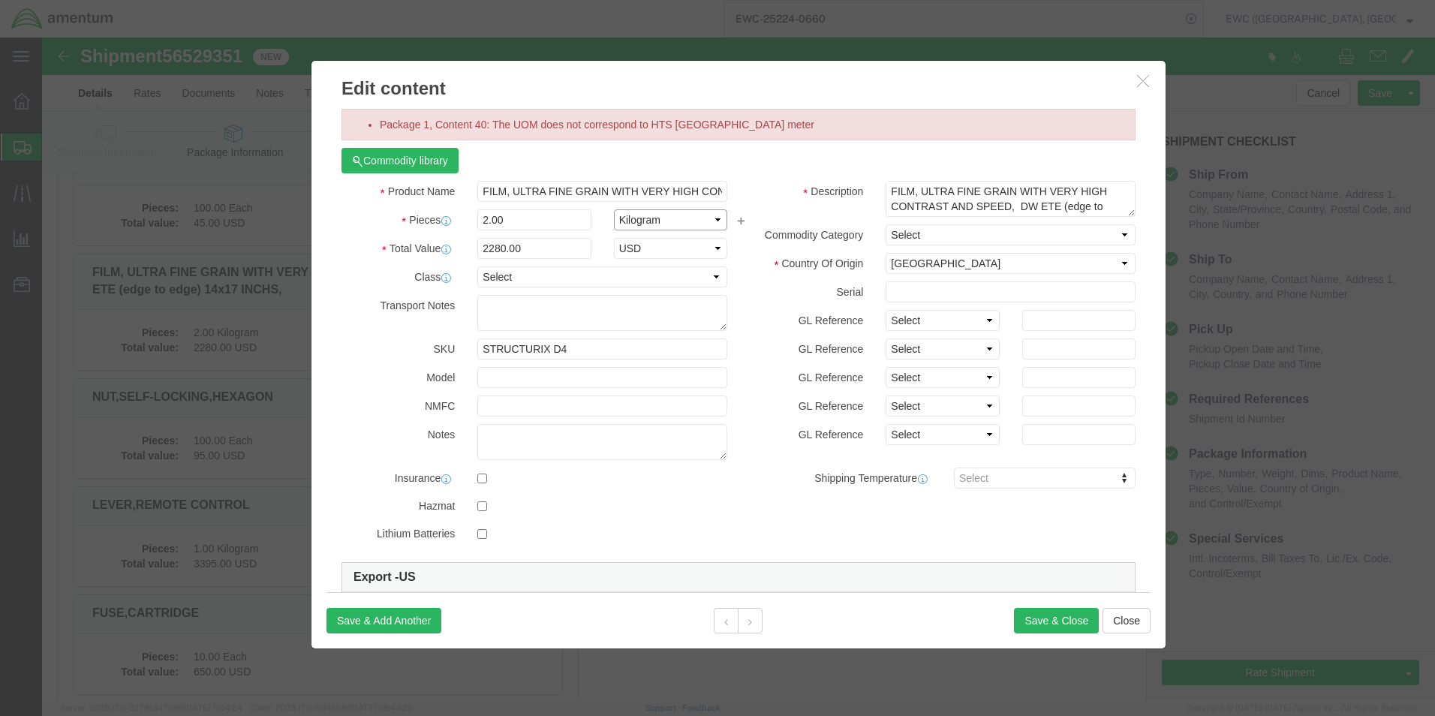
click select "Select Bag Barrels 100Board Feet Bottle Box Blister Pack Carats Can Capsule Car…"
select select "M2"
click select "Select Bag Barrels 100Board Feet Bottle Box Blister Pack Carats Can Capsule Car…"
click button "Save & Close"
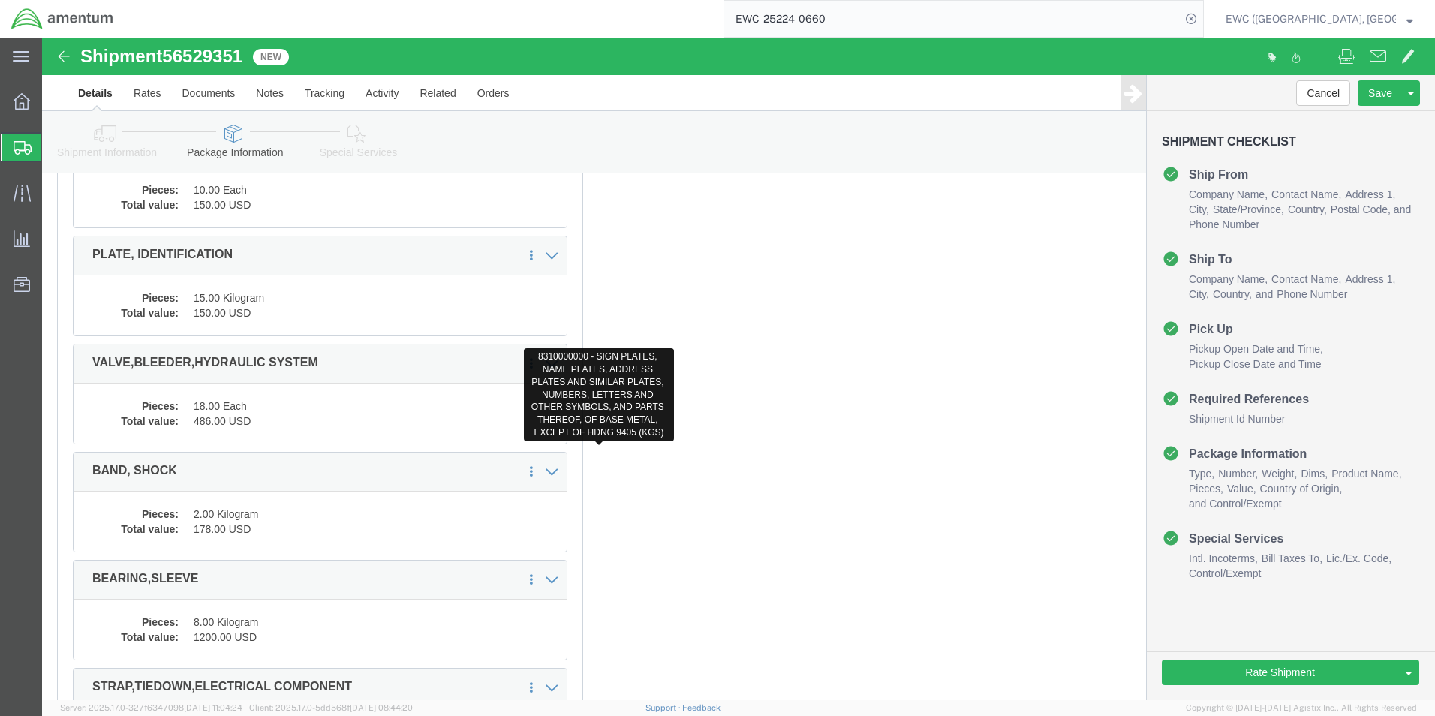
scroll to position [3500, 0]
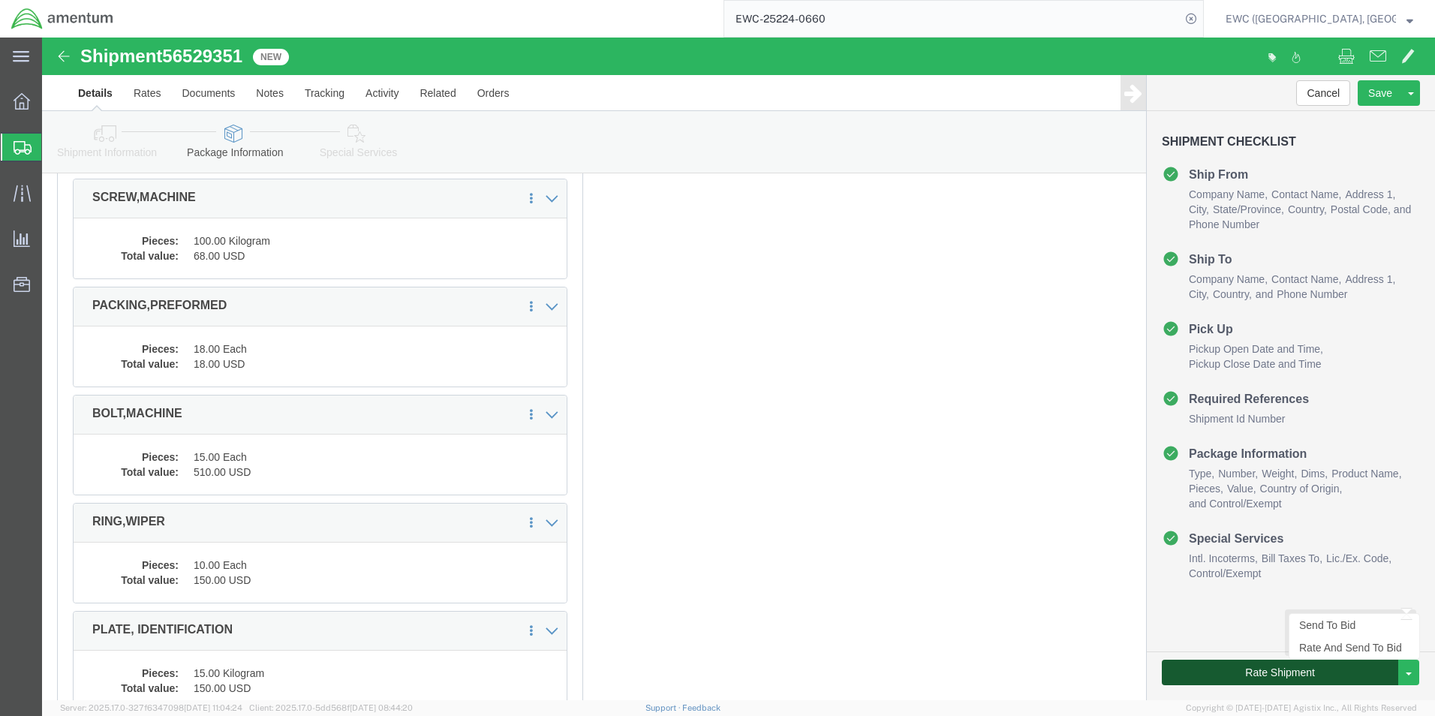
drag, startPoint x: 1384, startPoint y: 705, endPoint x: 1230, endPoint y: 641, distance: 167.3
click button "Rate Shipment"
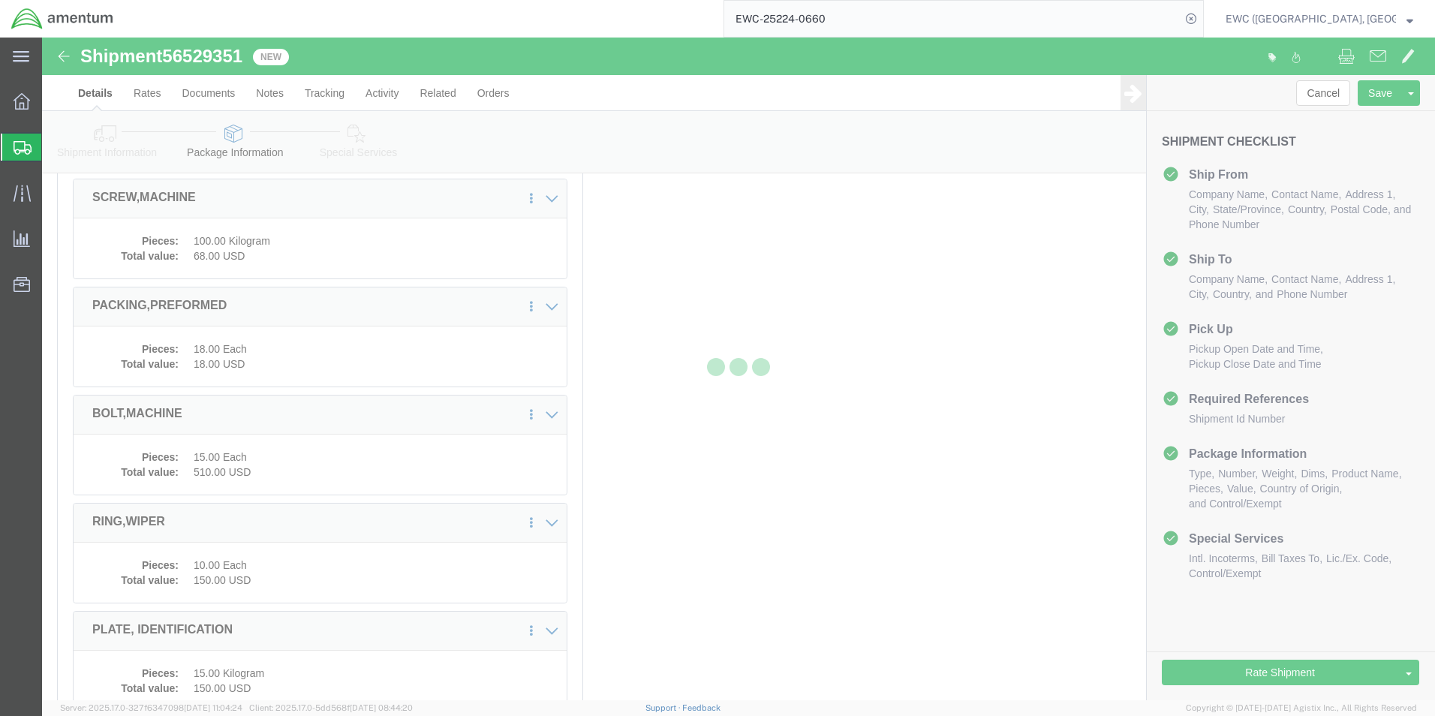
click at [1272, 679] on div at bounding box center [738, 369] width 1393 height 663
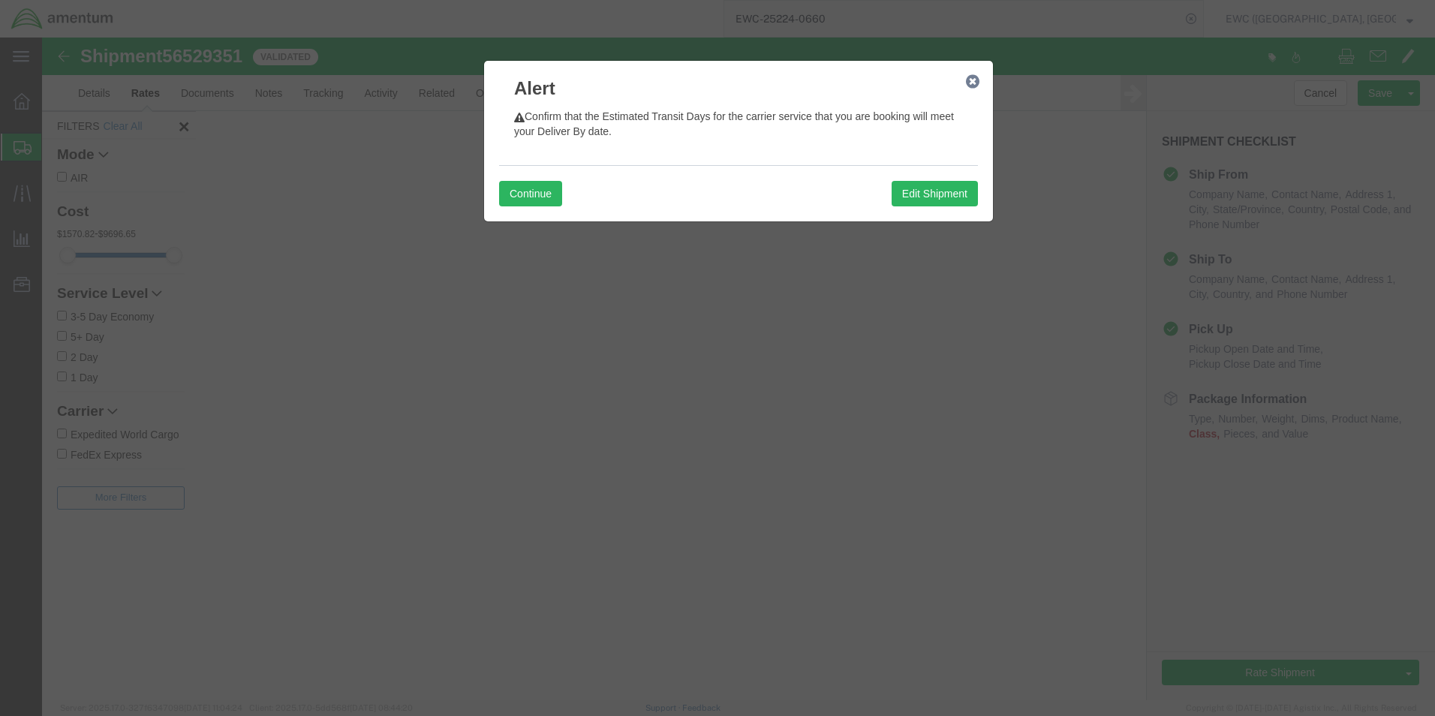
click at [970, 89] on button "button" at bounding box center [972, 81] width 19 height 19
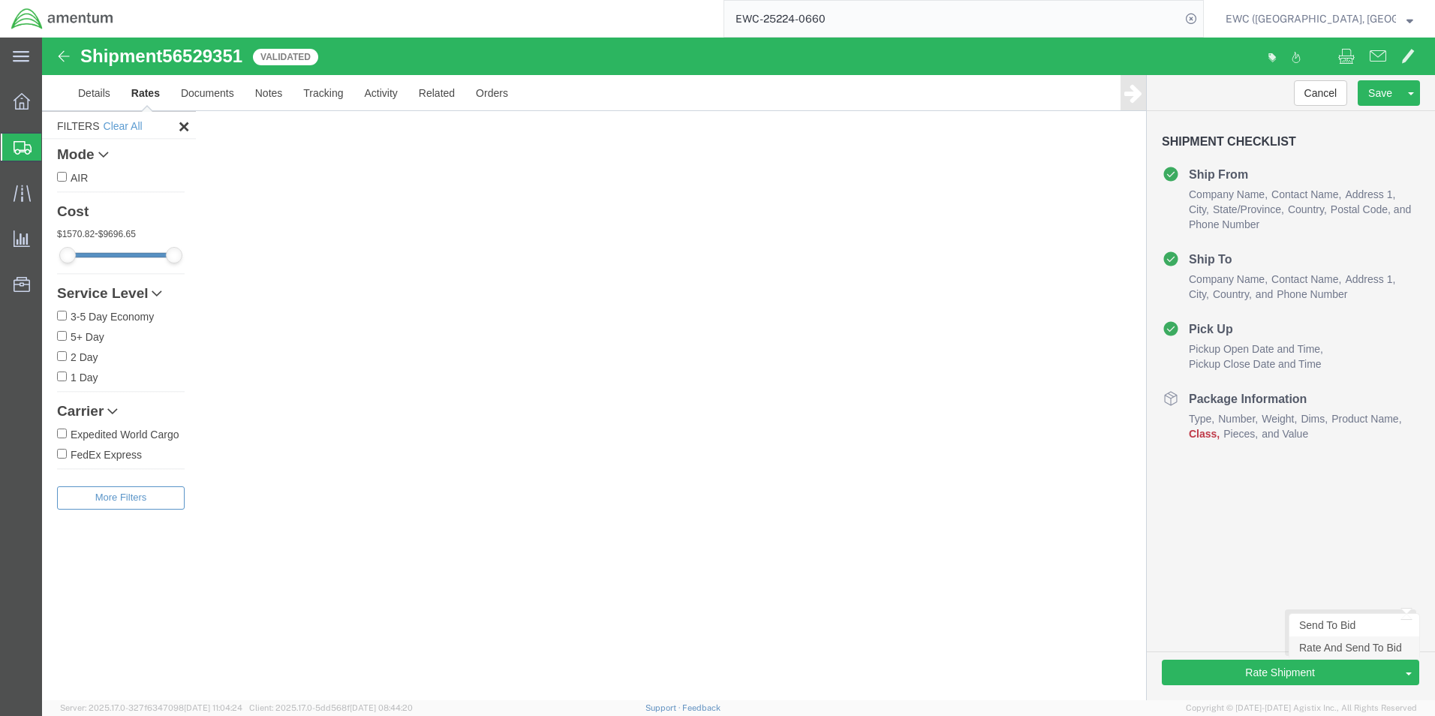
click at [1311, 646] on link "Rate And Send To Bid" at bounding box center [1355, 648] width 130 height 23
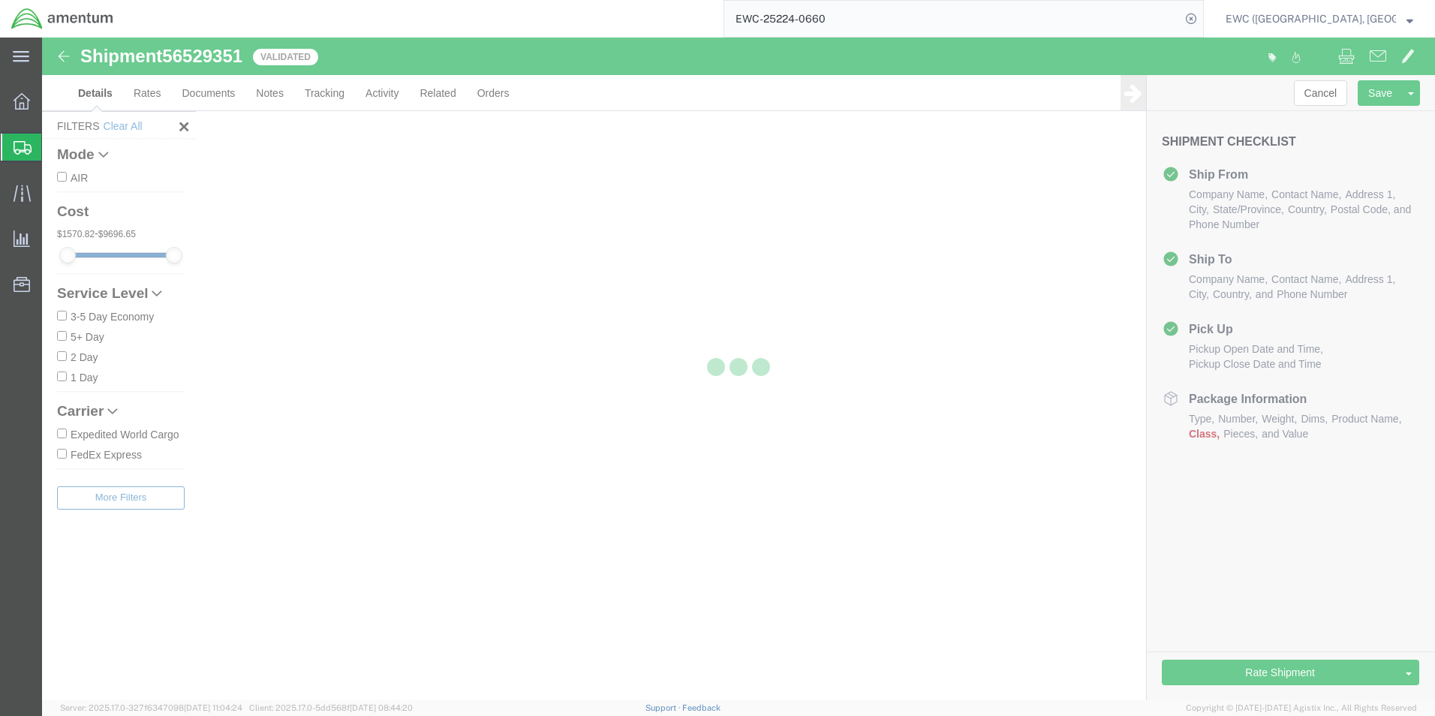
select select "60951"
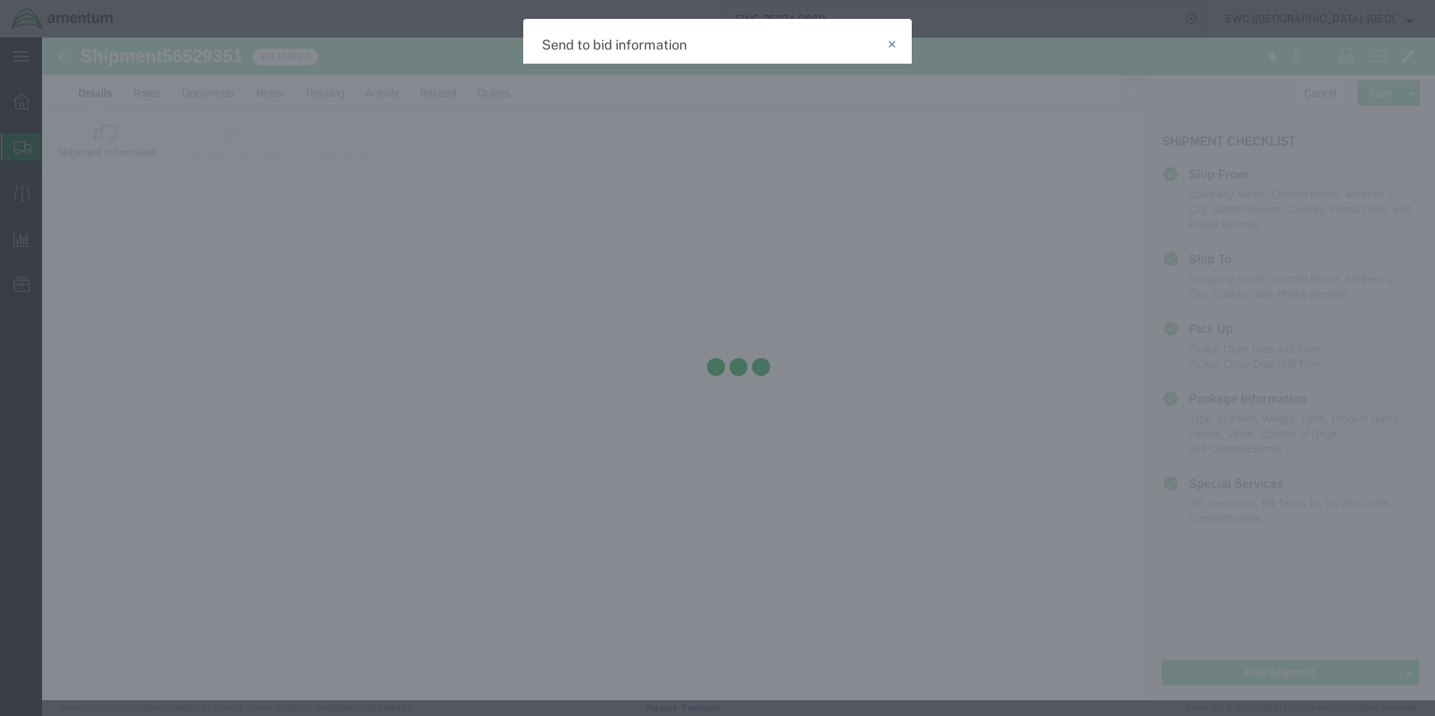
select select "AIR"
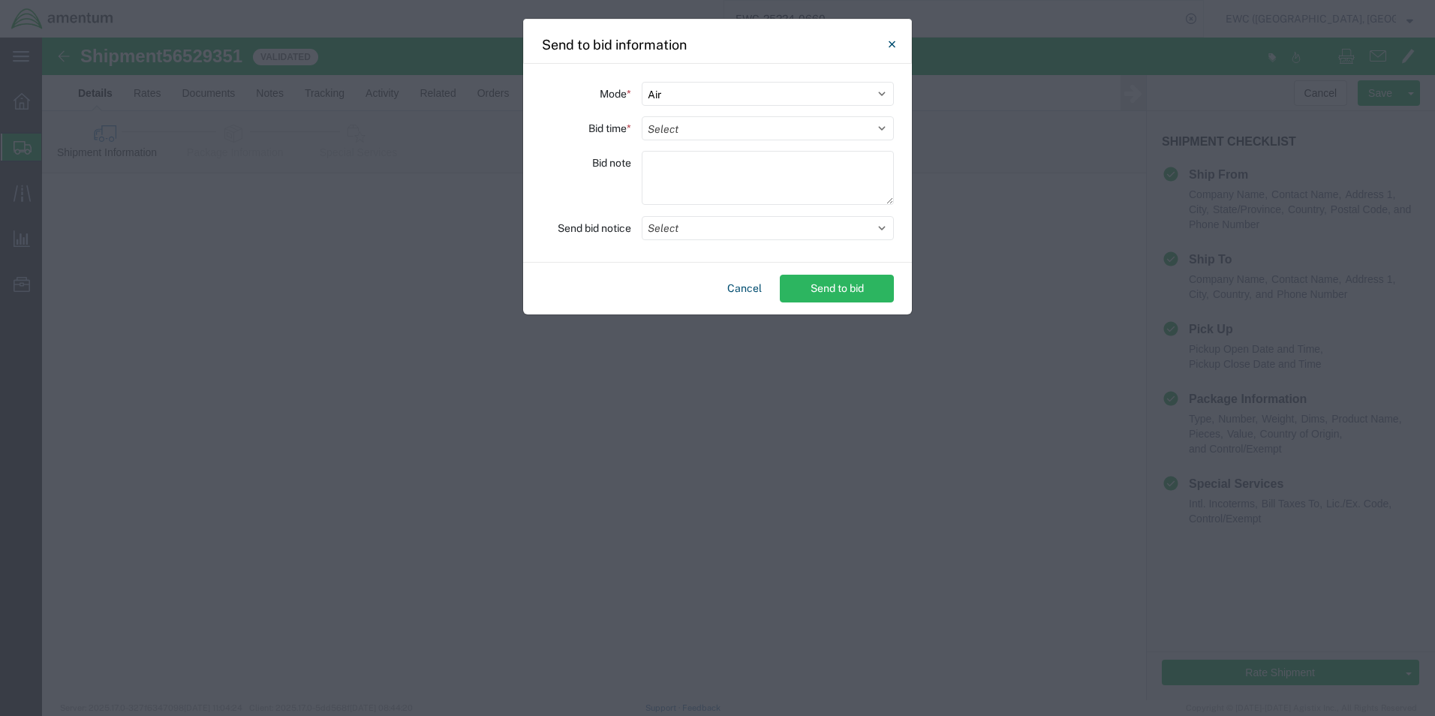
drag, startPoint x: 714, startPoint y: 122, endPoint x: 709, endPoint y: 142, distance: 20.0
click at [714, 122] on select "Select 30 Min (Rush) 1 Hour (Rush) 2 Hours (Rush) 4 Hours (Rush) 8 Hours (Rush)…" at bounding box center [768, 128] width 252 height 24
select select "0.5"
click at [642, 116] on select "Select 30 Min (Rush) 1 Hour (Rush) 2 Hours (Rush) 4 Hours (Rush) 8 Hours (Rush)…" at bounding box center [768, 128] width 252 height 24
click at [685, 173] on textarea at bounding box center [768, 178] width 252 height 54
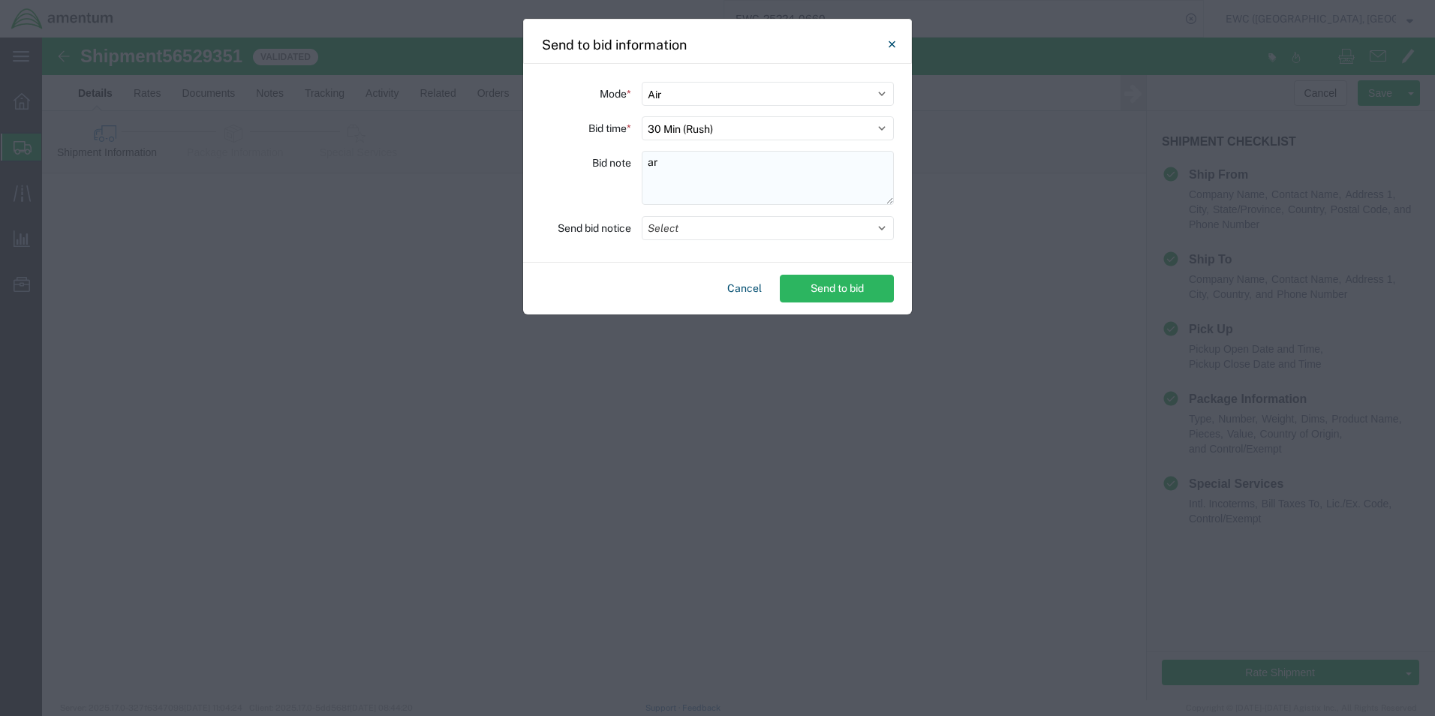
type textarea "a"
type textarea "ARAVI"
click at [697, 221] on button "Select" at bounding box center [768, 228] width 252 height 24
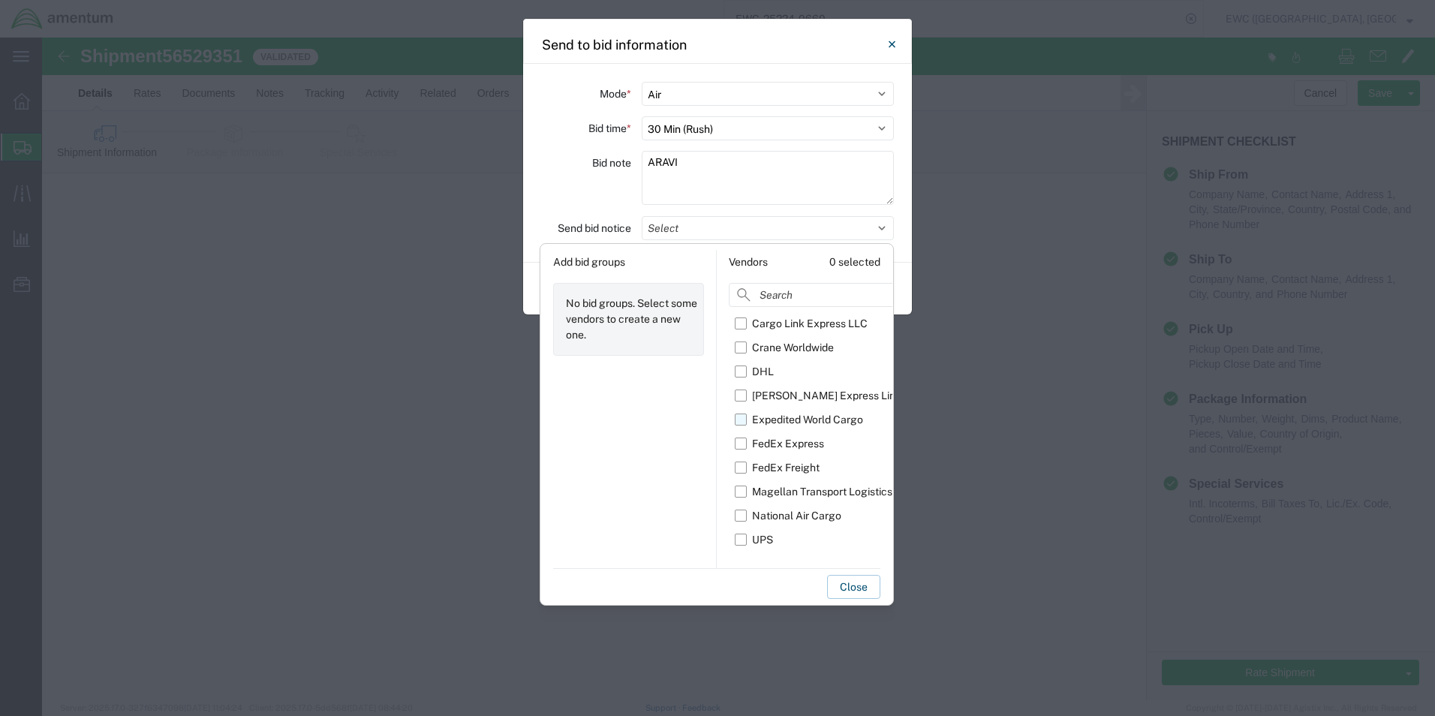
click at [748, 417] on label "Expedited World Cargo" at bounding box center [821, 420] width 172 height 24
click at [0, 0] on input "Expedited World Cargo" at bounding box center [0, 0] width 0 height 0
click at [845, 588] on button "Close" at bounding box center [853, 587] width 53 height 24
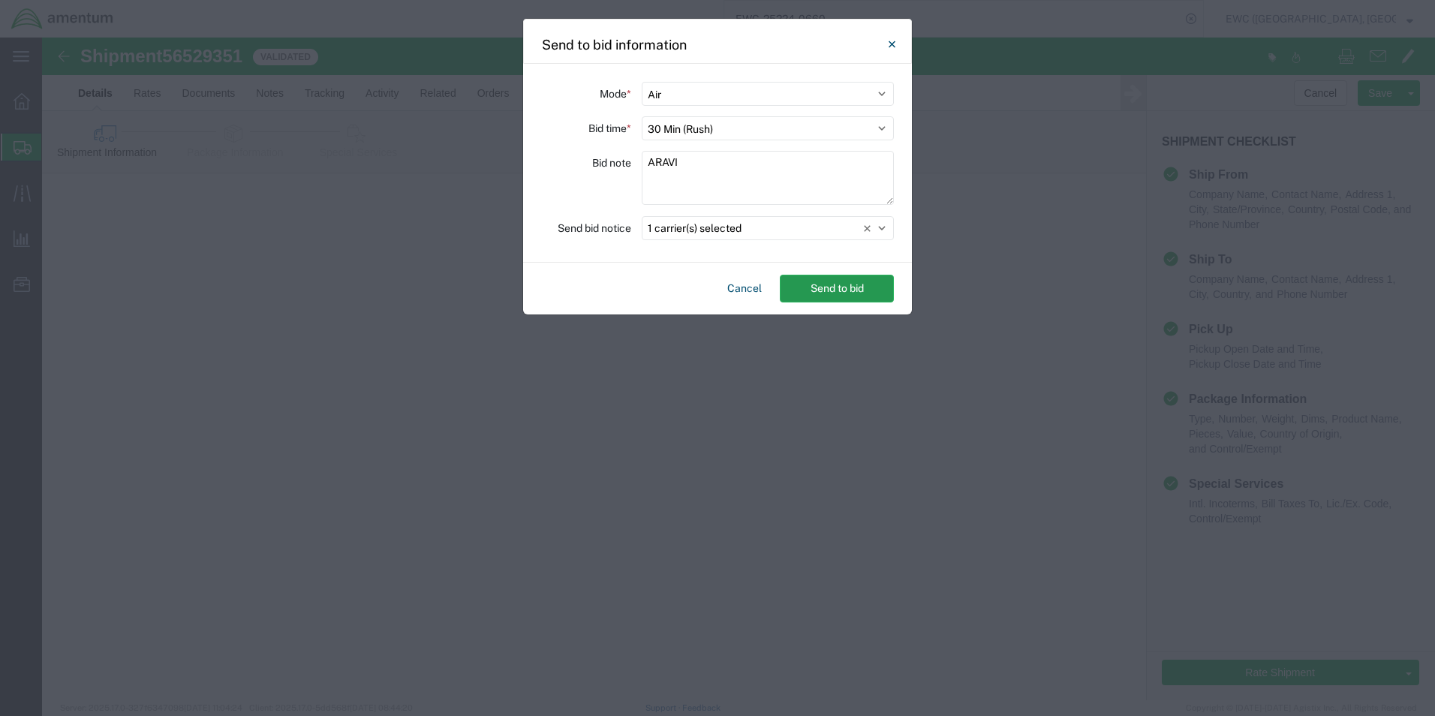
click at [835, 291] on button "Send to bid" at bounding box center [837, 289] width 114 height 28
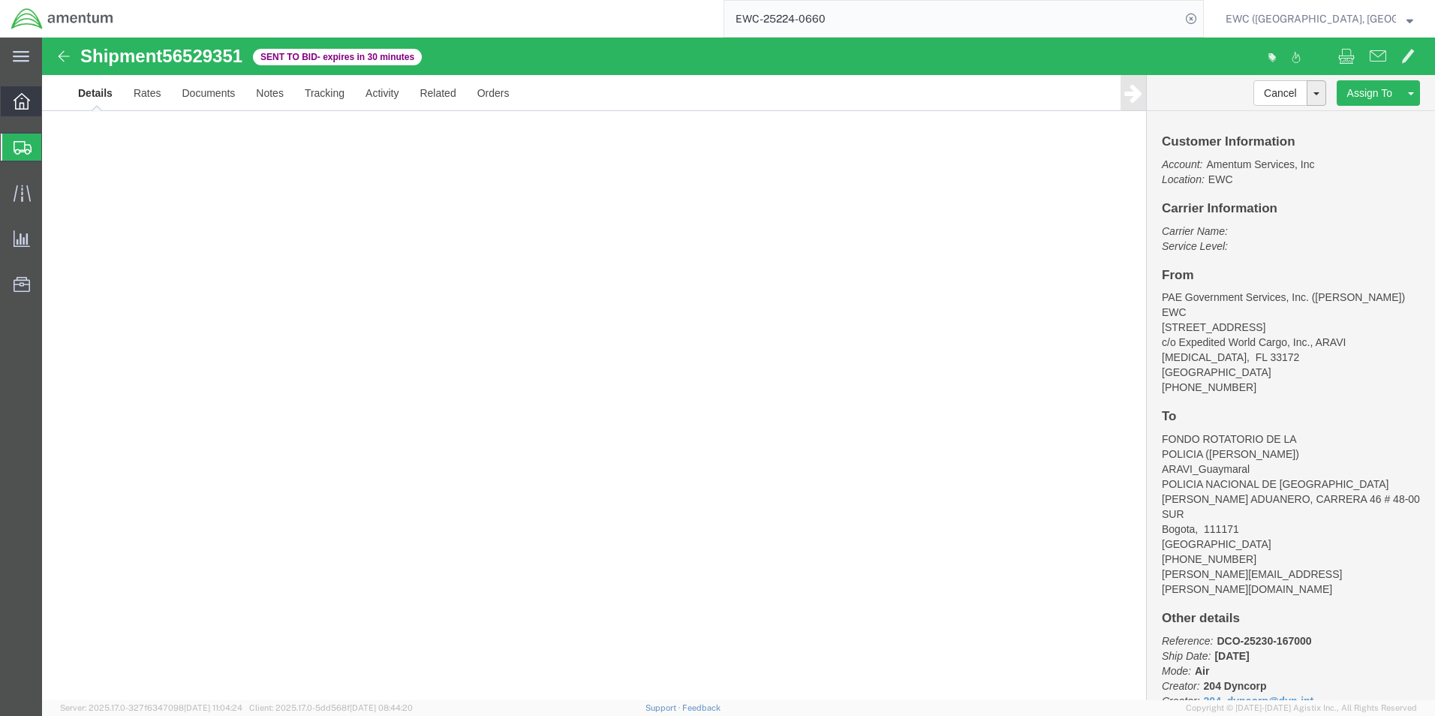
click at [20, 103] on icon at bounding box center [22, 101] width 17 height 17
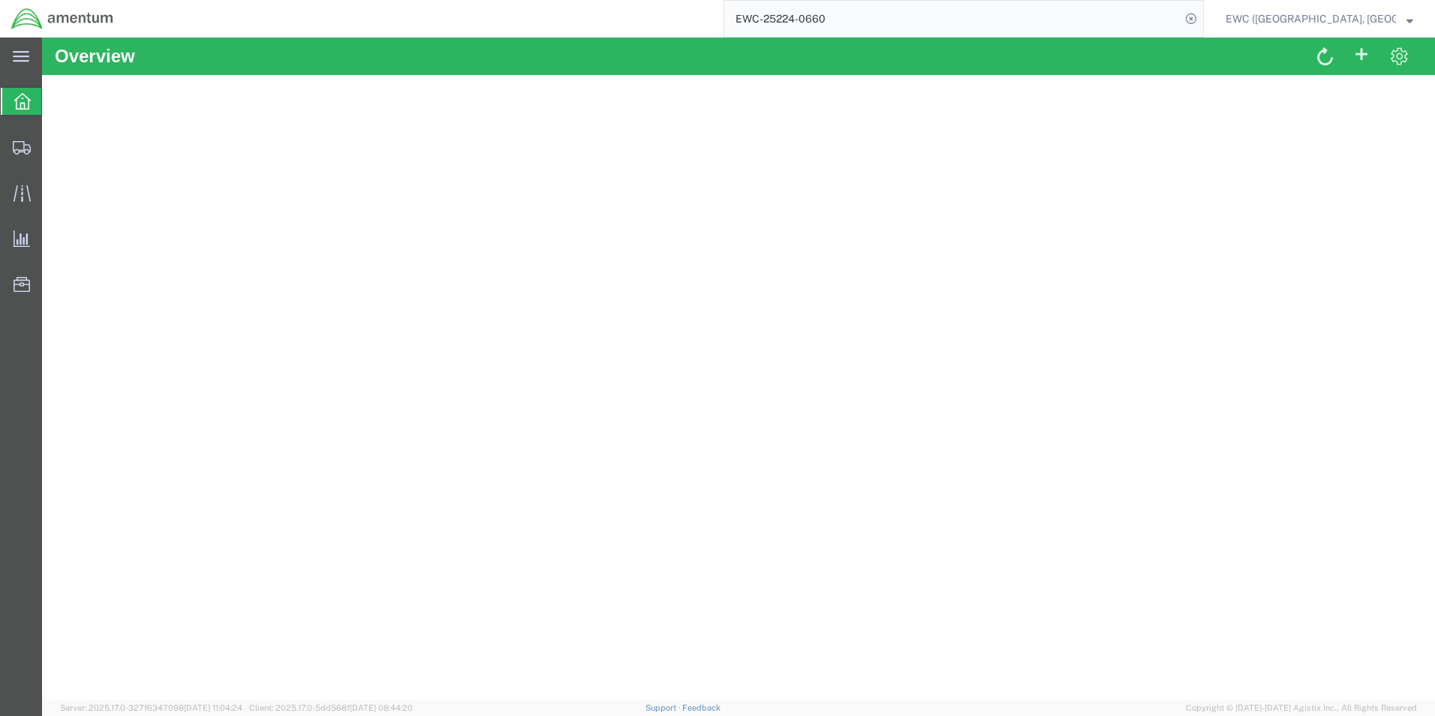
click at [1406, 26] on span "EWC ([GEOGRAPHIC_DATA], [GEOGRAPHIC_DATA]) ARAVI Program" at bounding box center [1320, 19] width 188 height 17
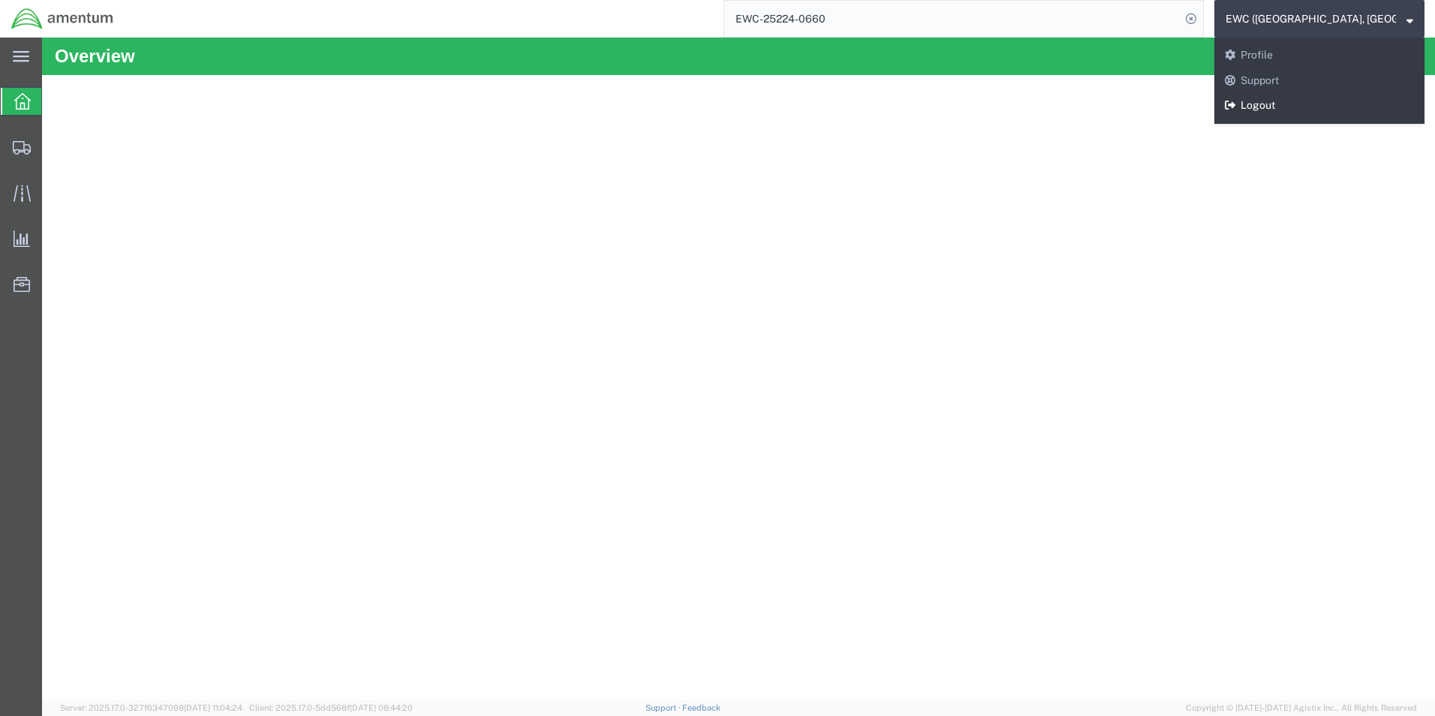
click at [1275, 106] on link "Logout" at bounding box center [1320, 106] width 210 height 26
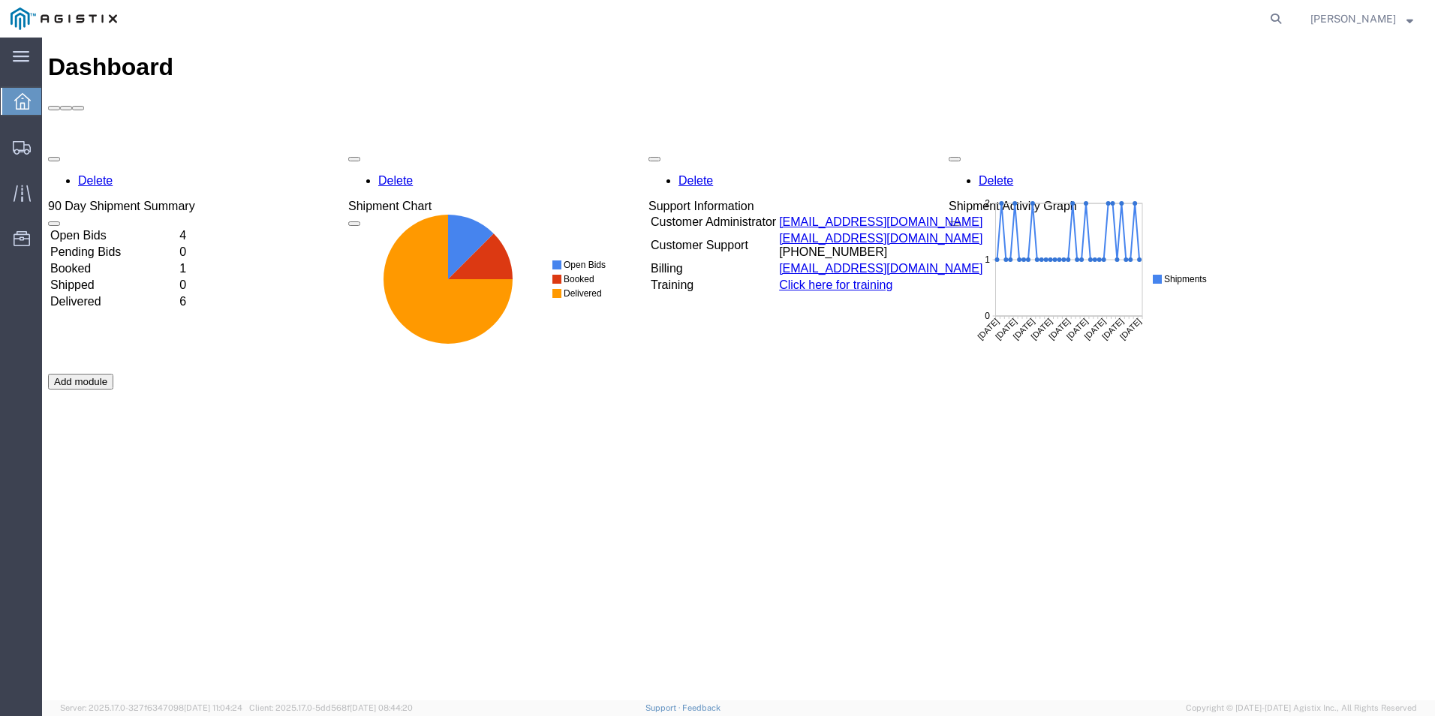
click at [105, 261] on td "Booked" at bounding box center [114, 268] width 128 height 15
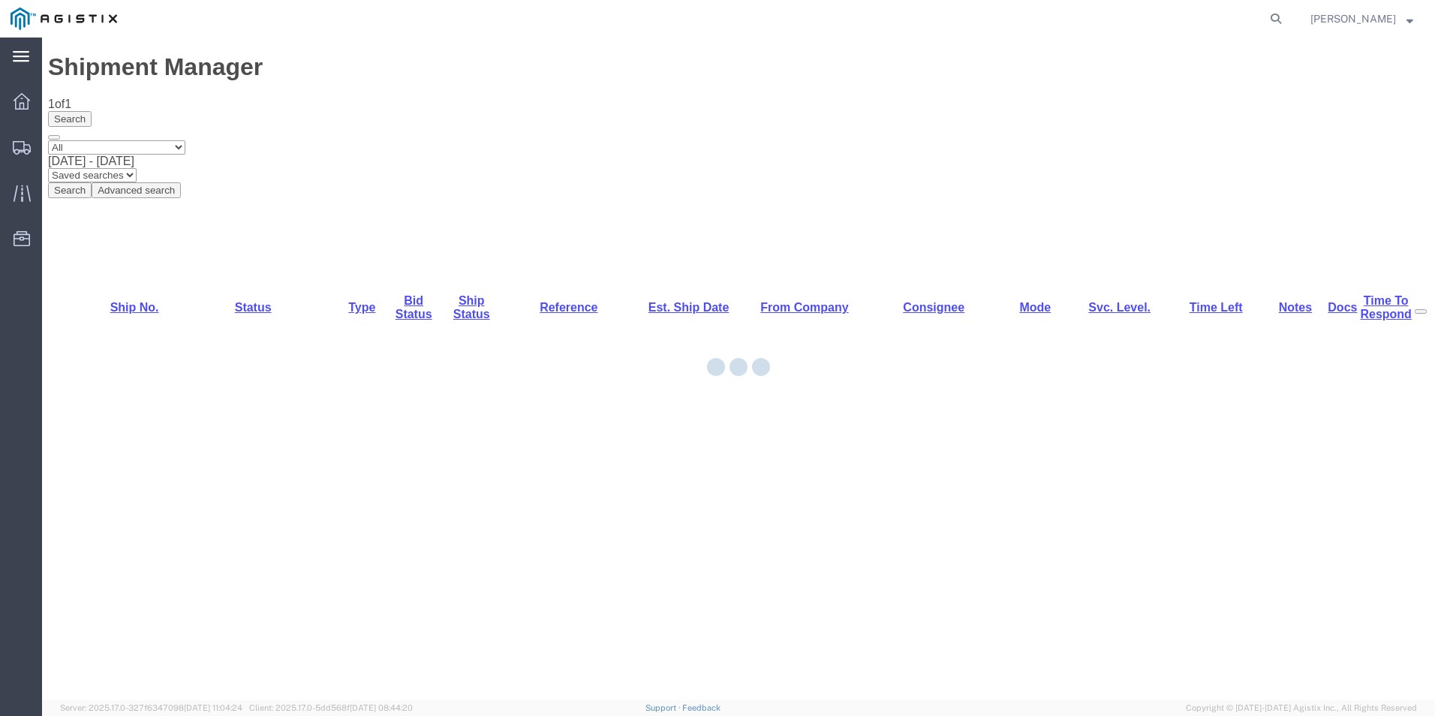
click at [23, 95] on icon at bounding box center [22, 101] width 17 height 17
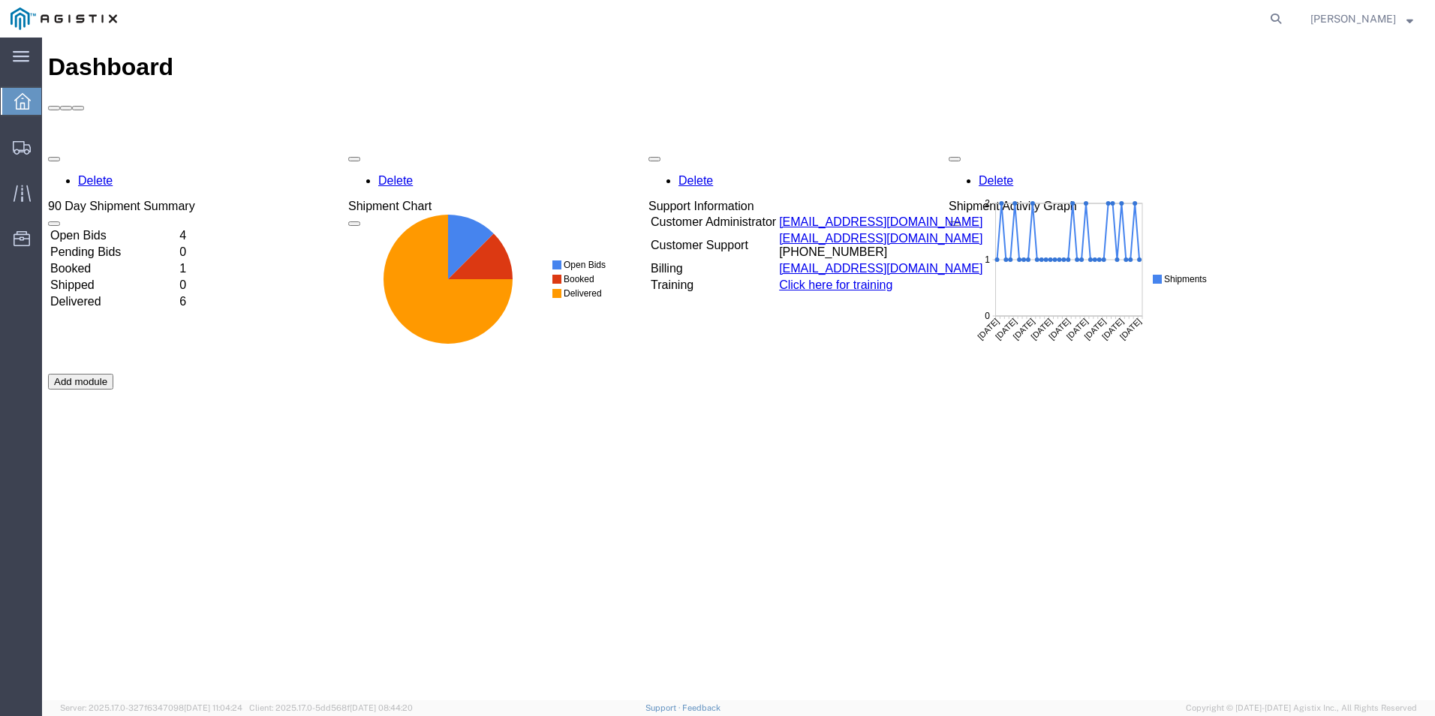
click at [1408, 20] on strong "button" at bounding box center [1410, 18] width 7 height 5
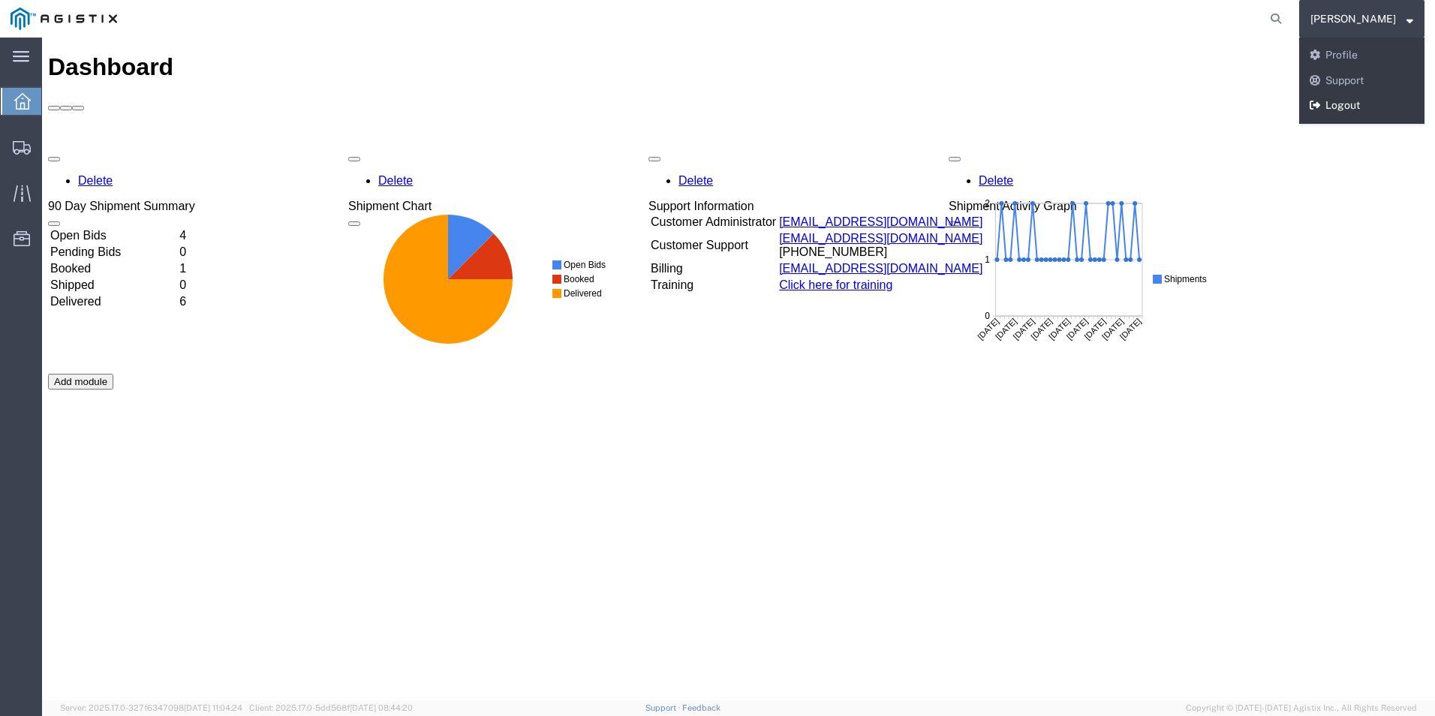
click at [1356, 104] on link "Logout" at bounding box center [1362, 106] width 125 height 26
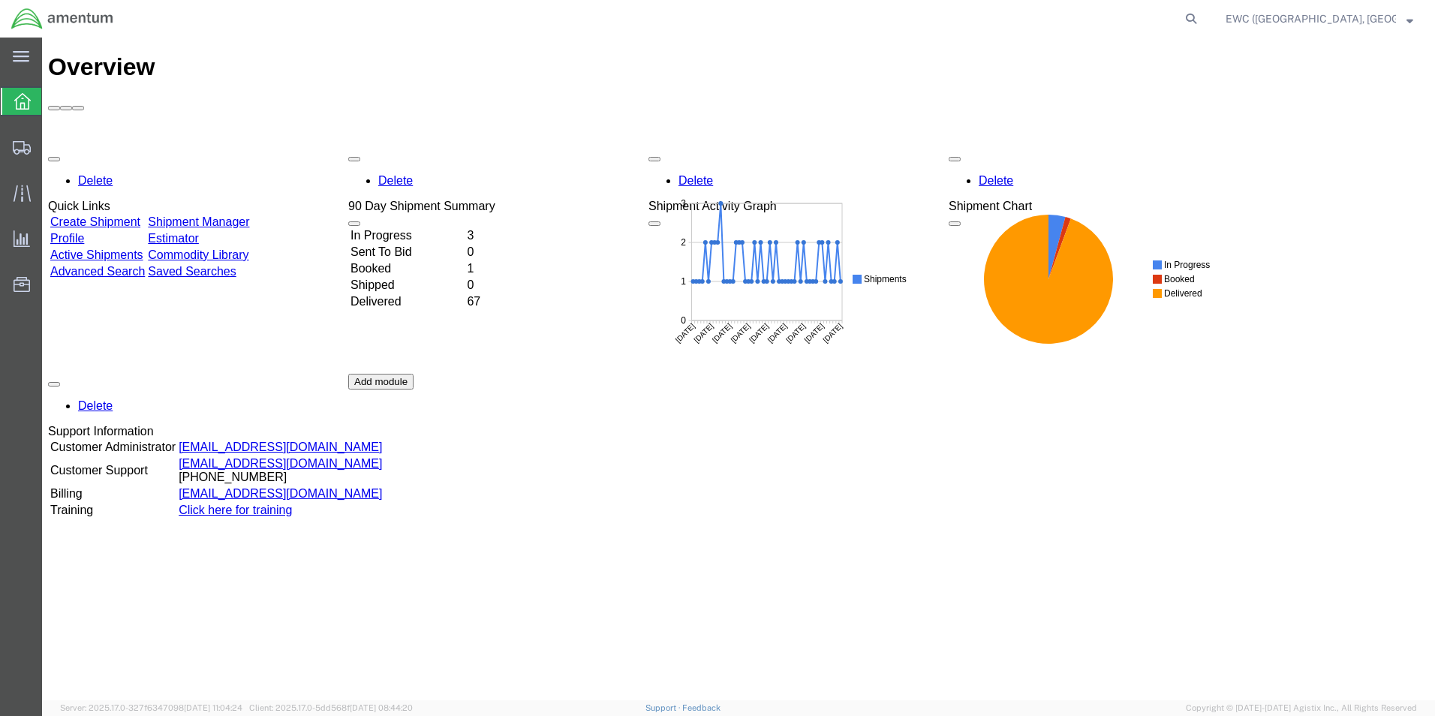
click at [393, 261] on td "Booked" at bounding box center [407, 268] width 115 height 15
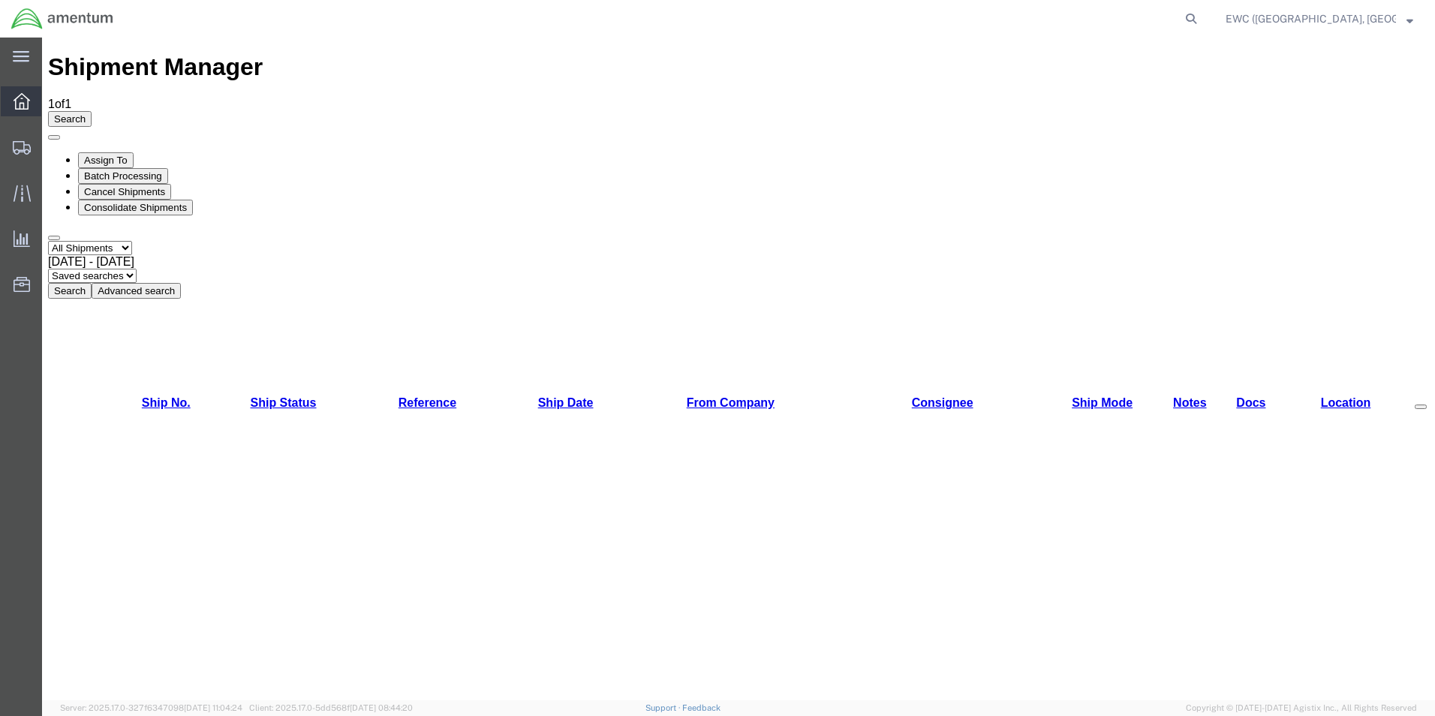
click at [14, 92] on div at bounding box center [22, 101] width 42 height 30
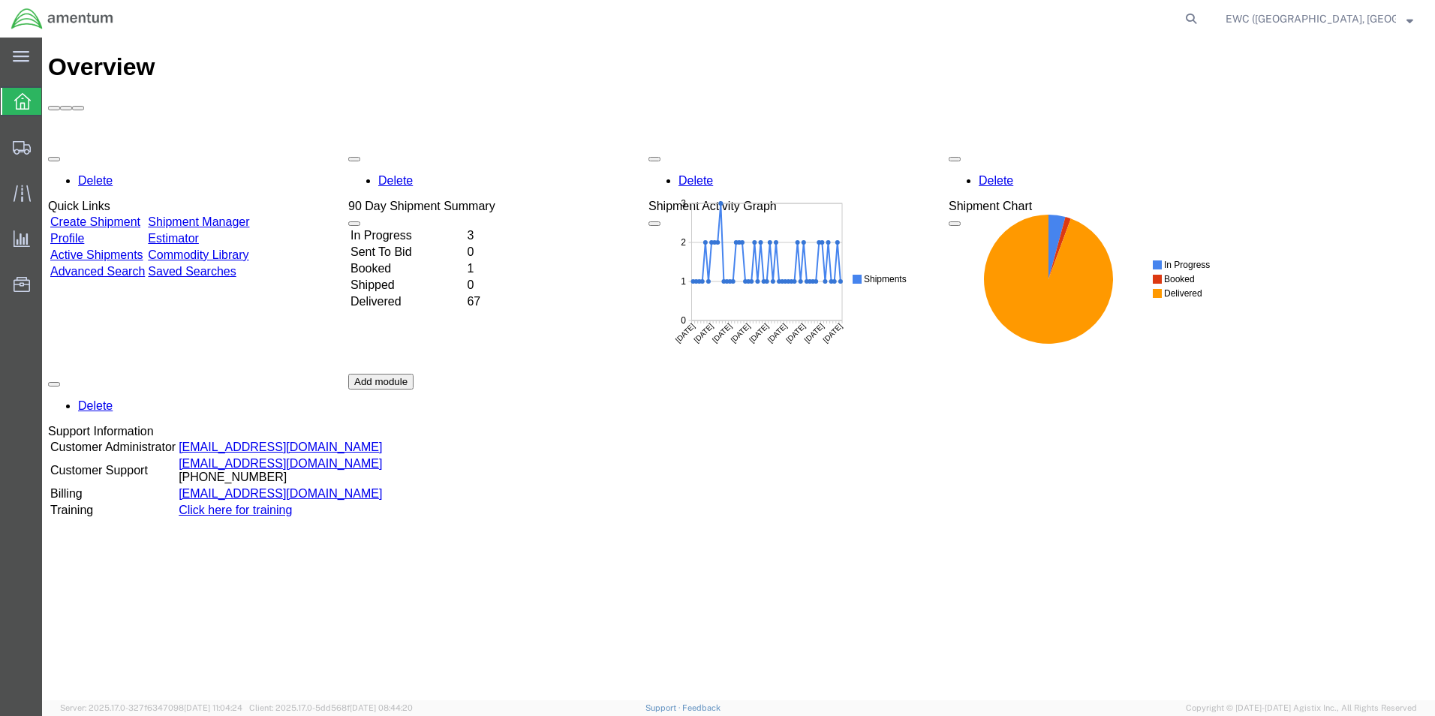
click at [1411, 26] on span "EWC (Miami, FL) ARAVI Program" at bounding box center [1320, 19] width 188 height 17
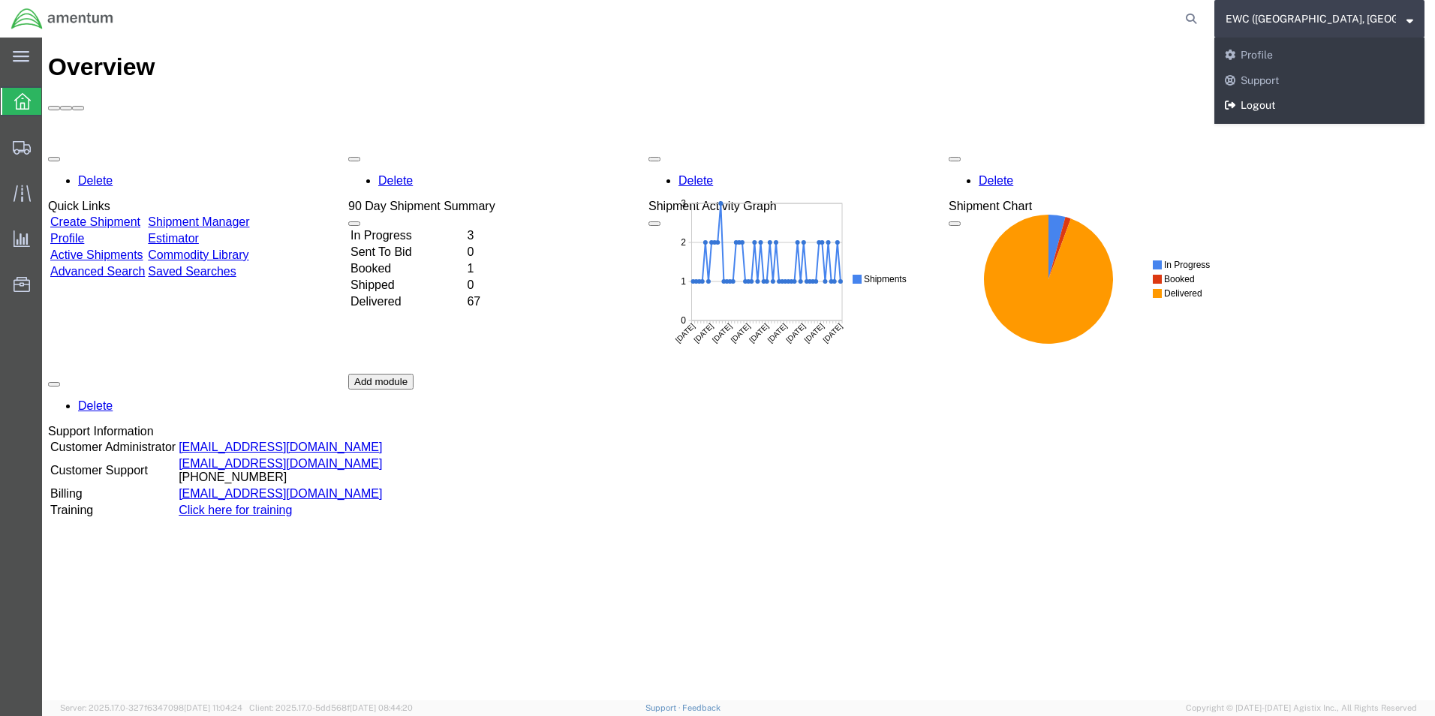
click at [1267, 98] on link "Logout" at bounding box center [1320, 106] width 210 height 26
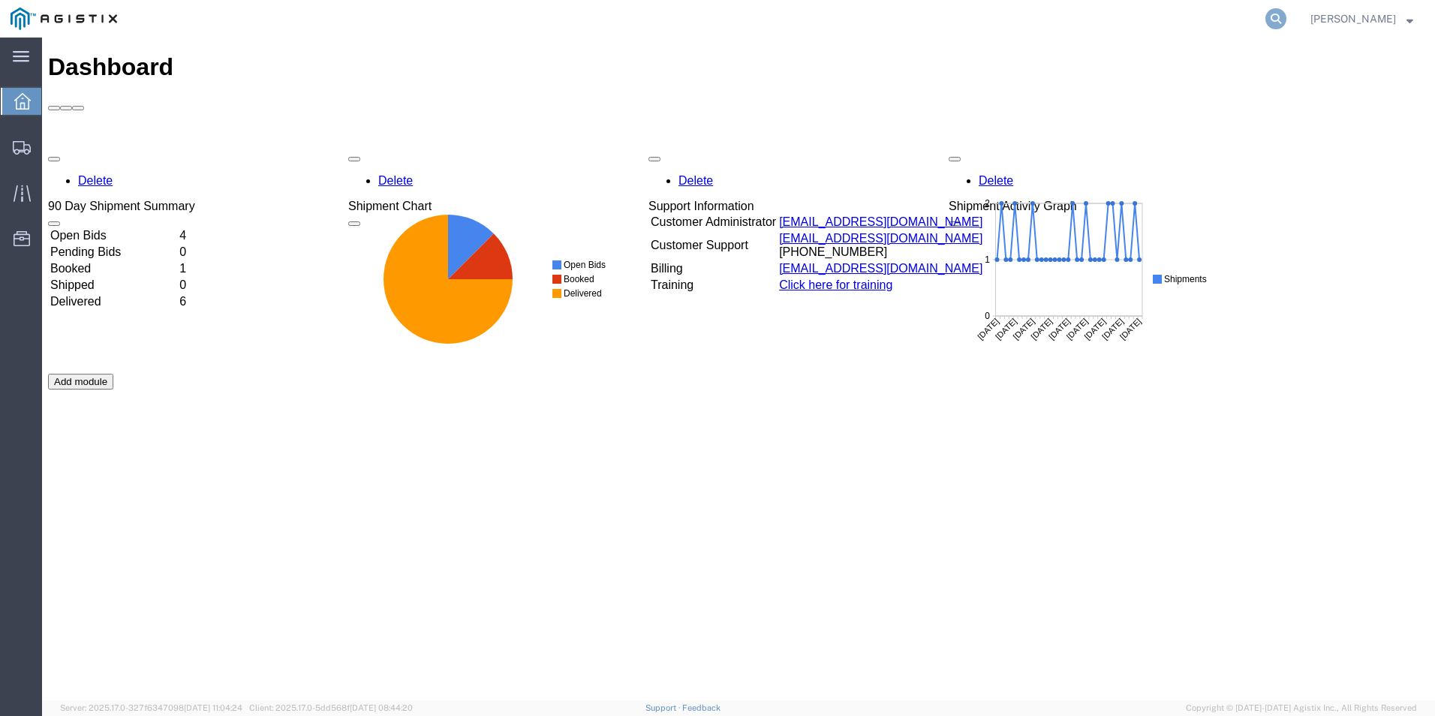
click at [1287, 17] on icon at bounding box center [1276, 18] width 21 height 21
click at [1149, 23] on input "search" at bounding box center [1037, 19] width 456 height 36
paste input "EWC-25224-0660"
type input "EWC-25224-0660"
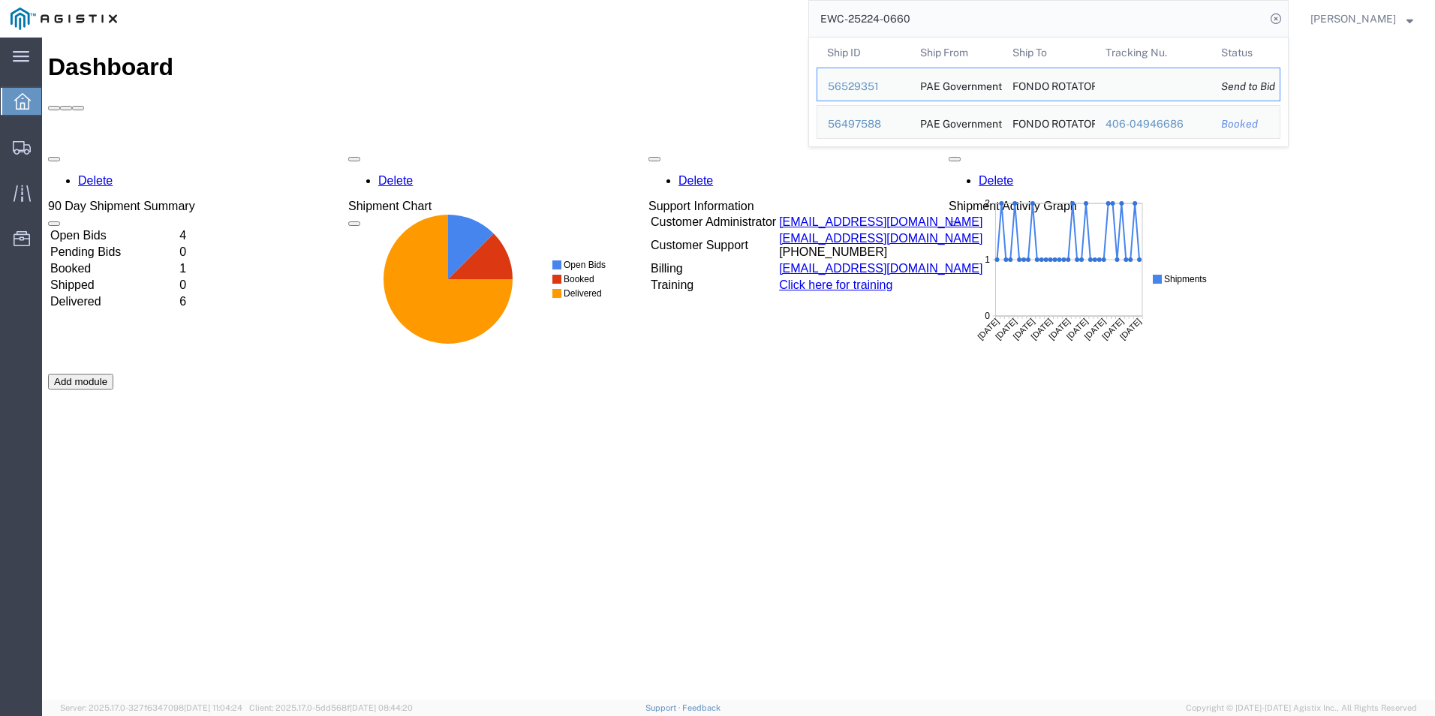
click at [976, 360] on div "Delete 90 Day Shipment Summary Open Bids 4 Pending Bids 0 Booked 1 Shipped 0 De…" at bounding box center [738, 374] width 1381 height 450
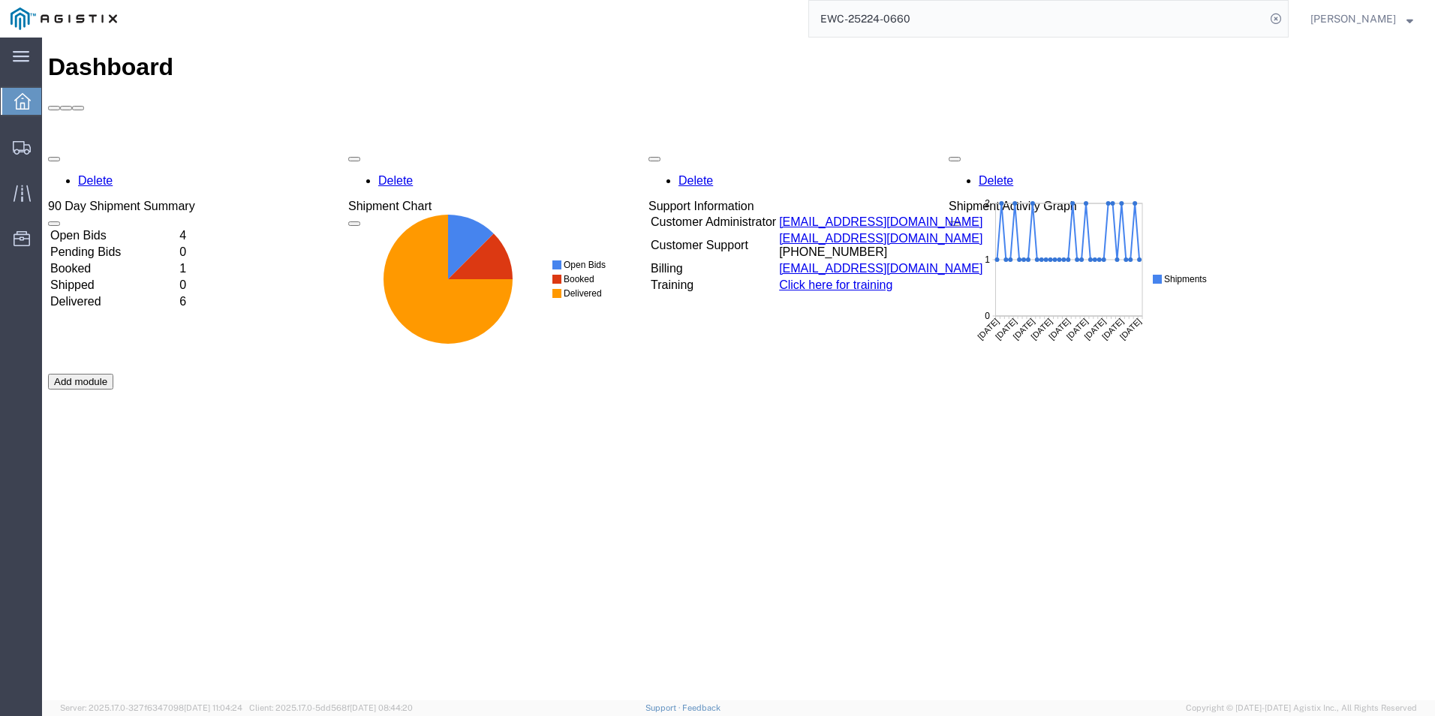
click at [1059, 24] on input "EWC-25224-0660" at bounding box center [1037, 19] width 456 height 36
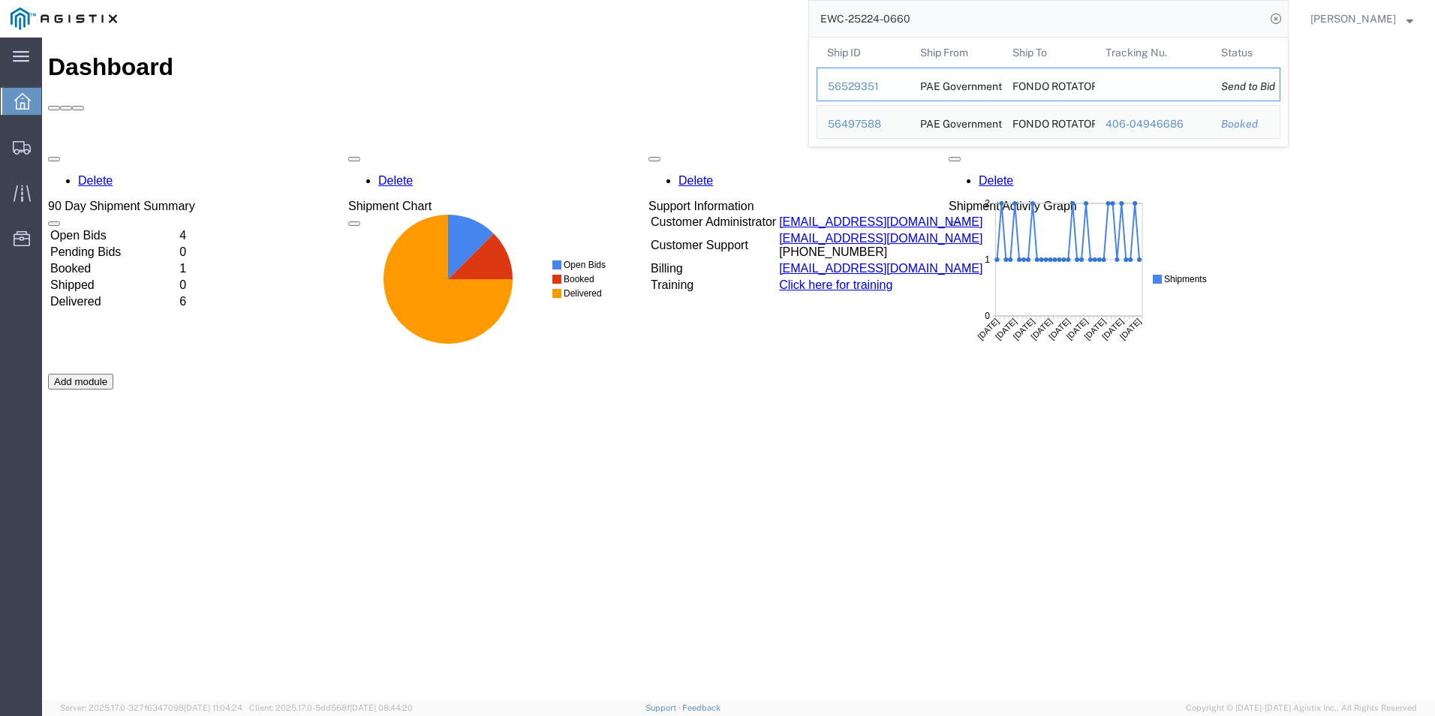
click at [865, 92] on div "56529351" at bounding box center [863, 87] width 71 height 16
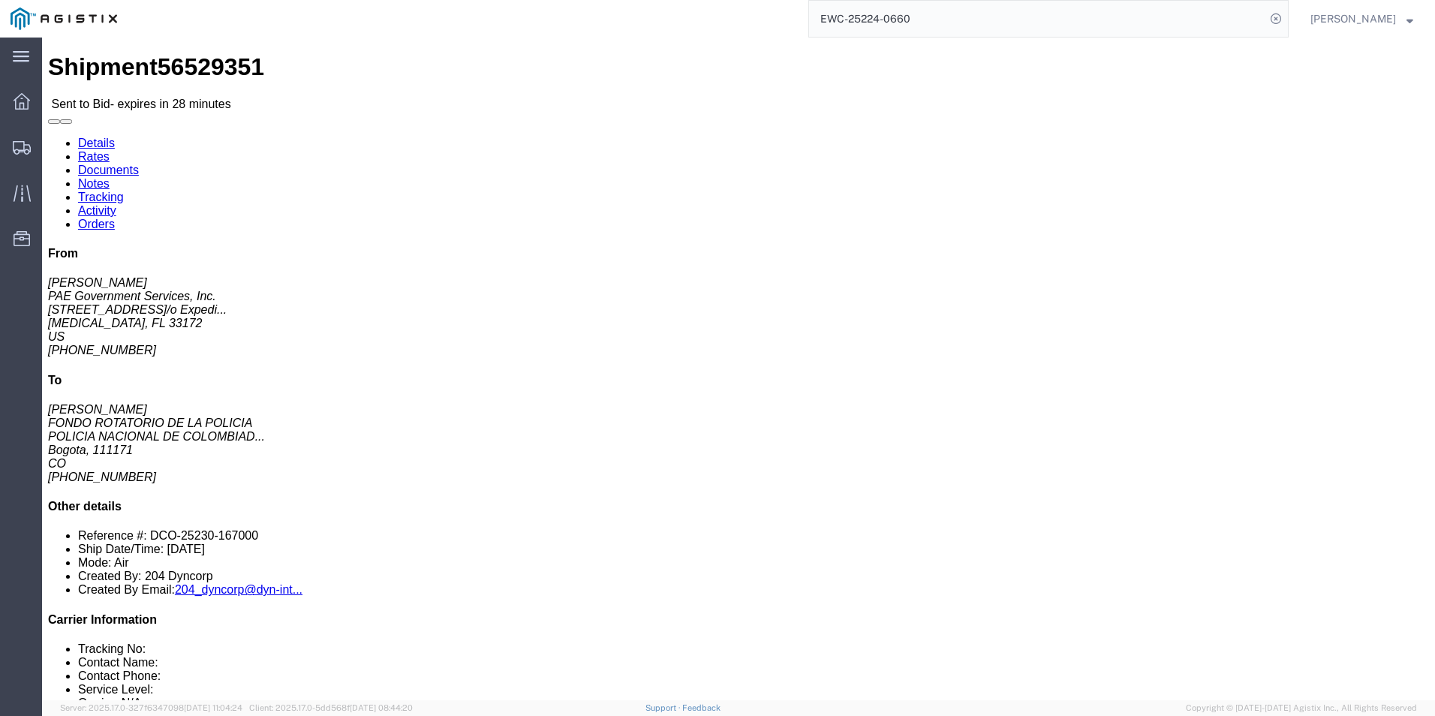
click link "Enter / Modify Bid"
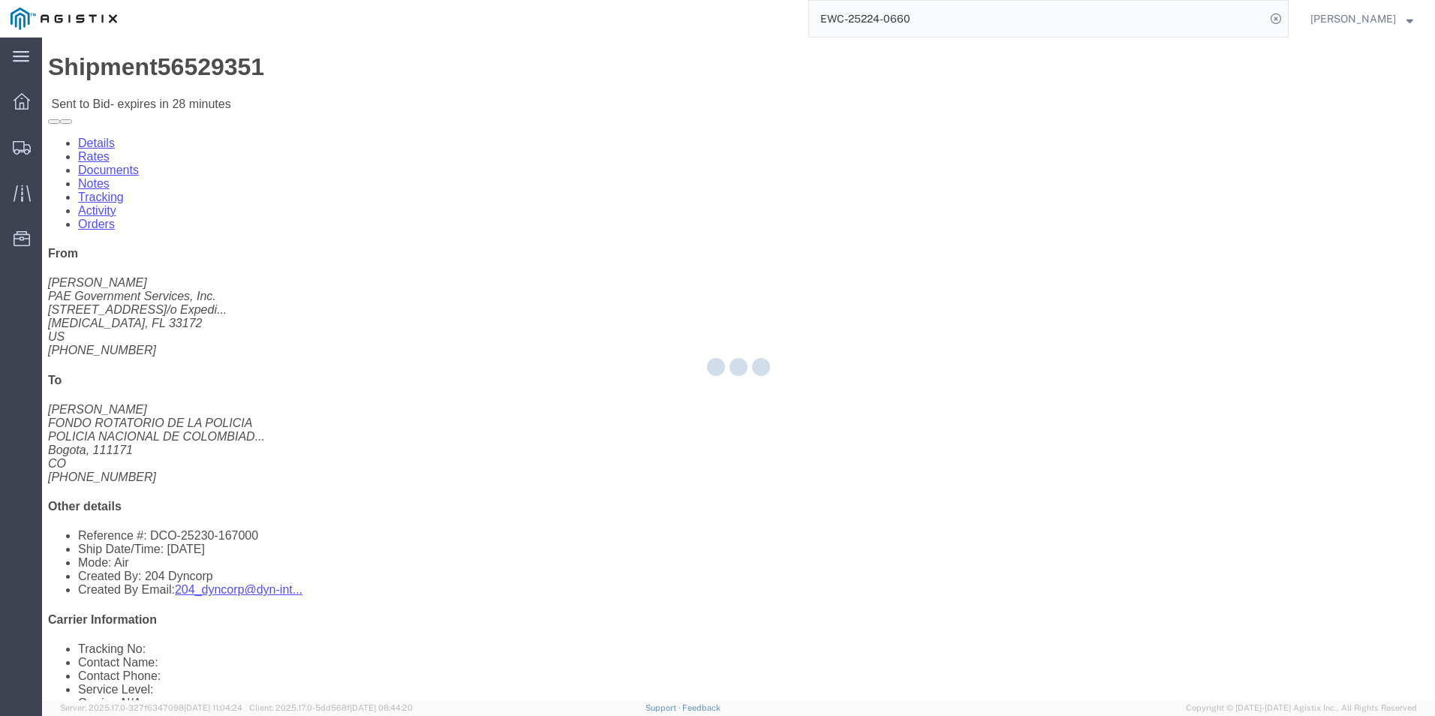
select select "17533"
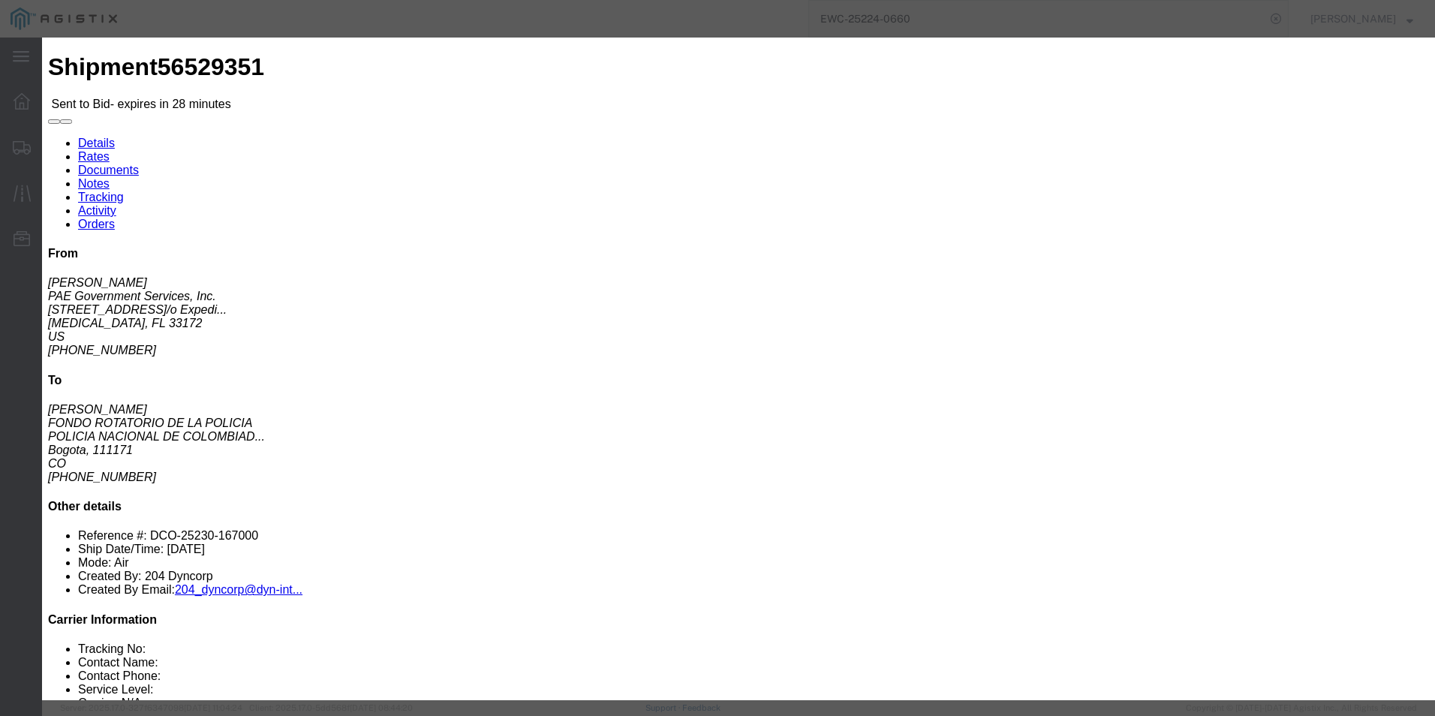
click select "Select AOG Air Ocean Priority 1 Priority 12 Priority 2 Priority 2 Priority 3 Pr…"
select select "34225"
click select "Select AOG Air Ocean Priority 1 Priority 12 Priority 2 Priority 2 Priority 3 Pr…"
click input "number"
type input "1575.00"
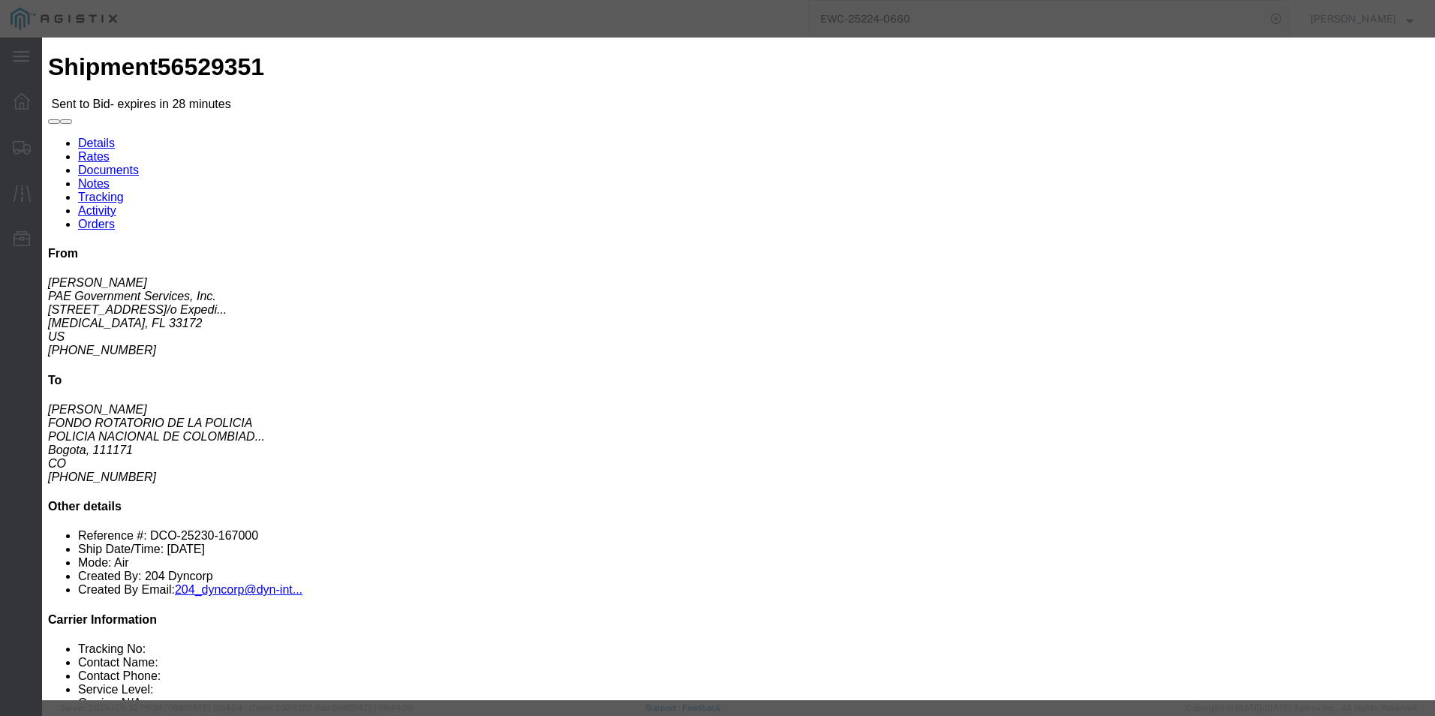
click input "text"
paste input "56529351"
type input "56529351"
click input "text"
paste input "149520"
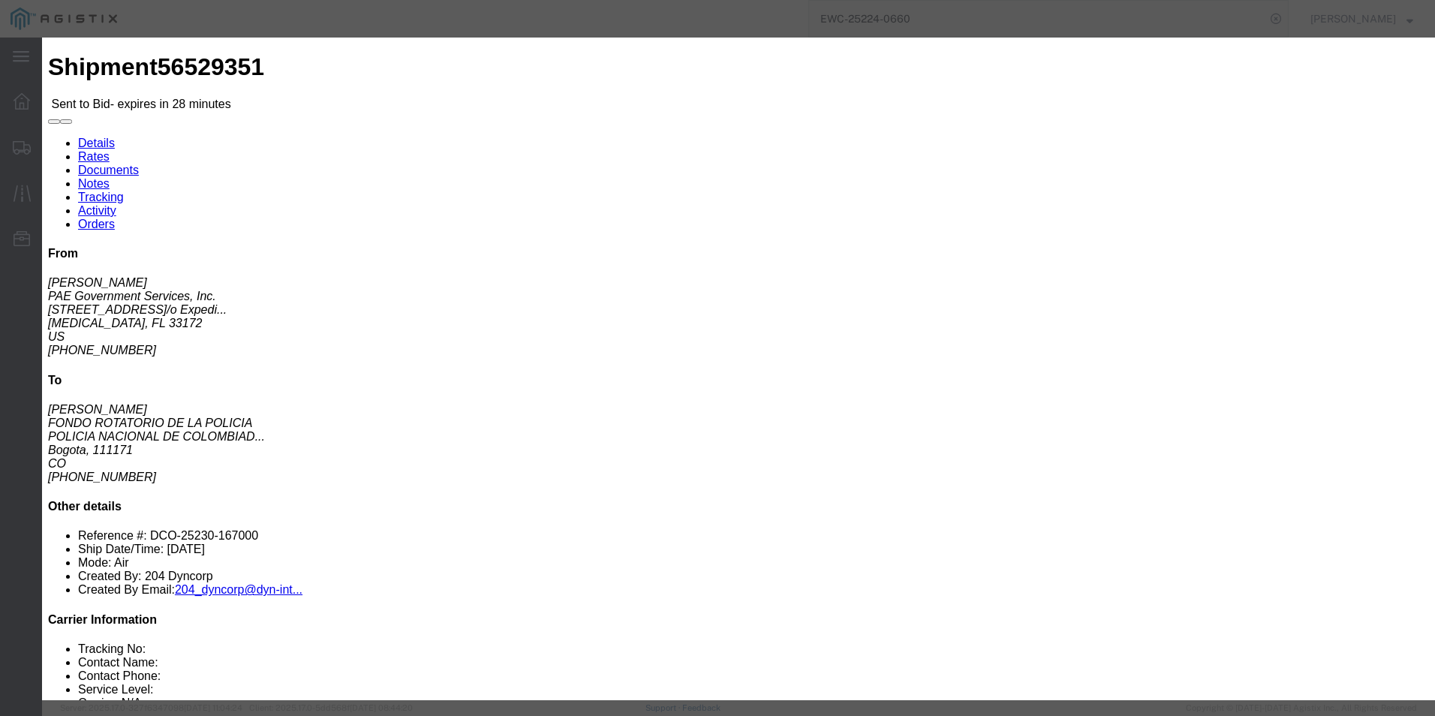
type input "149520"
click select "Select Air Less than Truckload Multi-Leg Ocean Freight Rail Small Parcel Truckl…"
select select "AIR"
click select "Select Air Less than Truckload Multi-Leg Ocean Freight Rail Small Parcel Truckl…"
click button "Submit"
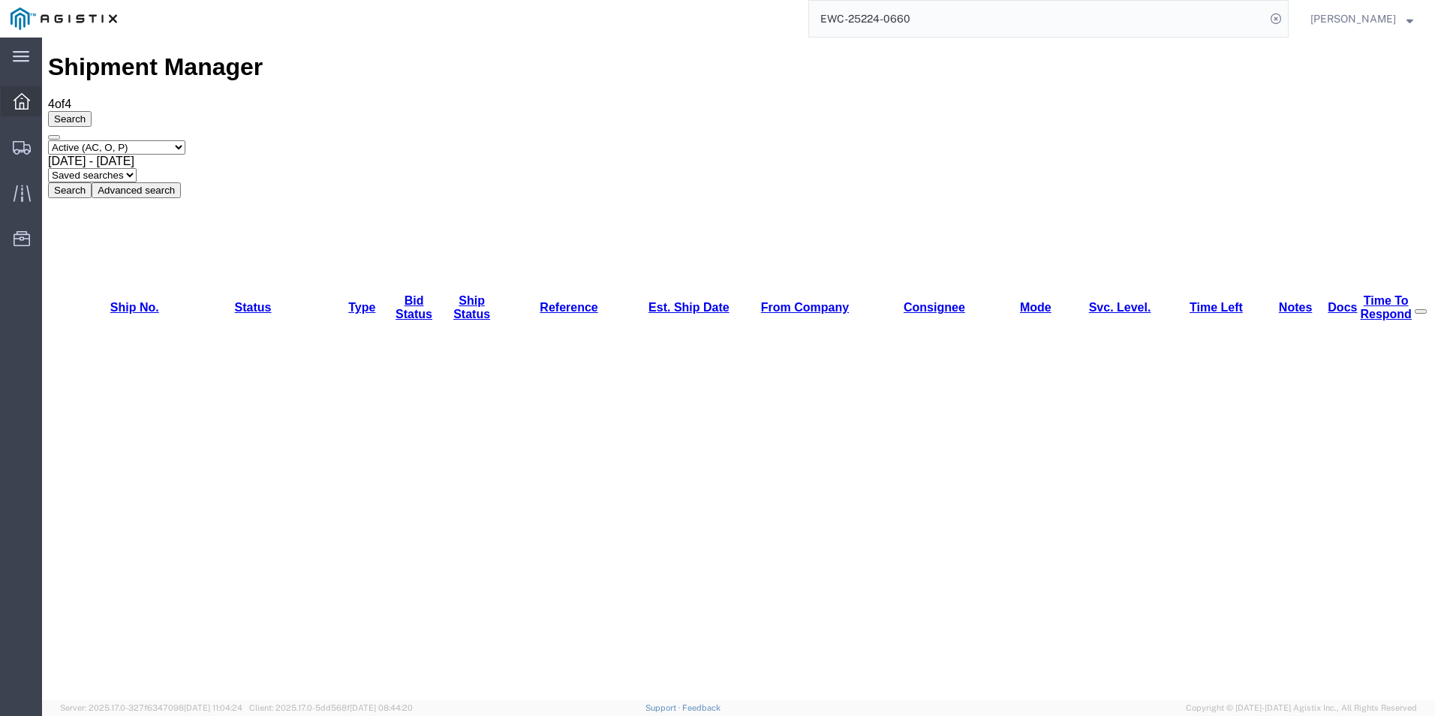
click at [20, 98] on icon at bounding box center [22, 101] width 17 height 17
